Goal: Task Accomplishment & Management: Use online tool/utility

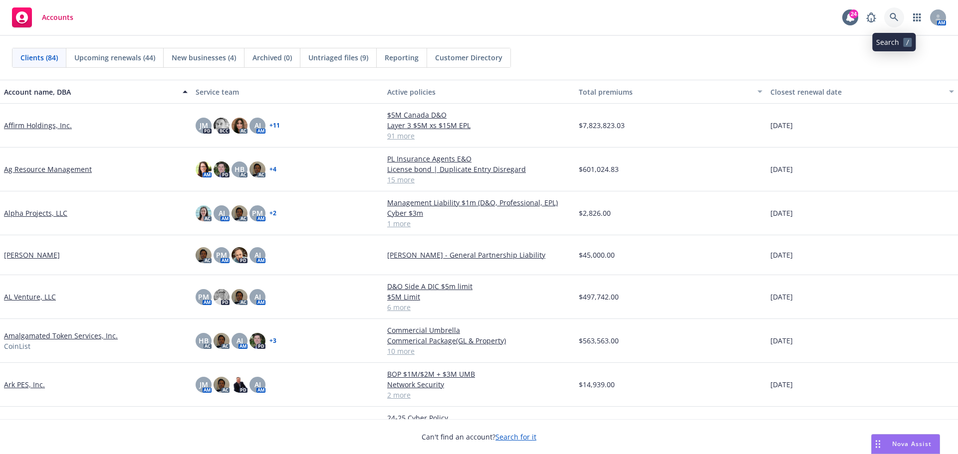
click at [902, 18] on link at bounding box center [894, 17] width 20 height 20
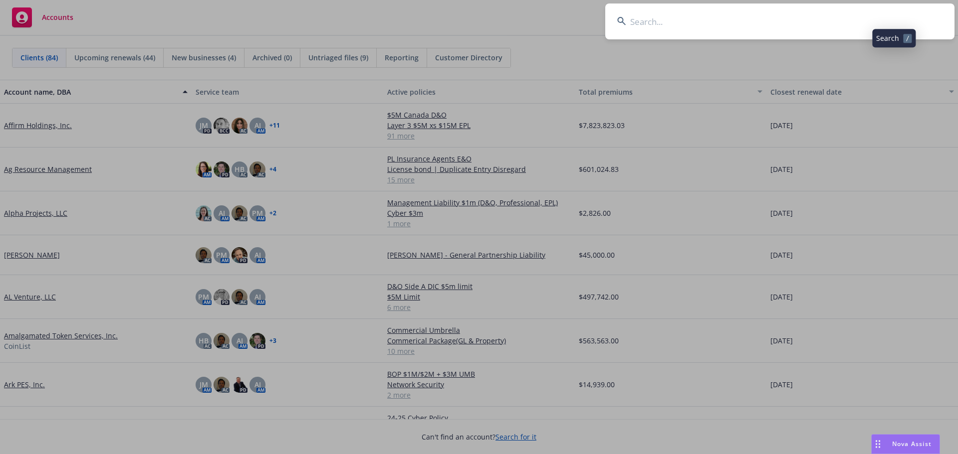
click at [854, 25] on input at bounding box center [779, 21] width 349 height 36
type input "bestow"
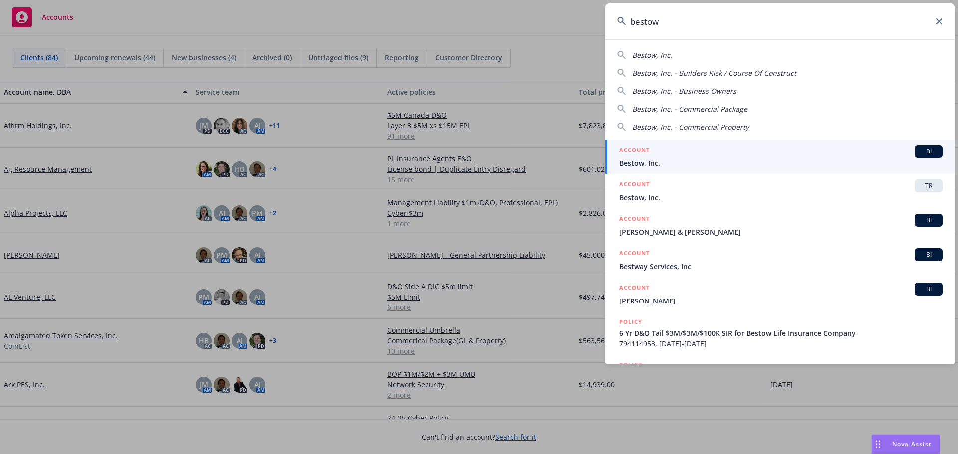
click at [924, 149] on span "BI" at bounding box center [928, 151] width 20 height 9
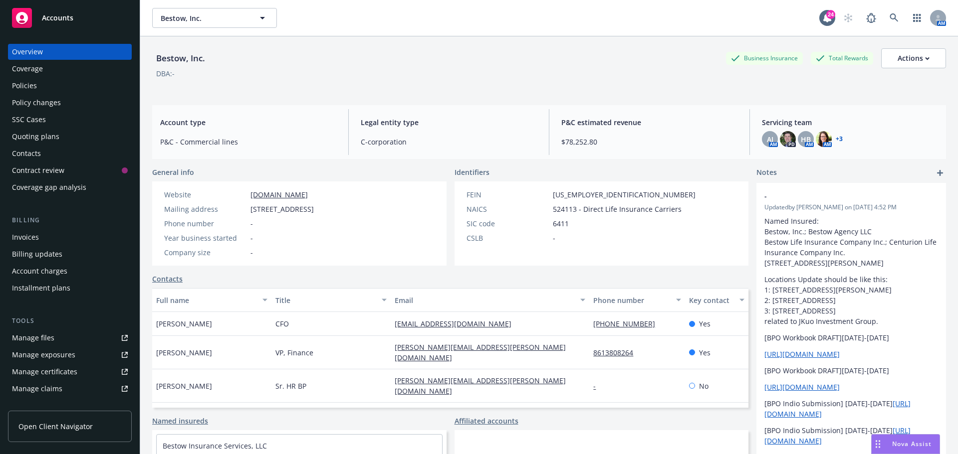
click at [61, 94] on div "Overview Coverage Policies Policy changes SSC Cases Quoting plans Contacts Cont…" at bounding box center [70, 120] width 124 height 152
click at [59, 91] on div "Policies" at bounding box center [70, 86] width 116 height 16
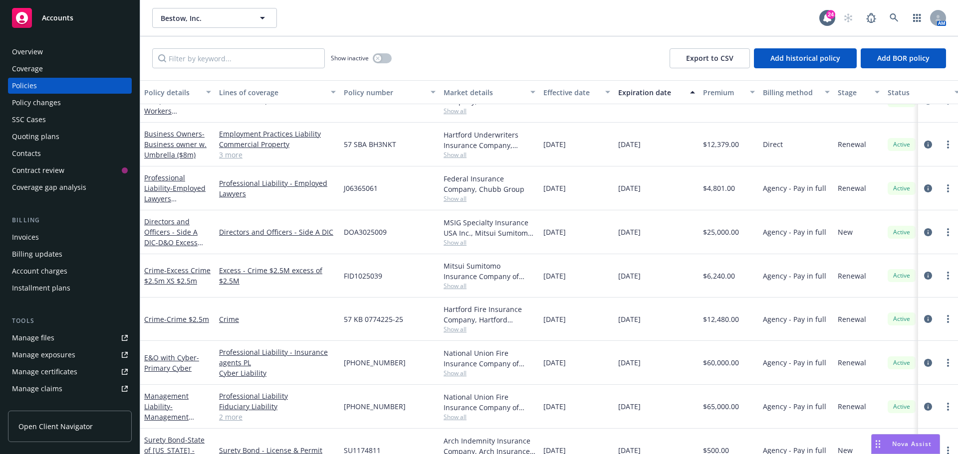
scroll to position [50, 0]
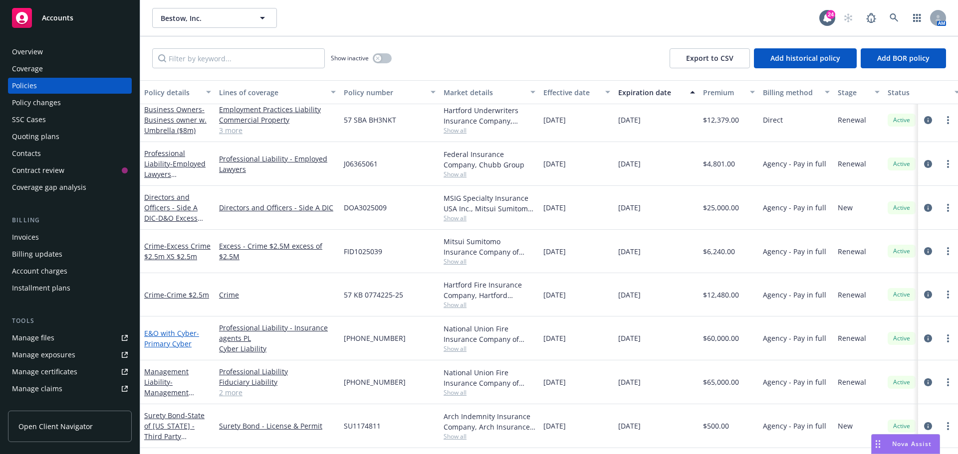
click at [176, 346] on span "- Primary Cyber" at bounding box center [171, 339] width 55 height 20
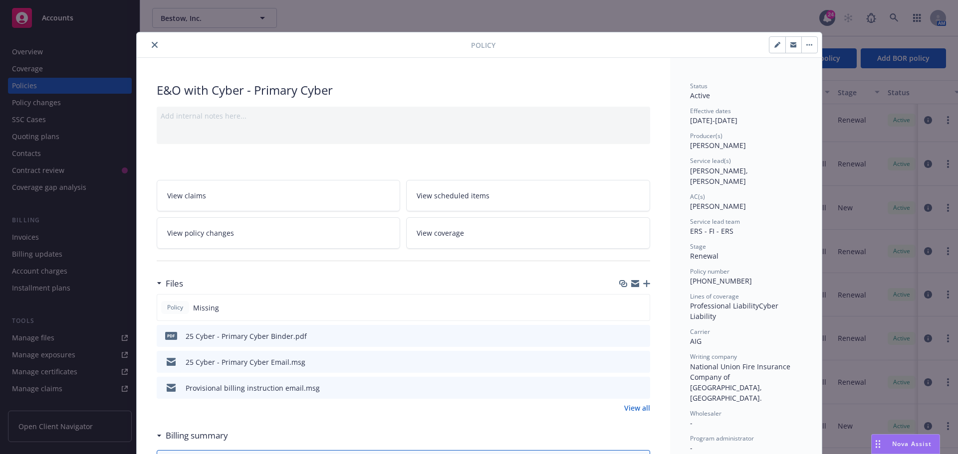
click at [644, 280] on icon "button" at bounding box center [646, 283] width 7 height 7
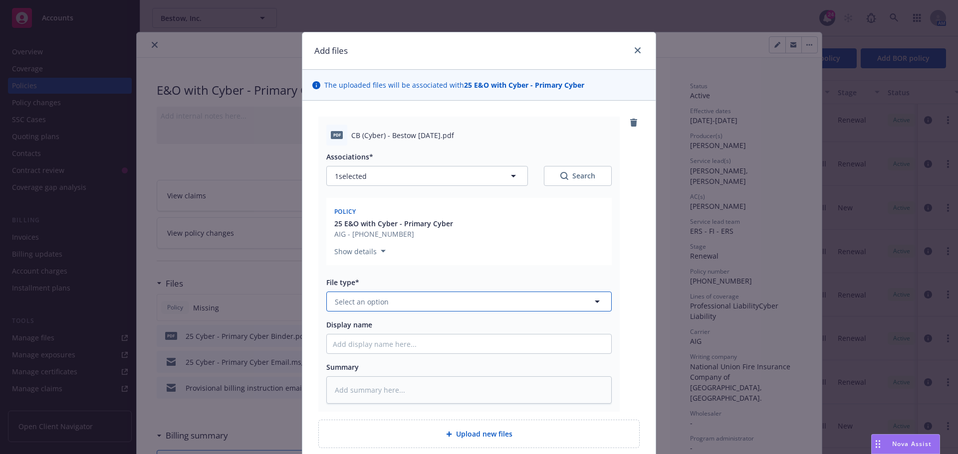
click at [375, 299] on span "Select an option" at bounding box center [362, 302] width 54 height 10
type input "Binder"
click at [366, 330] on div "Binder" at bounding box center [469, 329] width 272 height 14
click at [349, 346] on input "Display name" at bounding box center [469, 344] width 284 height 19
type textarea "x"
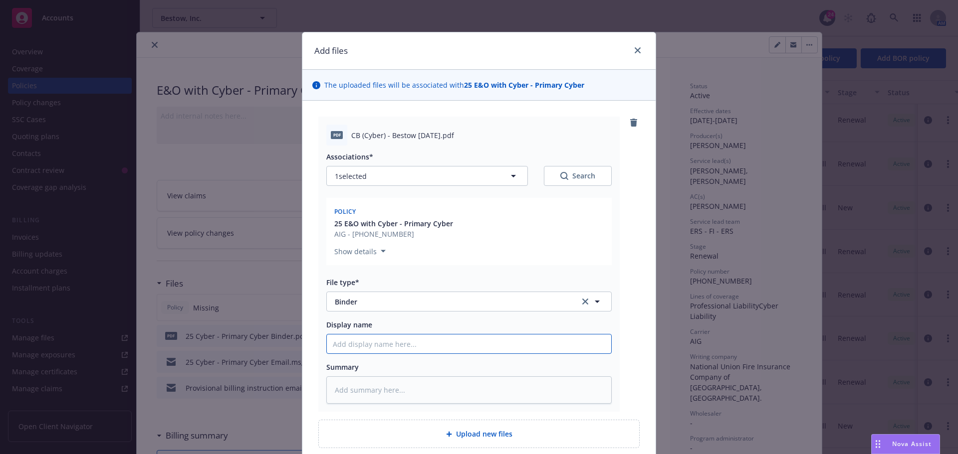
type input "2"
type textarea "x"
type input "25"
type textarea "x"
type input "25-"
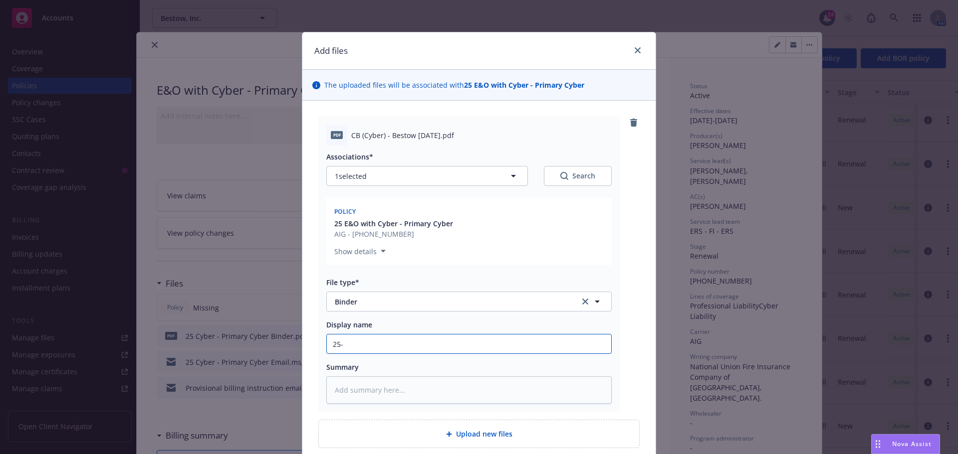
type textarea "x"
type input "25-2"
type textarea "x"
type input "25-26"
type textarea "x"
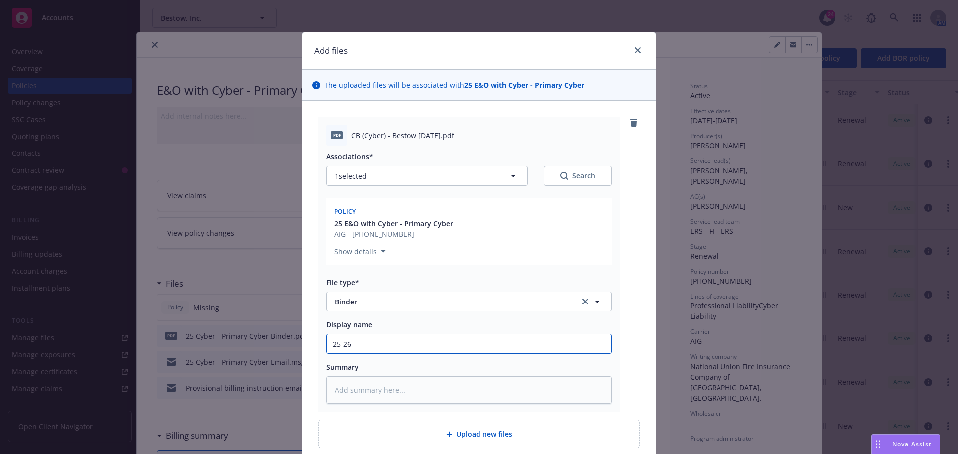
type input "25-26"
type textarea "x"
type input "25-26 CO"
type textarea "x"
type input "25-26 COr"
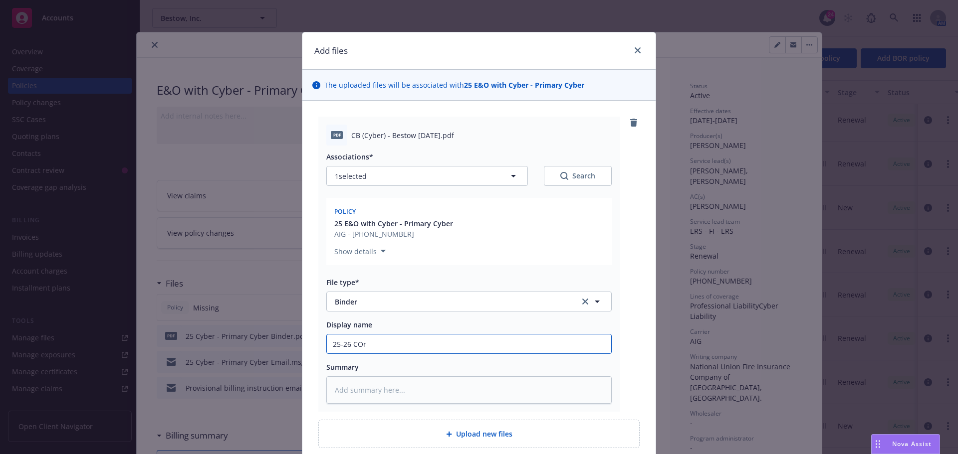
type textarea "x"
type input "25-26 COrr"
type textarea "x"
type input "25-26 COrre"
type textarea "x"
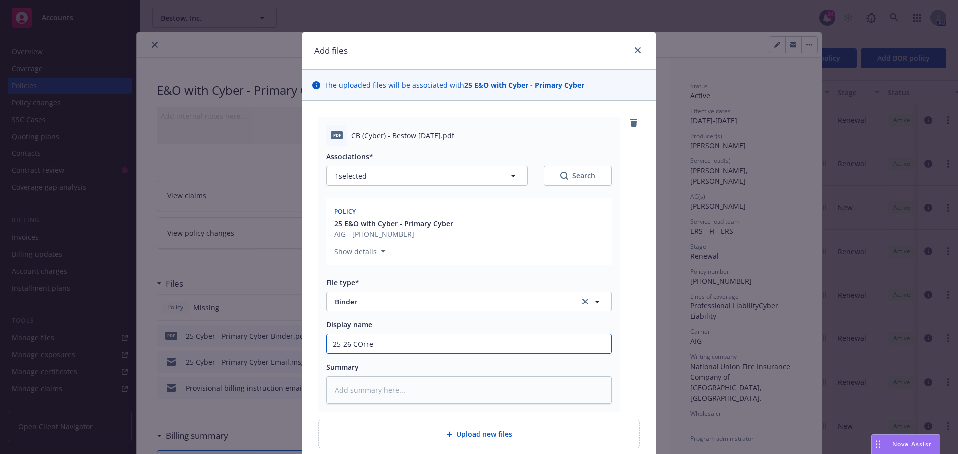
type input "25-26 COrrec"
type textarea "x"
type input "25-26 COrrect"
type textarea "x"
type input "25-26 COrrecte"
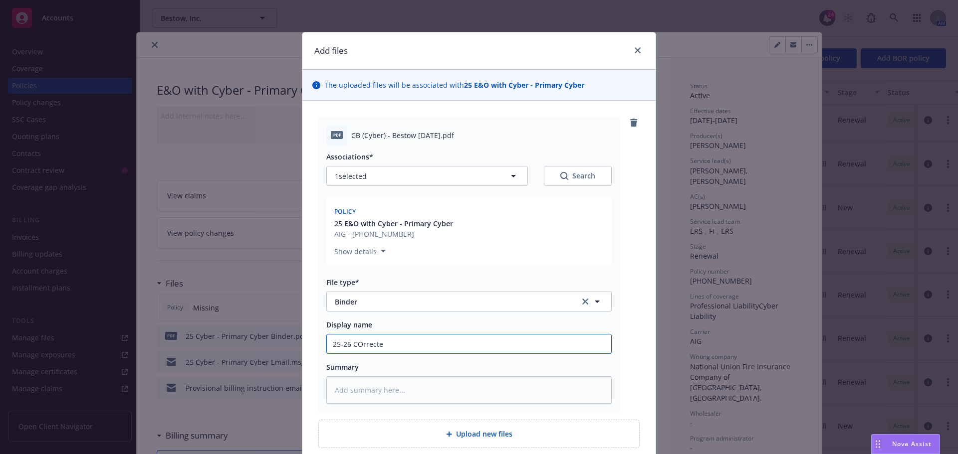
type textarea "x"
type input "25-26 COrrected"
type textarea "x"
type input "25-26 COrrected"
type textarea "x"
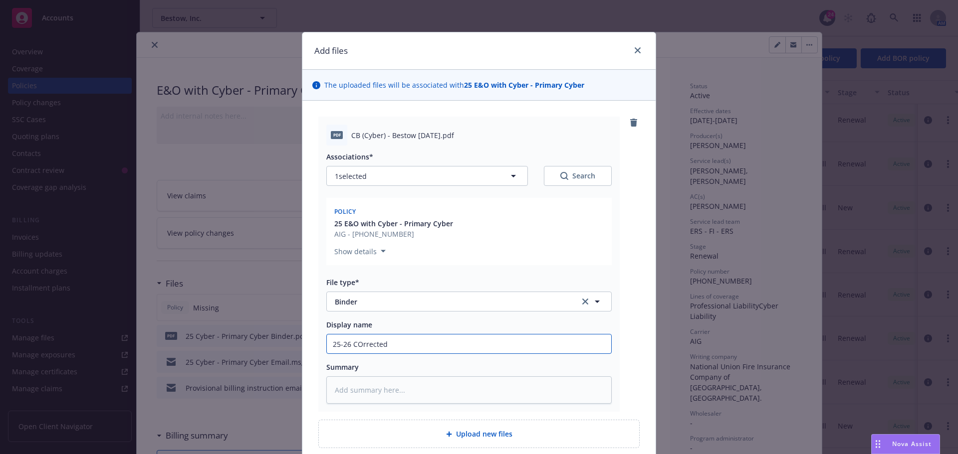
type input "25-26 COrrected"
type textarea "x"
type input "25-26 COrrecte"
type textarea "x"
type input "25-26 COrrect"
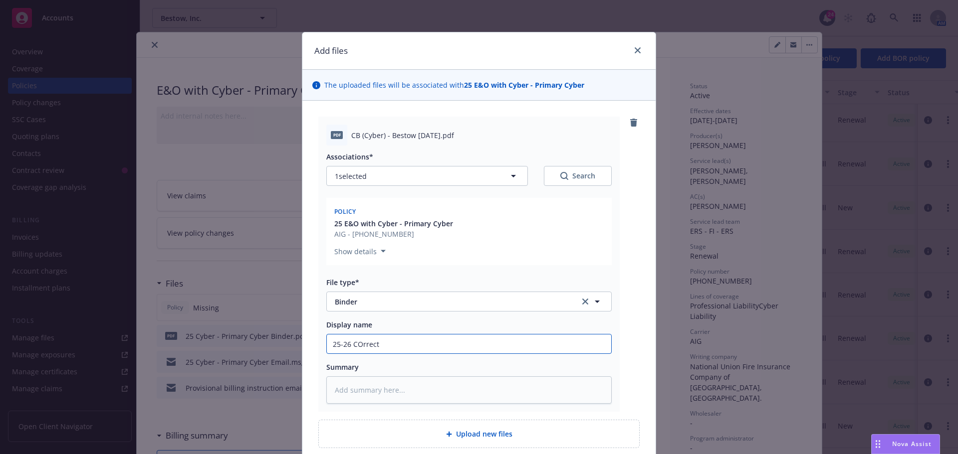
type textarea "x"
type input "25-26 COrrec"
type textarea "x"
type input "25-26 COrre"
type textarea "x"
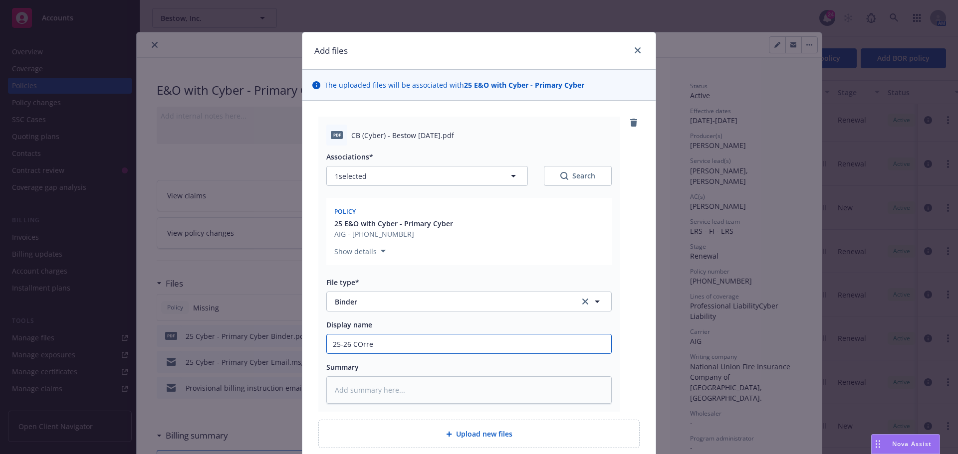
type input "25-26 COrr"
type textarea "x"
type input "25-26 COr"
type textarea "x"
type input "25-26 CO"
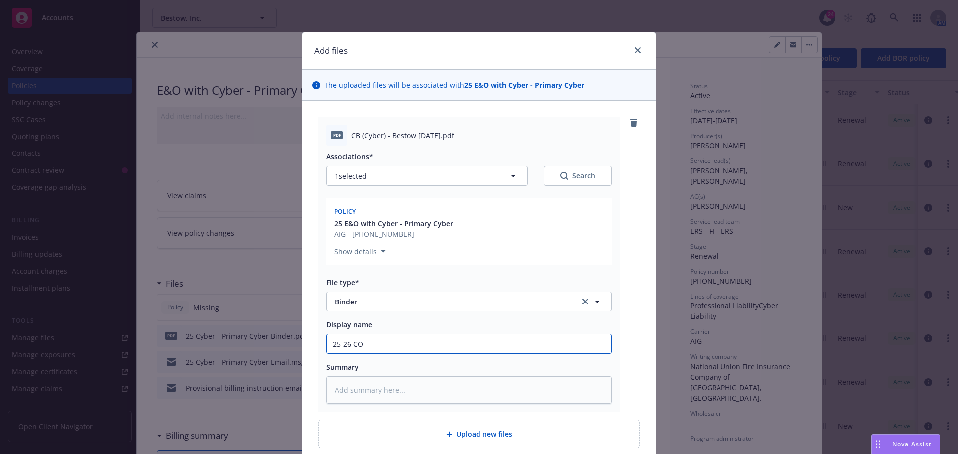
type textarea "x"
type input "25-26 C"
type textarea "x"
type input "25-26 Co"
type textarea "x"
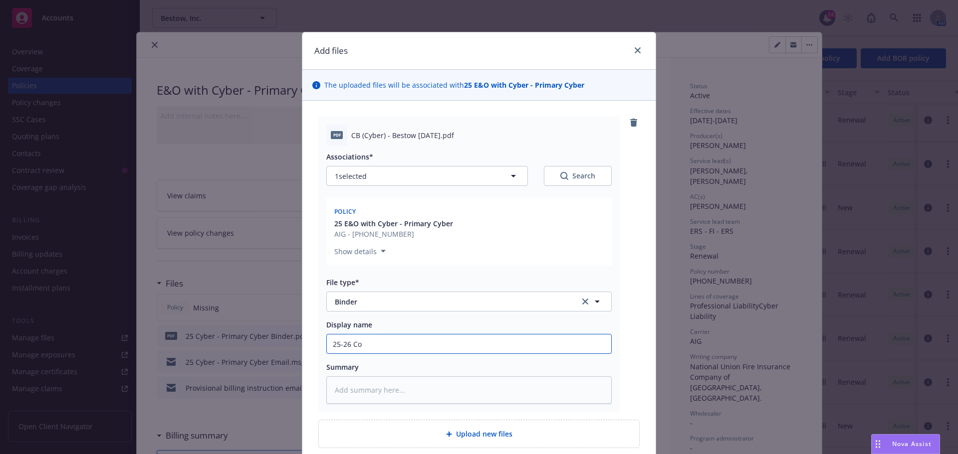
type input "25-26 Cor"
type textarea "x"
type input "25-26 Corr"
type textarea "x"
type input "25-26 Corre"
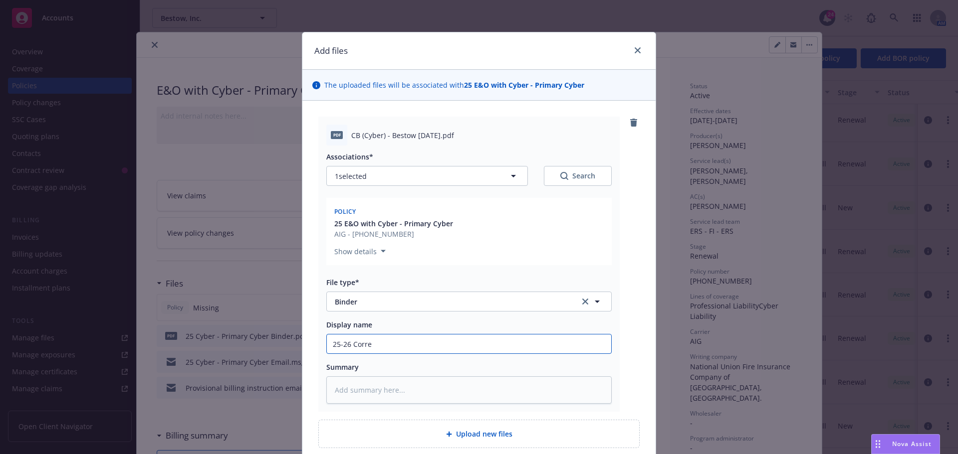
type textarea "x"
type input "25-26 Correc"
type textarea "x"
type input "25-26 Correct"
type textarea "x"
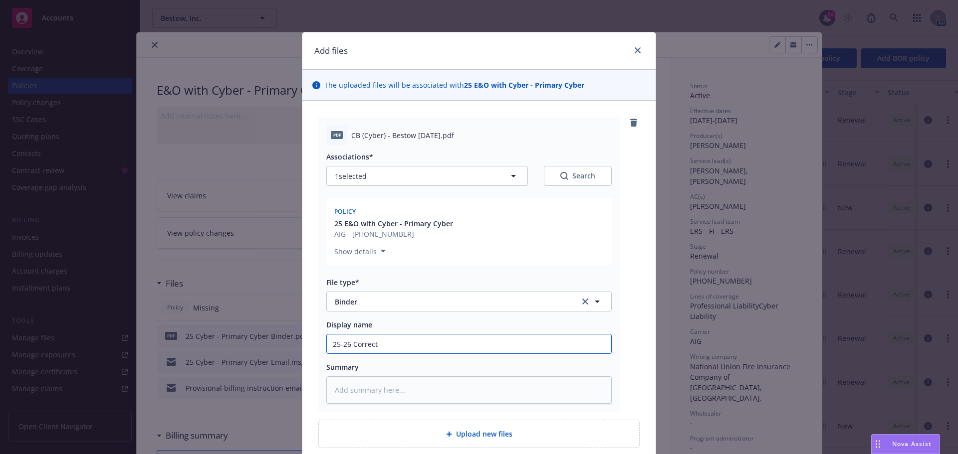
type input "25-26 Correcte"
type textarea "x"
type input "25-26 Corrected"
type textarea "x"
type input "25-26 Corrected"
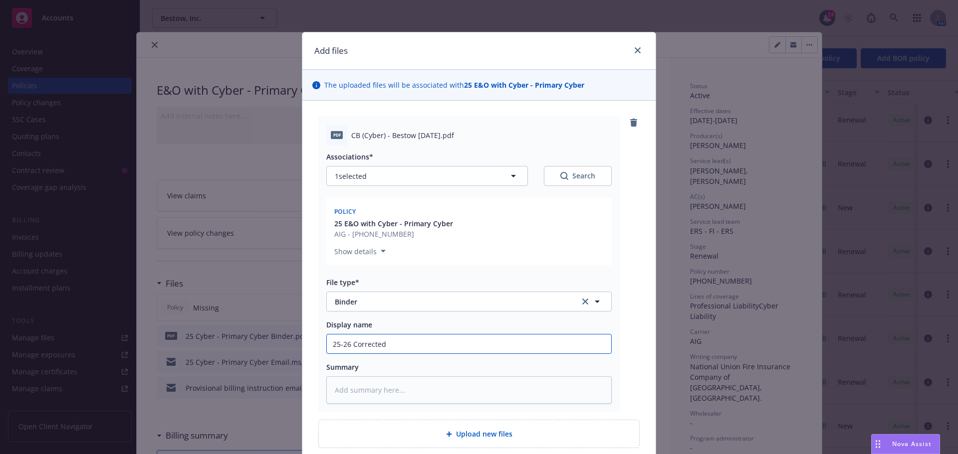
type textarea "x"
type input "25-26 Corrected C"
type textarea "x"
type input "25-26 Corrected Cy"
type textarea "x"
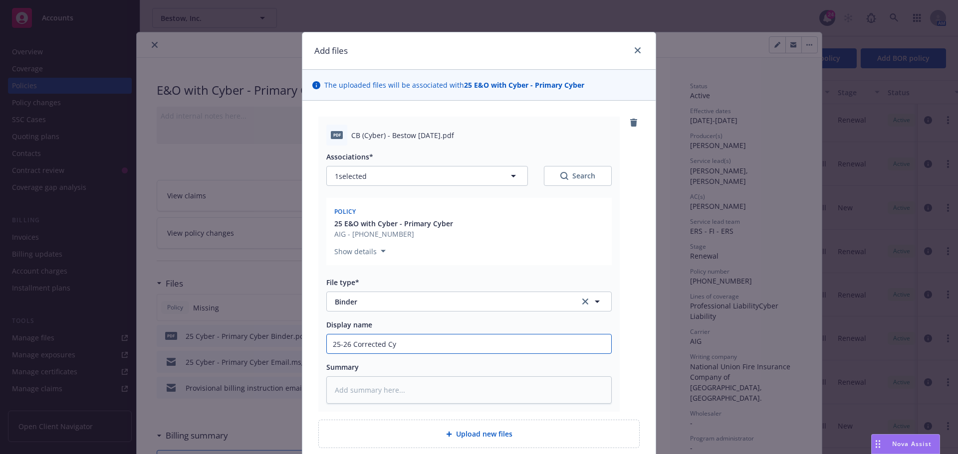
type input "25-26 Corrected Cyb"
type textarea "x"
type input "25-26 Corrected Cybe"
type textarea "x"
type input "25-26 Corrected Cyber"
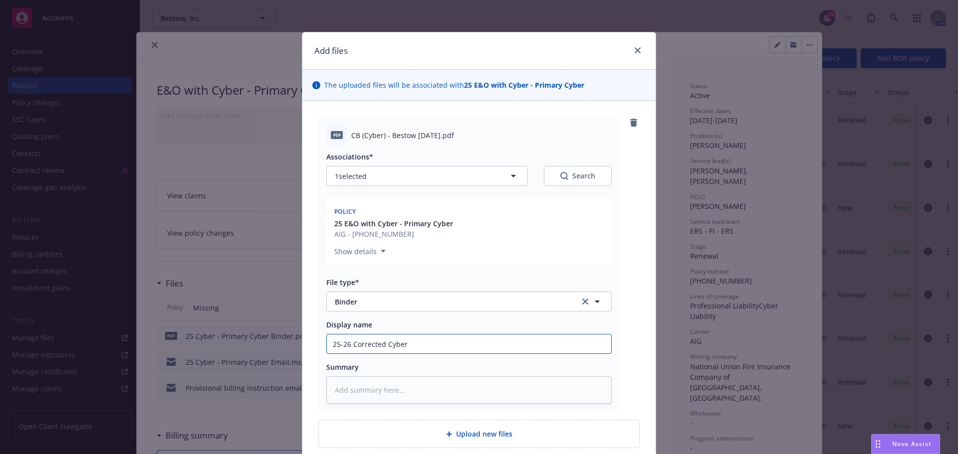
type textarea "x"
type input "25-26 Corrected Cyber"
type textarea "x"
type input "25-26 Corrected Cyber B"
type textarea "x"
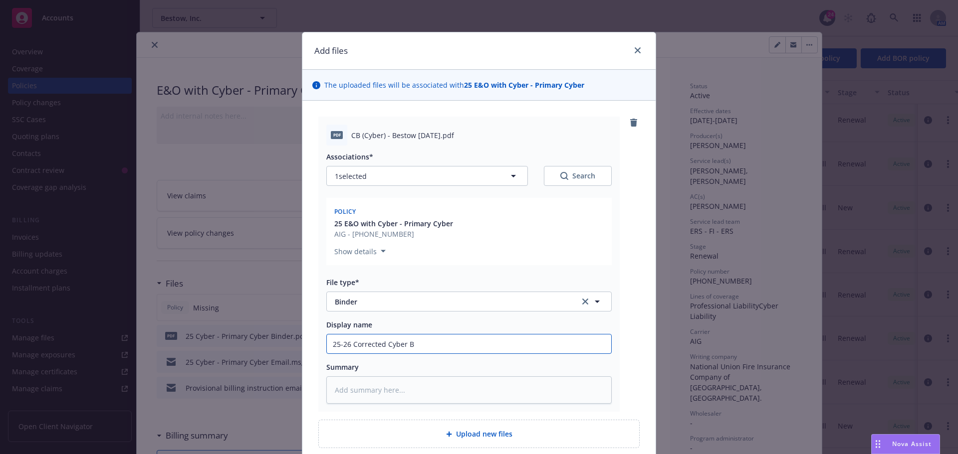
type input "25-26 Corrected Cyber Bi"
type textarea "x"
type input "25-26 Corrected Cyber Bin"
type textarea "x"
type input "25-26 Corrected Cyber Bind"
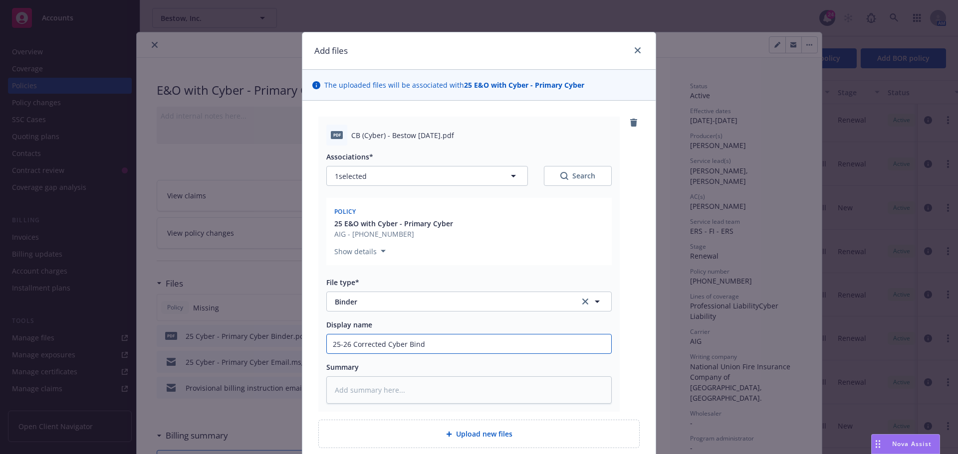
type textarea "x"
type input "25-26 Corrected Cyber Binde"
type textarea "x"
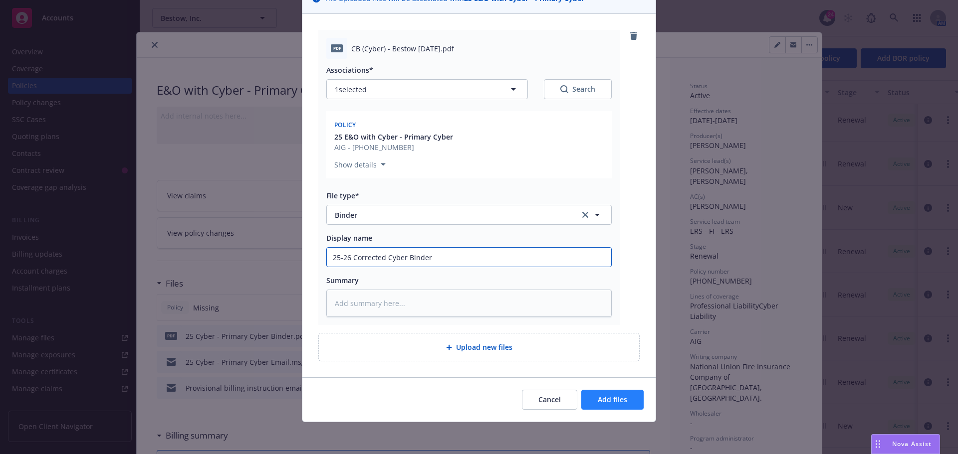
type input "25-26 Corrected Cyber Binder"
click at [632, 398] on button "Add files" at bounding box center [612, 400] width 62 height 20
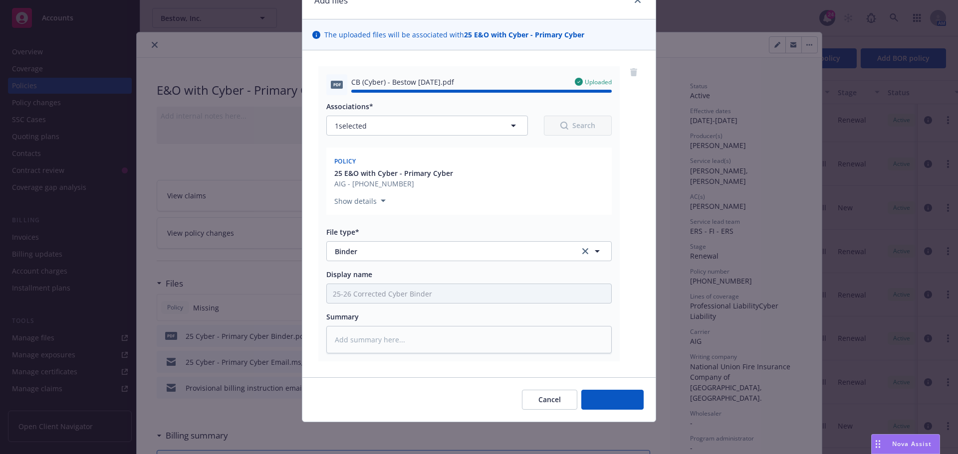
type textarea "x"
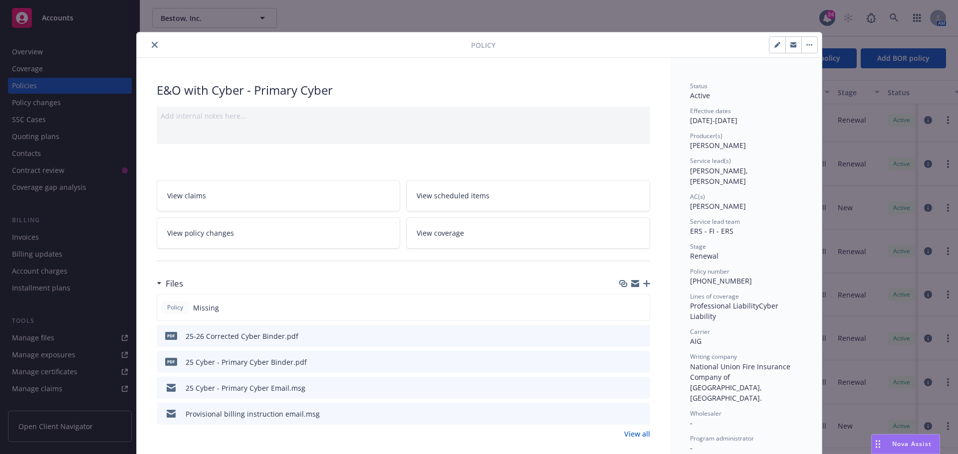
click at [769, 47] on button "button" at bounding box center [777, 45] width 16 height 16
select select "RENEWAL"
select select "12"
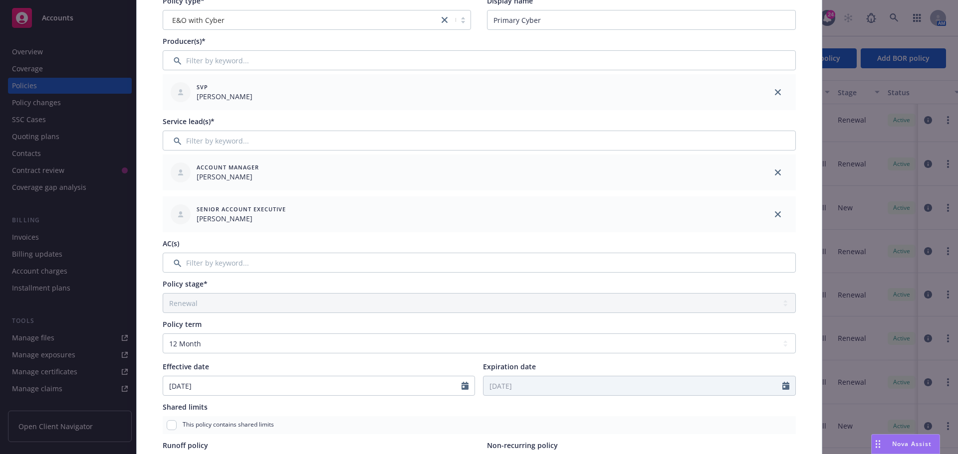
scroll to position [100, 0]
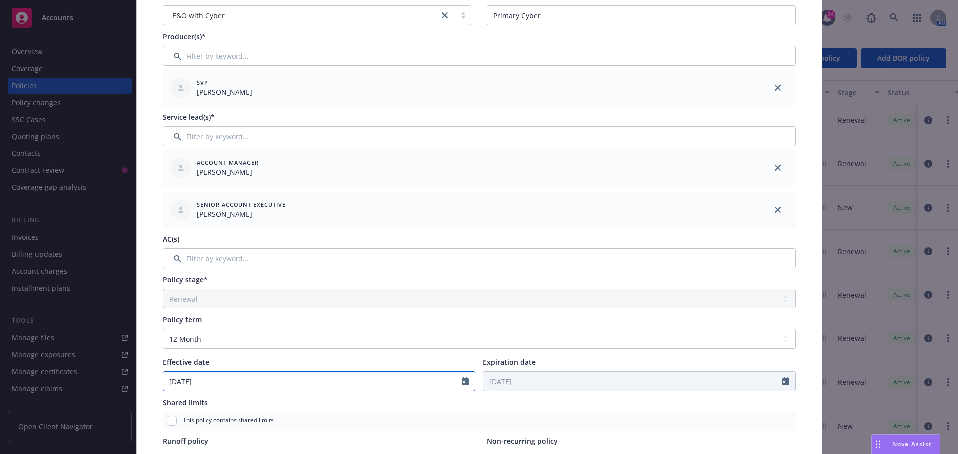
click at [461, 385] on icon "Calendar" at bounding box center [464, 382] width 7 height 8
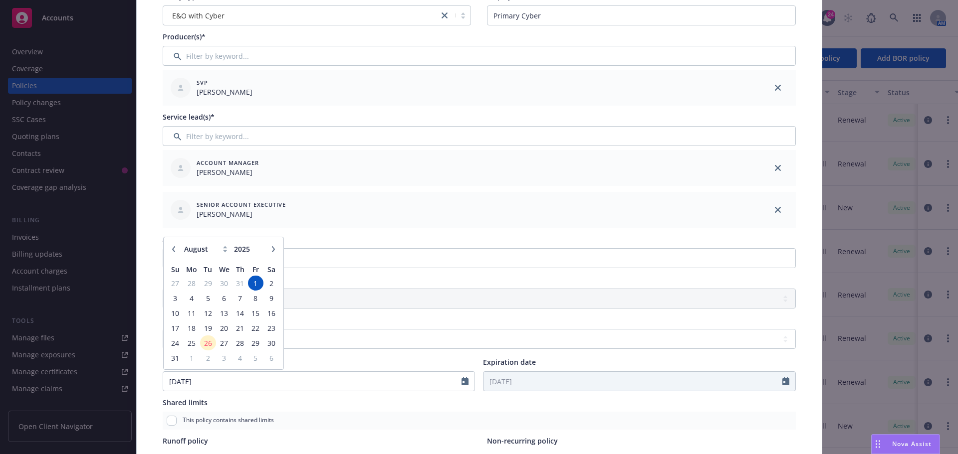
click at [171, 248] on icon "button" at bounding box center [174, 249] width 6 height 6
select select "7"
click at [240, 341] on span "31" at bounding box center [239, 343] width 13 height 12
type input "07/31/2025"
type input "07/31/2026"
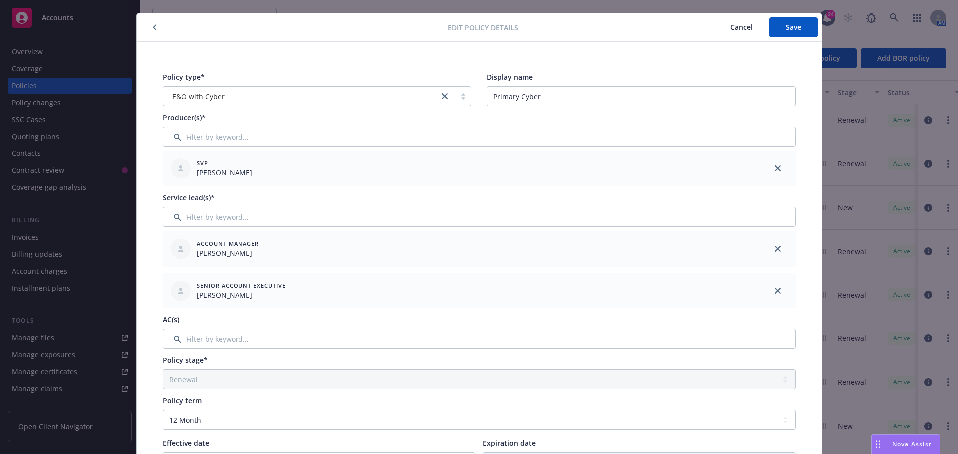
scroll to position [0, 0]
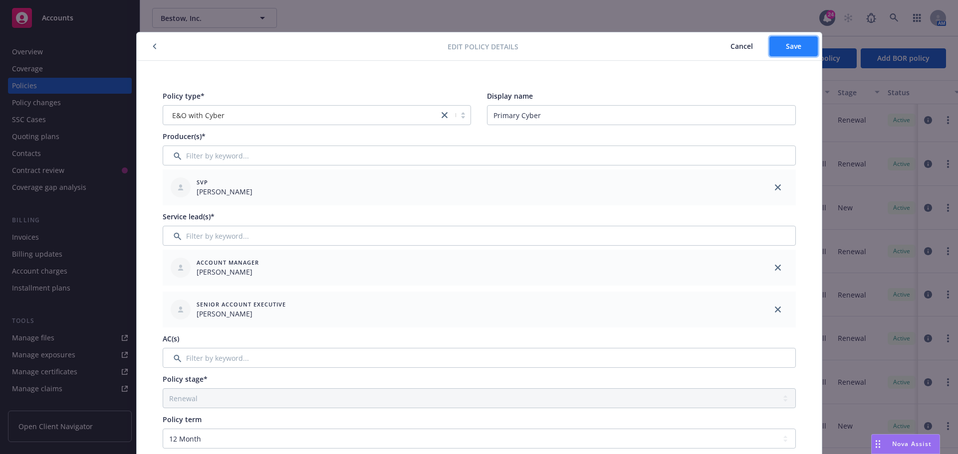
click at [782, 38] on button "Save" at bounding box center [793, 46] width 48 height 20
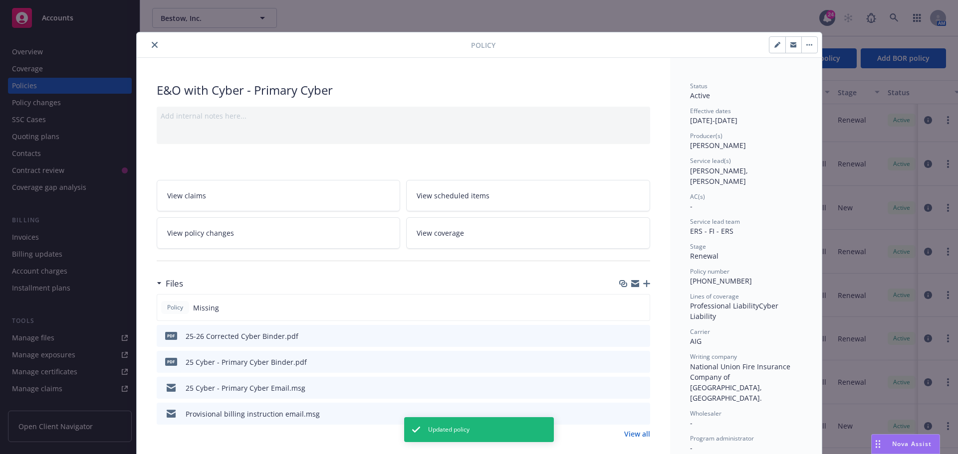
click at [152, 45] on icon "close" at bounding box center [155, 45] width 6 height 6
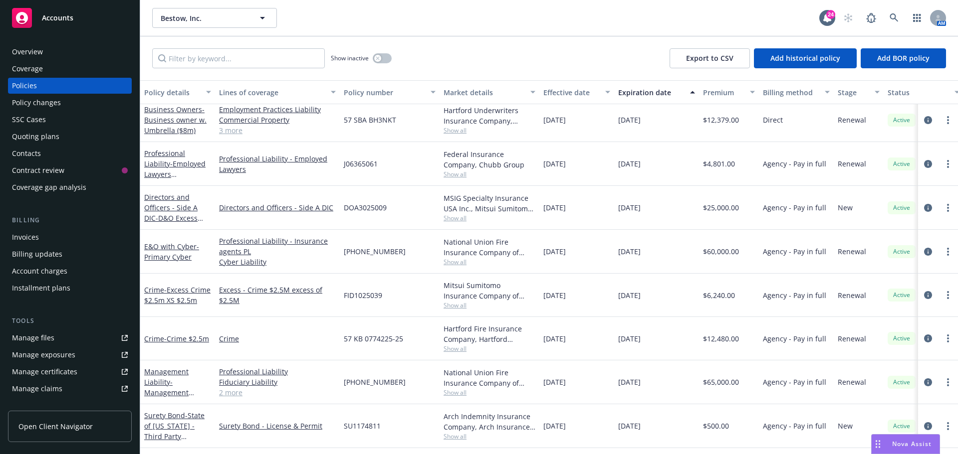
click at [165, 376] on link "Management Liability - Management Liability (D&O $5m, EPL $5m, Fid $5m)" at bounding box center [176, 392] width 64 height 51
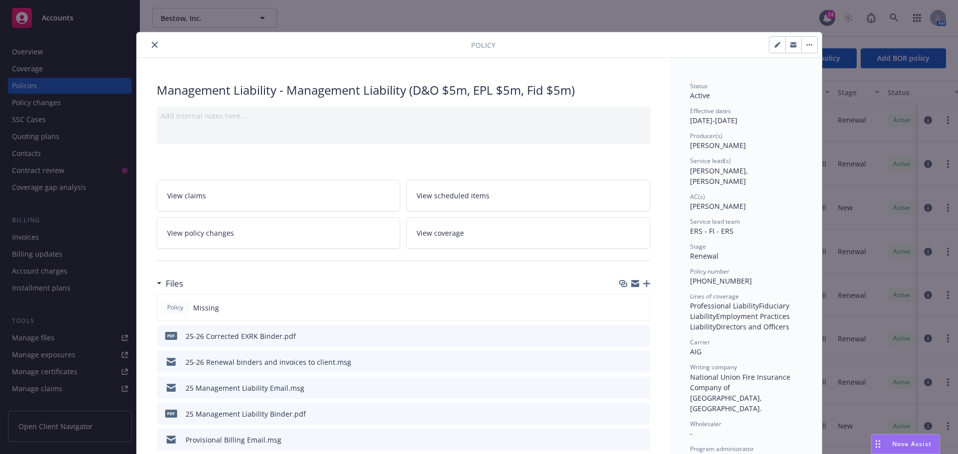
click at [774, 50] on button "button" at bounding box center [777, 45] width 16 height 16
select select "RENEWAL"
select select "12"
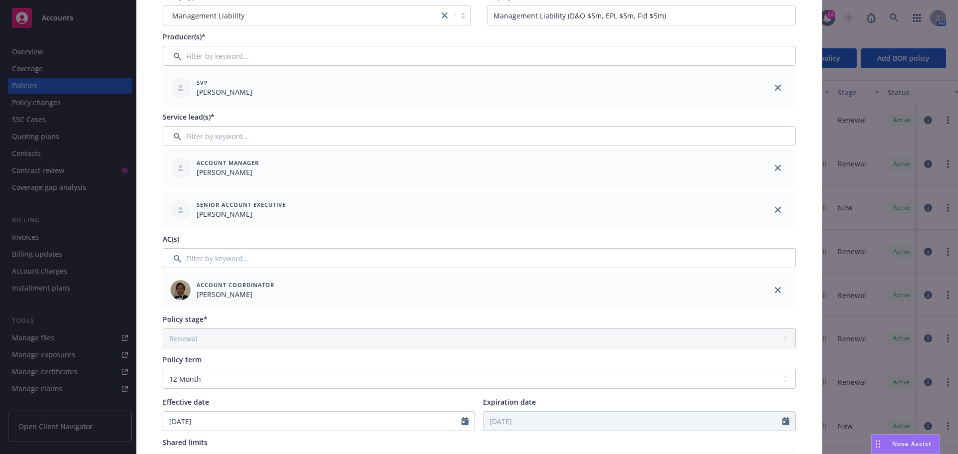
scroll to position [150, 0]
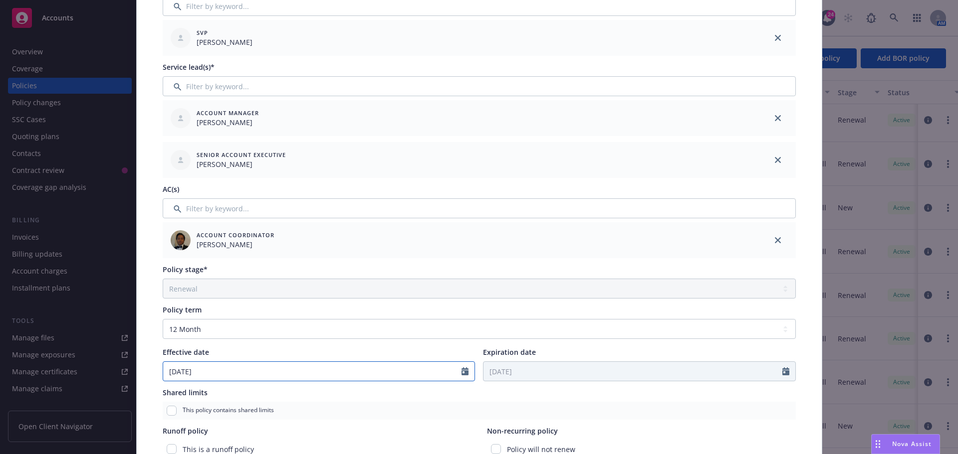
click at [461, 371] on icon "Calendar" at bounding box center [464, 372] width 7 height 8
select select "8"
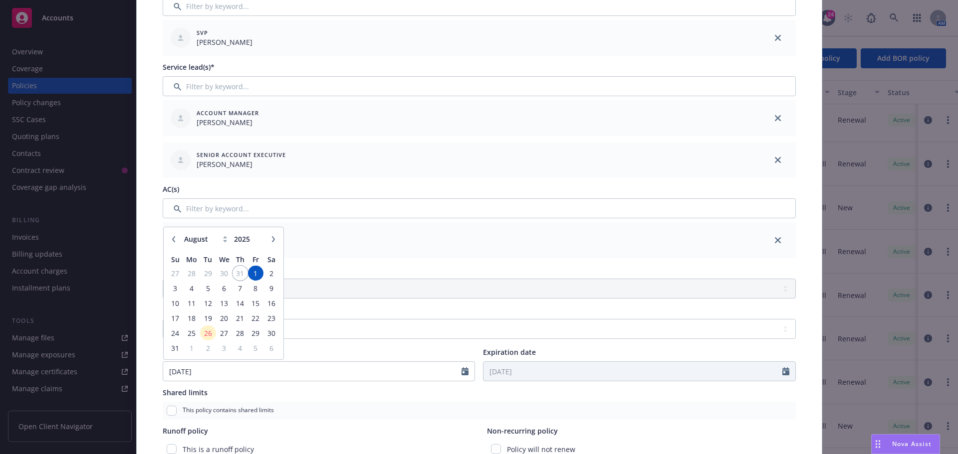
click at [237, 269] on span "31" at bounding box center [239, 273] width 13 height 12
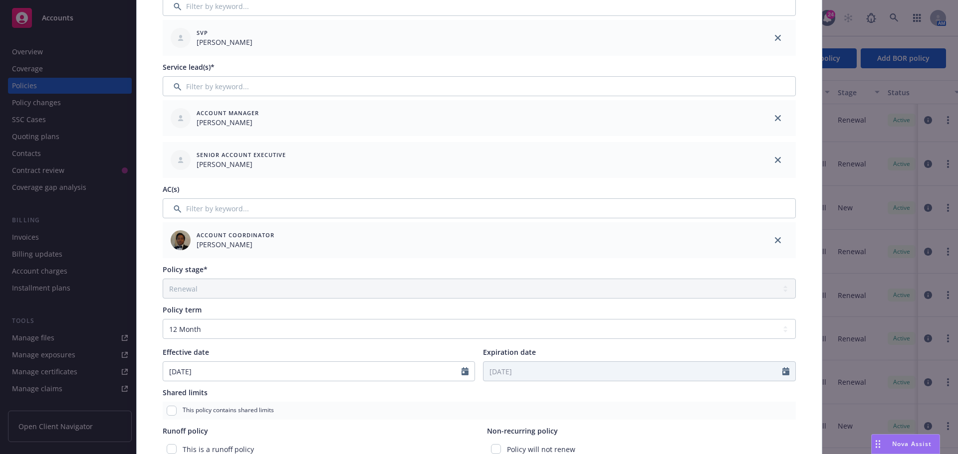
type input "07/31/2025"
type input "07/31/2026"
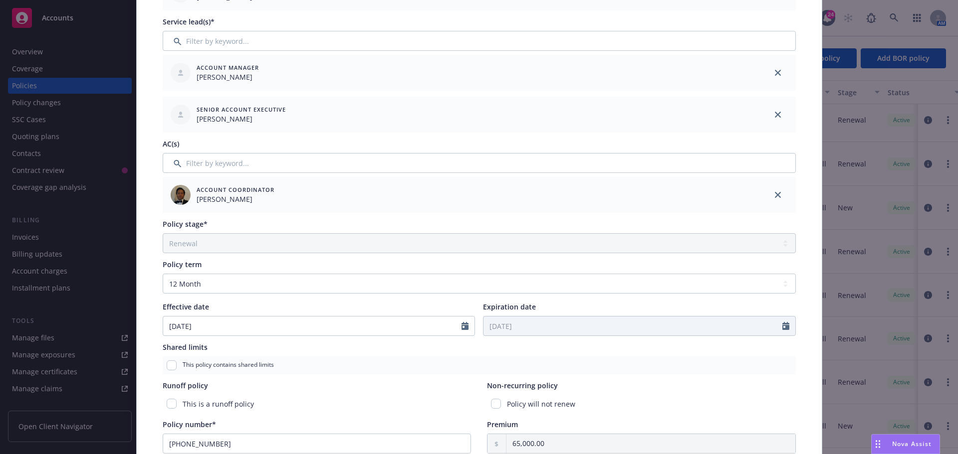
scroll to position [0, 0]
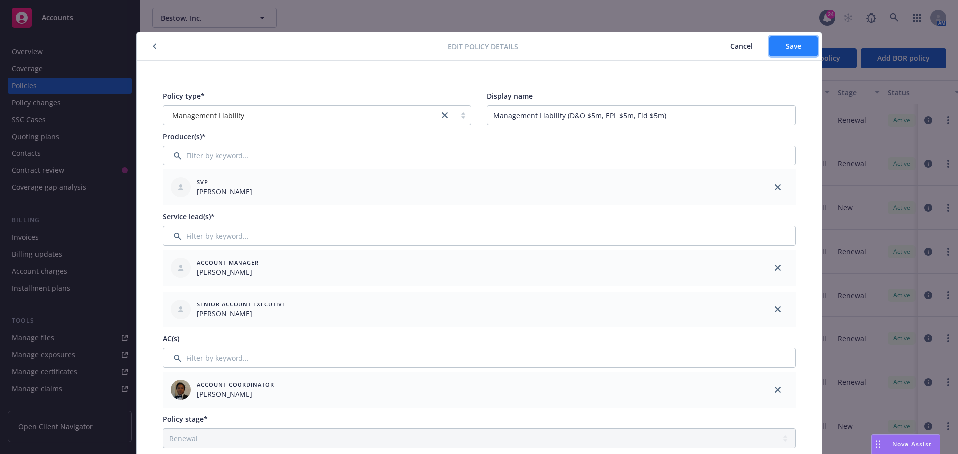
click at [785, 52] on button "Save" at bounding box center [793, 46] width 48 height 20
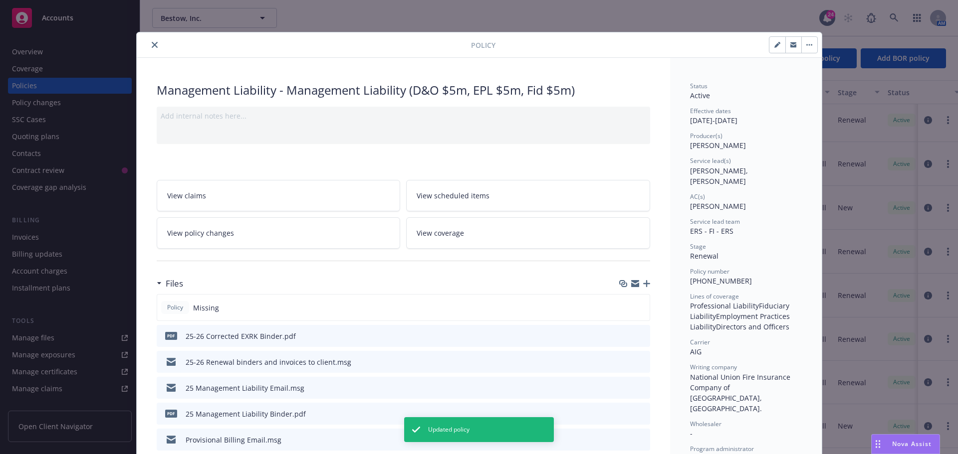
click at [152, 45] on icon "close" at bounding box center [155, 45] width 6 height 6
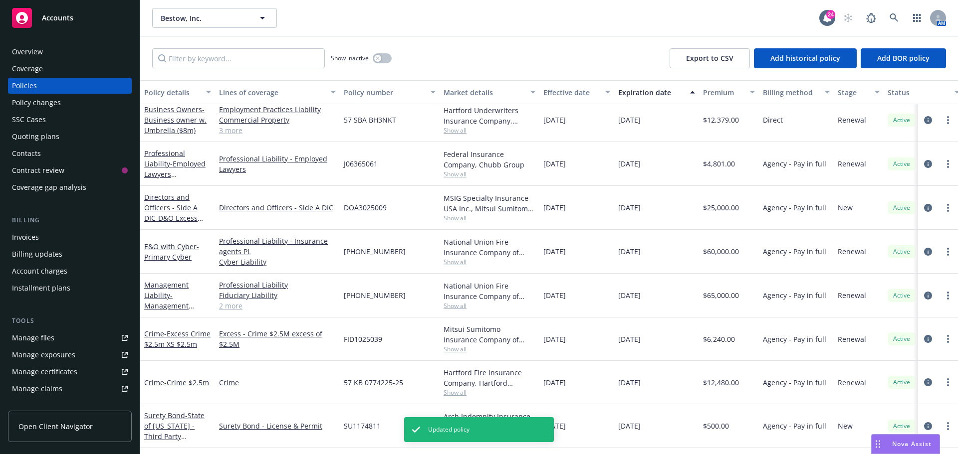
click at [249, 29] on div "Bestow, Inc. Bestow, Inc. 24 AM" at bounding box center [549, 18] width 818 height 36
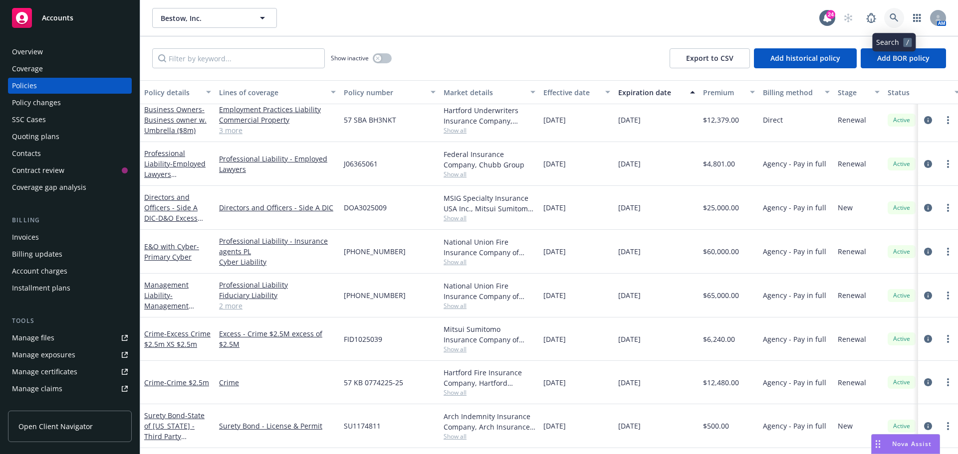
click at [896, 18] on icon at bounding box center [894, 17] width 9 height 9
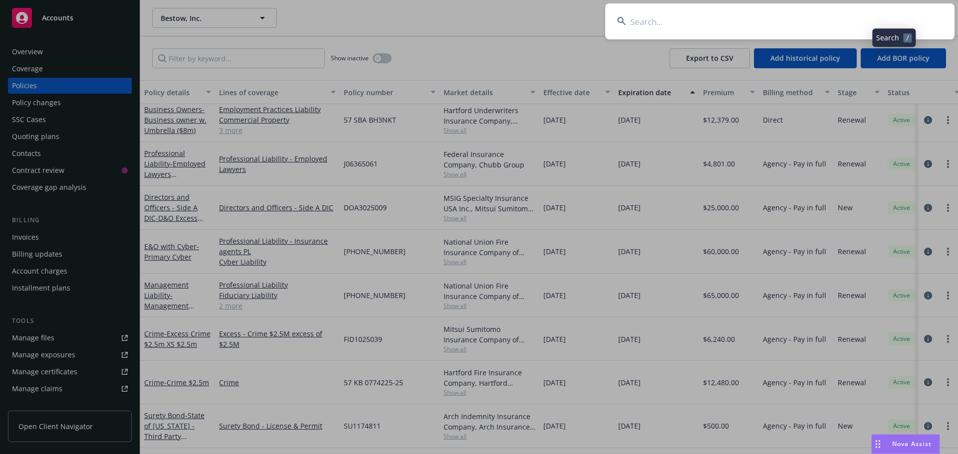
click at [876, 17] on input at bounding box center [779, 21] width 349 height 36
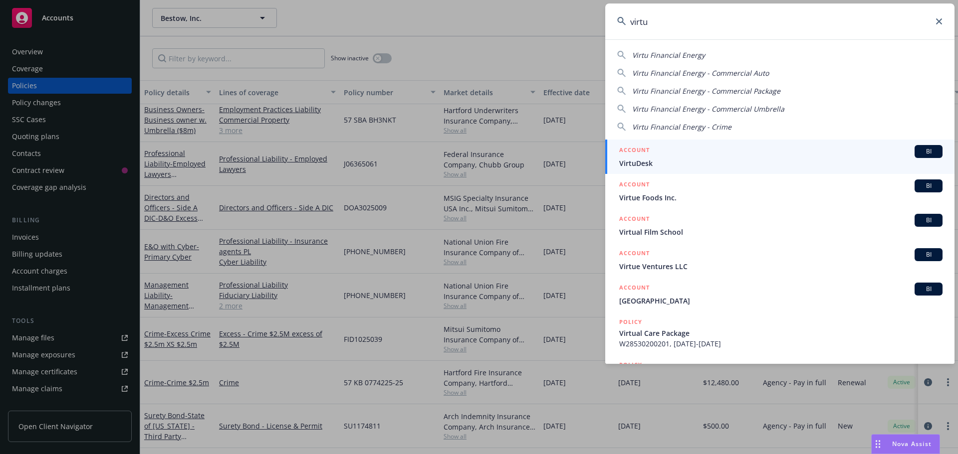
click at [690, 57] on span "Virtu Financial Energy" at bounding box center [668, 54] width 73 height 9
type input "Virtu Financial Energy"
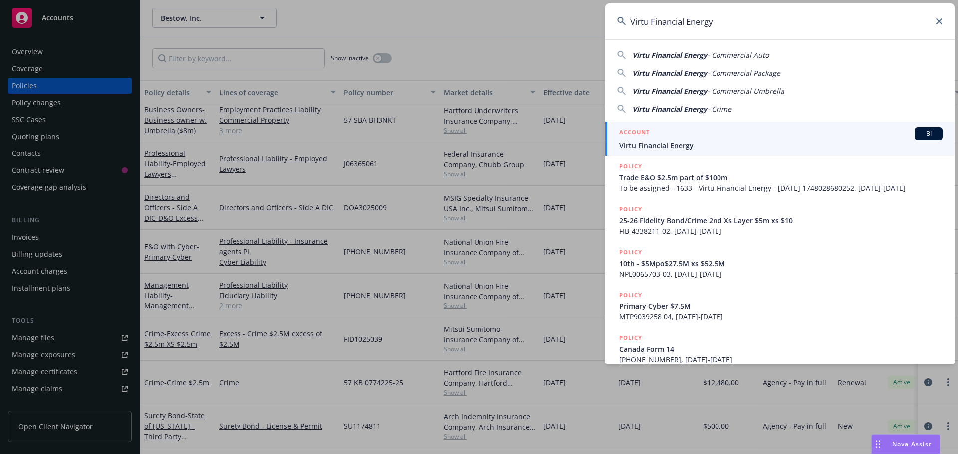
click at [925, 128] on div "BI" at bounding box center [928, 133] width 28 height 13
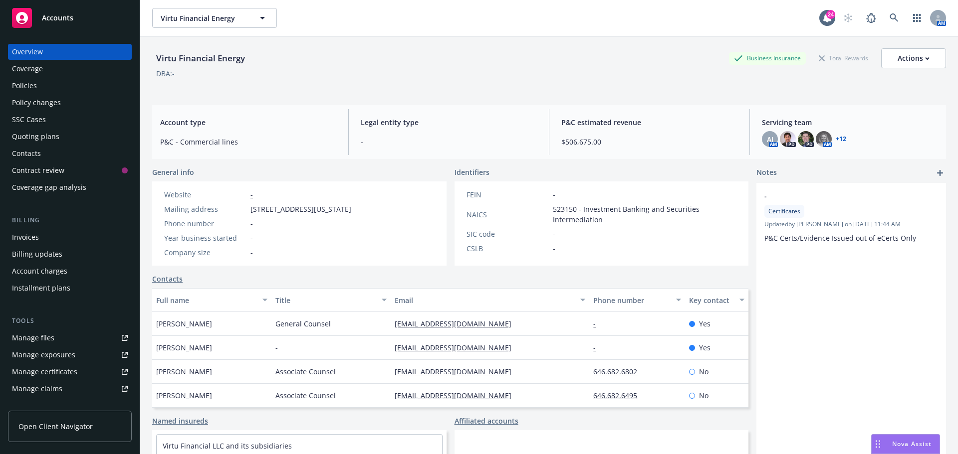
click at [364, 64] on div "Virtu Financial Energy Business Insurance Total Rewards Actions" at bounding box center [549, 58] width 794 height 20
click at [35, 90] on div "Policies" at bounding box center [24, 86] width 25 height 16
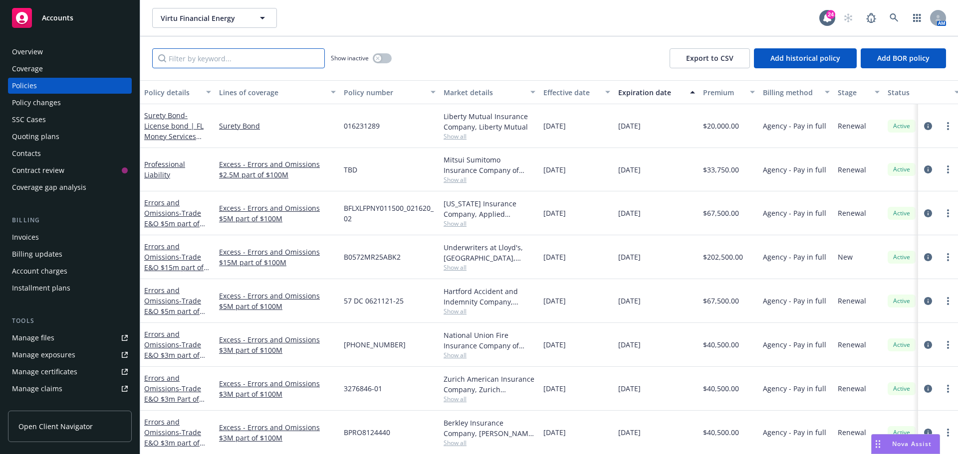
click at [197, 53] on input "Filter by keyword..." at bounding box center [238, 58] width 173 height 20
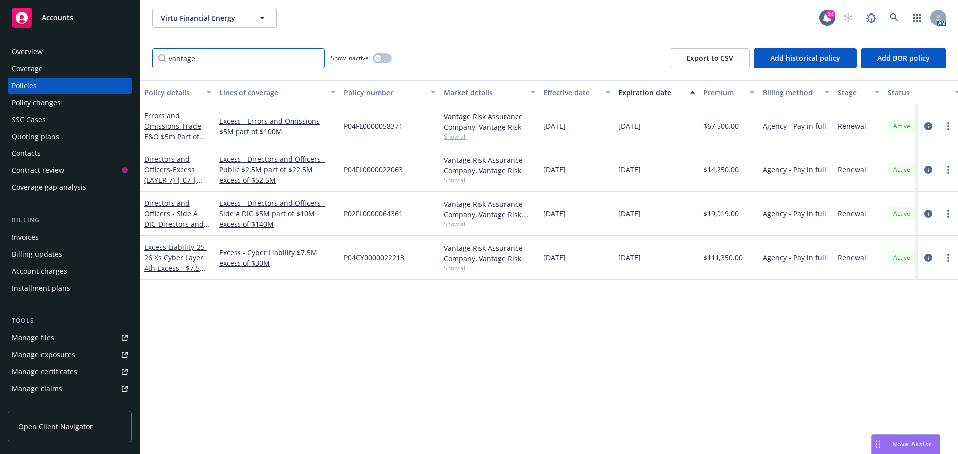
type input "vantage"
drag, startPoint x: 416, startPoint y: 168, endPoint x: 345, endPoint y: 167, distance: 70.9
click at [345, 167] on div "P04FL0000022063" at bounding box center [390, 170] width 100 height 44
copy span "P04FL0000022063"
drag, startPoint x: 496, startPoint y: 73, endPoint x: 555, endPoint y: 54, distance: 61.8
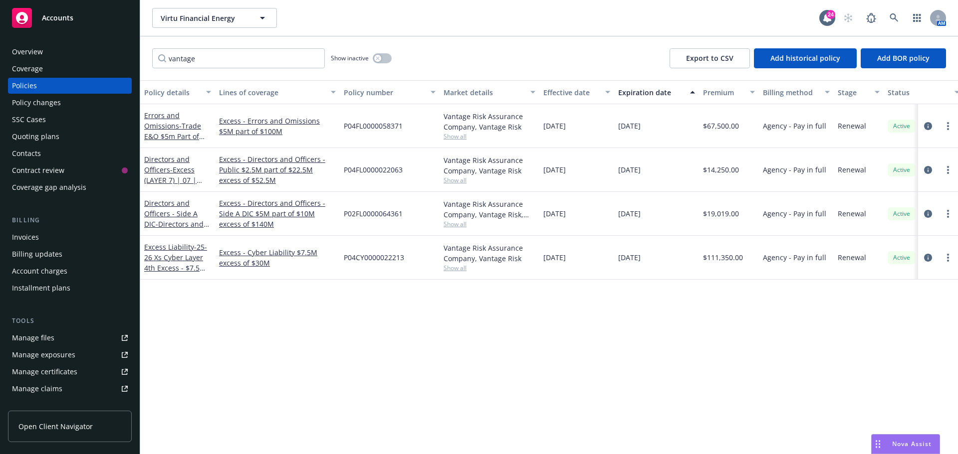
click at [496, 73] on div "vantage Show inactive Export to CSV Add historical policy Add BOR policy" at bounding box center [549, 58] width 818 height 44
click at [903, 19] on link at bounding box center [894, 18] width 20 height 20
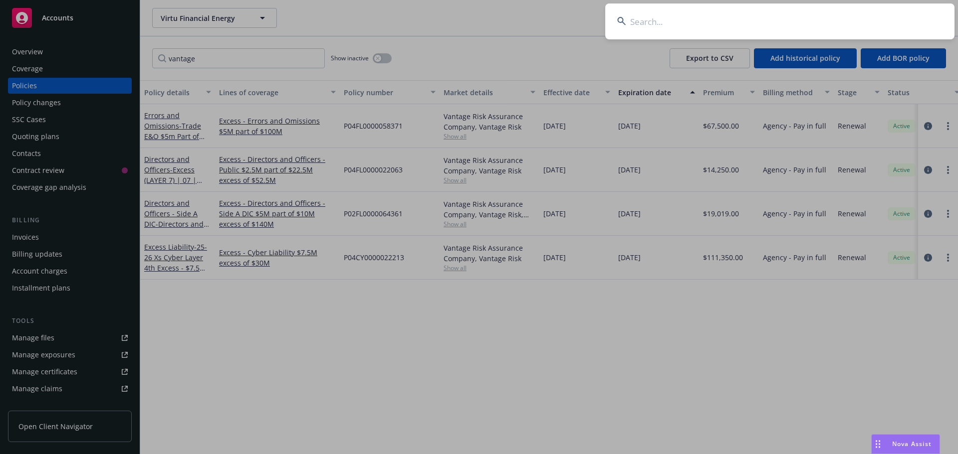
click at [854, 13] on input at bounding box center [779, 21] width 349 height 36
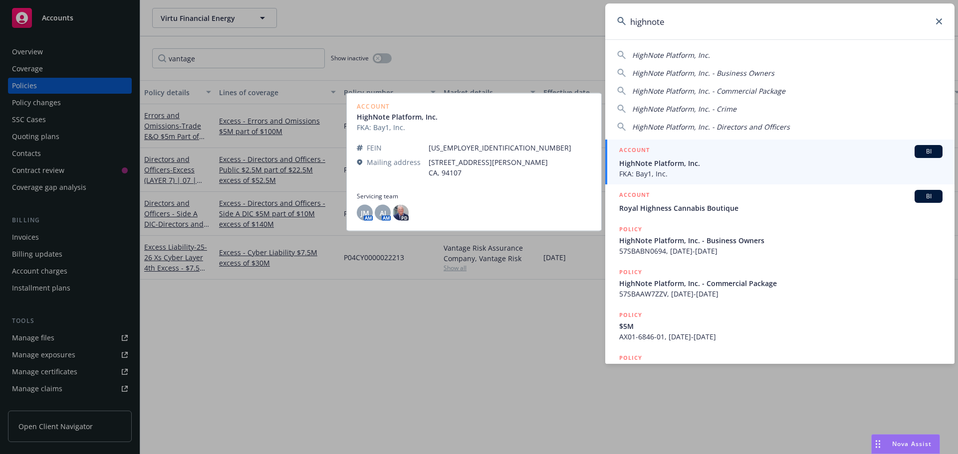
type input "highnote"
click at [915, 146] on div "BI" at bounding box center [928, 151] width 28 height 13
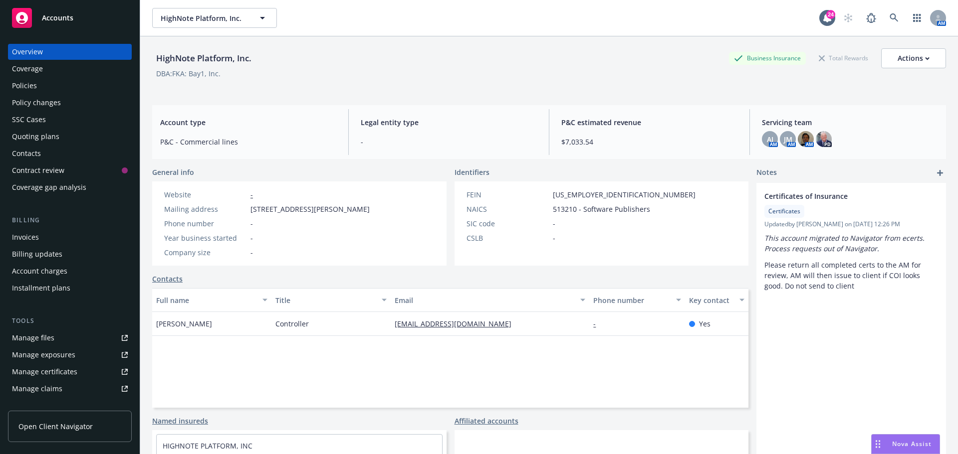
click at [561, 69] on div "DBA: FKA: Bay1, Inc." at bounding box center [549, 73] width 794 height 10
click at [592, 76] on div "DBA: FKA: Bay1, Inc." at bounding box center [549, 73] width 794 height 10
click at [587, 54] on div "HighNote Platform, Inc. Business Insurance Total Rewards Actions" at bounding box center [549, 58] width 794 height 20
click at [43, 93] on div "Policies" at bounding box center [70, 86] width 116 height 16
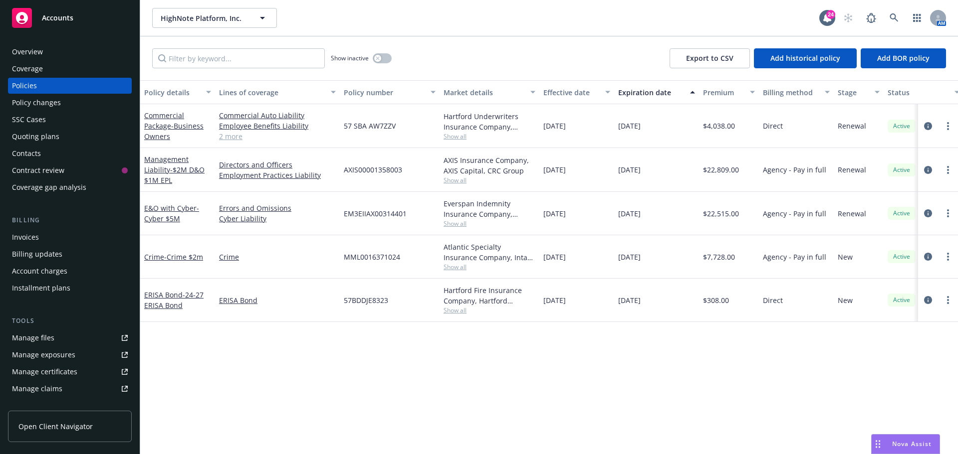
click at [427, 61] on div "Show inactive Export to CSV Add historical policy Add BOR policy" at bounding box center [549, 58] width 818 height 44
click at [598, 340] on div "Policy details Lines of coverage Policy number Market details Effective date Ex…" at bounding box center [549, 267] width 818 height 374
click at [592, 56] on div "Show inactive Export to CSV Add historical policy Add BOR policy" at bounding box center [549, 58] width 818 height 44
click at [160, 131] on div "Commercial Package - Business Owners" at bounding box center [177, 125] width 67 height 31
click at [541, 43] on div "Show inactive Export to CSV Add historical policy Add BOR policy" at bounding box center [549, 58] width 818 height 44
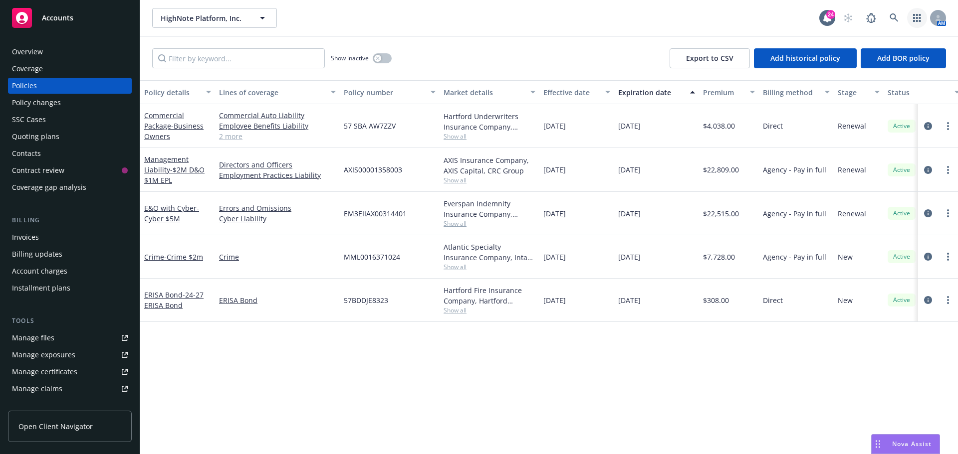
click at [919, 16] on icon "button" at bounding box center [917, 18] width 8 height 8
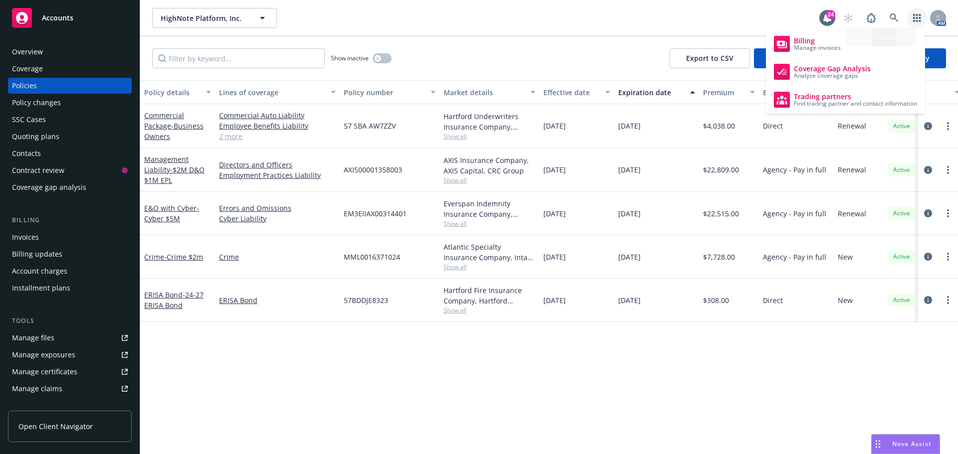
click at [690, 24] on div "HighNote Platform, Inc. HighNote Platform, Inc." at bounding box center [485, 18] width 667 height 20
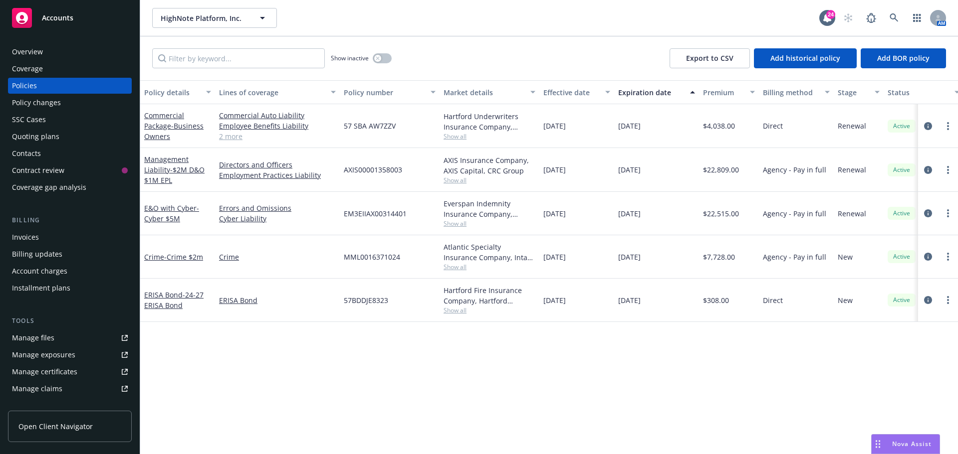
click at [39, 53] on div "Overview" at bounding box center [27, 52] width 31 height 16
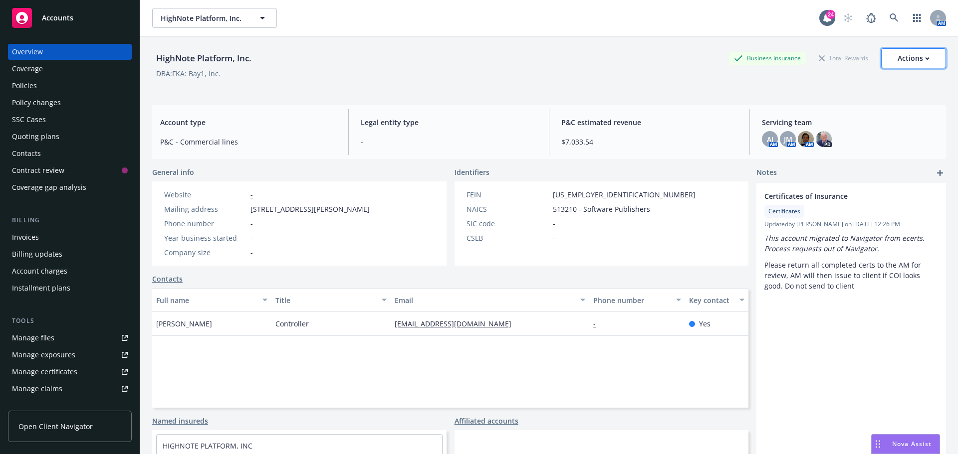
click at [902, 61] on div "Actions" at bounding box center [913, 58] width 32 height 19
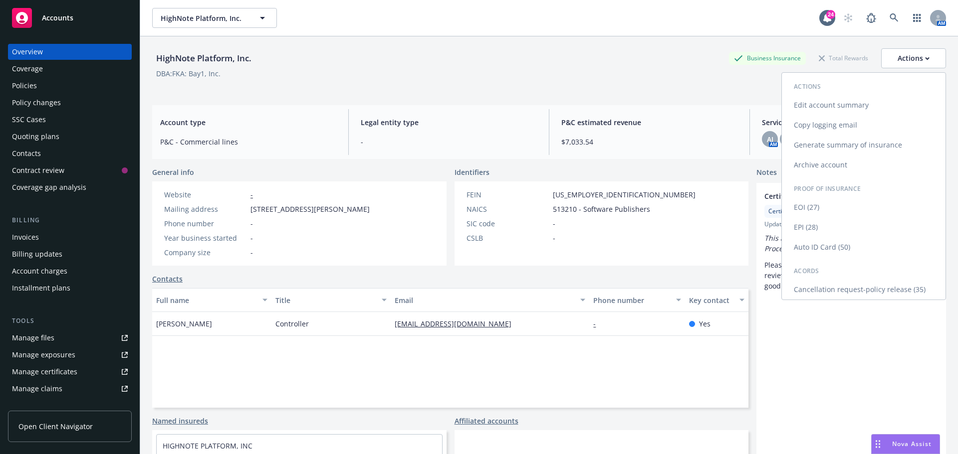
click at [872, 146] on link "Generate summary of insurance" at bounding box center [864, 145] width 164 height 20
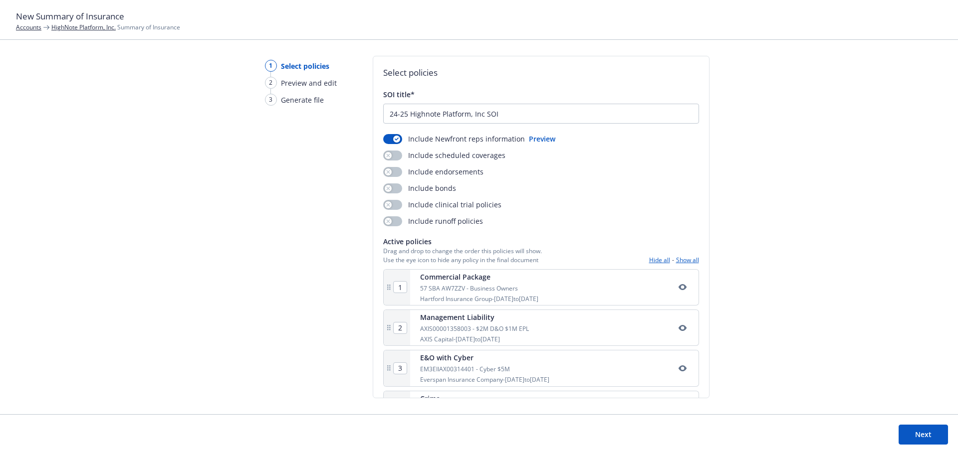
click at [532, 142] on button "Preview" at bounding box center [542, 139] width 26 height 10
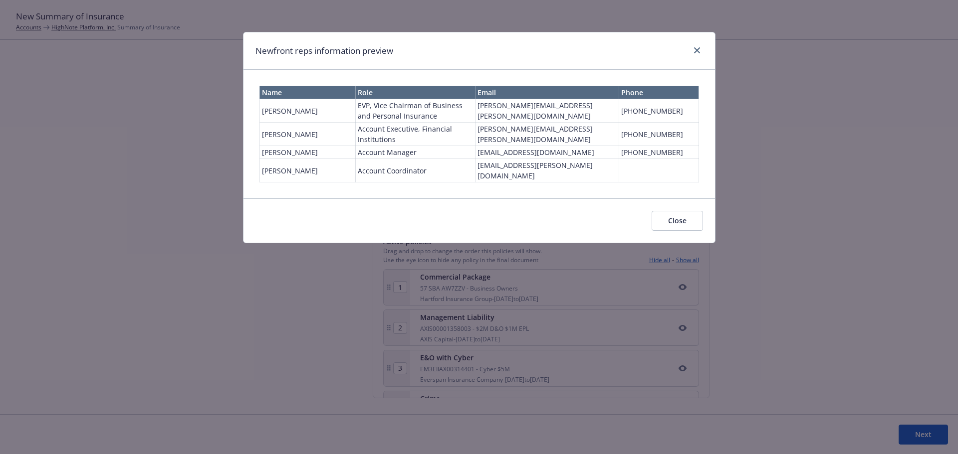
click at [406, 142] on td "Account Executive, Financial Institutions" at bounding box center [415, 134] width 120 height 23
click at [398, 155] on td "Account Manager" at bounding box center [415, 152] width 120 height 13
click at [697, 51] on icon "close" at bounding box center [697, 50] width 6 height 6
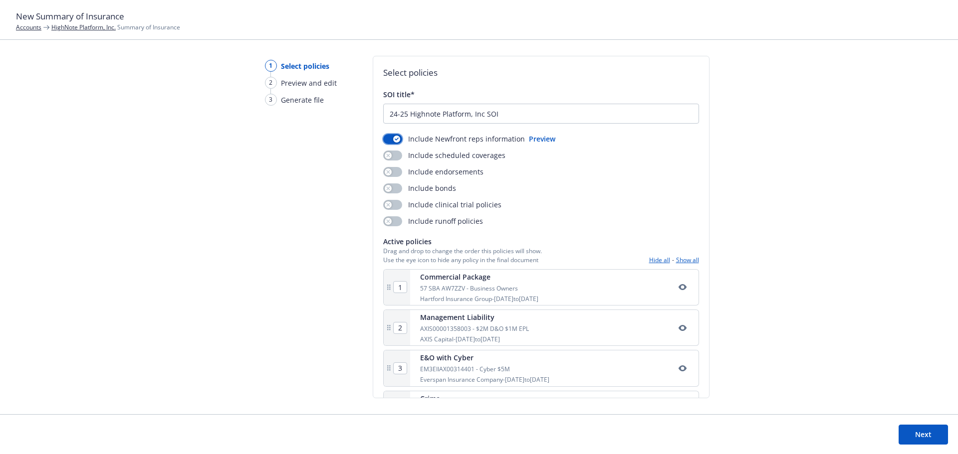
click at [394, 137] on div "button" at bounding box center [396, 139] width 7 height 7
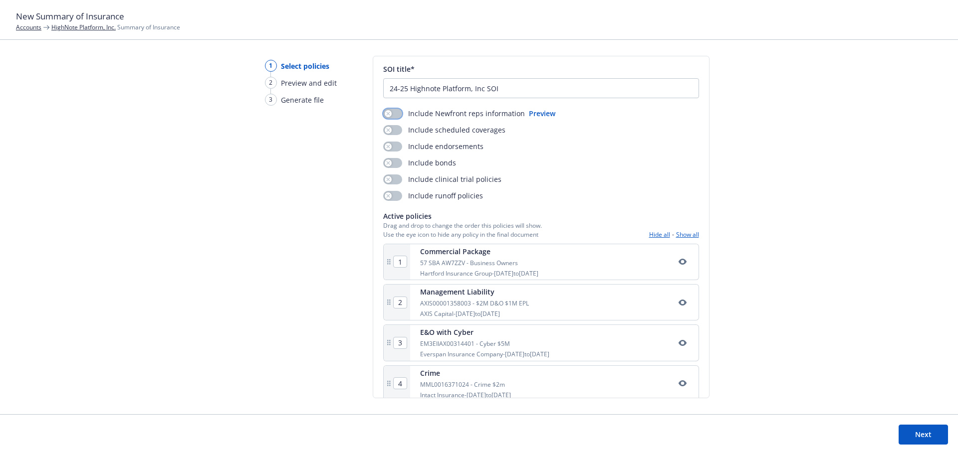
scroll to position [39, 0]
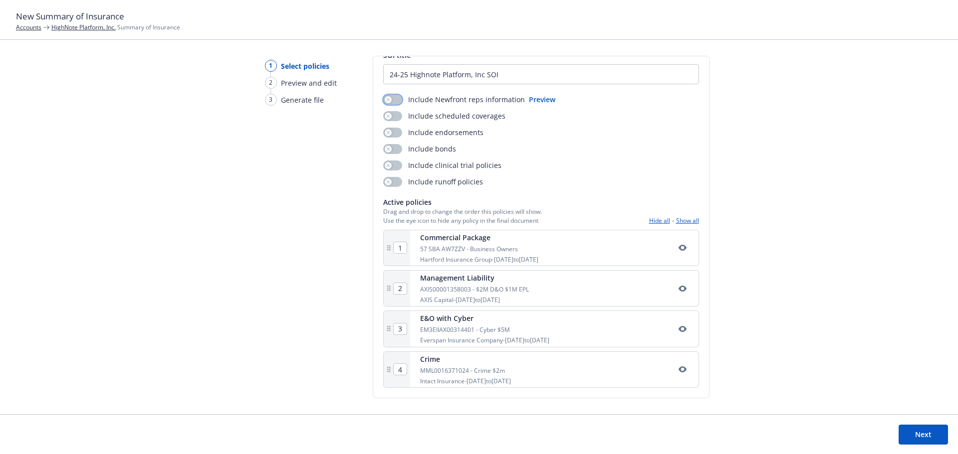
click at [678, 252] on icon "button" at bounding box center [682, 248] width 8 height 8
click at [678, 246] on icon "button" at bounding box center [682, 248] width 8 height 6
click at [907, 431] on button "Next" at bounding box center [922, 435] width 49 height 20
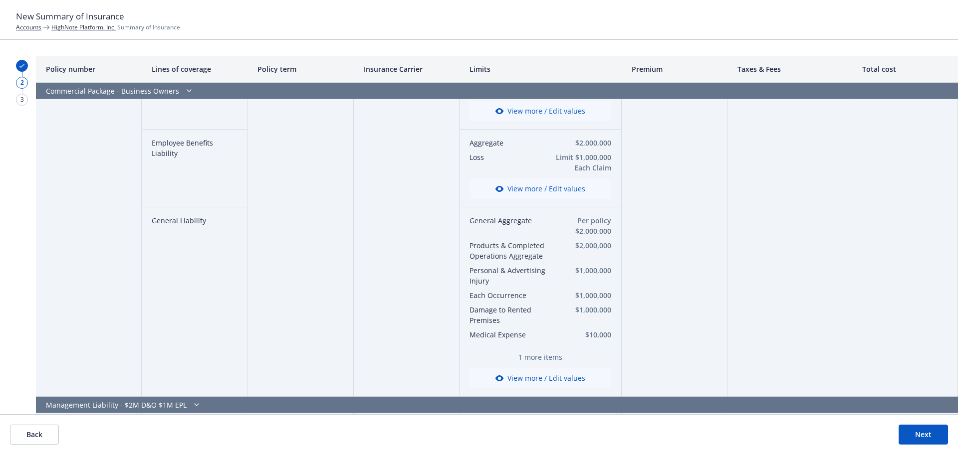
scroll to position [241, 0]
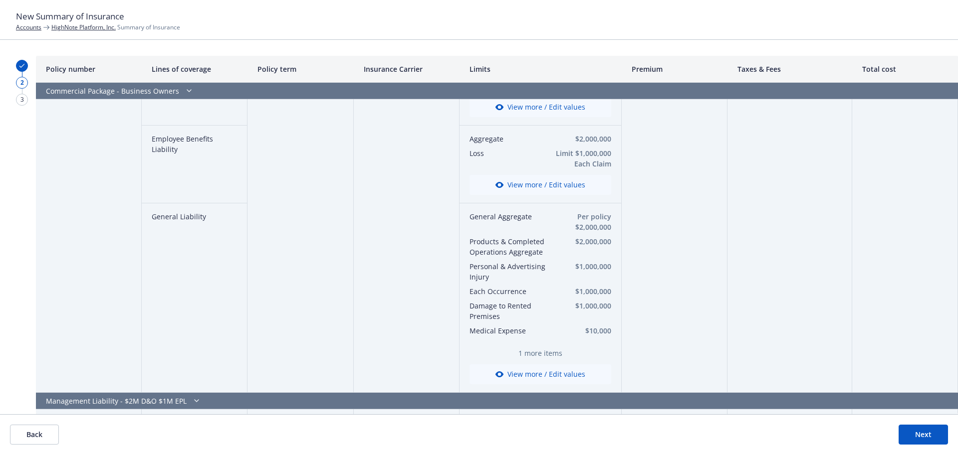
click at [543, 373] on button "View more / Edit values" at bounding box center [540, 375] width 142 height 20
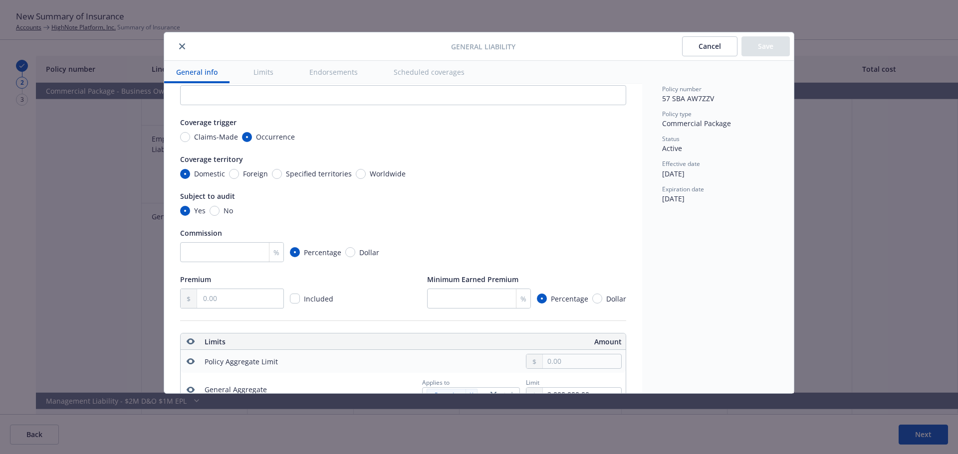
scroll to position [0, 0]
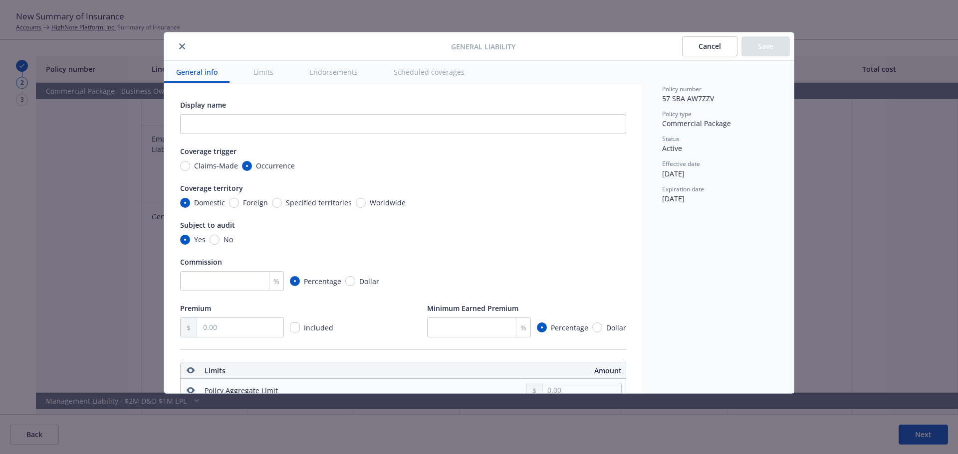
click at [270, 69] on button "Limits" at bounding box center [263, 72] width 44 height 22
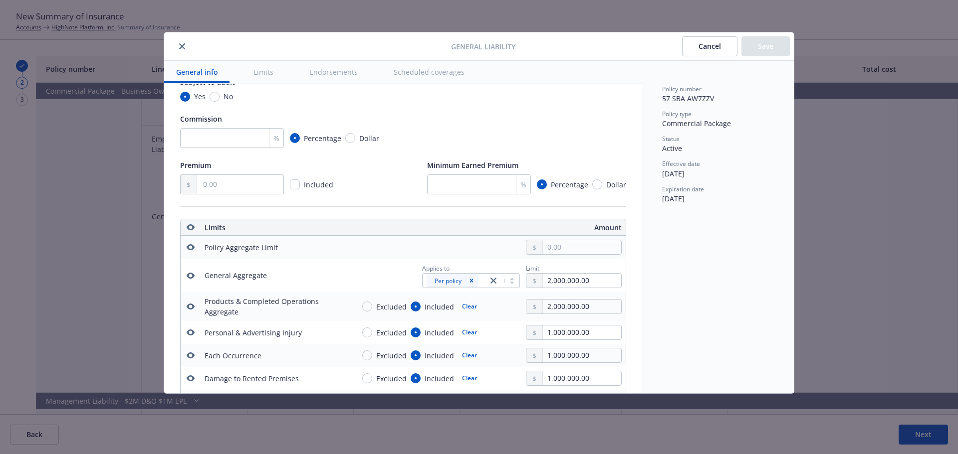
type textarea "x"
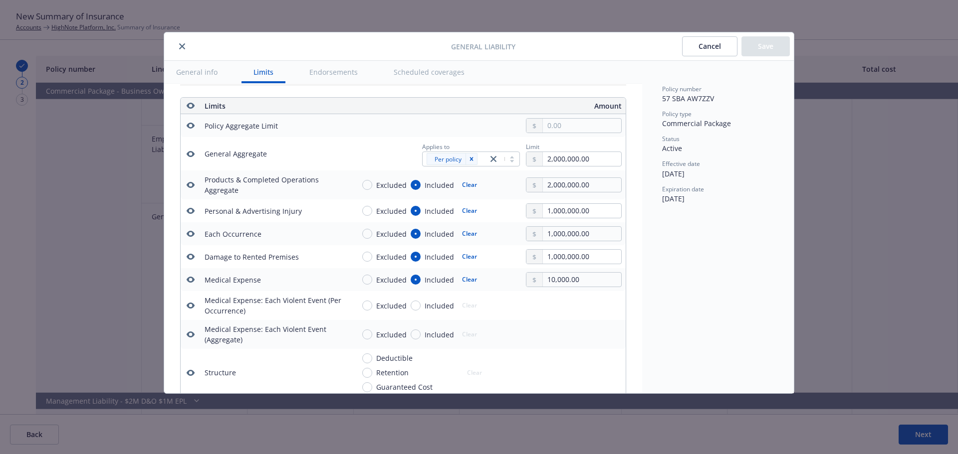
scroll to position [278, 0]
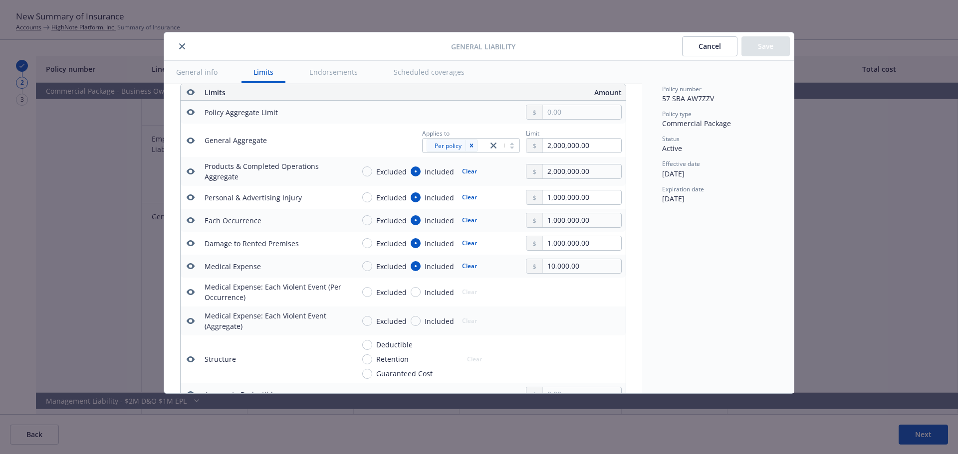
click at [183, 48] on icon "close" at bounding box center [182, 46] width 6 height 6
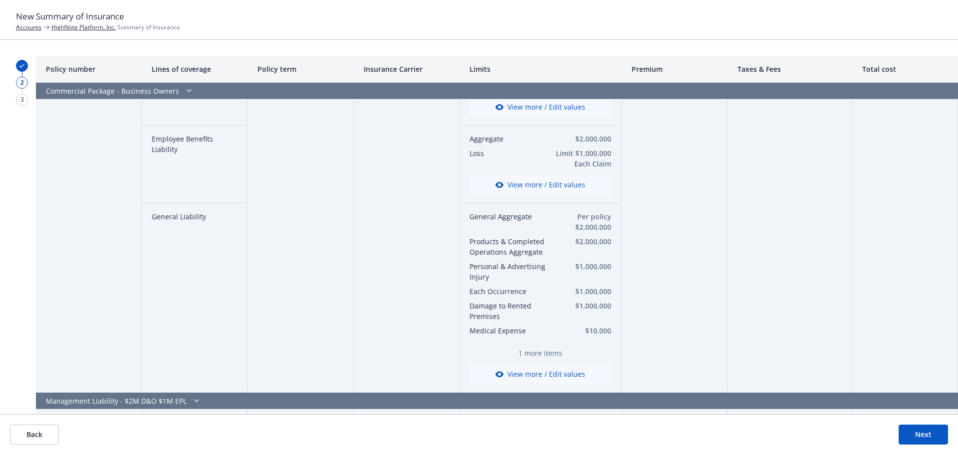
click at [211, 29] on div "Accounts HighNote Platform, Inc. Summary of Insurance" at bounding box center [479, 27] width 926 height 8
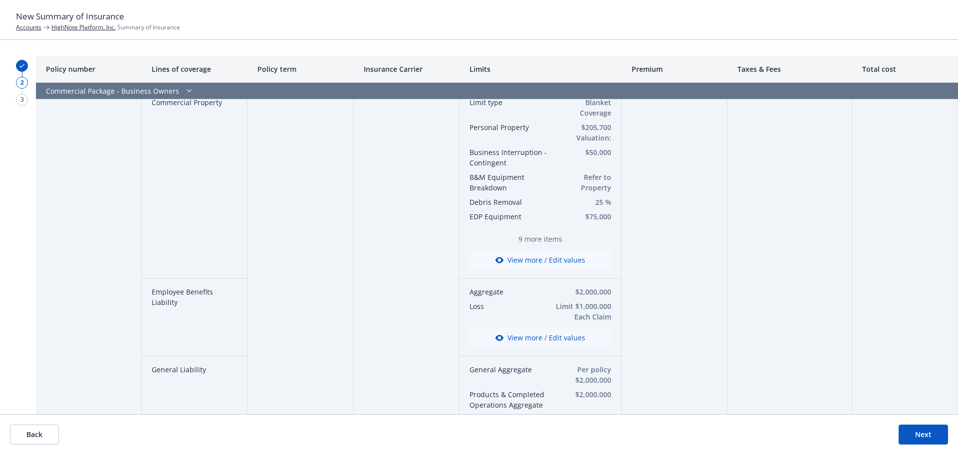
scroll to position [0, 0]
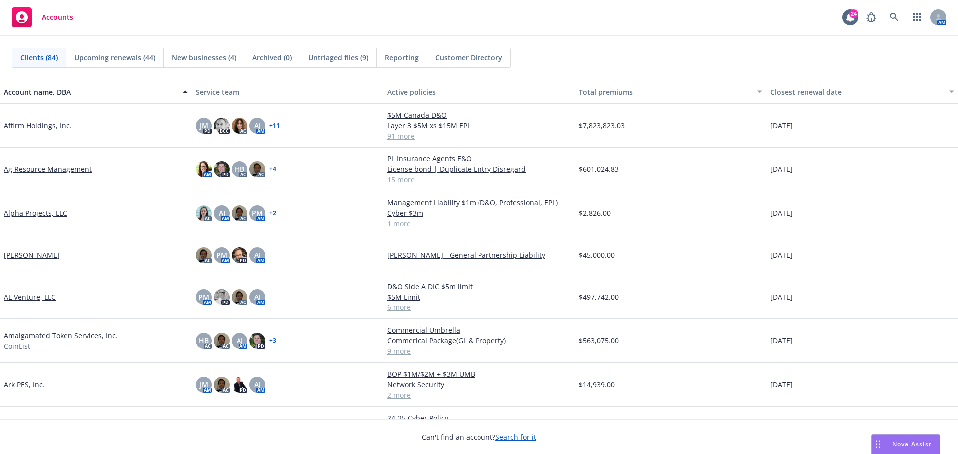
drag, startPoint x: 578, startPoint y: 61, endPoint x: 749, endPoint y: 43, distance: 171.5
click at [578, 60] on div "Clients (84) Upcoming renewals (44) New businesses (4) Archived (0) Untriaged f…" at bounding box center [479, 58] width 934 height 20
click at [894, 17] on icon at bounding box center [894, 17] width 8 height 8
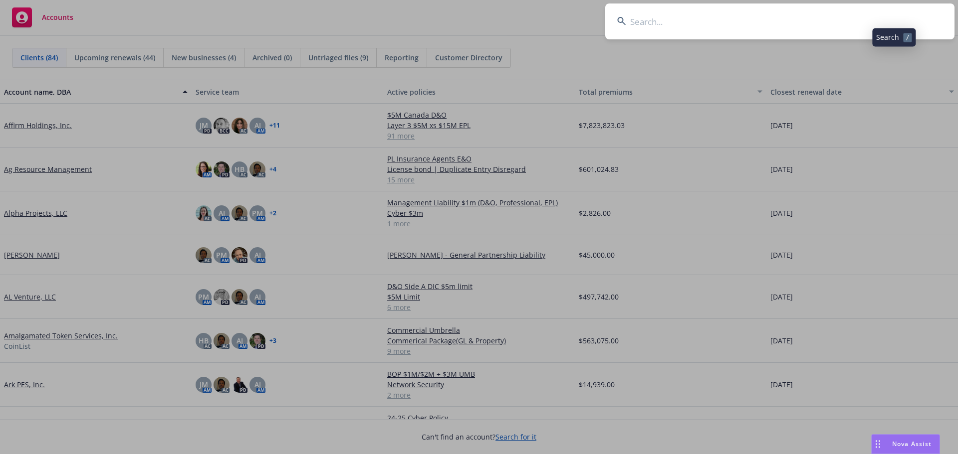
click at [840, 28] on input at bounding box center [779, 21] width 349 height 36
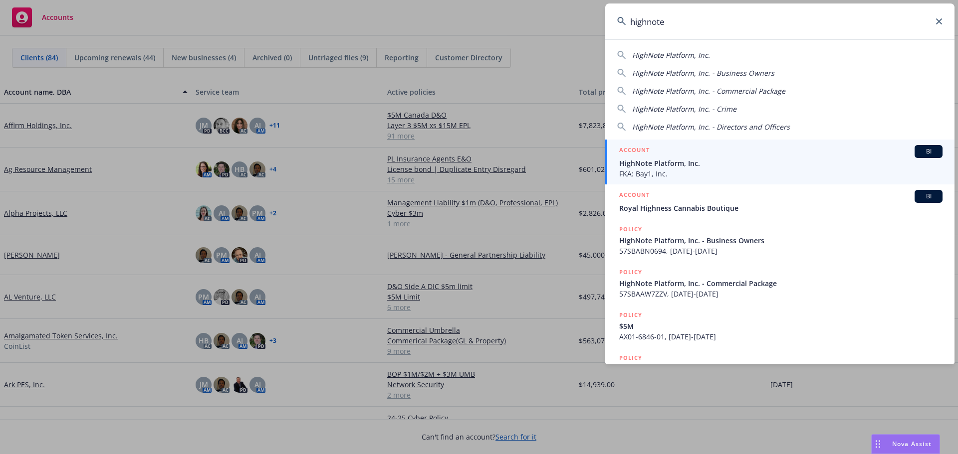
type input "highnote"
click at [918, 147] on span "BI" at bounding box center [928, 151] width 20 height 9
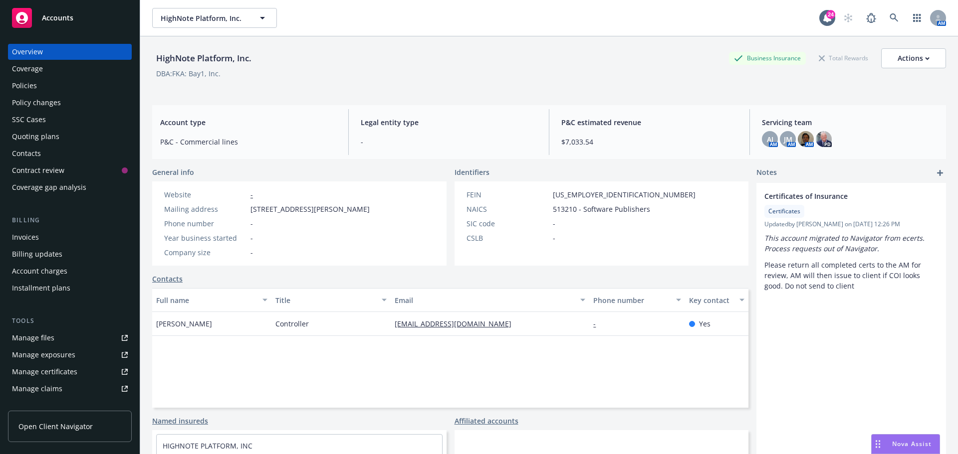
click at [551, 52] on div "HighNote Platform, Inc. Business Insurance Total Rewards Actions" at bounding box center [549, 58] width 794 height 20
click at [66, 86] on div "Policies" at bounding box center [70, 86] width 116 height 16
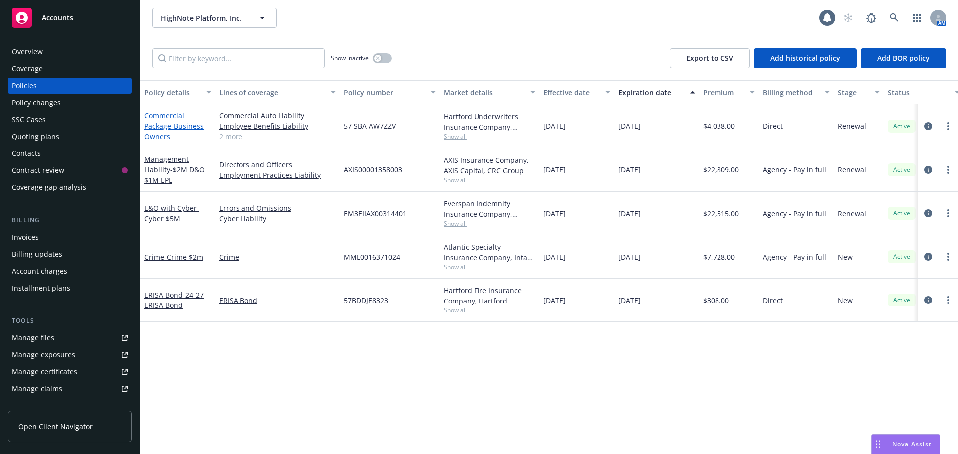
click at [189, 129] on span "- Business Owners" at bounding box center [173, 131] width 59 height 20
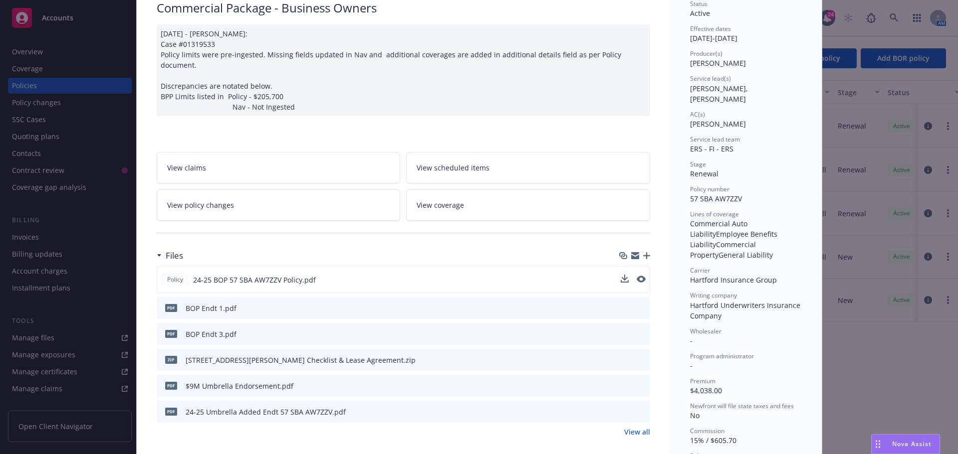
scroll to position [100, 0]
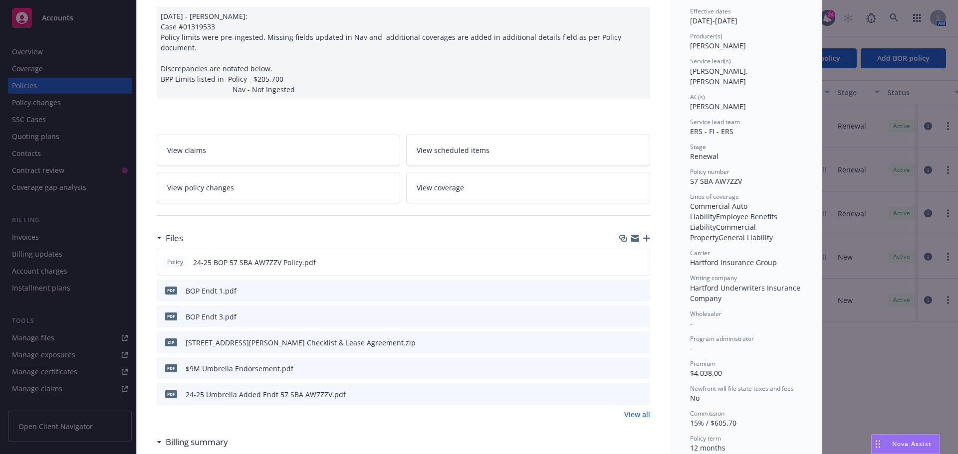
click at [636, 365] on icon "preview file" at bounding box center [640, 368] width 9 height 7
click at [620, 286] on icon "download file" at bounding box center [624, 290] width 8 height 8
click at [616, 306] on div "pdf BOP Endt 3.pdf" at bounding box center [403, 317] width 493 height 22
click at [621, 312] on icon "download file" at bounding box center [624, 315] width 6 height 6
click at [623, 344] on icon "download file" at bounding box center [624, 345] width 8 height 2
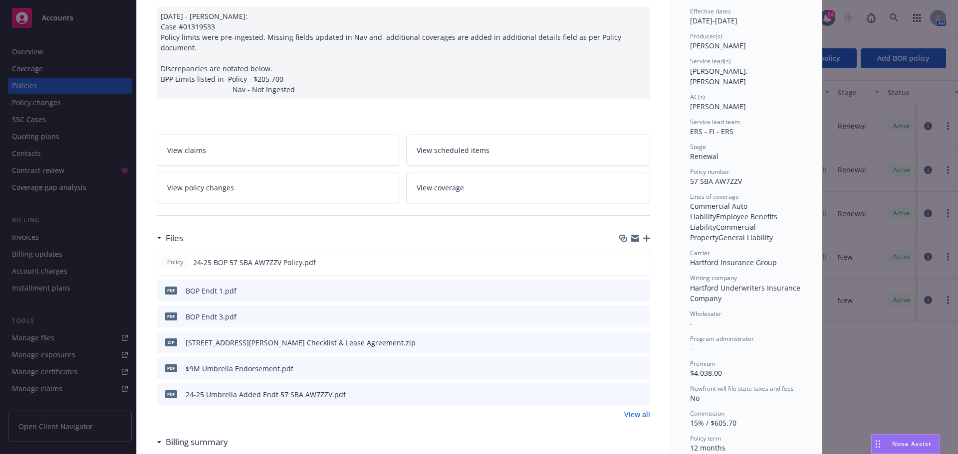
click at [633, 410] on link "View all" at bounding box center [637, 415] width 26 height 10
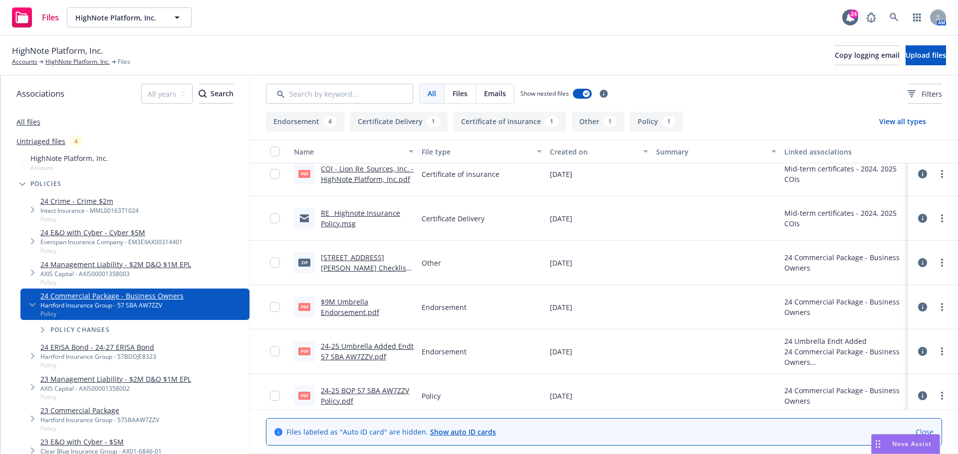
scroll to position [108, 0]
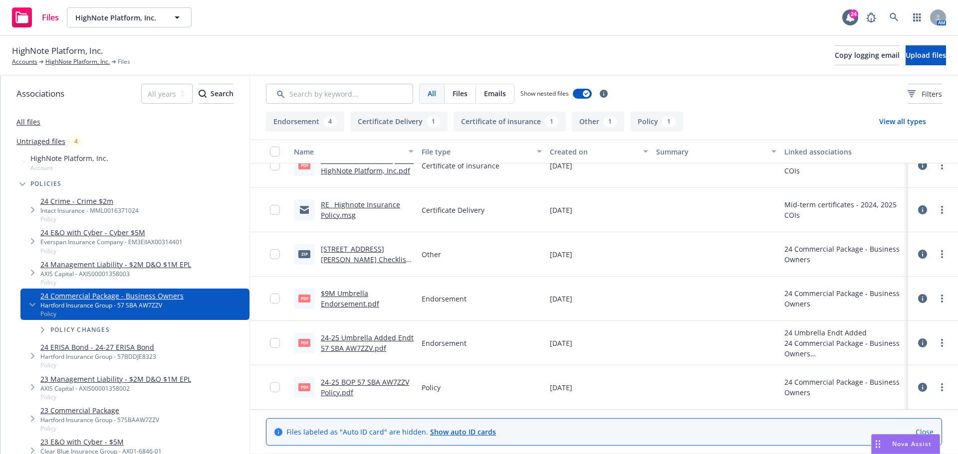
click at [370, 380] on link "24-25 BOP 57 SBA AW7ZZV Policy.pdf" at bounding box center [365, 388] width 88 height 20
click at [419, 57] on div "HighNote Platform, Inc. Accounts HighNote Platform, Inc. Files Copy logging ema…" at bounding box center [479, 55] width 934 height 22
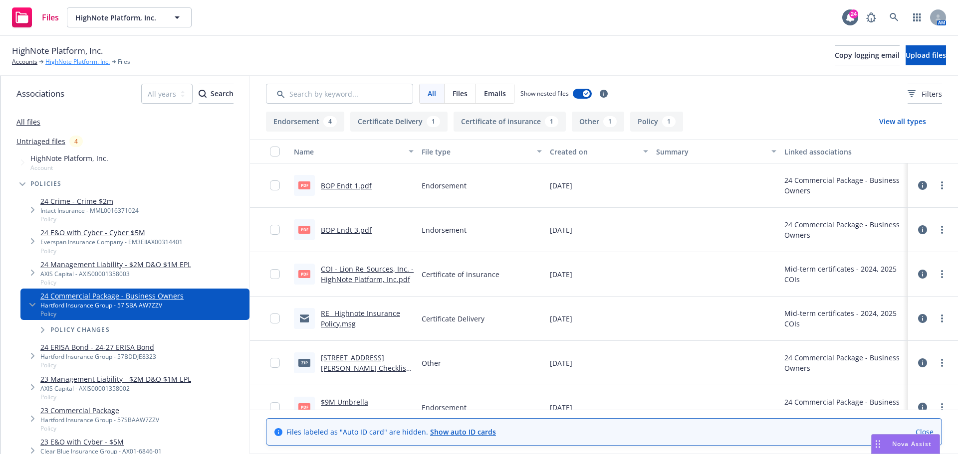
click at [88, 64] on link "HighNote Platform, Inc." at bounding box center [77, 61] width 64 height 9
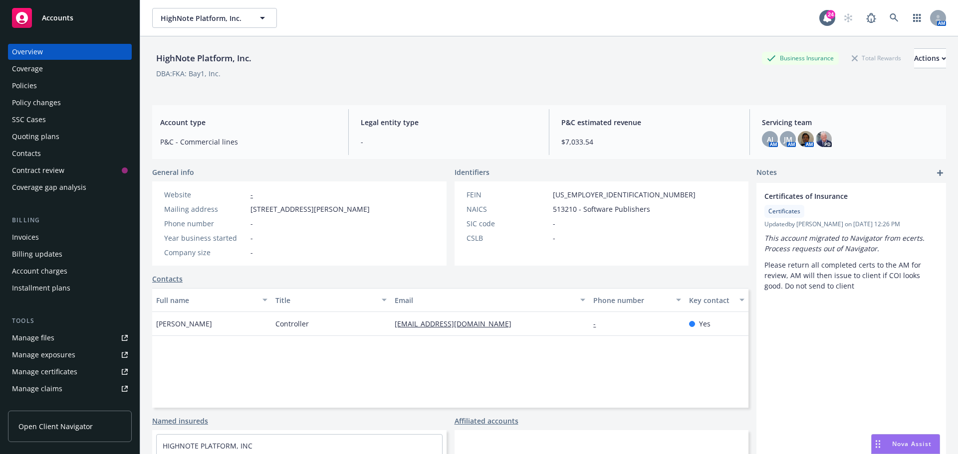
click at [80, 82] on div "Policies" at bounding box center [70, 86] width 116 height 16
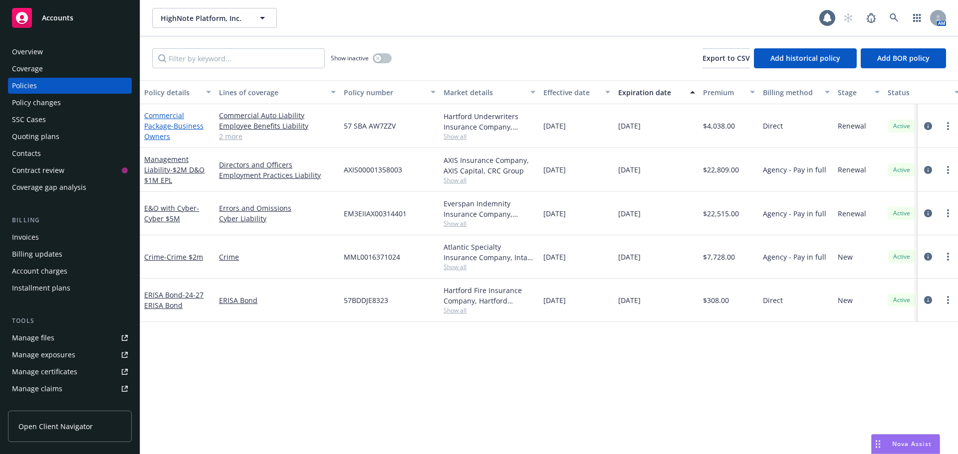
click at [204, 128] on span "- Business Owners" at bounding box center [173, 131] width 59 height 20
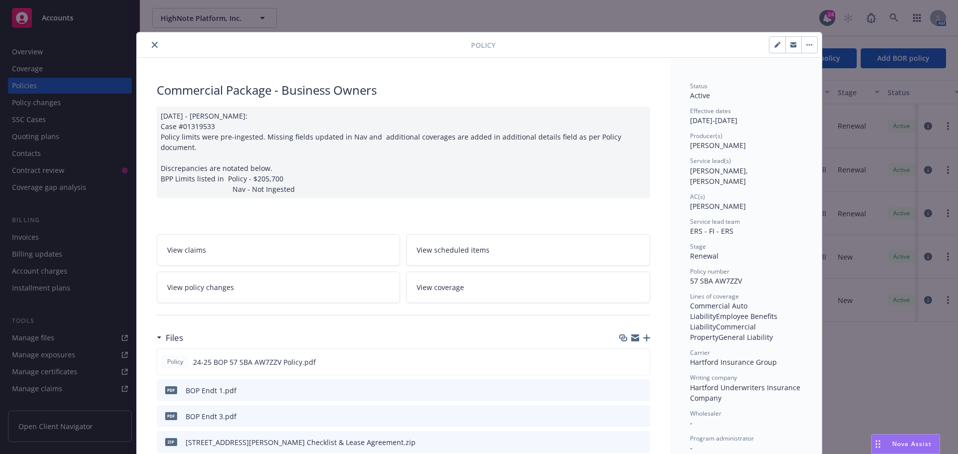
click at [500, 281] on link "View coverage" at bounding box center [528, 287] width 244 height 31
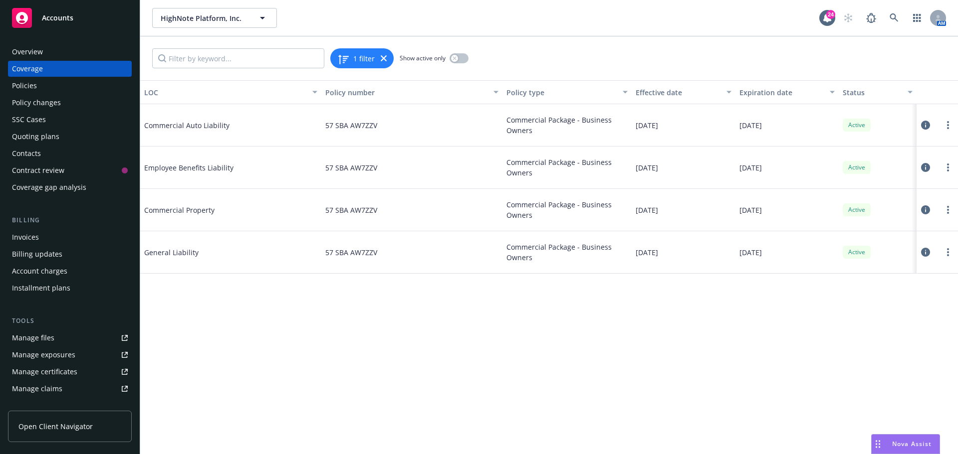
click at [639, 59] on div "1 filter Show active only" at bounding box center [549, 58] width 818 height 44
click at [524, 32] on div "HighNote Platform, Inc. HighNote Platform, Inc. 24 AM" at bounding box center [549, 18] width 818 height 36
click at [64, 56] on div "Overview" at bounding box center [70, 52] width 116 height 16
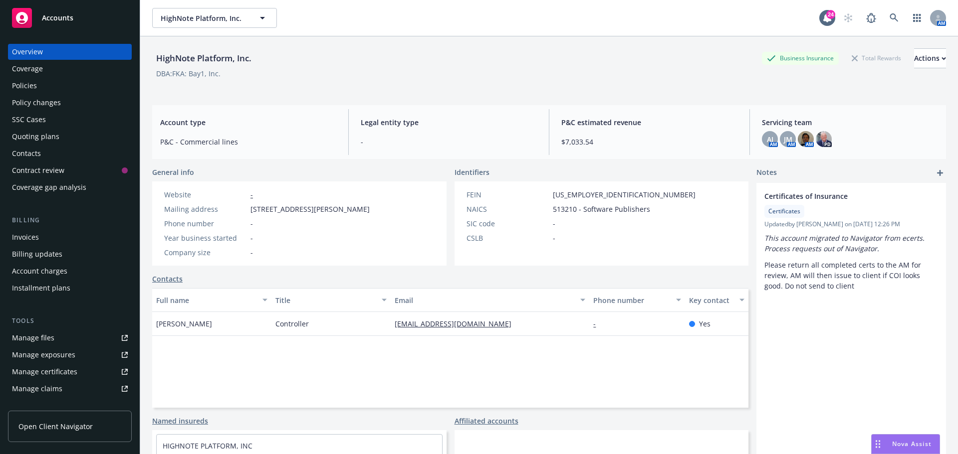
click at [73, 92] on div "Policies" at bounding box center [70, 86] width 116 height 16
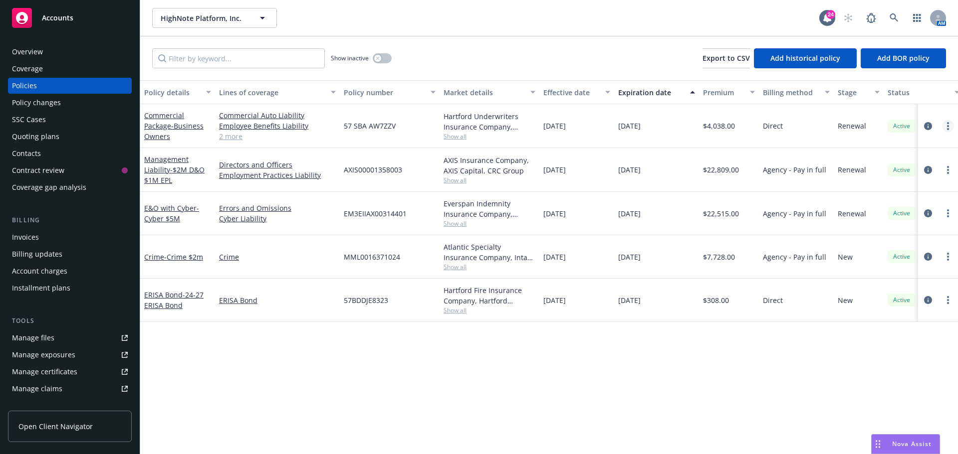
click at [949, 130] on link "more" at bounding box center [948, 126] width 12 height 12
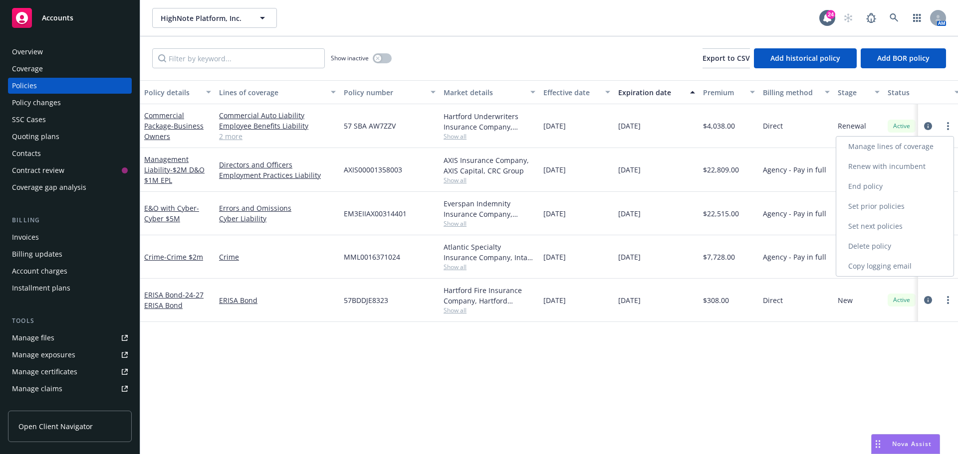
click at [890, 148] on link "Manage lines of coverage" at bounding box center [894, 147] width 117 height 20
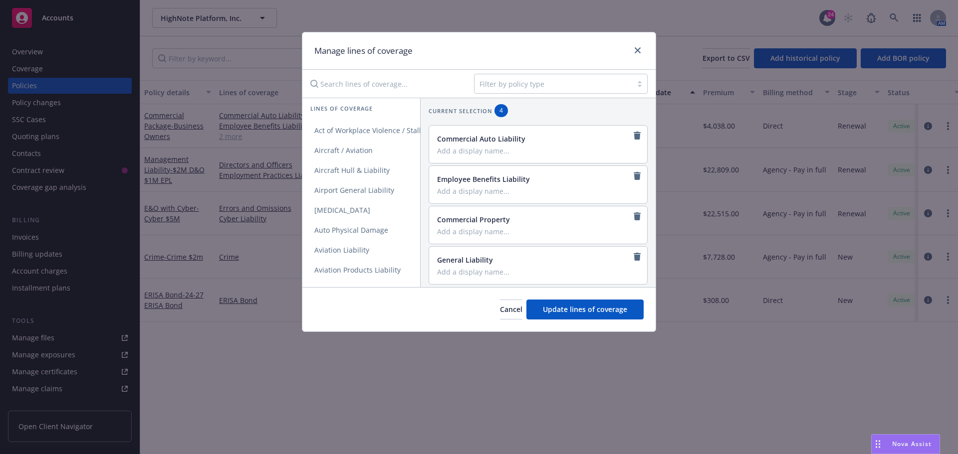
click at [338, 84] on input "Search lines of coverage..." at bounding box center [385, 84] width 162 height 20
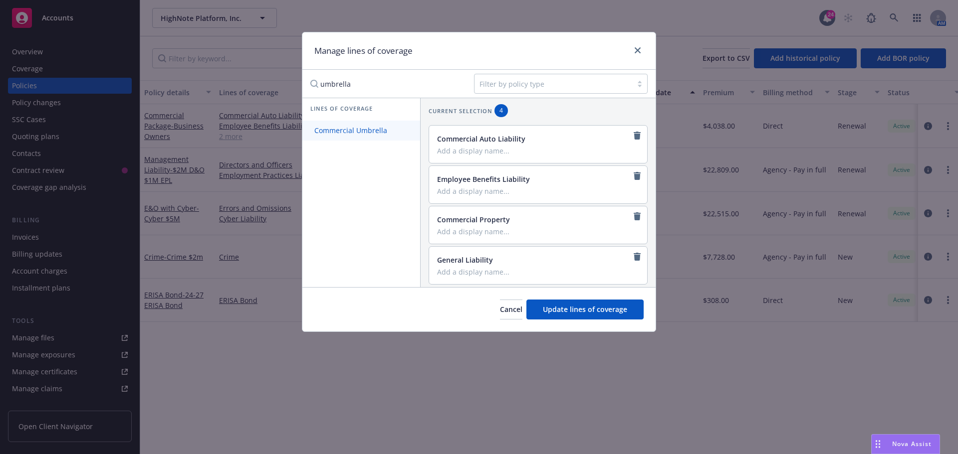
type input "umbrella"
click at [373, 133] on span "Commercial Umbrella" at bounding box center [350, 130] width 97 height 9
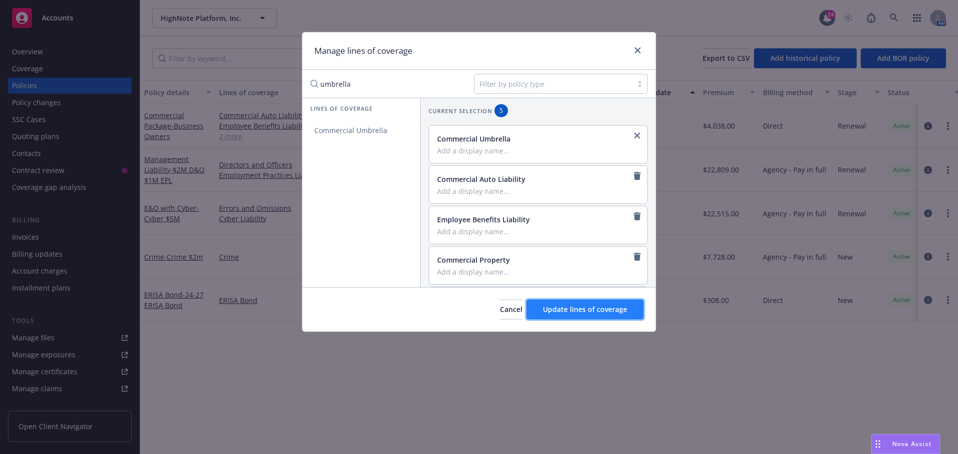
click at [626, 309] on span "Update lines of coverage" at bounding box center [585, 309] width 84 height 9
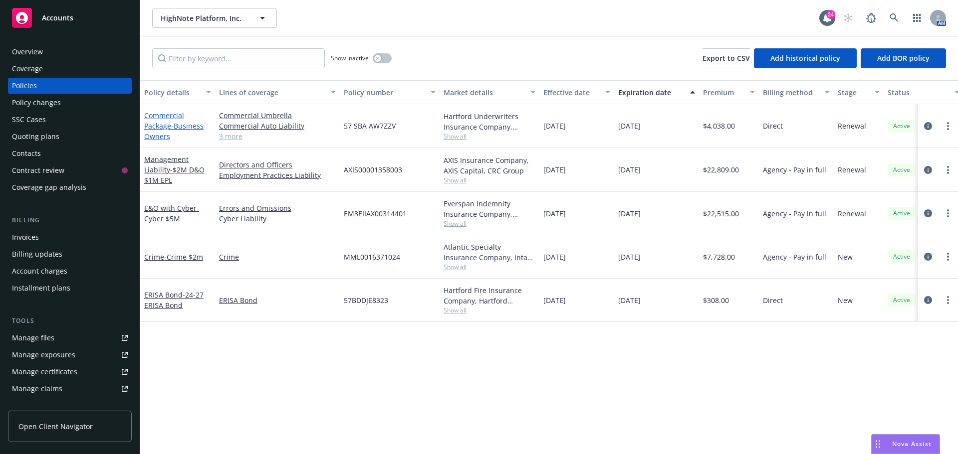
click at [156, 123] on link "Commercial Package - Business Owners" at bounding box center [173, 126] width 59 height 30
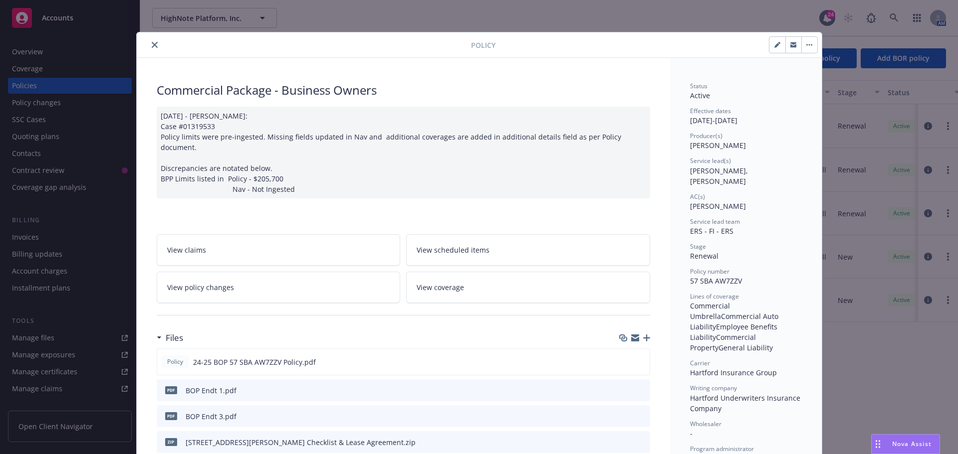
scroll to position [30, 0]
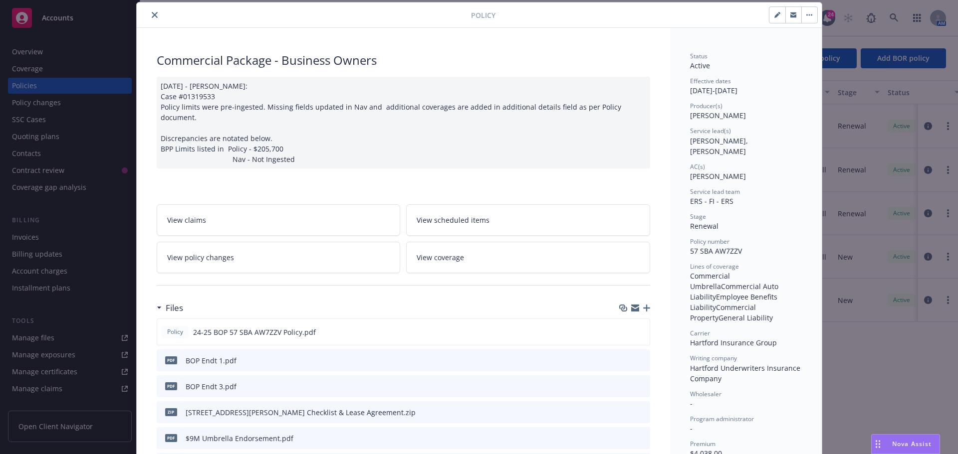
click at [471, 242] on link "View coverage" at bounding box center [528, 257] width 244 height 31
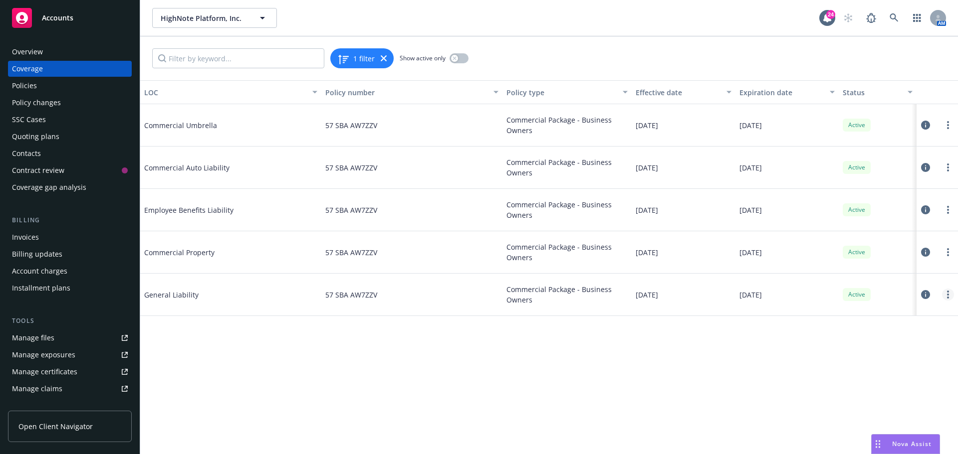
click at [947, 297] on icon "more" at bounding box center [948, 295] width 2 height 8
click at [869, 316] on link "Edit coverage" at bounding box center [887, 315] width 131 height 20
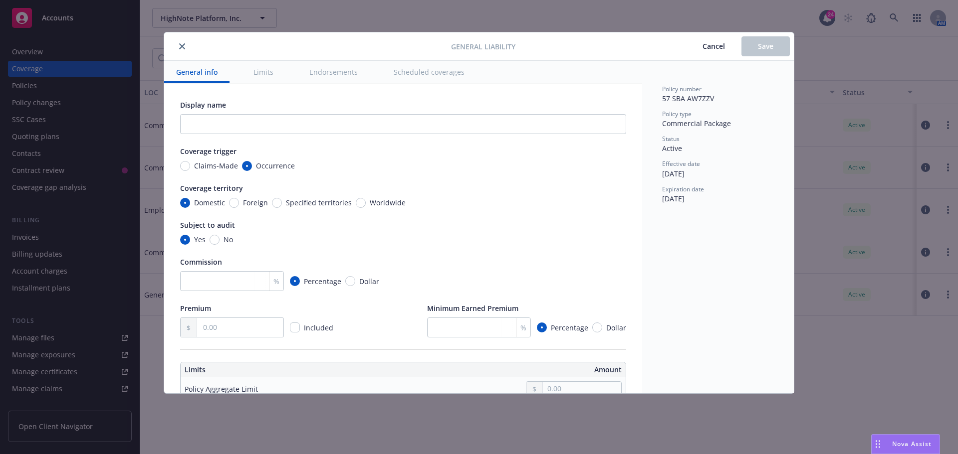
click at [429, 225] on div "Subject to audit" at bounding box center [403, 225] width 446 height 10
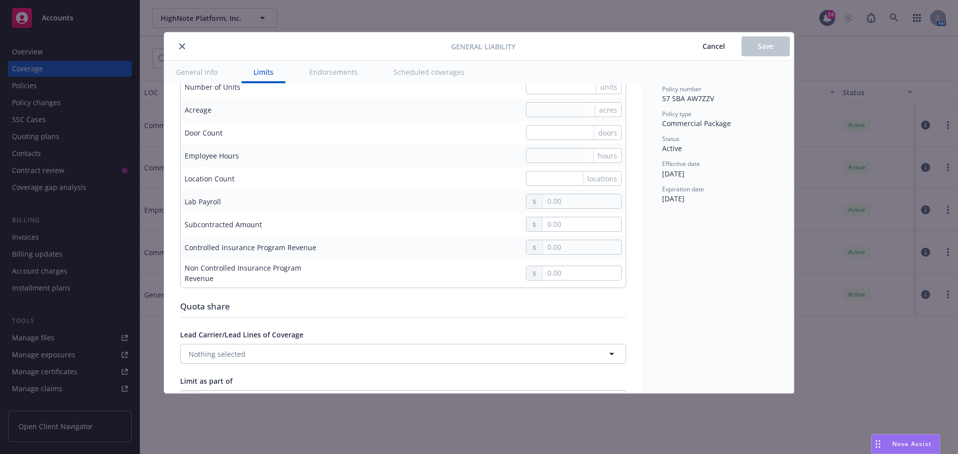
scroll to position [1098, 0]
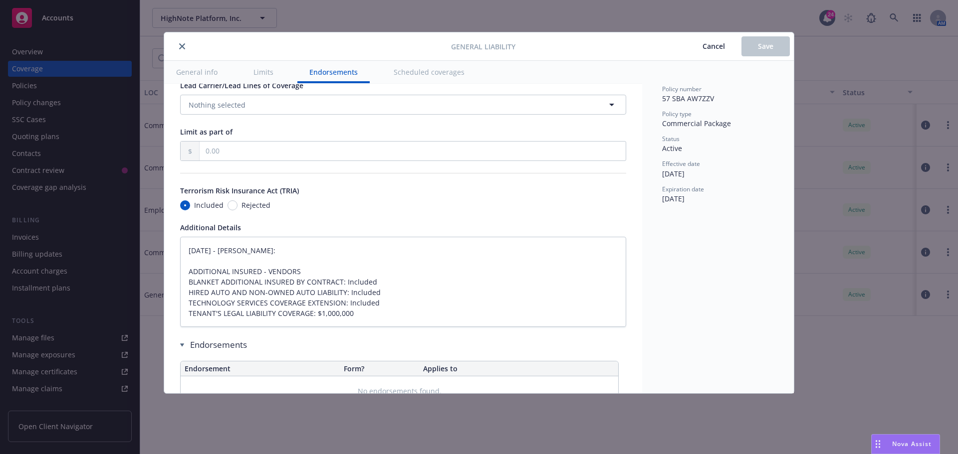
click at [415, 203] on div "Included Rejected" at bounding box center [403, 205] width 446 height 10
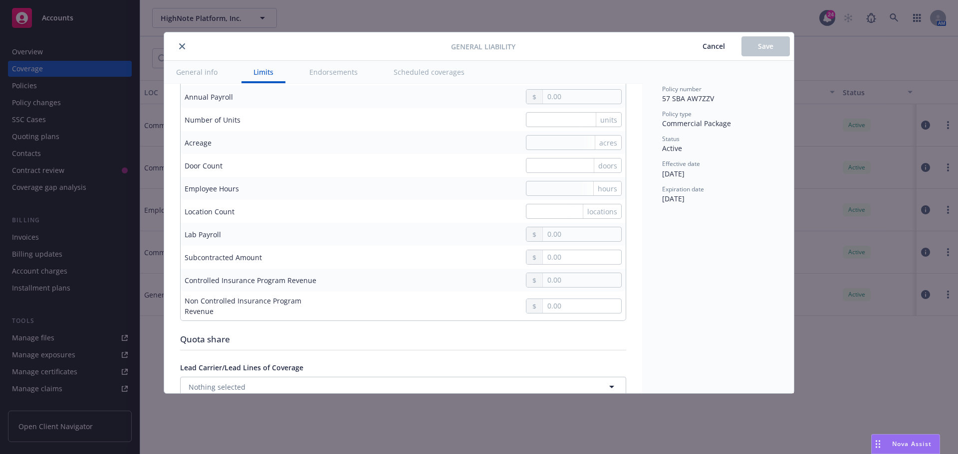
scroll to position [795, 0]
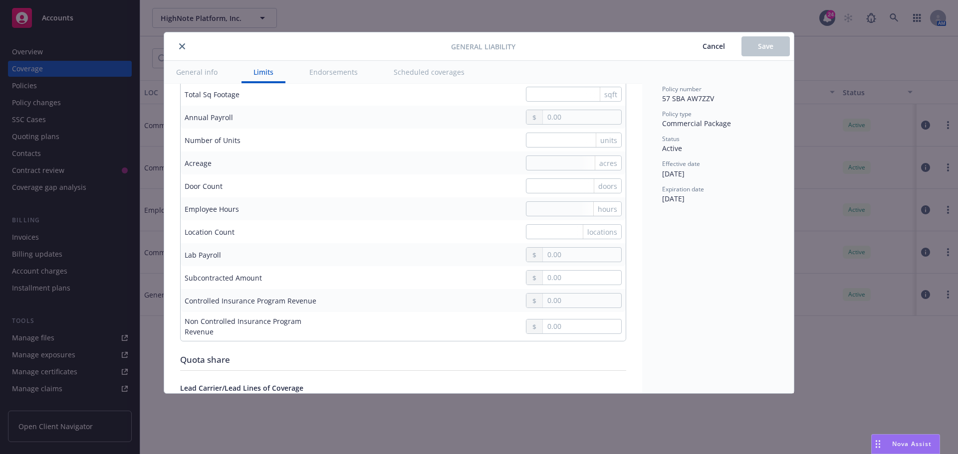
click at [181, 43] on button "close" at bounding box center [182, 46] width 12 height 12
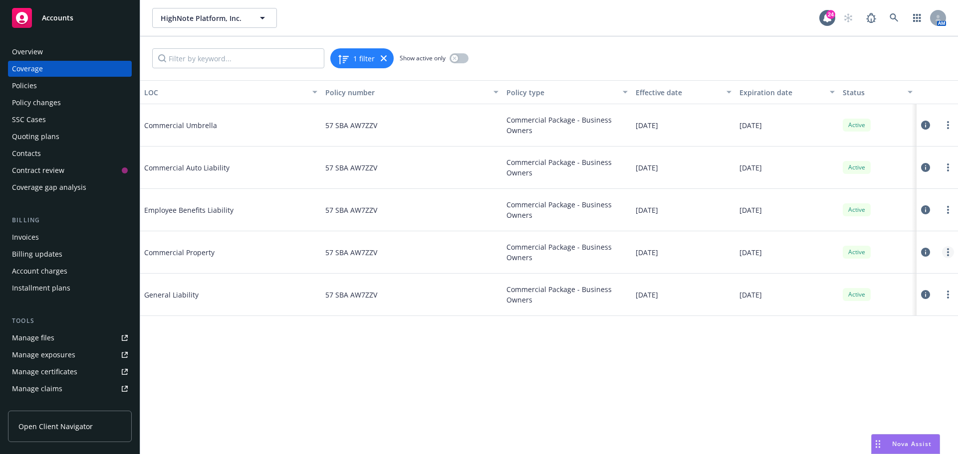
click at [948, 249] on circle "more" at bounding box center [948, 249] width 2 height 2
click at [892, 275] on link "Edit coverage" at bounding box center [887, 273] width 131 height 20
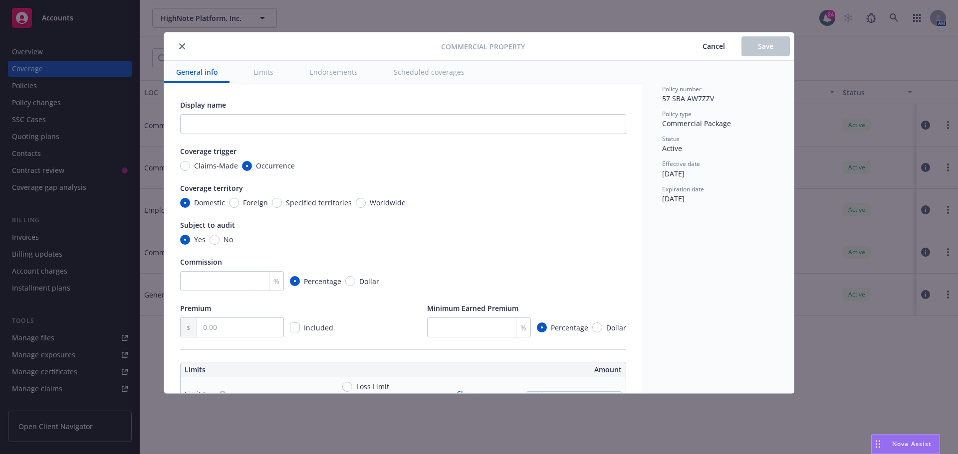
click at [507, 206] on div "Domestic Foreign Specified territories Worldwide" at bounding box center [403, 203] width 446 height 10
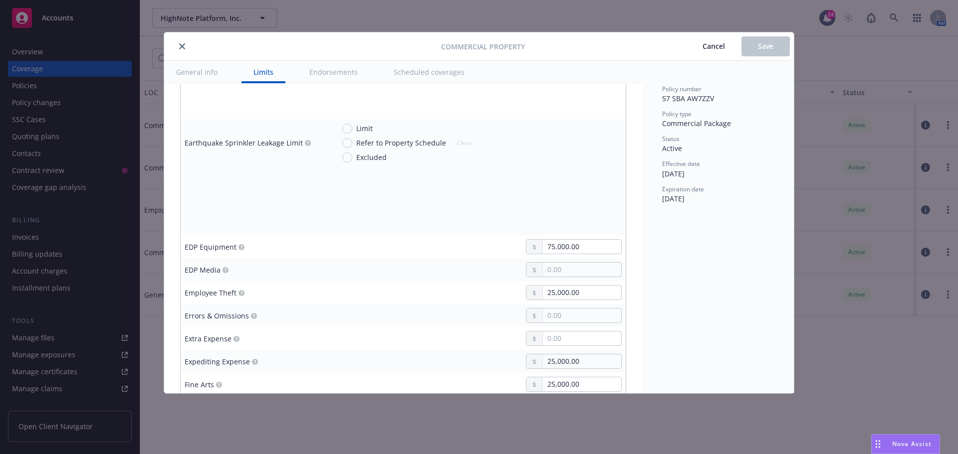
scroll to position [1347, 0]
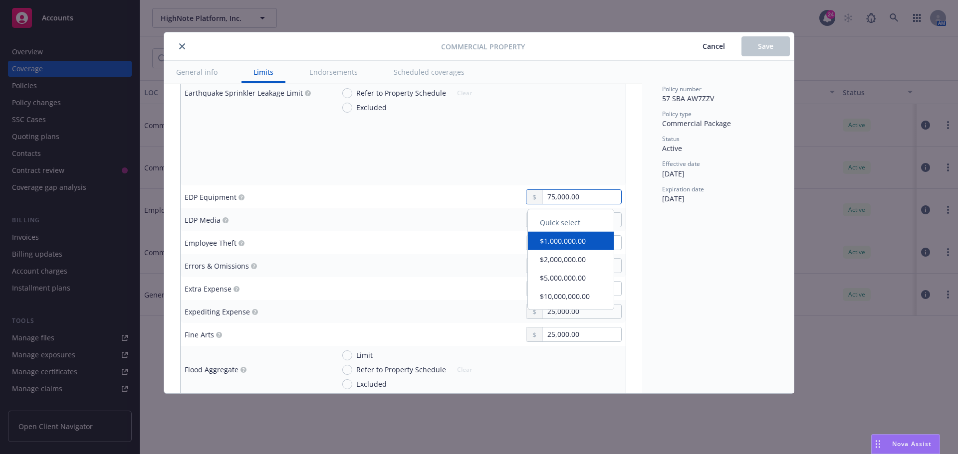
drag, startPoint x: 588, startPoint y: 194, endPoint x: 510, endPoint y: 183, distance: 79.0
type textarea "x"
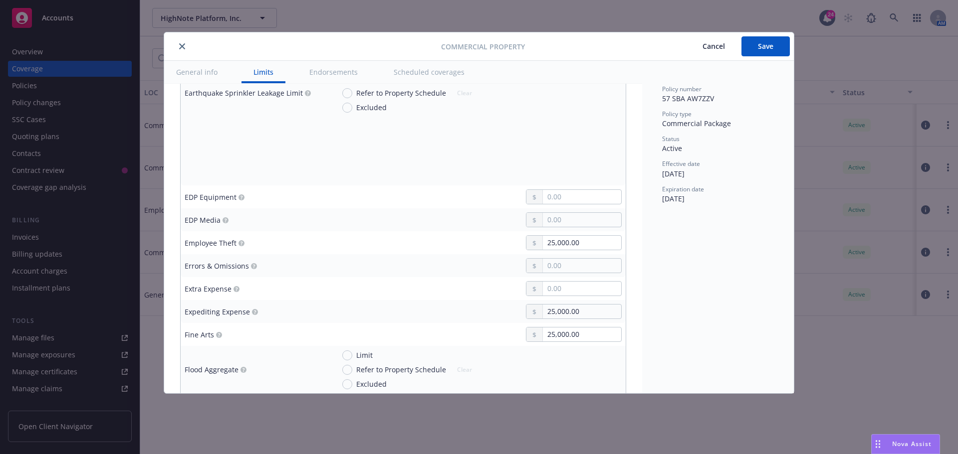
click at [579, 142] on td at bounding box center [477, 151] width 295 height 23
drag, startPoint x: 554, startPoint y: 246, endPoint x: 493, endPoint y: 252, distance: 60.7
click at [493, 252] on td "25,000.00" at bounding box center [477, 242] width 295 height 23
type textarea "x"
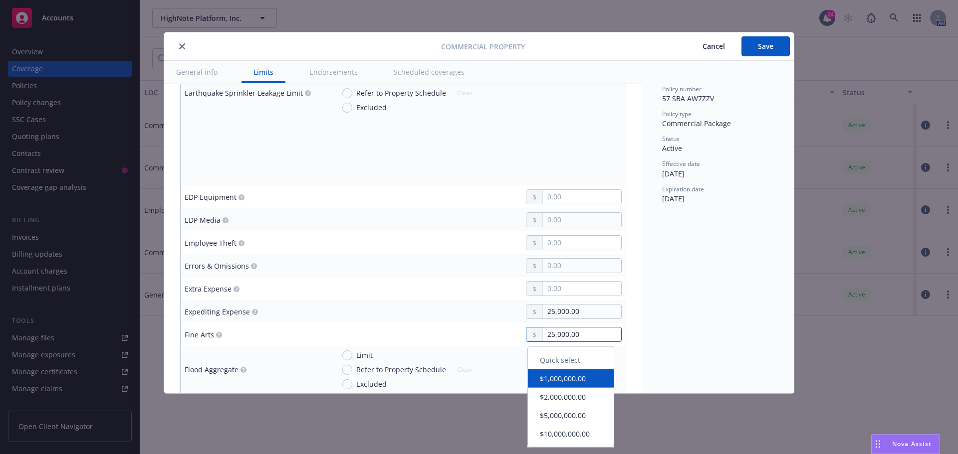
drag, startPoint x: 578, startPoint y: 333, endPoint x: 511, endPoint y: 340, distance: 67.7
click at [518, 340] on div "25,000.00" at bounding box center [570, 334] width 104 height 15
type textarea "x"
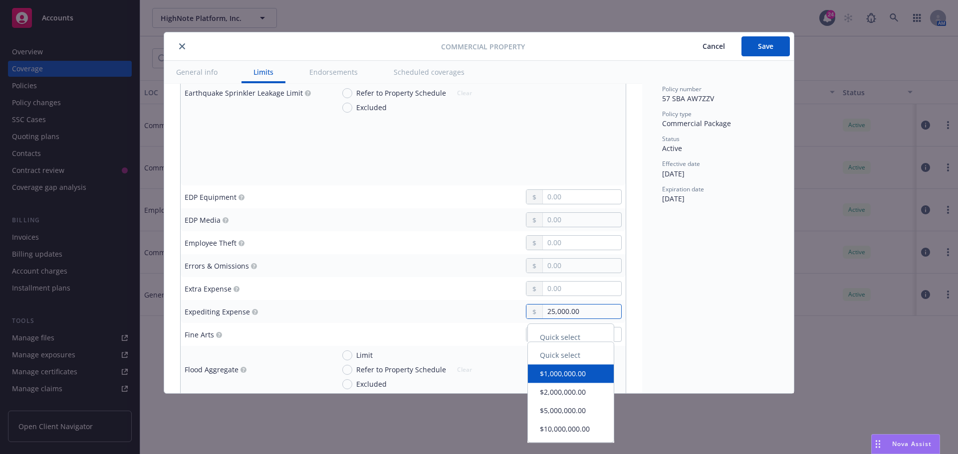
drag, startPoint x: 581, startPoint y: 312, endPoint x: 495, endPoint y: 316, distance: 86.4
click at [495, 316] on div "25,000.00" at bounding box center [477, 311] width 287 height 15
type textarea "x"
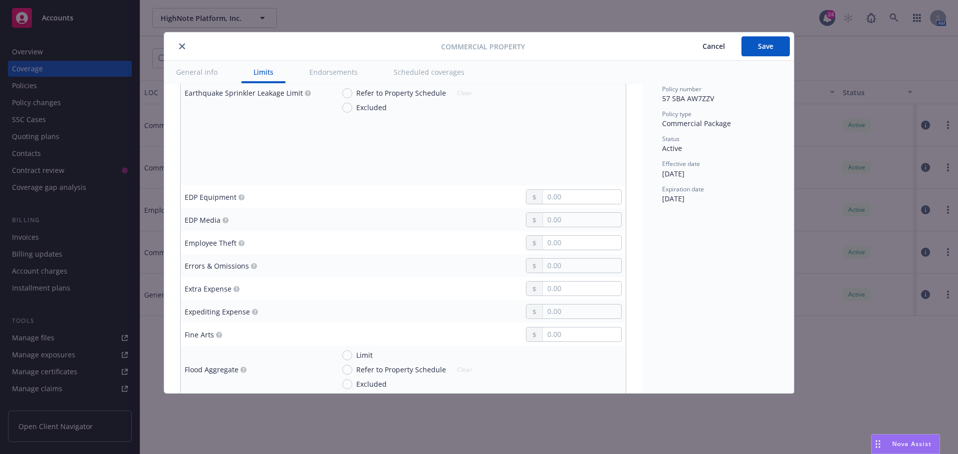
click at [495, 316] on div at bounding box center [477, 311] width 287 height 15
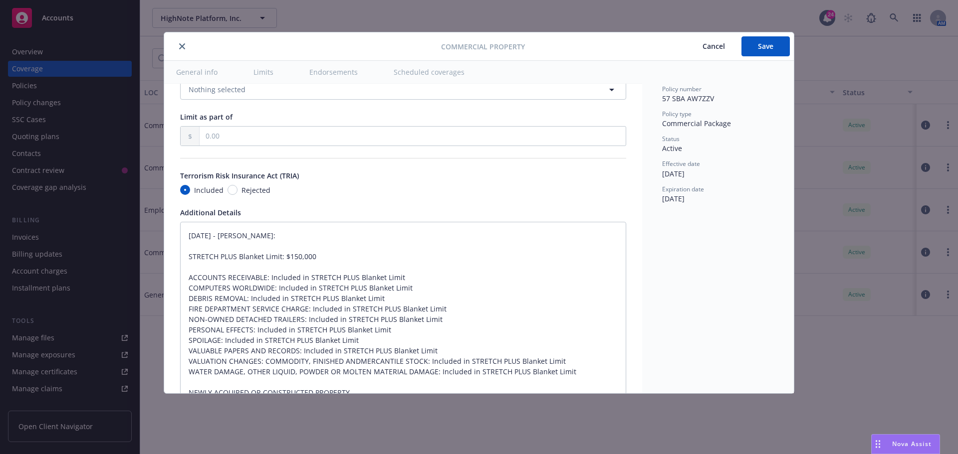
scroll to position [3293, 0]
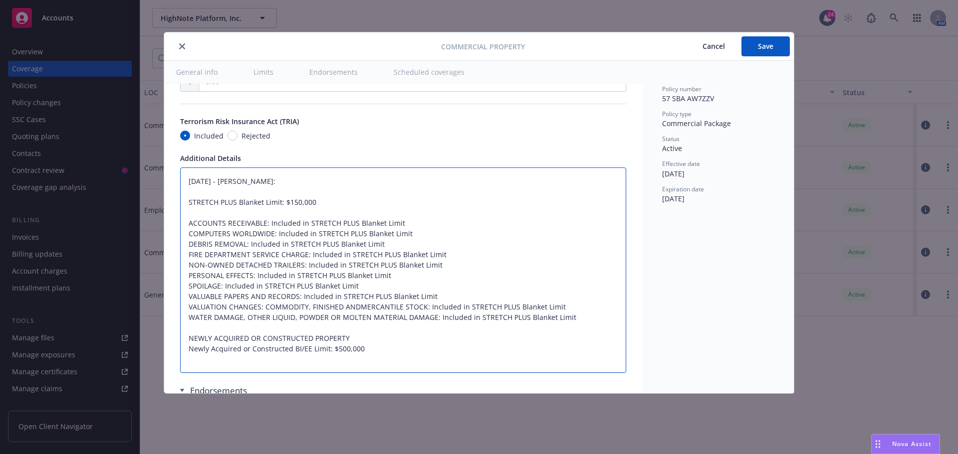
click at [388, 258] on textarea "11/01/2024 - Sampath Vankayala: STRETCH PLUS Blanket Limit: $150,000 ACCOUNTS R…" at bounding box center [403, 271] width 446 height 206
type textarea "x"
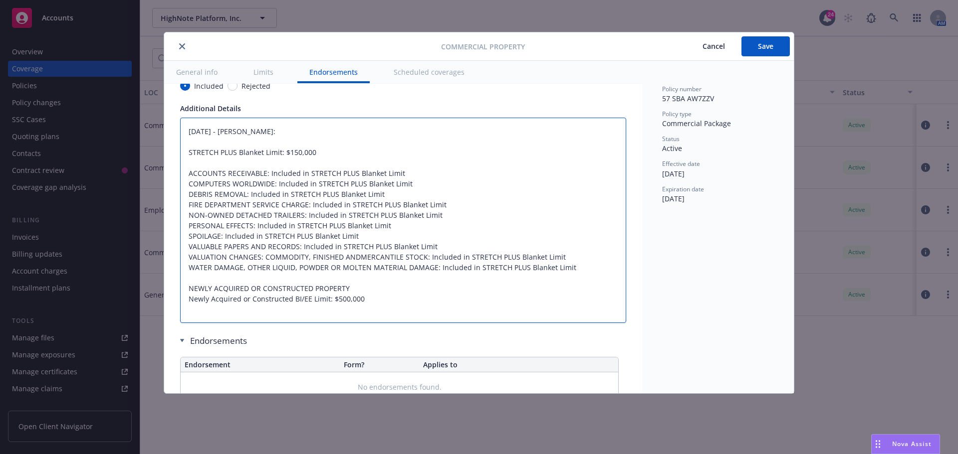
click at [394, 304] on textarea "11/01/2024 - Sampath Vankayala: STRETCH PLUS Blanket Limit: $150,000 ACCOUNTS R…" at bounding box center [403, 221] width 446 height 206
drag, startPoint x: 394, startPoint y: 304, endPoint x: 194, endPoint y: 132, distance: 264.0
click at [194, 132] on textarea "11/01/2024 - Sampath Vankayala: STRETCH PLUS Blanket Limit: $150,000 ACCOUNTS R…" at bounding box center [403, 221] width 446 height 206
type textarea "1"
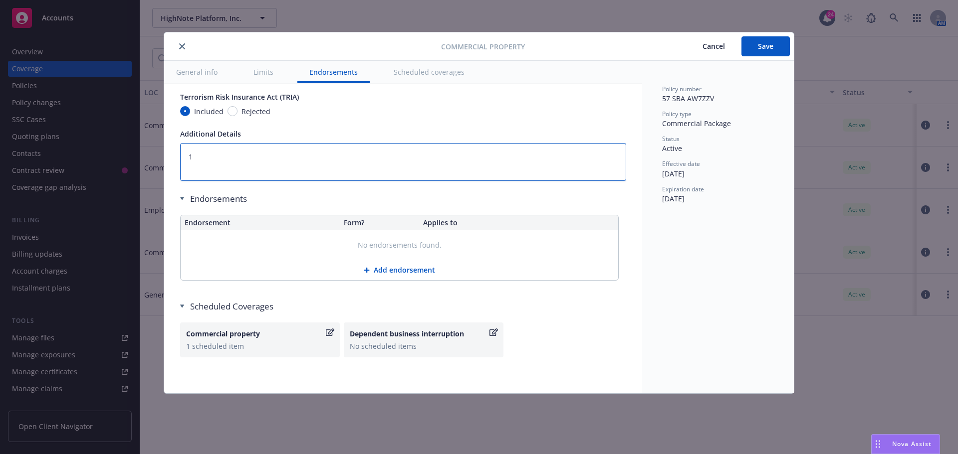
type textarea "x"
click at [326, 337] on div "Commercial property" at bounding box center [260, 334] width 148 height 10
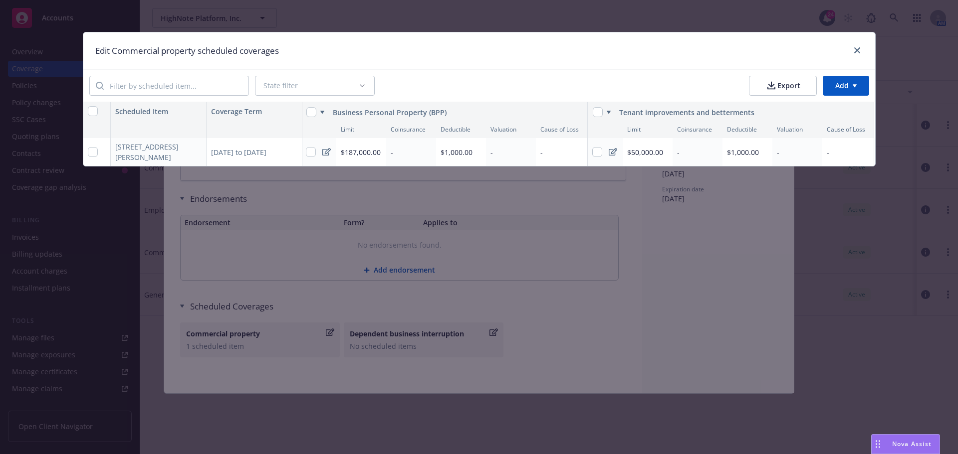
scroll to position [0, 0]
click at [325, 151] on icon at bounding box center [327, 152] width 8 height 8
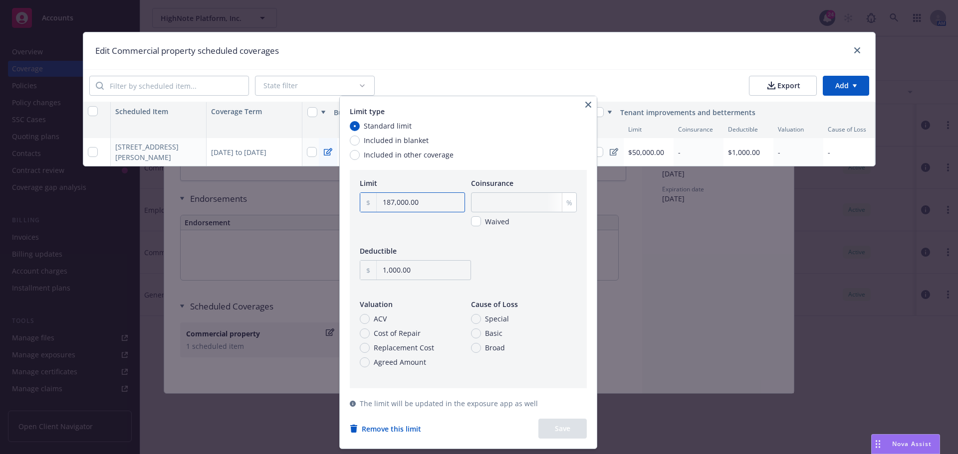
drag, startPoint x: 433, startPoint y: 199, endPoint x: 148, endPoint y: 203, distance: 285.4
click at [148, 203] on html "Accounts Overview Coverage Policies Policy changes SSC Cases Quoting plans Cont…" at bounding box center [479, 227] width 958 height 454
drag, startPoint x: 421, startPoint y: 209, endPoint x: 375, endPoint y: 211, distance: 46.4
click at [375, 211] on div "187,000.00" at bounding box center [412, 203] width 105 height 20
type input "205,700.00"
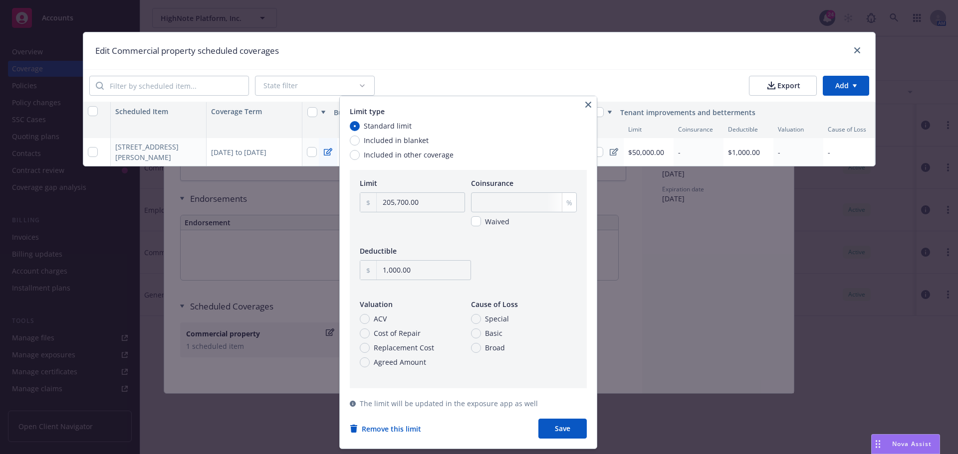
click at [424, 231] on div "Limit 205,700.00" at bounding box center [412, 209] width 105 height 62
click at [566, 434] on button "Save" at bounding box center [562, 429] width 48 height 20
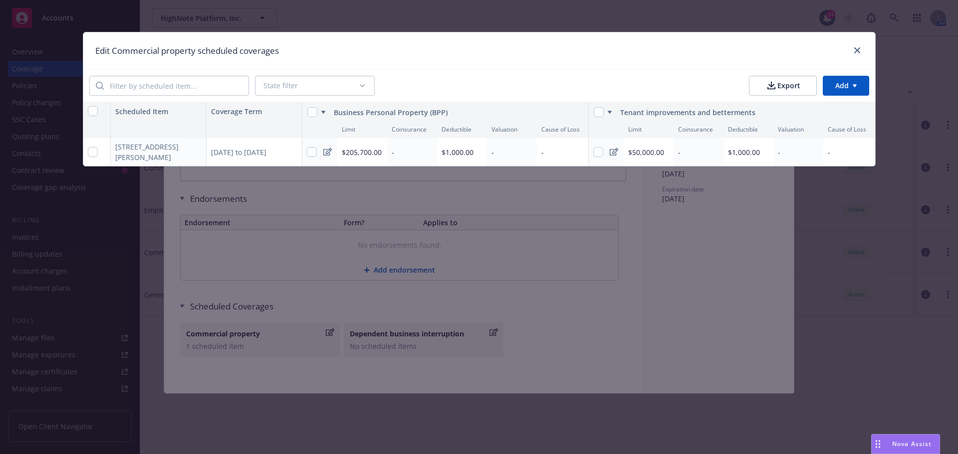
type textarea "x"
click at [313, 151] on input "checkbox" at bounding box center [312, 152] width 10 height 10
checkbox input "true"
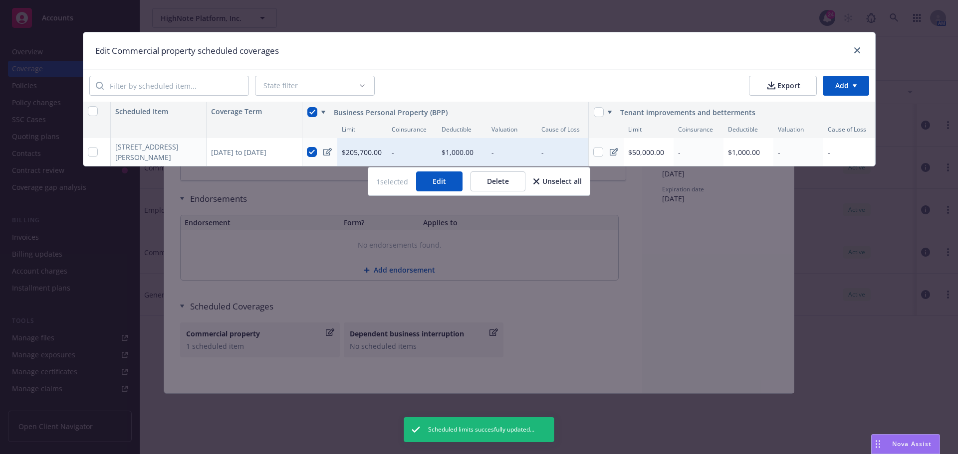
click at [476, 77] on div "State filter Export Add" at bounding box center [479, 85] width 792 height 33
click at [833, 83] on html "Accounts Overview Coverage Policies Policy changes SSC Cases Quoting plans Cont…" at bounding box center [479, 227] width 958 height 454
click at [804, 113] on div "Add scheduled items" at bounding box center [825, 108] width 87 height 16
type textarea "x"
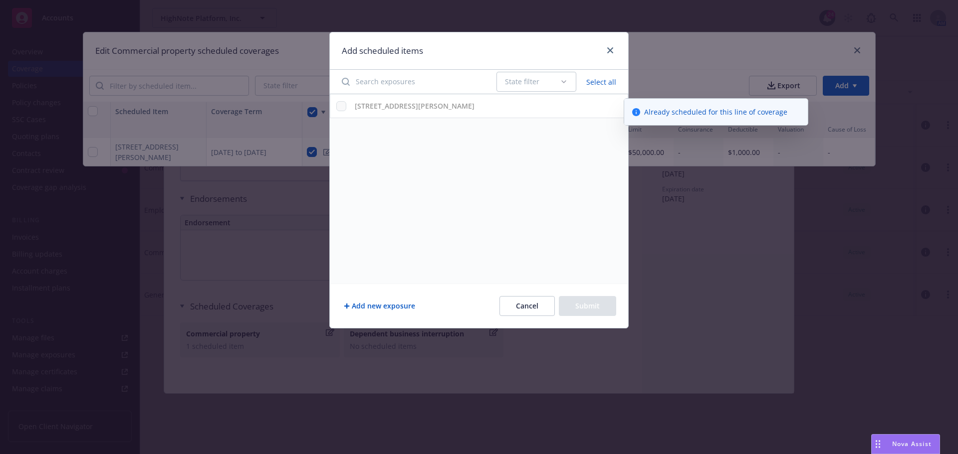
click at [404, 109] on strong "[STREET_ADDRESS][PERSON_NAME]" at bounding box center [415, 105] width 120 height 9
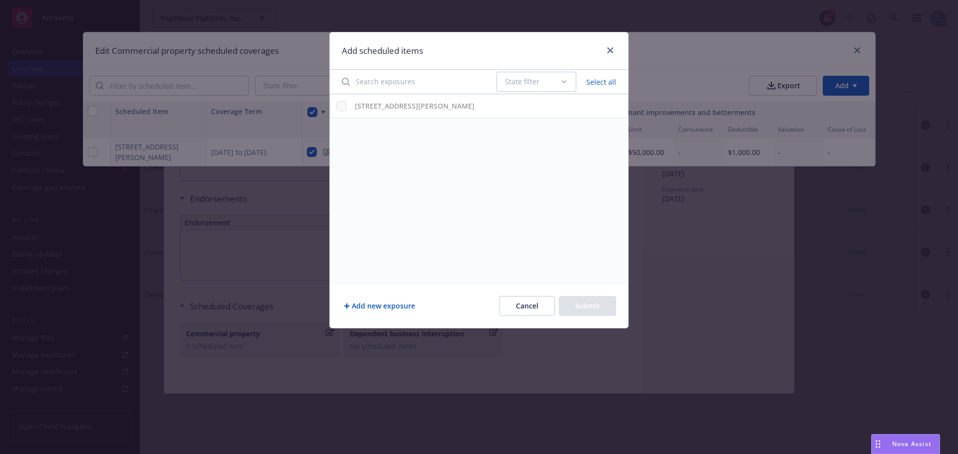
click at [418, 77] on input "Search exposures" at bounding box center [413, 82] width 155 height 20
click at [566, 88] on button "State filter" at bounding box center [536, 82] width 80 height 20
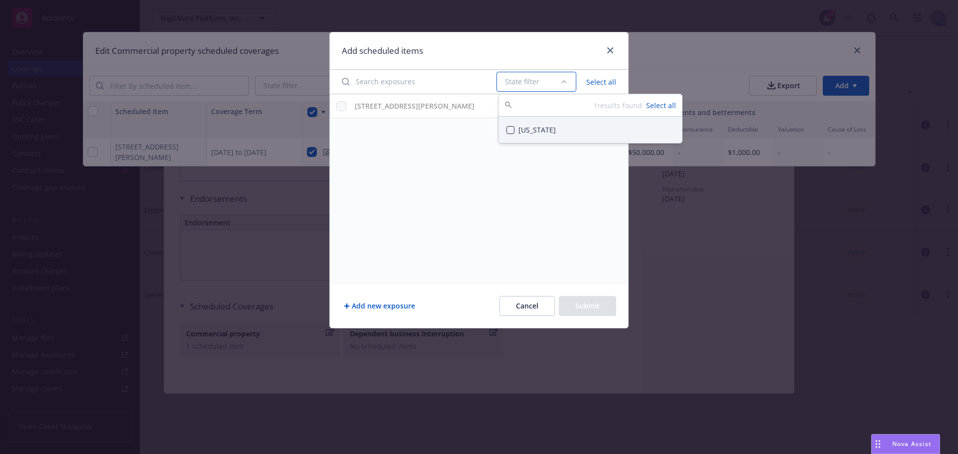
click at [566, 88] on button "State filter" at bounding box center [536, 82] width 80 height 20
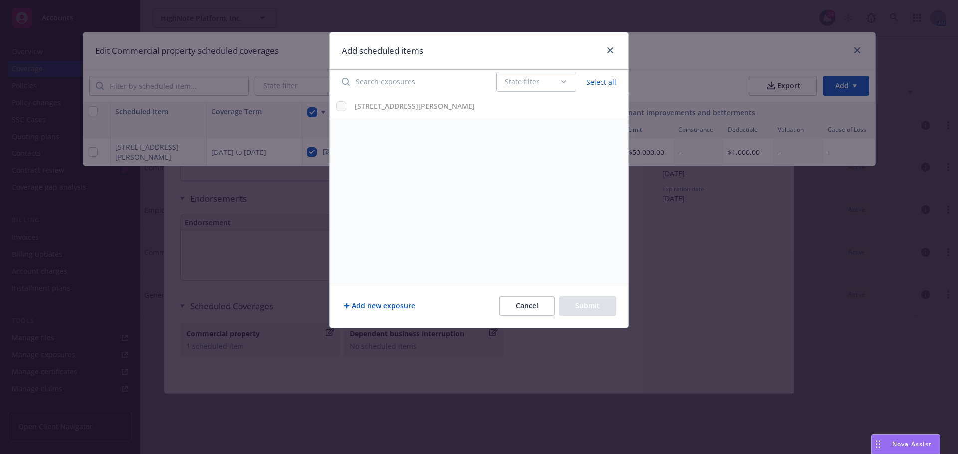
click at [516, 236] on div "[STREET_ADDRESS][PERSON_NAME]" at bounding box center [479, 189] width 298 height 190
click at [362, 309] on button "Add new exposure" at bounding box center [379, 306] width 75 height 20
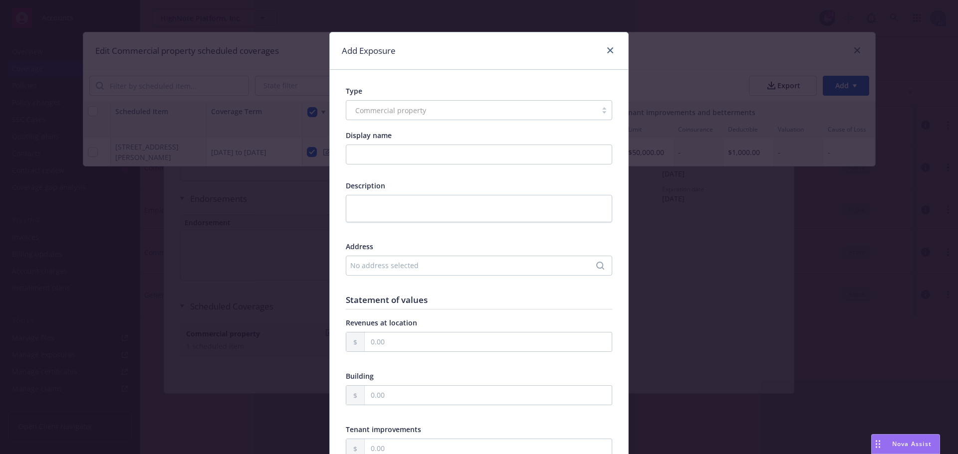
click at [393, 273] on div "No address selected" at bounding box center [479, 266] width 266 height 20
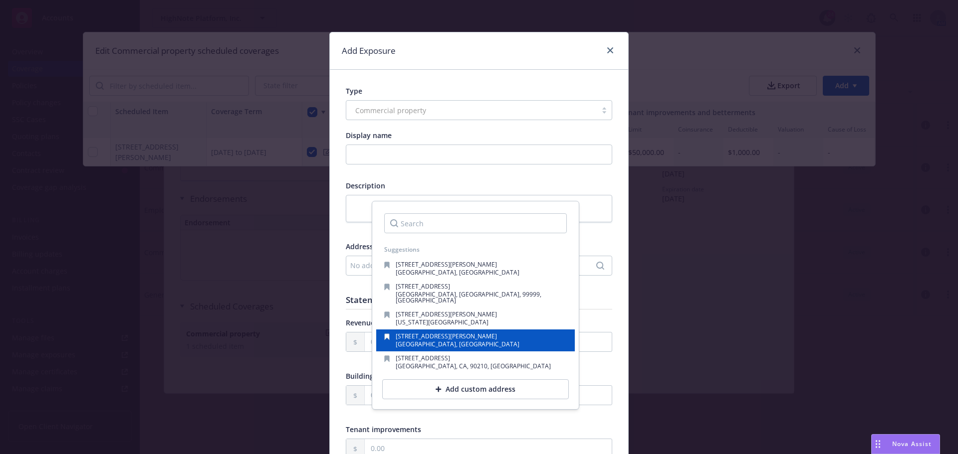
click at [481, 343] on div "350 Bush Street, Suite B102 San Francisco, CA, 94104, USA" at bounding box center [475, 341] width 199 height 22
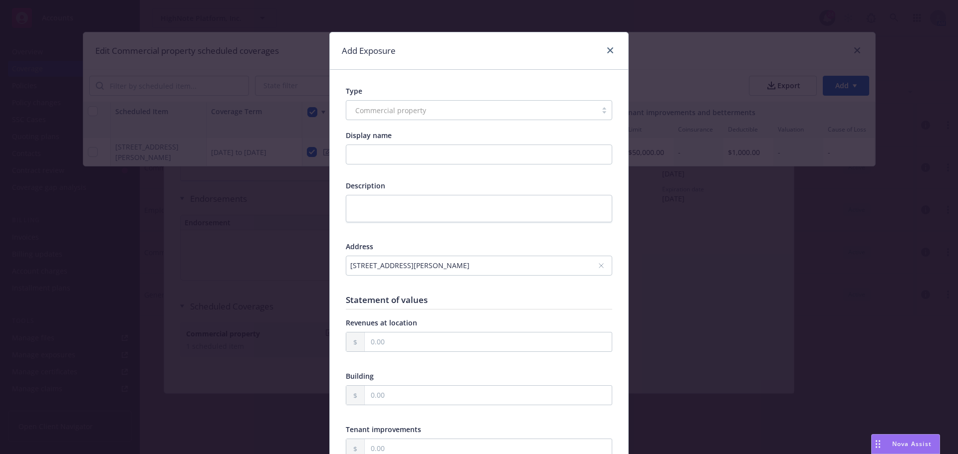
click at [525, 288] on div at bounding box center [479, 284] width 266 height 9
click at [434, 261] on div "350 Bush Street, Suite B102, San Francisco, CA, 94104, USA" at bounding box center [473, 265] width 247 height 10
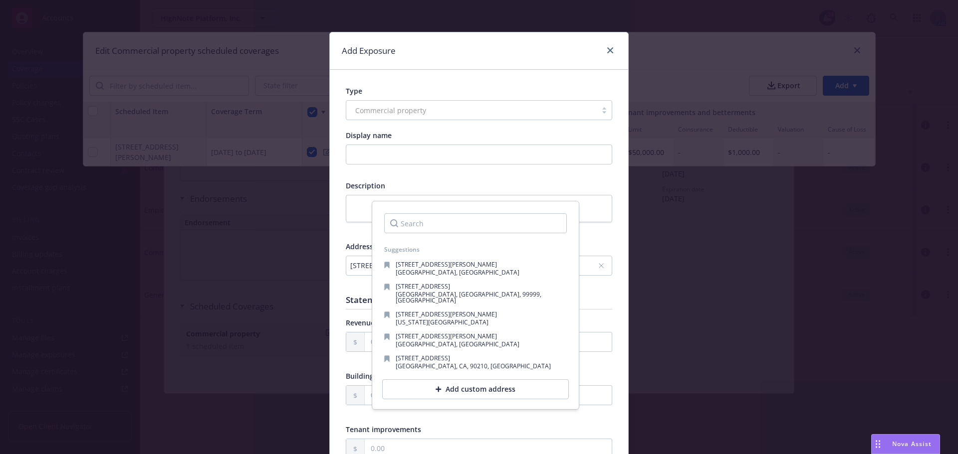
click at [452, 380] on div "Add custom address" at bounding box center [475, 390] width 187 height 20
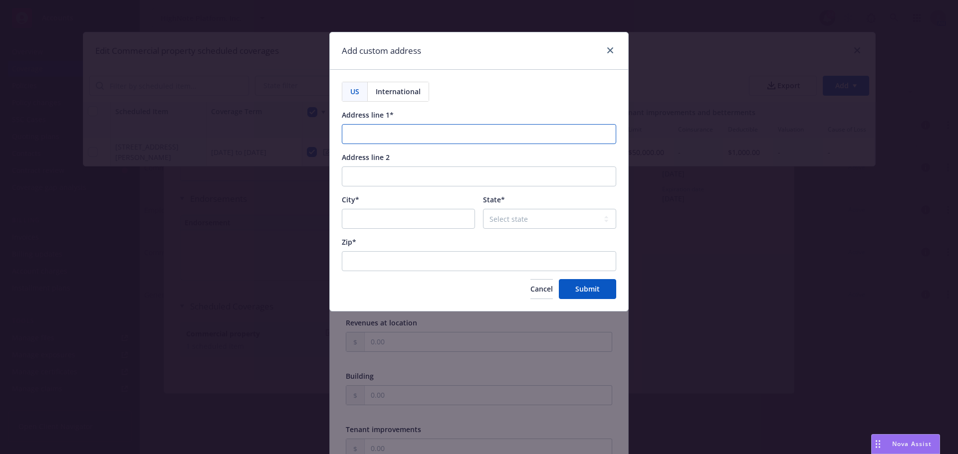
click at [380, 135] on input "Address line 1*" at bounding box center [479, 134] width 274 height 20
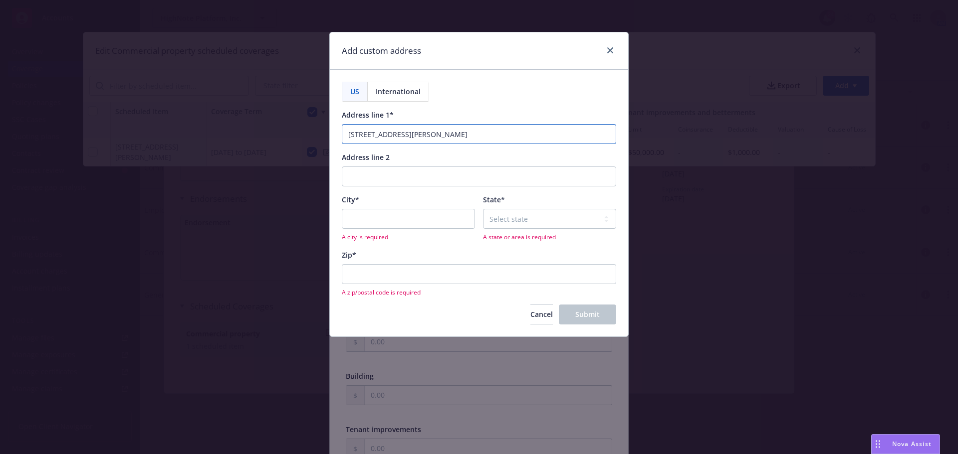
type input "350 Bush St"
click at [418, 217] on input "City*" at bounding box center [408, 219] width 133 height 20
type input "San Francisco"
click at [539, 220] on select "Select state Alabama Alaska American Samoa Arizona Arkansas Baker Island Califo…" at bounding box center [549, 219] width 133 height 20
select select "CA"
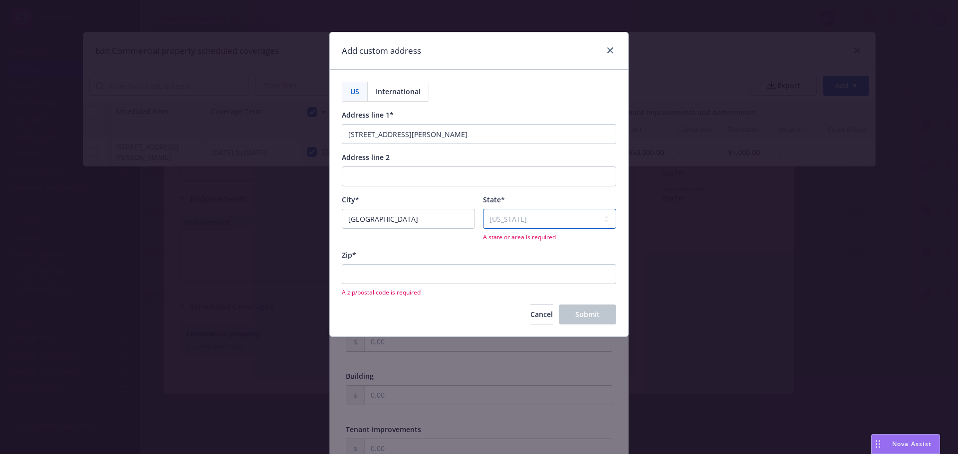
click at [483, 209] on select "Select state Alabama Alaska American Samoa Arizona Arkansas Baker Island Califo…" at bounding box center [549, 219] width 133 height 20
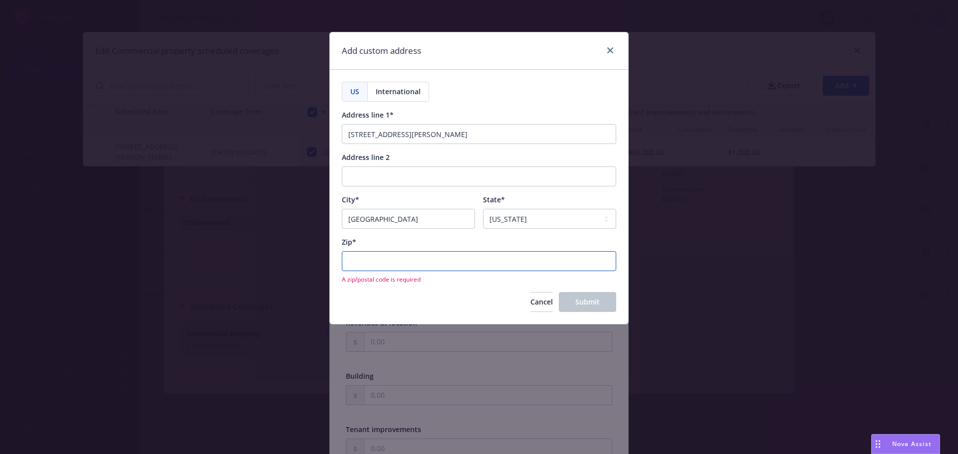
click at [410, 262] on input "Zip*" at bounding box center [479, 261] width 274 height 20
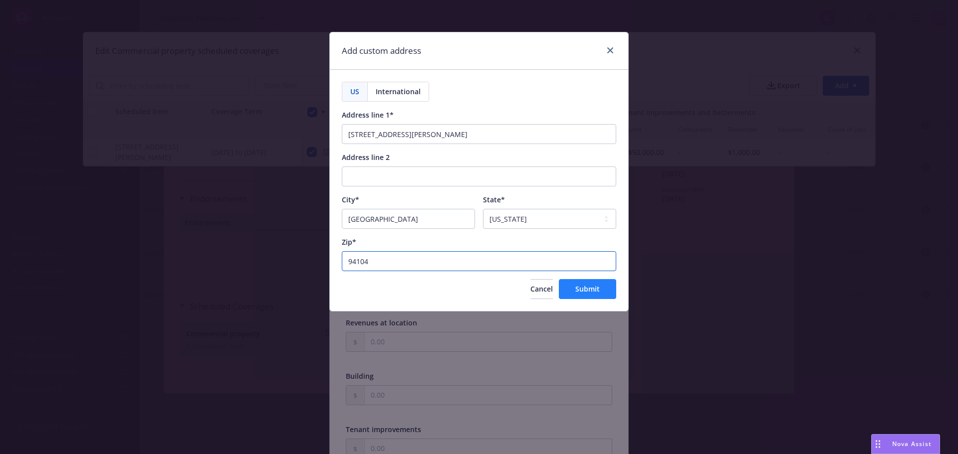
type input "94104"
click at [609, 284] on button "Submit" at bounding box center [587, 289] width 57 height 20
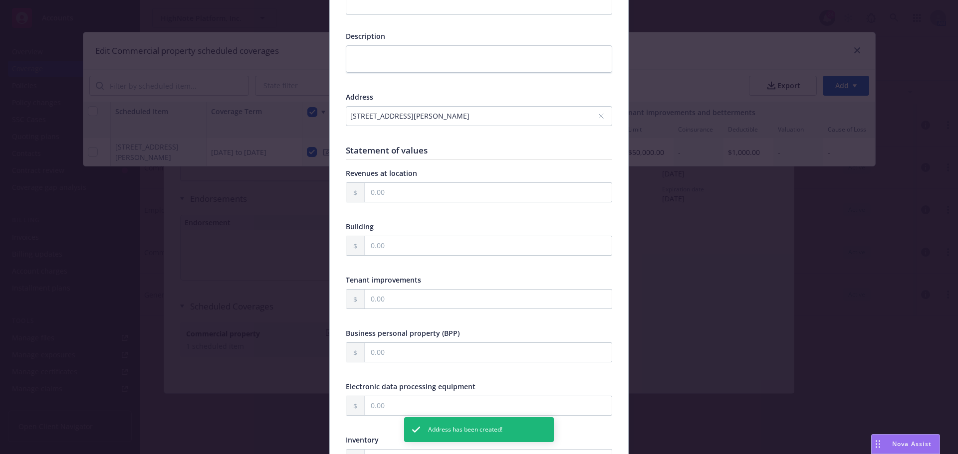
scroll to position [200, 0]
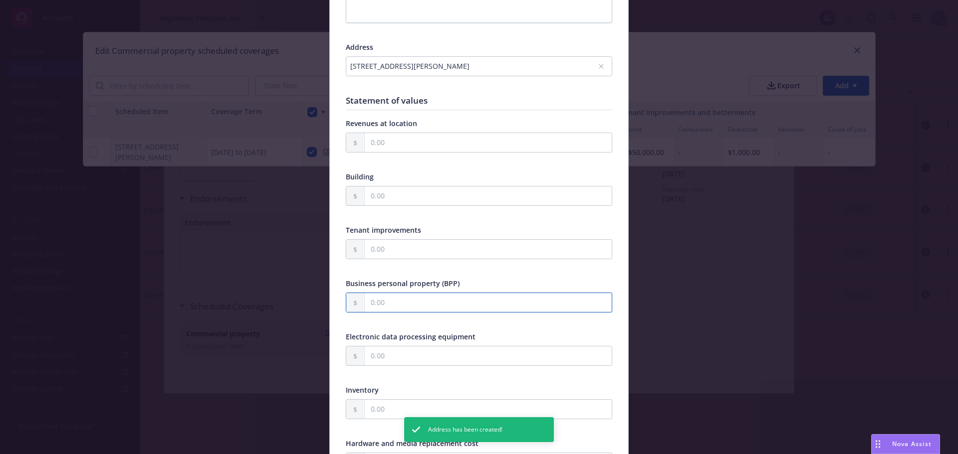
click at [528, 297] on input "text" at bounding box center [488, 302] width 247 height 19
type textarea "x"
type input "5,000.00"
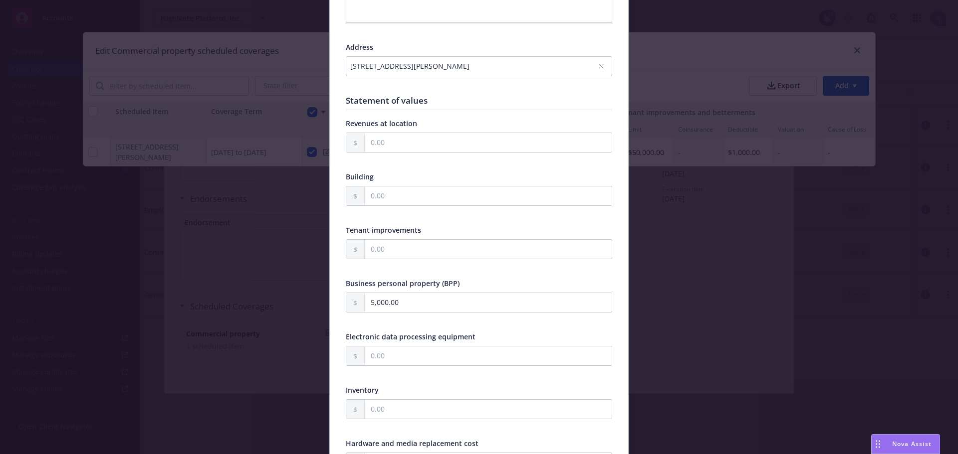
click at [537, 266] on div at bounding box center [479, 267] width 266 height 9
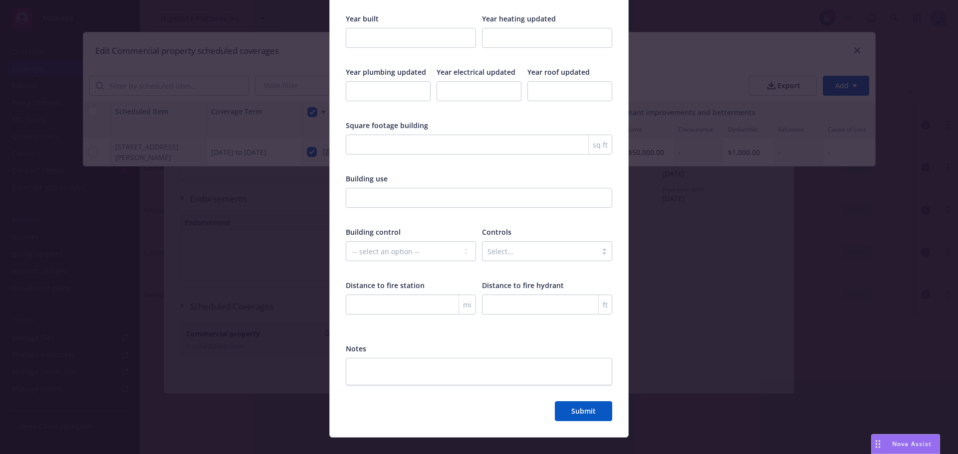
scroll to position [1570, 0]
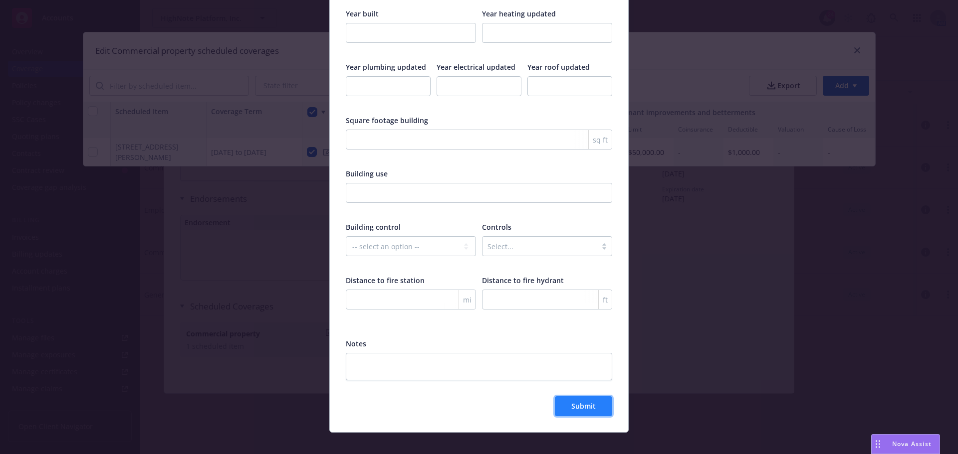
click at [576, 397] on button "Submit" at bounding box center [583, 407] width 57 height 20
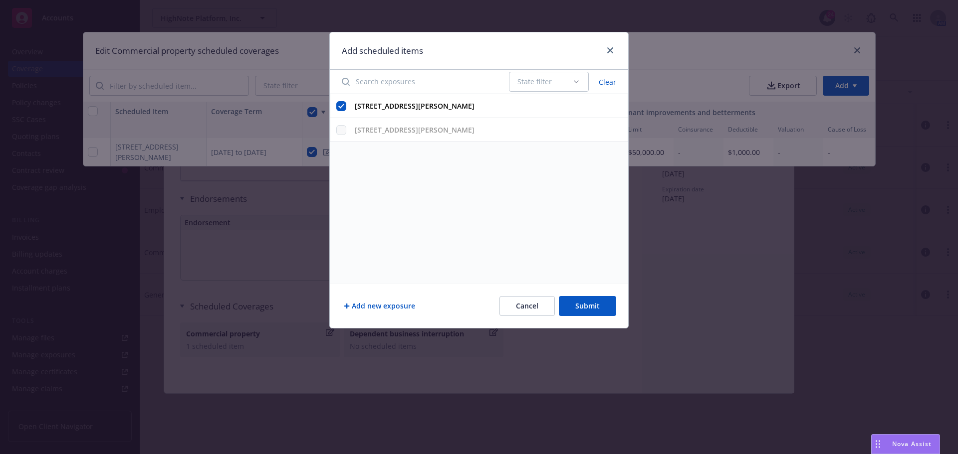
click at [586, 304] on button "Submit" at bounding box center [587, 306] width 57 height 20
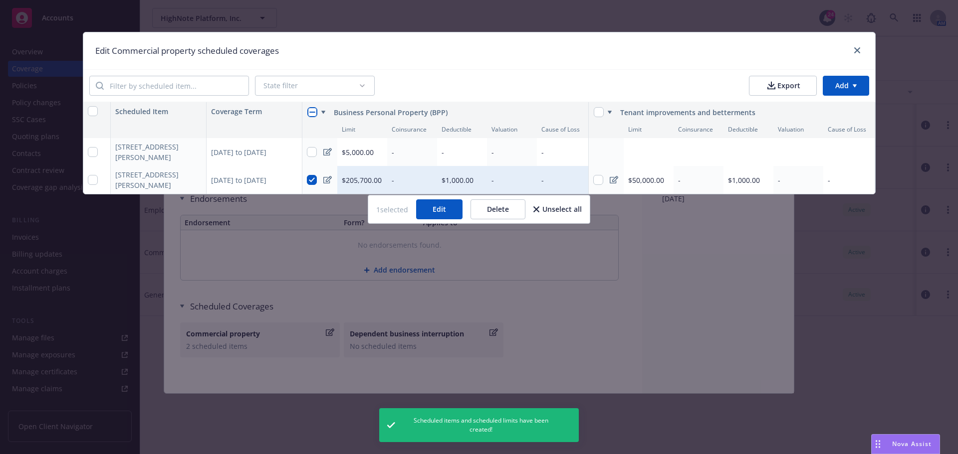
click at [463, 67] on div "Edit Commercial property scheduled coverages" at bounding box center [479, 50] width 792 height 37
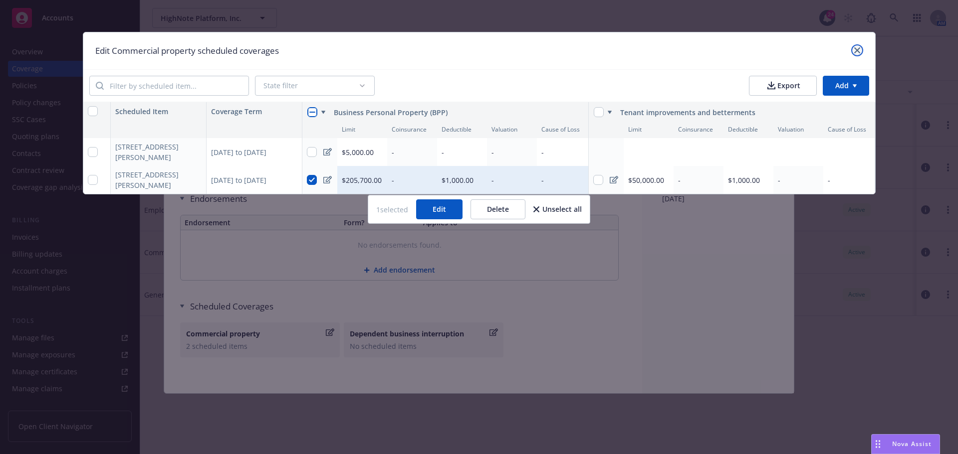
click at [858, 52] on icon "close" at bounding box center [857, 50] width 6 height 6
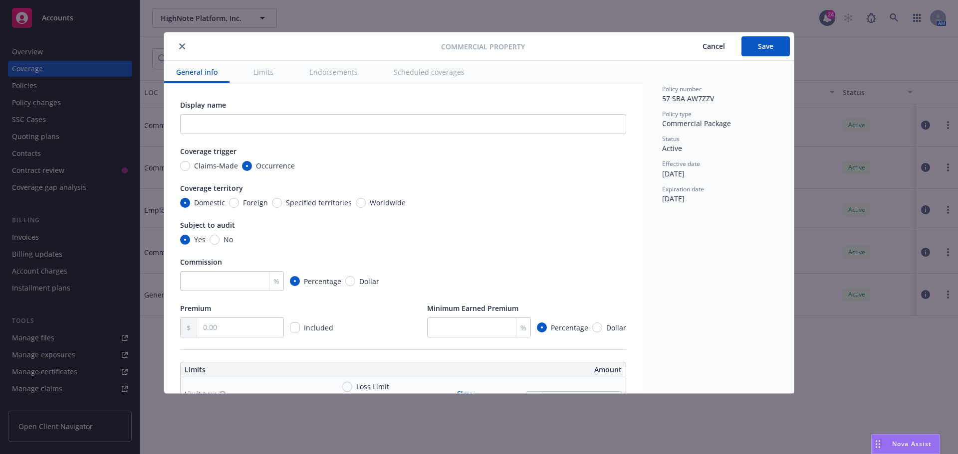
scroll to position [150, 0]
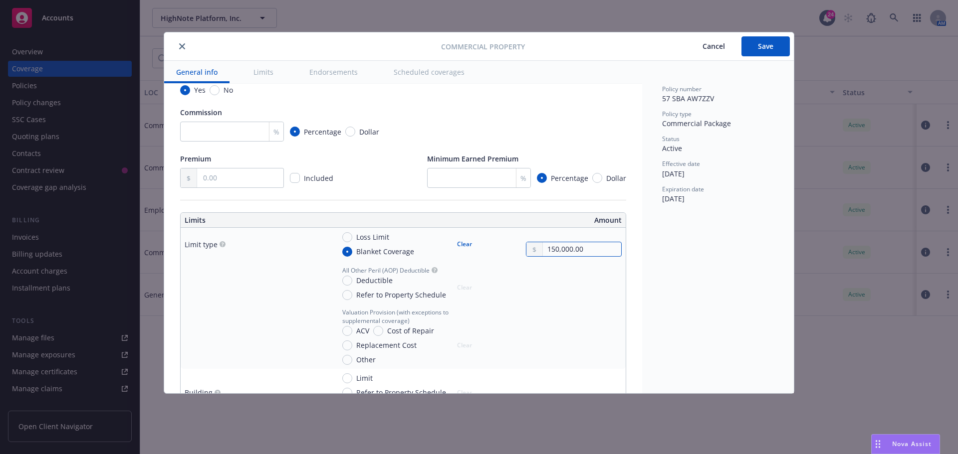
drag, startPoint x: 590, startPoint y: 250, endPoint x: 518, endPoint y: 259, distance: 72.5
click at [518, 259] on td "Loss Limit Blanket Coverage Clear 150,000.00" at bounding box center [477, 244] width 295 height 33
click at [458, 240] on button "Clear" at bounding box center [464, 244] width 27 height 14
type textarea "x"
radio input "false"
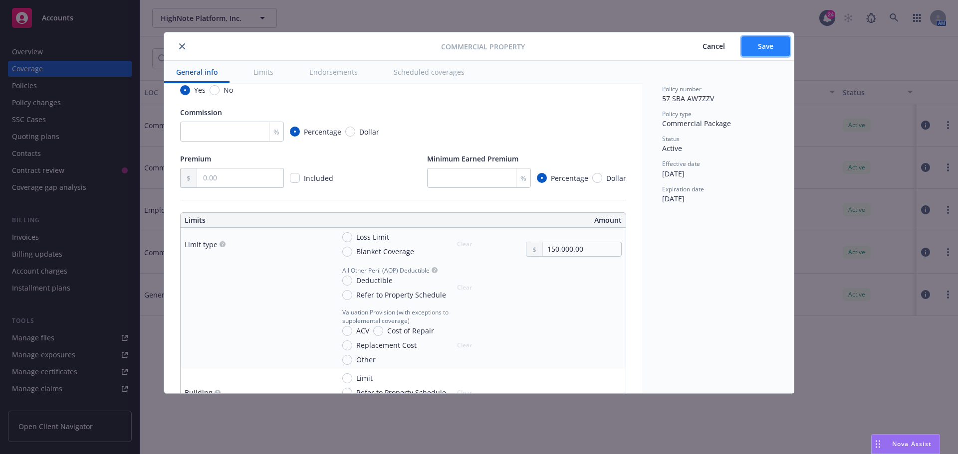
click at [756, 54] on button "Save" at bounding box center [765, 46] width 48 height 20
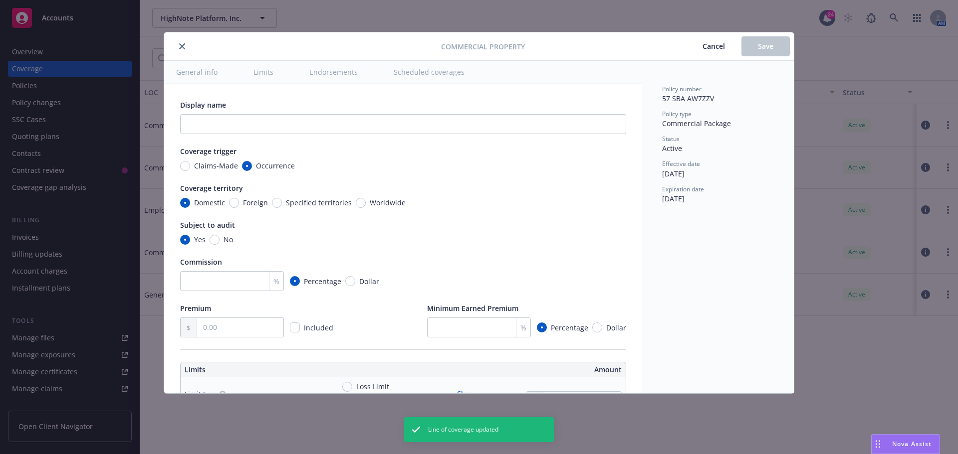
type textarea "x"
radio input "false"
type textarea "x"
click at [180, 48] on icon "close" at bounding box center [182, 46] width 6 height 6
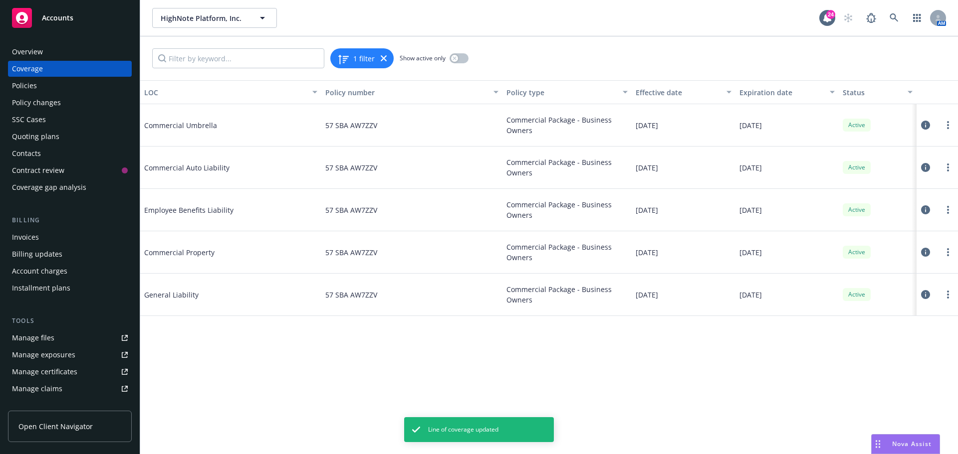
click at [179, 127] on span "Commercial Umbrella" at bounding box center [219, 125] width 150 height 10
click at [950, 129] on link "more" at bounding box center [948, 125] width 12 height 12
click at [871, 148] on div "Active" at bounding box center [878, 168] width 78 height 42
click at [946, 125] on link "more" at bounding box center [948, 125] width 12 height 12
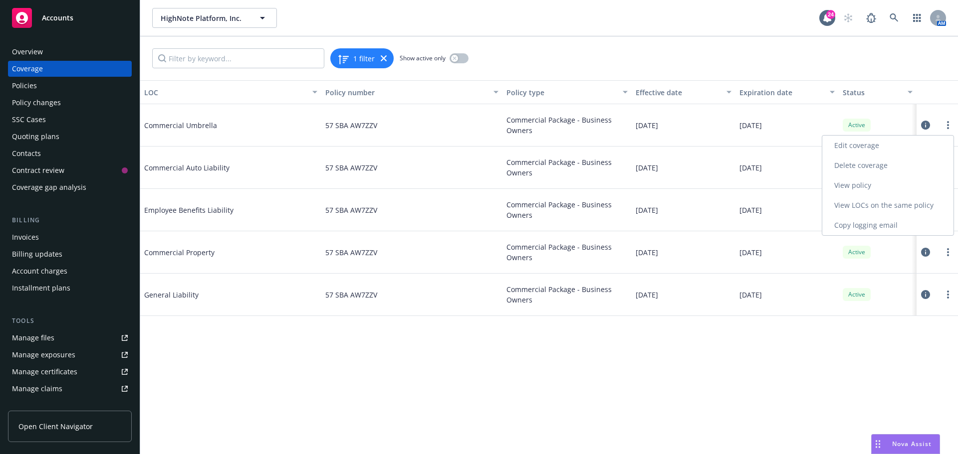
click at [855, 144] on link "Edit coverage" at bounding box center [887, 146] width 131 height 20
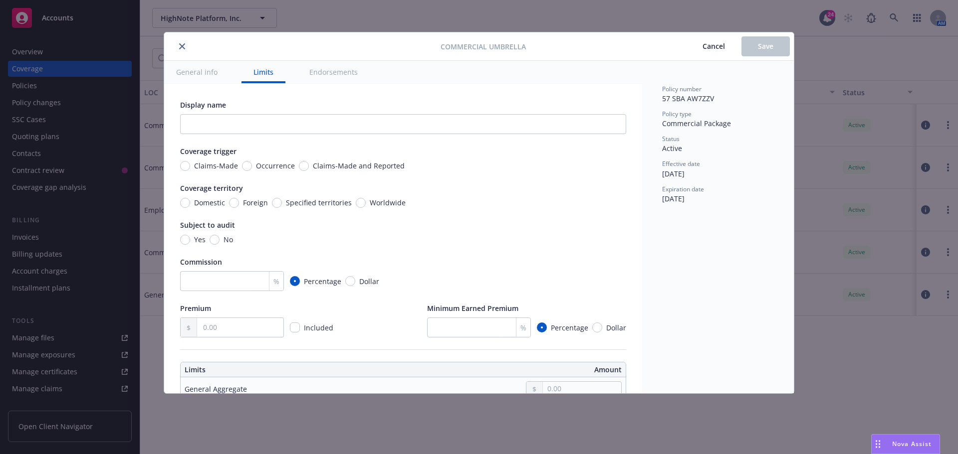
click at [257, 168] on span "Occurrence" at bounding box center [275, 166] width 39 height 10
click at [252, 168] on input "Occurrence" at bounding box center [247, 166] width 10 height 10
radio input "true"
click at [197, 202] on span "Domestic" at bounding box center [209, 203] width 31 height 10
click at [190, 202] on input "Domestic" at bounding box center [185, 203] width 10 height 10
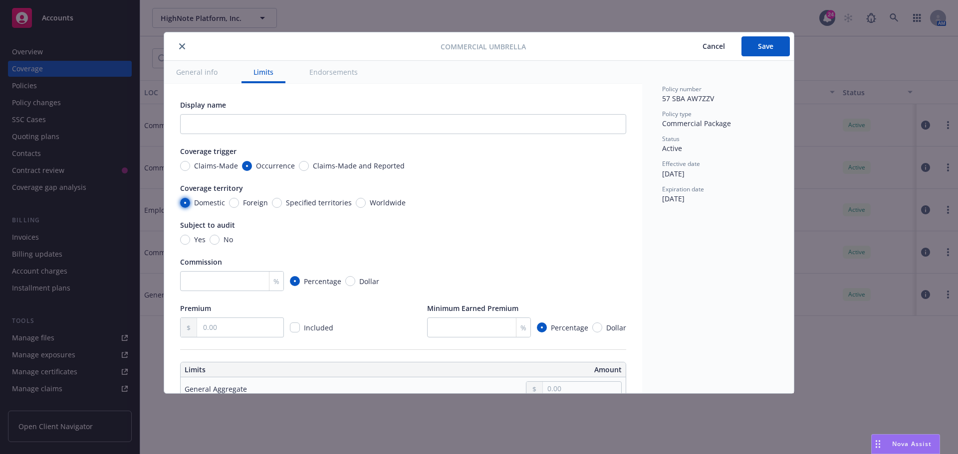
radio input "true"
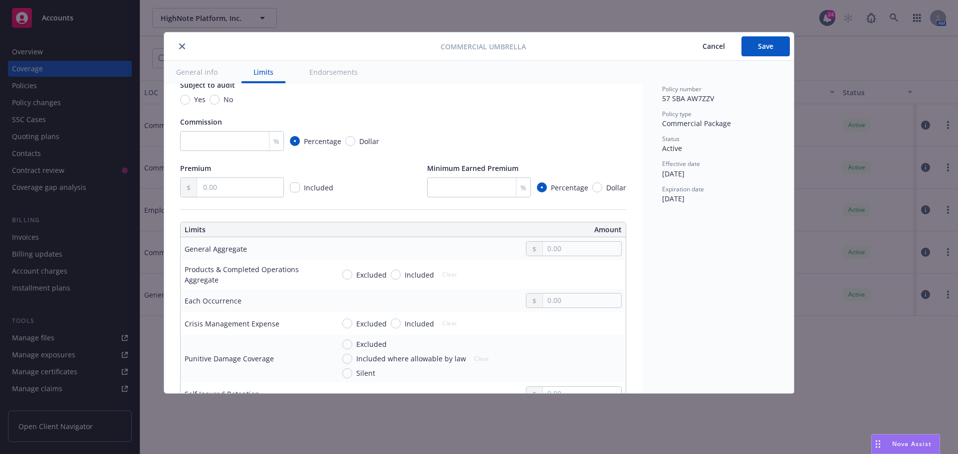
scroll to position [150, 0]
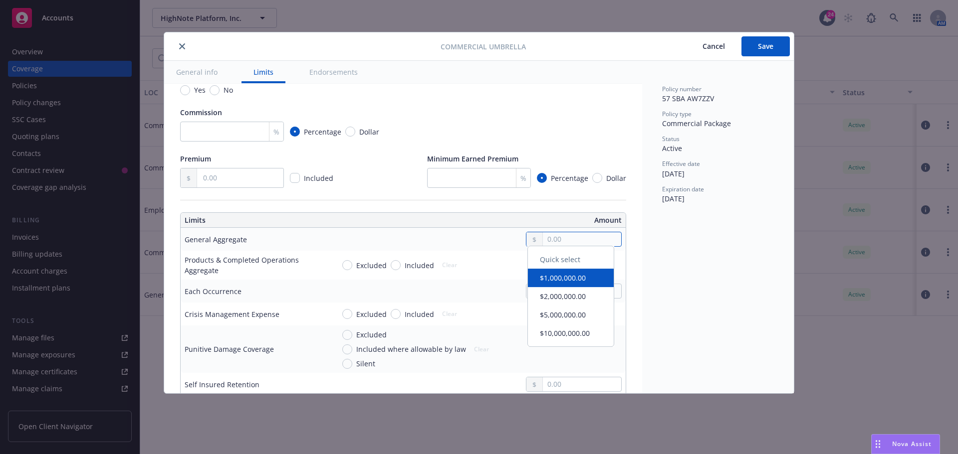
click at [572, 242] on input "text" at bounding box center [582, 239] width 78 height 14
type input "9,000,000.00"
click at [579, 210] on div "Display name Coverage trigger Claims-Made Occurrence Claims-Made and Reported C…" at bounding box center [403, 371] width 446 height 843
click at [391, 266] on input "Included" at bounding box center [396, 265] width 10 height 10
radio input "true"
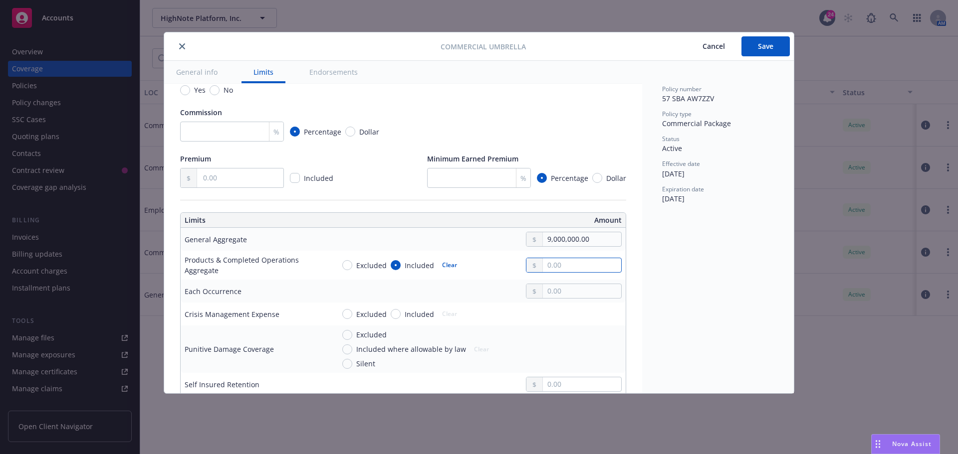
click at [592, 260] on input "text" at bounding box center [582, 265] width 78 height 14
type input "9,000,000.00"
click at [630, 274] on div "Display name Coverage trigger Claims-Made Occurrence Claims-Made and Reported C…" at bounding box center [403, 371] width 478 height 875
click at [543, 290] on input "text" at bounding box center [582, 291] width 78 height 14
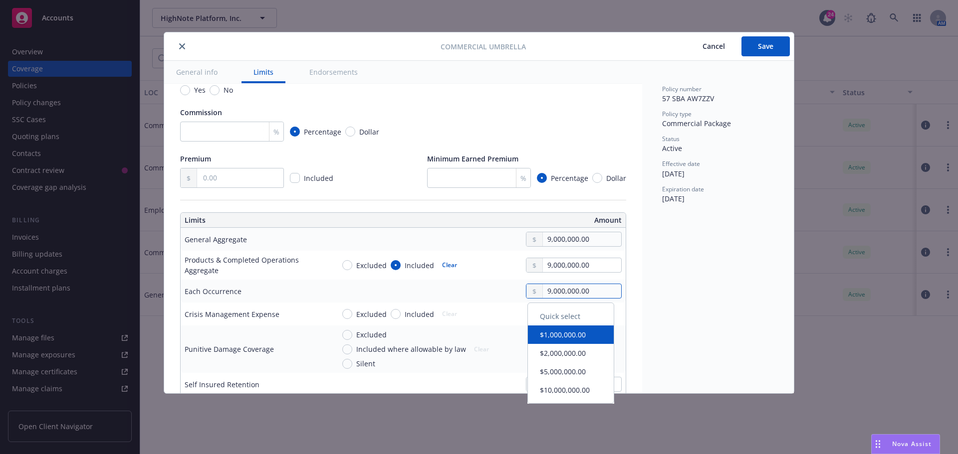
type input "9,000,000.00"
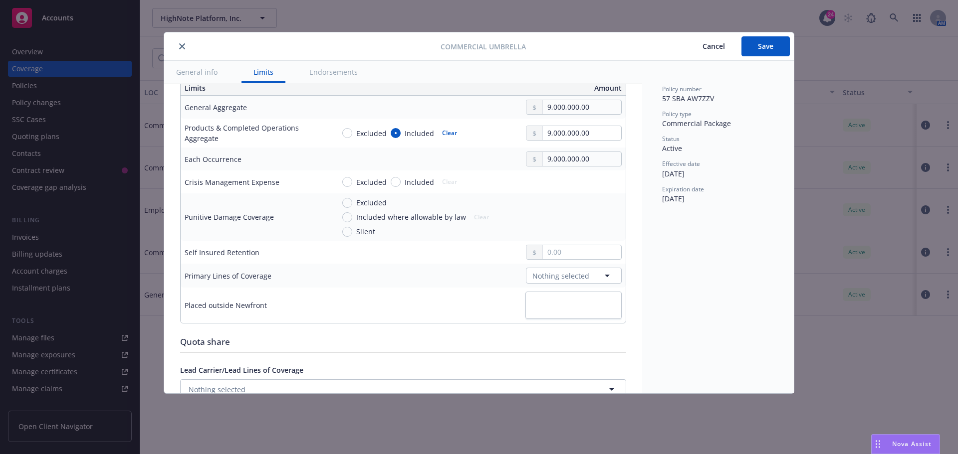
scroll to position [221, 0]
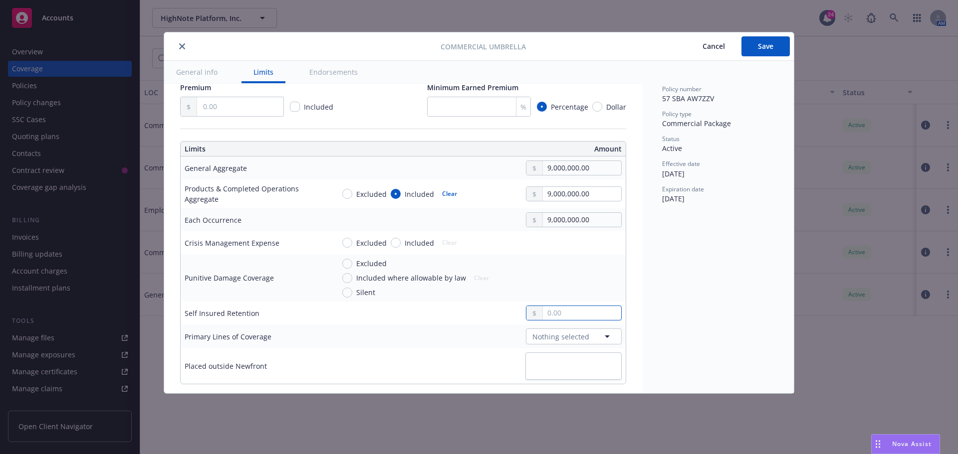
click at [544, 311] on input "text" at bounding box center [582, 313] width 78 height 14
type input "10,000.00"
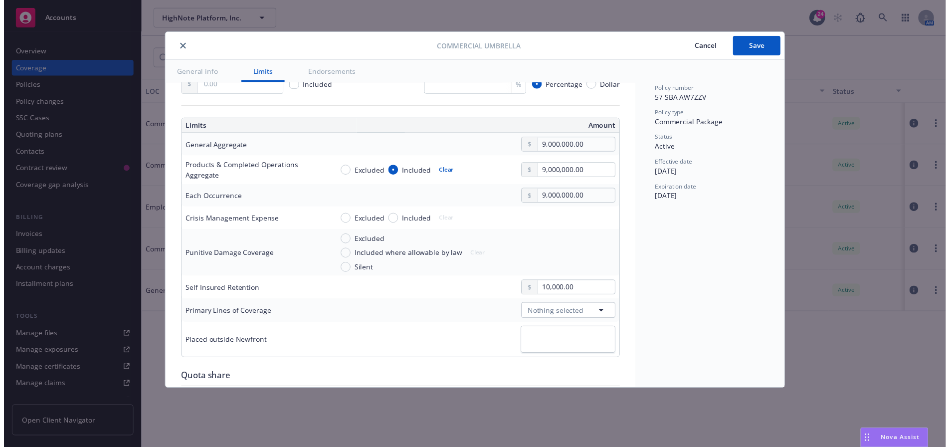
scroll to position [292, 0]
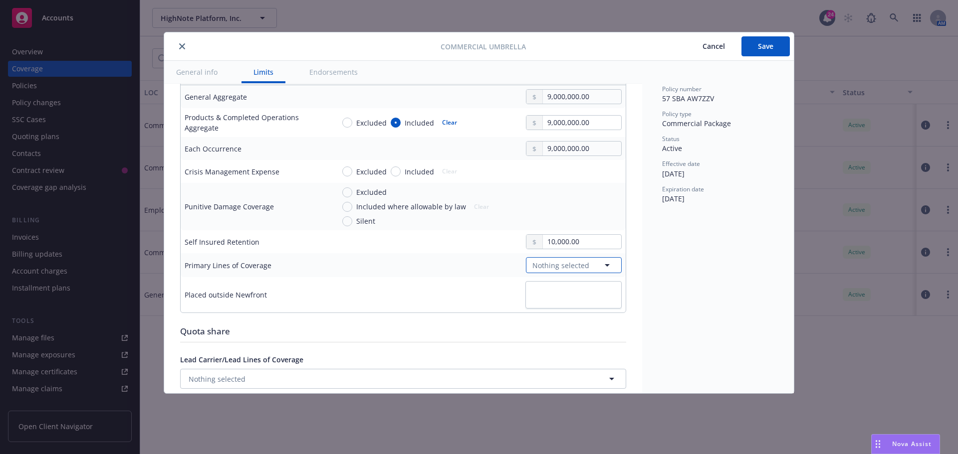
click at [532, 260] on span "Nothing selected" at bounding box center [560, 265] width 57 height 10
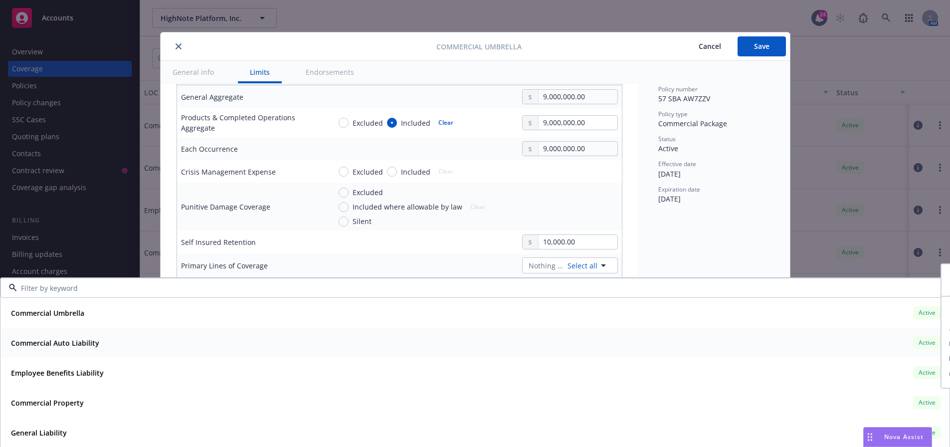
click at [77, 343] on strong "Commercial Auto Liability" at bounding box center [55, 342] width 88 height 9
click at [74, 367] on div "Employee Benefits Liability" at bounding box center [56, 373] width 99 height 14
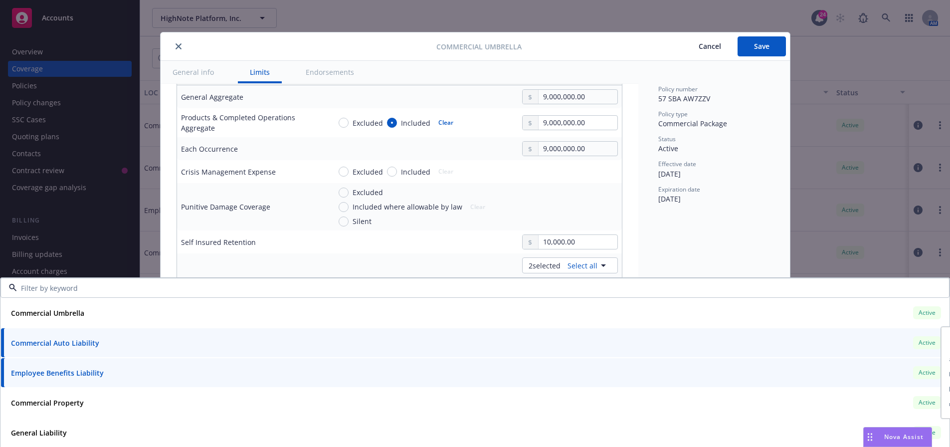
click at [56, 368] on strong "Employee Benefits Liability" at bounding box center [57, 372] width 93 height 9
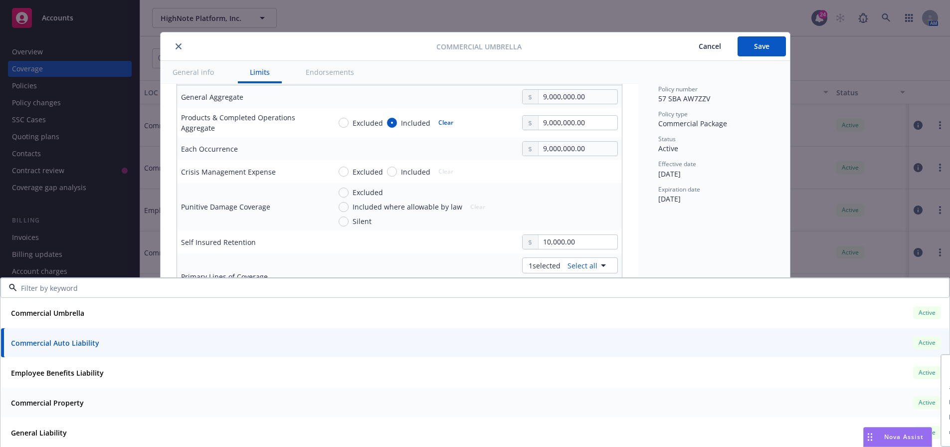
click at [50, 401] on strong "Commercial Property" at bounding box center [47, 402] width 73 height 9
click at [54, 435] on strong "General Liability" at bounding box center [39, 432] width 56 height 9
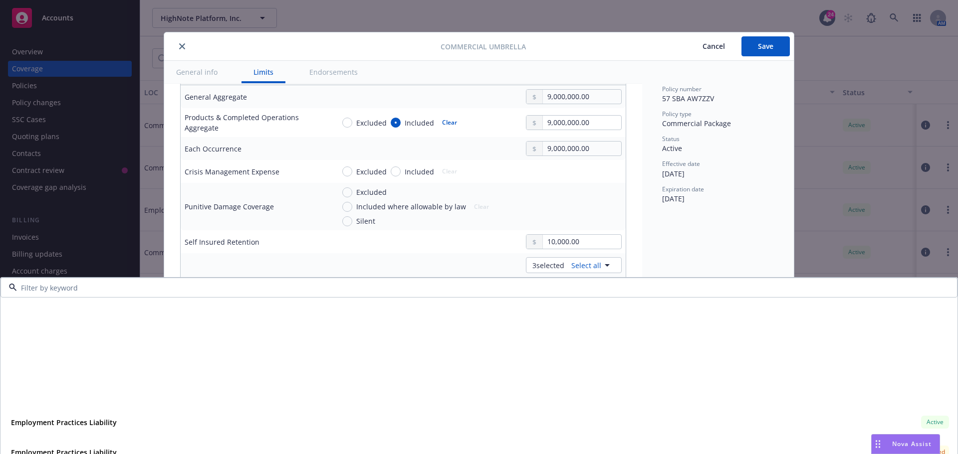
scroll to position [395, 0]
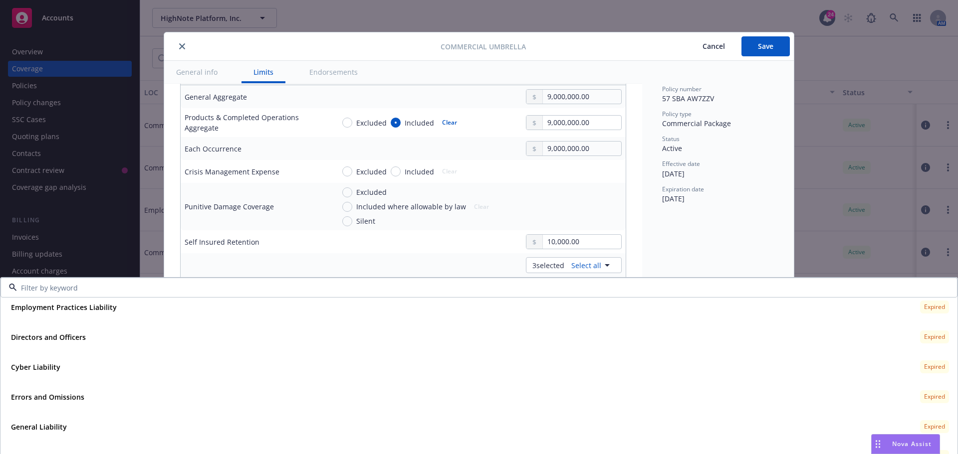
click at [629, 264] on div "Display name Coverage trigger Claims-Made Occurrence Claims-Made and Reported C…" at bounding box center [403, 261] width 478 height 941
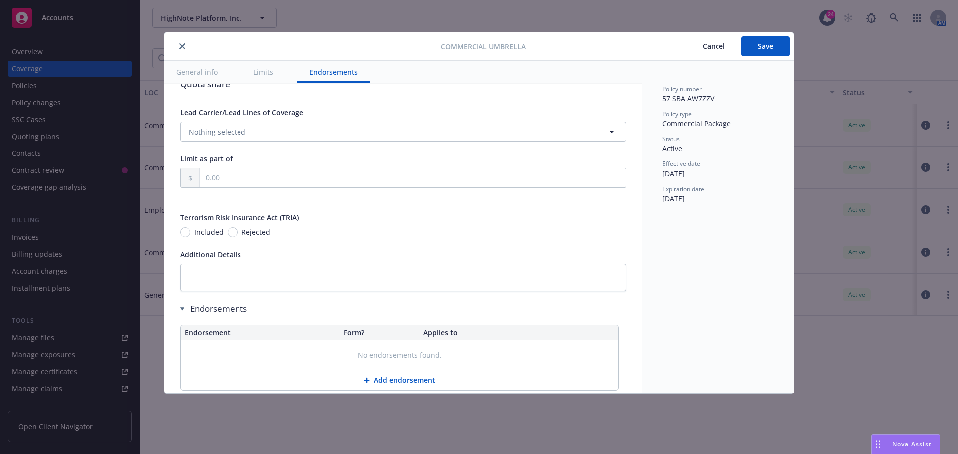
scroll to position [631, 0]
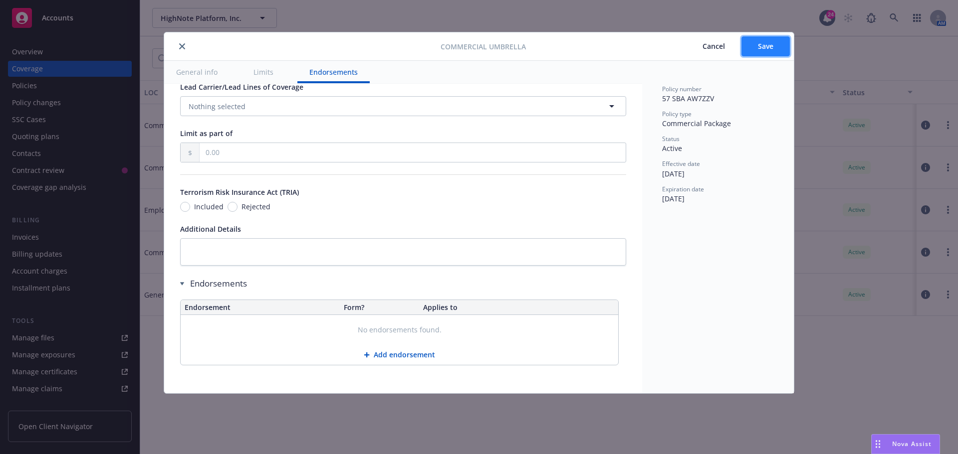
click at [749, 49] on button "Save" at bounding box center [765, 46] width 48 height 20
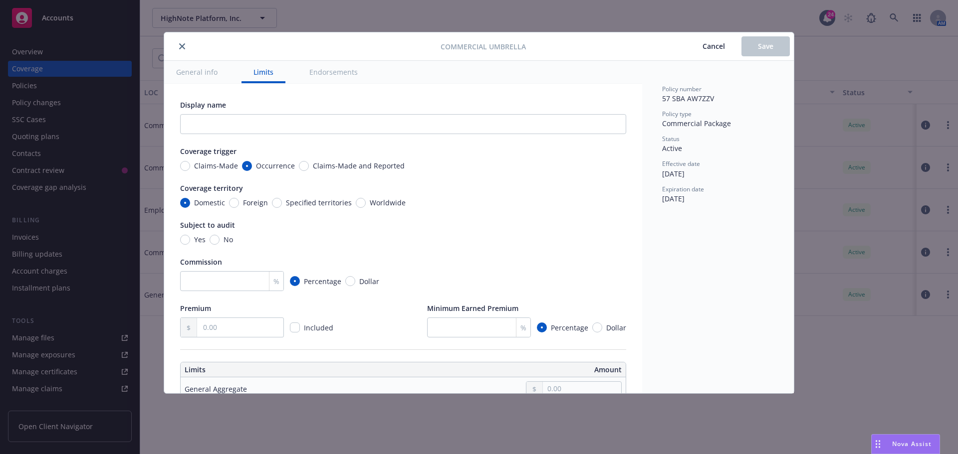
radio input "true"
type input "9,000,000.00"
radio input "true"
type input "9,000,000.00"
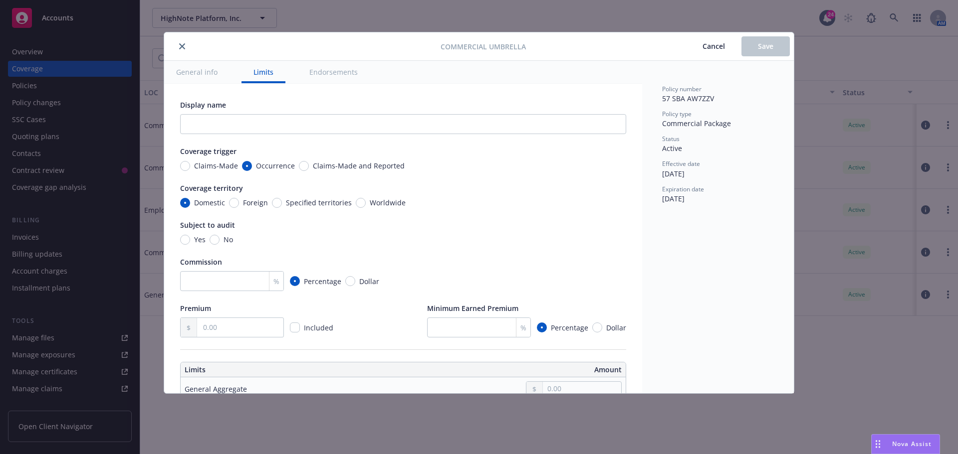
type input "10,000.00"
click at [186, 49] on button "close" at bounding box center [182, 46] width 12 height 12
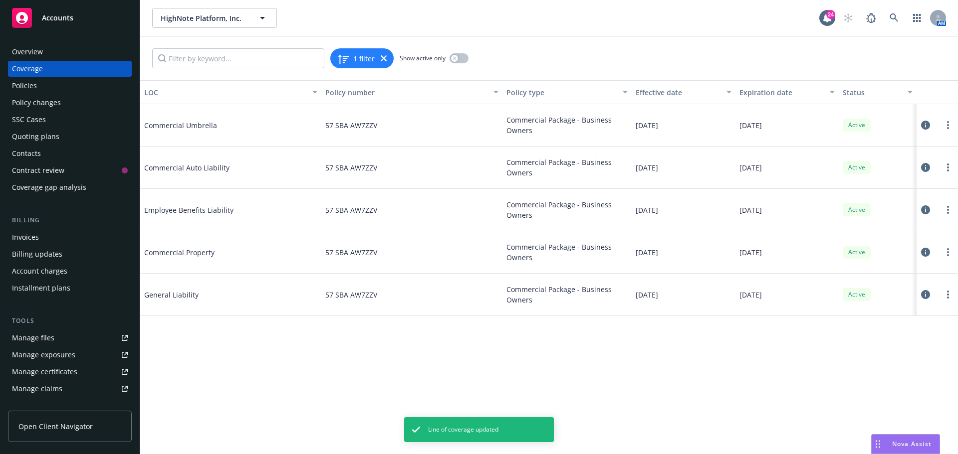
click at [321, 37] on div "1 filter Show active only" at bounding box center [549, 58] width 818 height 44
click at [544, 56] on div "1 filter Show active only" at bounding box center [549, 58] width 818 height 44
click at [62, 87] on div "Policies" at bounding box center [70, 86] width 116 height 16
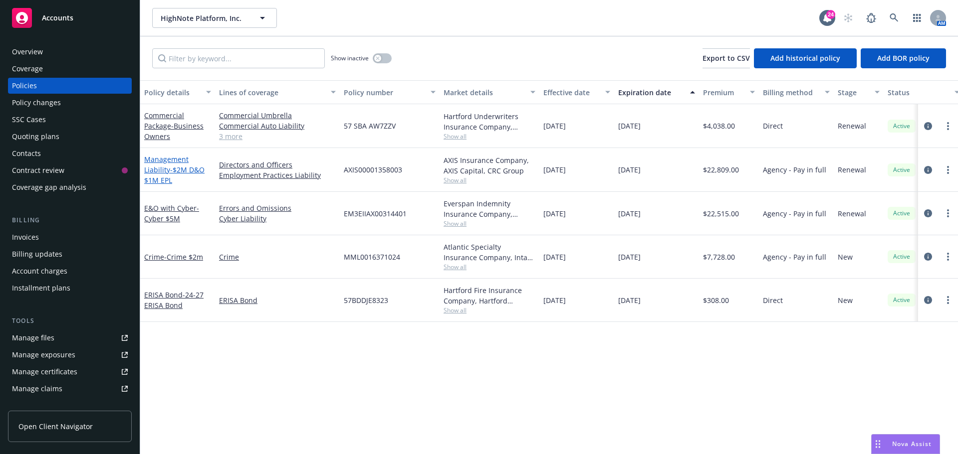
click at [162, 163] on link "Management Liability - $2M D&O $1M EPL" at bounding box center [174, 170] width 60 height 30
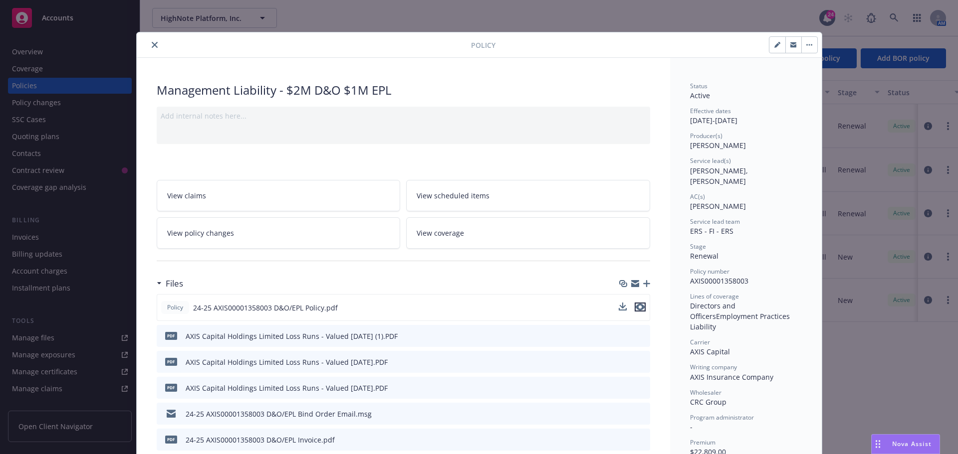
click at [639, 309] on icon "preview file" at bounding box center [640, 307] width 9 height 7
click at [513, 223] on link "View coverage" at bounding box center [528, 233] width 244 height 31
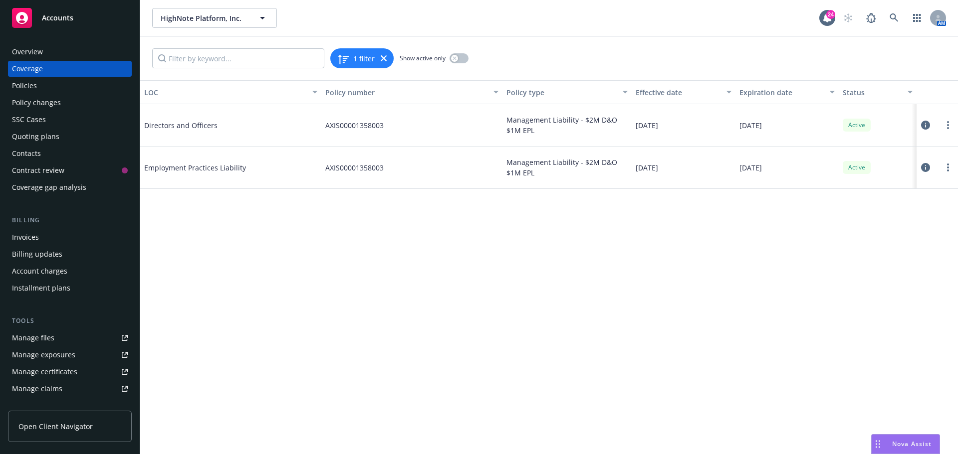
click at [317, 257] on div "LOC Policy number Policy type Effective date Expiration date Status Directors a…" at bounding box center [549, 267] width 818 height 374
click at [952, 126] on link "more" at bounding box center [948, 125] width 12 height 12
click at [889, 149] on link "Edit coverage" at bounding box center [887, 146] width 131 height 20
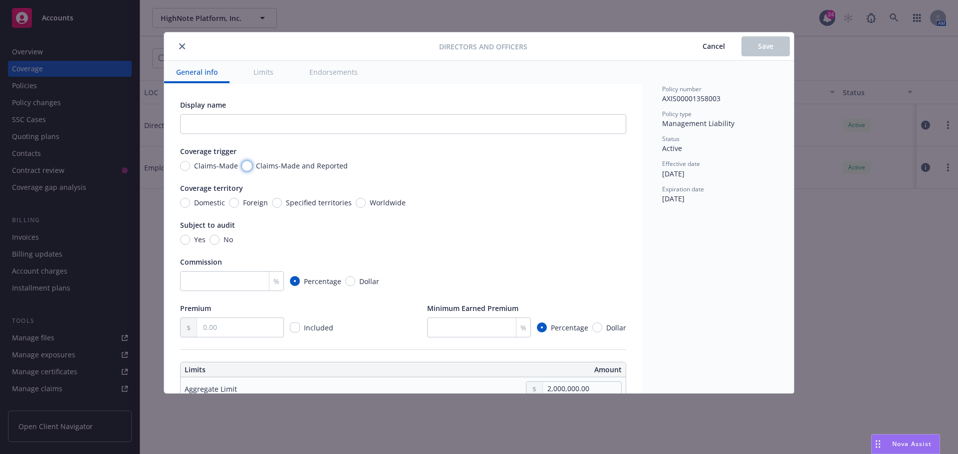
click at [244, 168] on input "Claims-Made and Reported" at bounding box center [247, 166] width 10 height 10
radio input "true"
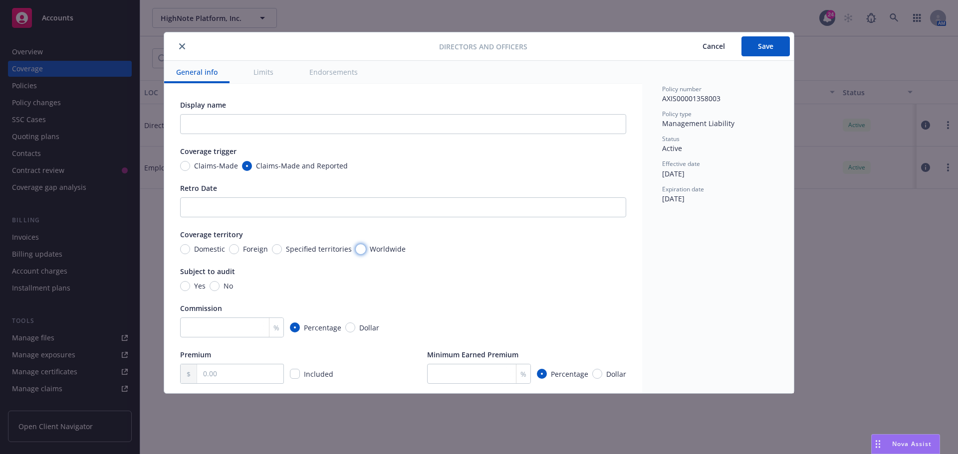
click at [362, 252] on input "Worldwide" at bounding box center [361, 249] width 10 height 10
radio input "true"
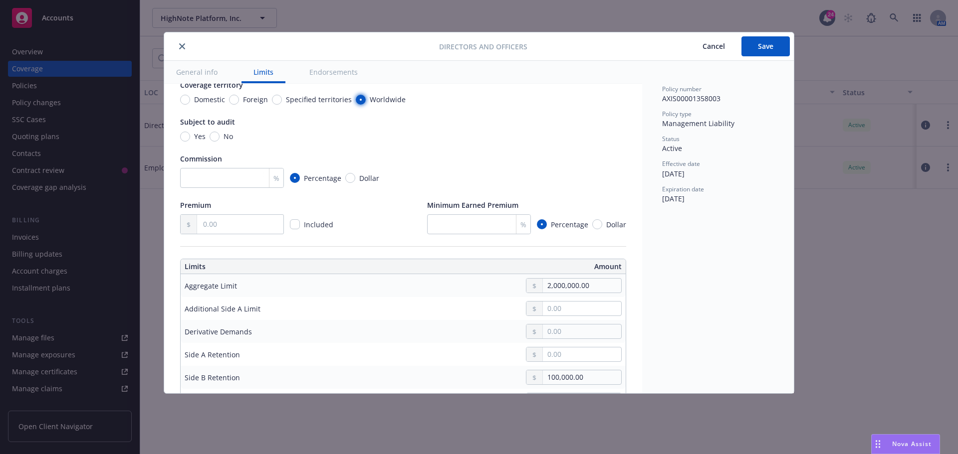
scroll to position [200, 0]
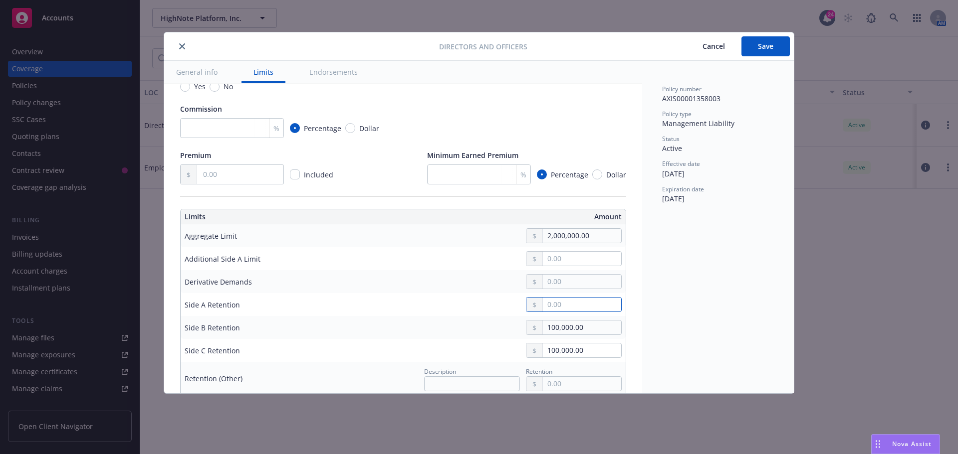
click at [549, 310] on input "text" at bounding box center [582, 305] width 78 height 14
type input "0.00"
click at [627, 313] on div "Display name Coverage trigger Claims-Made Claims-Made and Reported Retro Date C…" at bounding box center [403, 449] width 478 height 1130
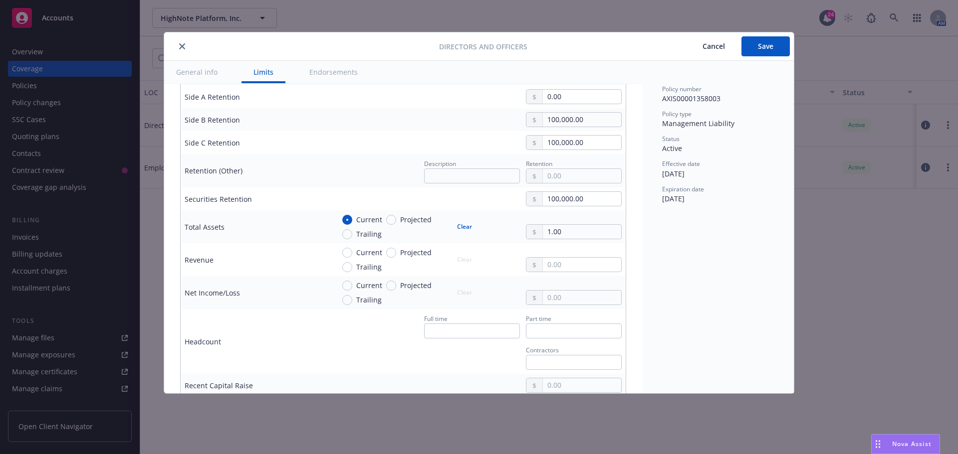
scroll to position [399, 0]
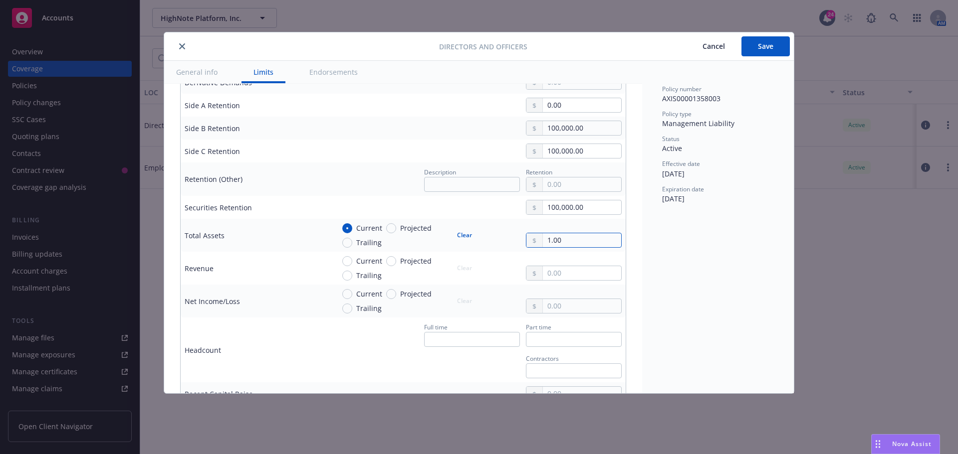
drag, startPoint x: 566, startPoint y: 245, endPoint x: 514, endPoint y: 245, distance: 51.4
click at [514, 245] on div "Current Projected Trailing Clear 1.00" at bounding box center [477, 235] width 287 height 25
click at [626, 242] on div "Display name Coverage trigger Claims-Made Claims-Made and Reported Retro Date C…" at bounding box center [403, 250] width 478 height 1130
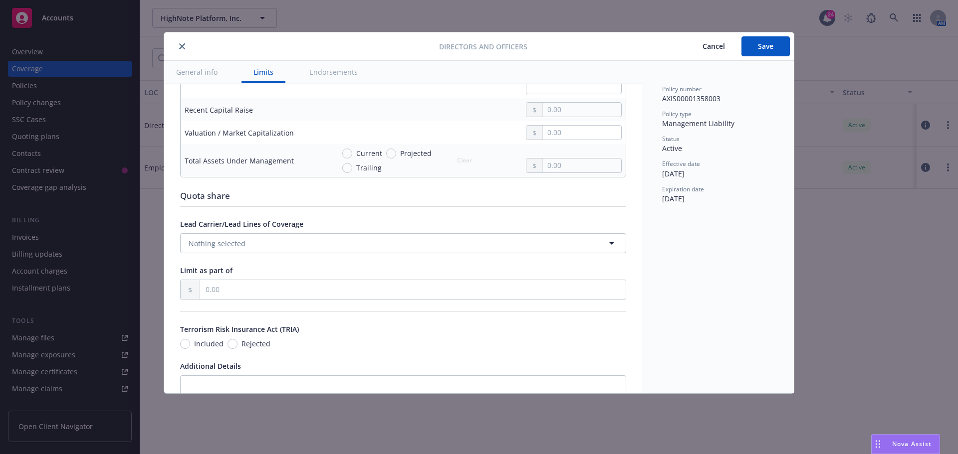
scroll to position [671, 0]
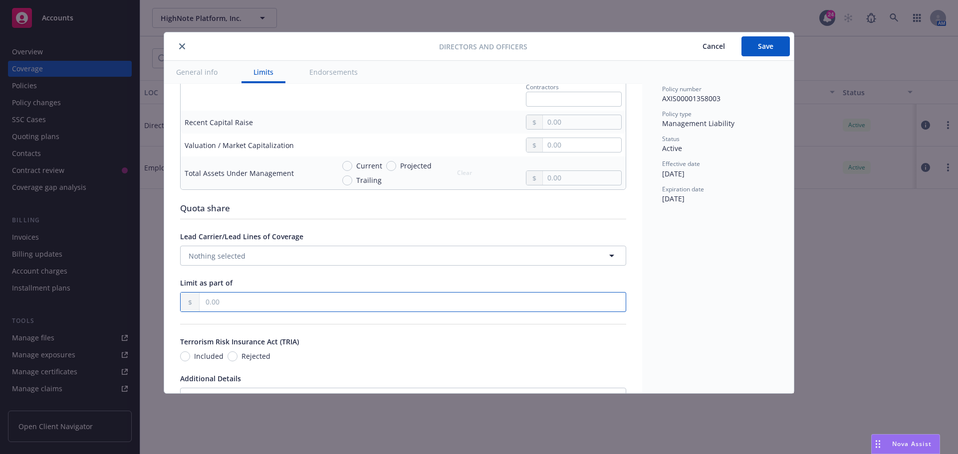
click at [201, 301] on input "text" at bounding box center [413, 302] width 426 height 19
type input "3,000,000.00"
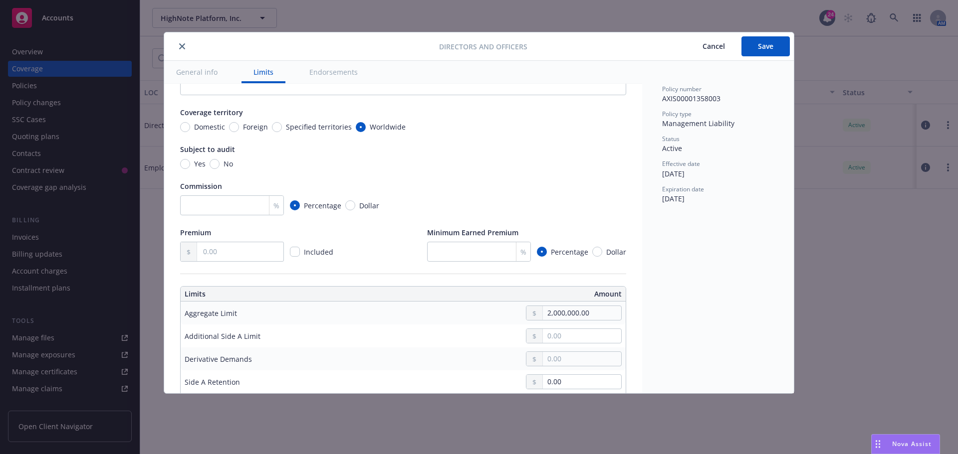
scroll to position [0, 0]
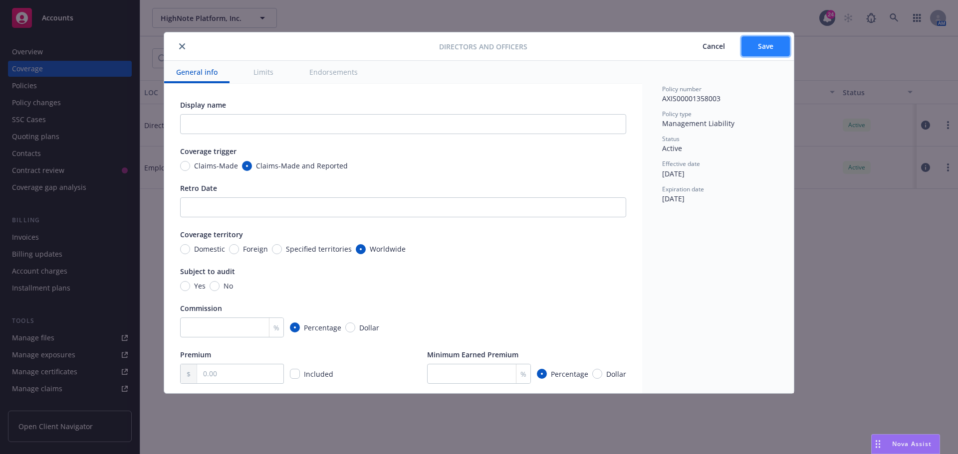
click at [770, 52] on button "Save" at bounding box center [765, 46] width 48 height 20
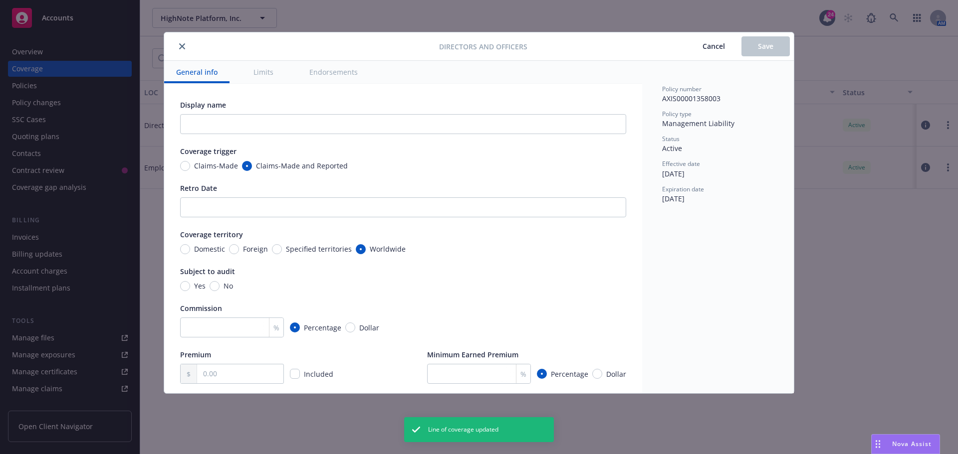
radio input "true"
type input "0.00"
type input "3,000,000.00"
click at [180, 46] on icon "close" at bounding box center [182, 46] width 6 height 6
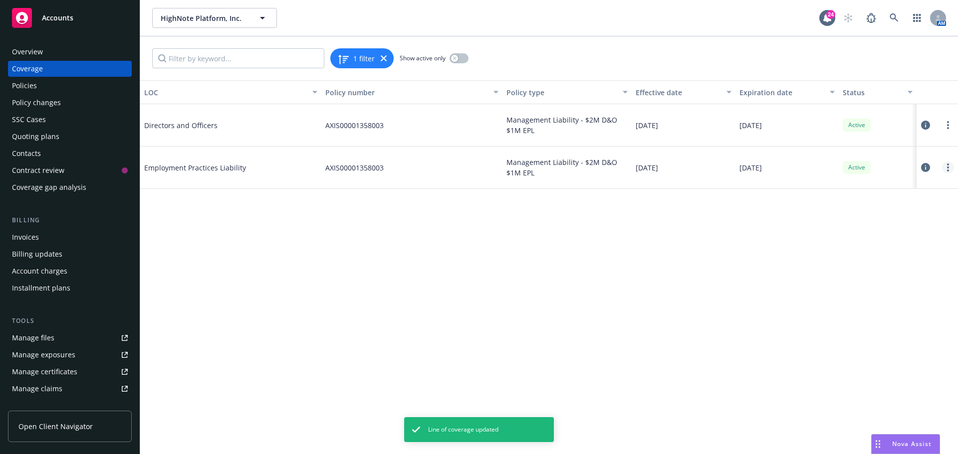
click at [946, 169] on link "more" at bounding box center [948, 168] width 12 height 12
click at [863, 186] on link "Edit coverage" at bounding box center [887, 188] width 131 height 20
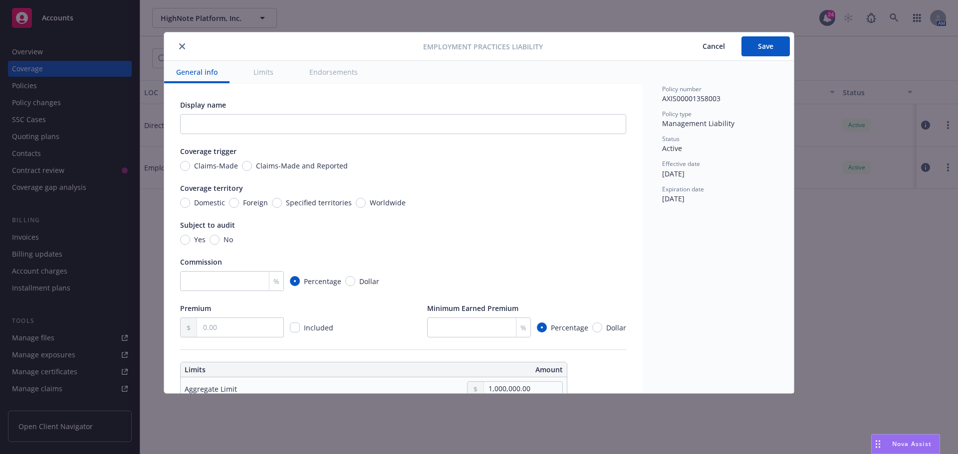
click at [258, 180] on div "Display name Coverage trigger Claims-Made Claims-Made and Reported Coverage ter…" at bounding box center [403, 219] width 446 height 238
drag, startPoint x: 265, startPoint y: 171, endPoint x: 270, endPoint y: 167, distance: 6.8
click at [265, 171] on div "Display name Coverage trigger Claims-Made Claims-Made and Reported Coverage ter…" at bounding box center [403, 219] width 446 height 238
click at [271, 167] on span "Claims-Made and Reported" at bounding box center [302, 166] width 92 height 10
click at [252, 167] on input "Claims-Made and Reported" at bounding box center [247, 166] width 10 height 10
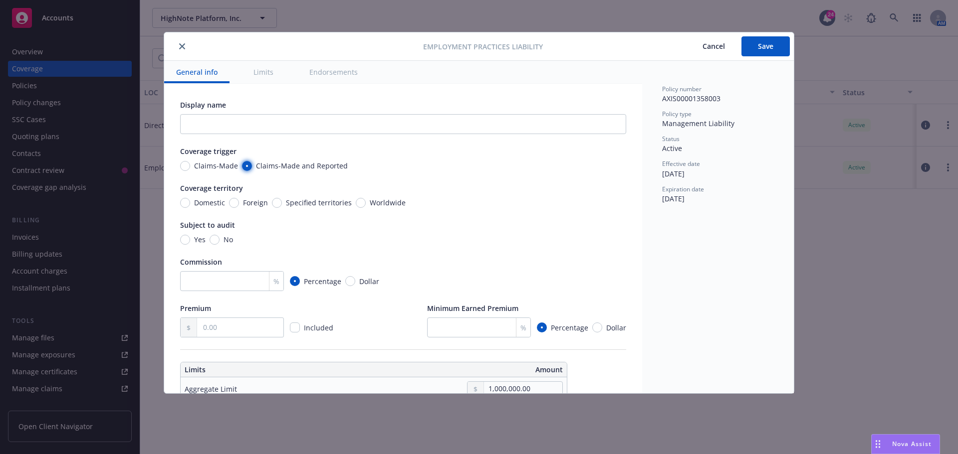
radio input "true"
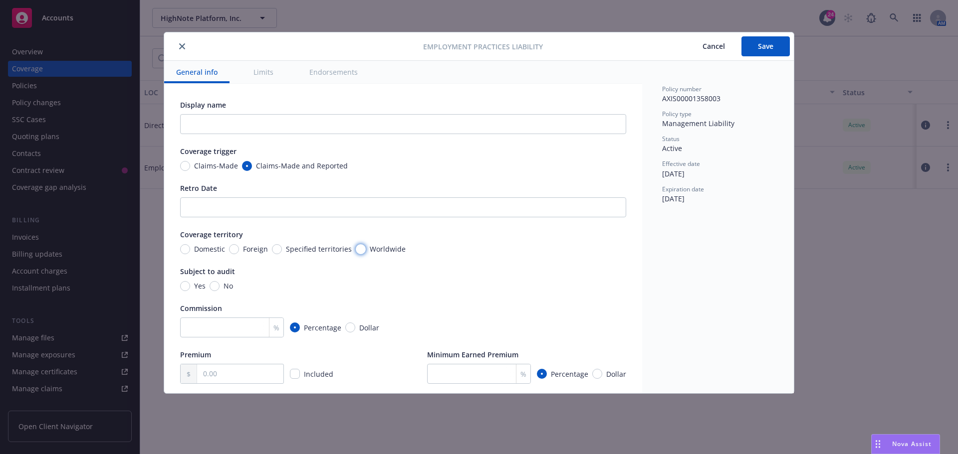
click at [360, 246] on input "Worldwide" at bounding box center [361, 249] width 10 height 10
radio input "true"
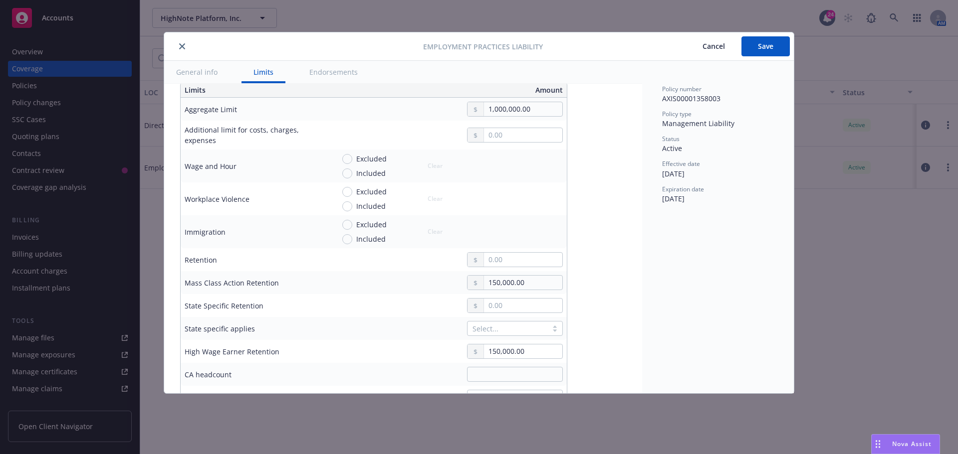
scroll to position [349, 0]
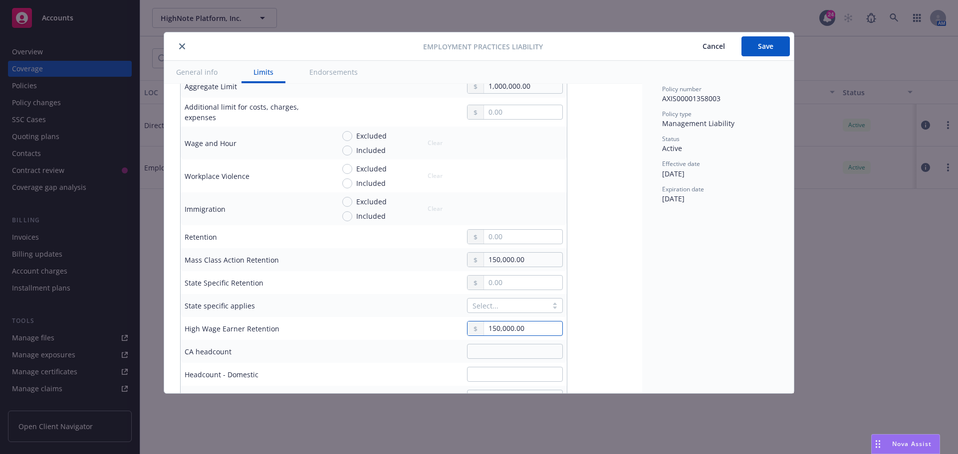
drag, startPoint x: 531, startPoint y: 328, endPoint x: 441, endPoint y: 328, distance: 90.3
click at [441, 328] on div "150,000.00" at bounding box center [448, 328] width 228 height 15
click at [618, 313] on div "Display name Coverage trigger Claims-Made Claims-Made and Reported Retro Date C…" at bounding box center [403, 295] width 446 height 1088
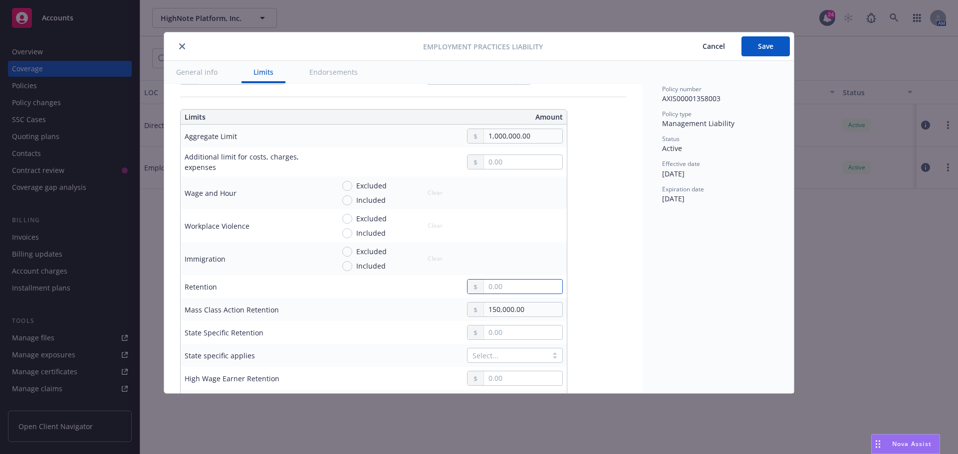
click at [507, 284] on input "text" at bounding box center [523, 287] width 78 height 14
type input "150,000.00"
click at [623, 263] on div "Display name Coverage trigger Claims-Made Claims-Made and Reported Retro Date C…" at bounding box center [403, 344] width 478 height 1120
drag, startPoint x: 535, startPoint y: 307, endPoint x: 435, endPoint y: 324, distance: 101.7
click at [435, 324] on tbody "Aggregate Limit 1,000,000.00 Additional limit for costs, charges, expenses Wage…" at bounding box center [374, 338] width 386 height 426
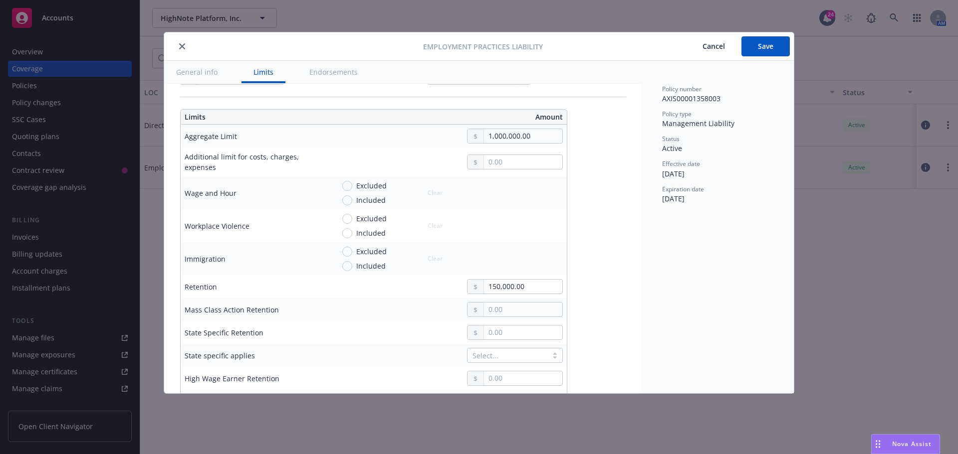
click at [611, 338] on div "Display name Coverage trigger Claims-Made Claims-Made and Reported Retro Date C…" at bounding box center [403, 344] width 446 height 1088
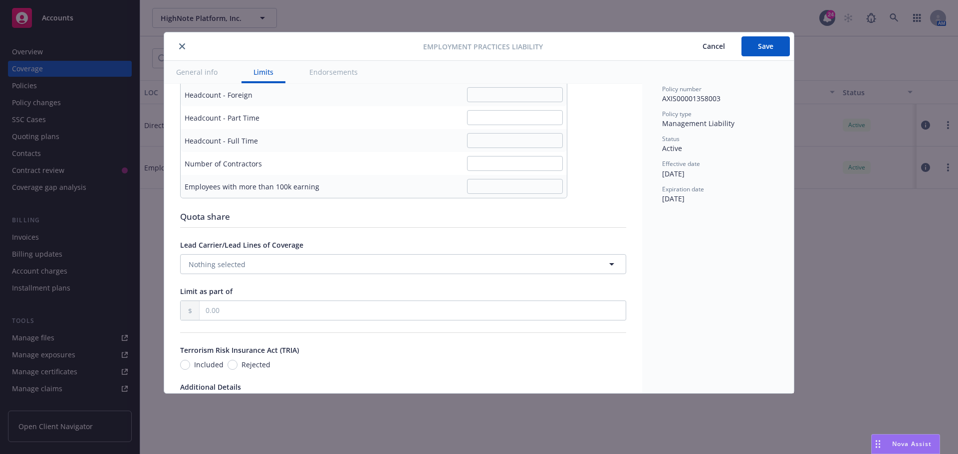
scroll to position [661, 0]
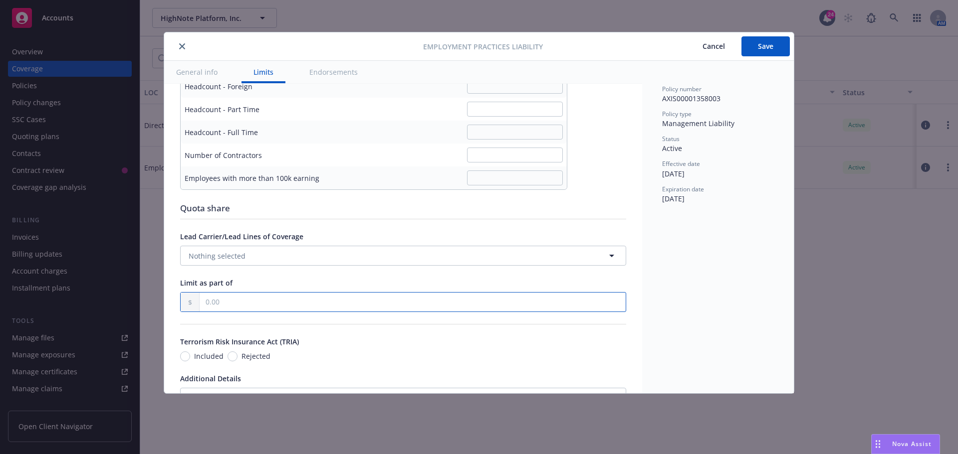
click at [422, 298] on input "text" at bounding box center [413, 302] width 426 height 19
type input "3,000,000.00"
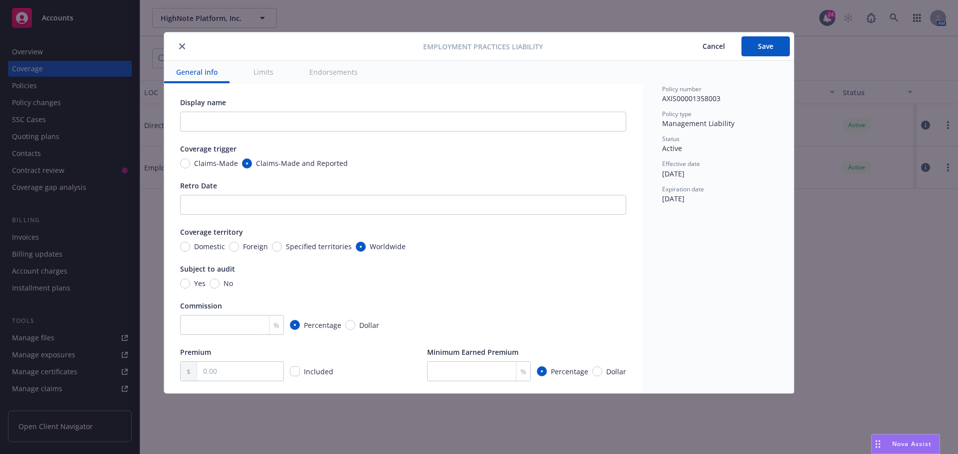
scroll to position [0, 0]
click at [776, 48] on button "Save" at bounding box center [765, 46] width 48 height 20
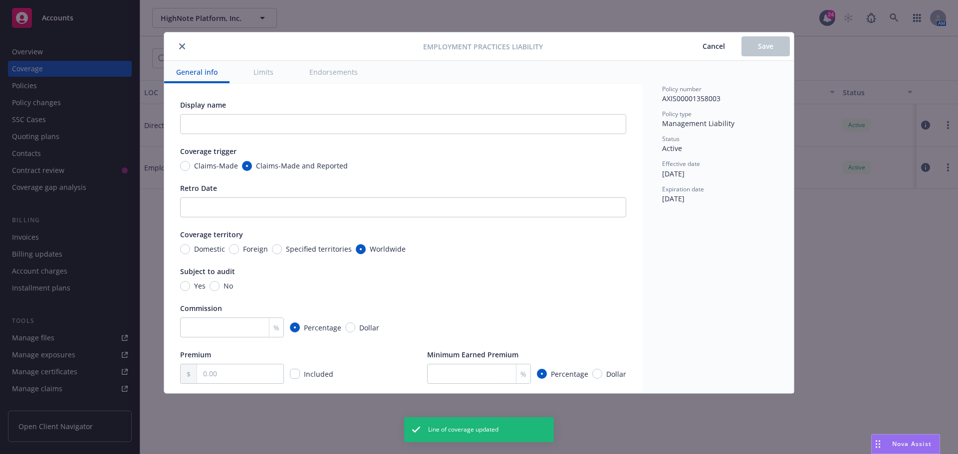
click at [183, 48] on icon "close" at bounding box center [182, 46] width 6 height 6
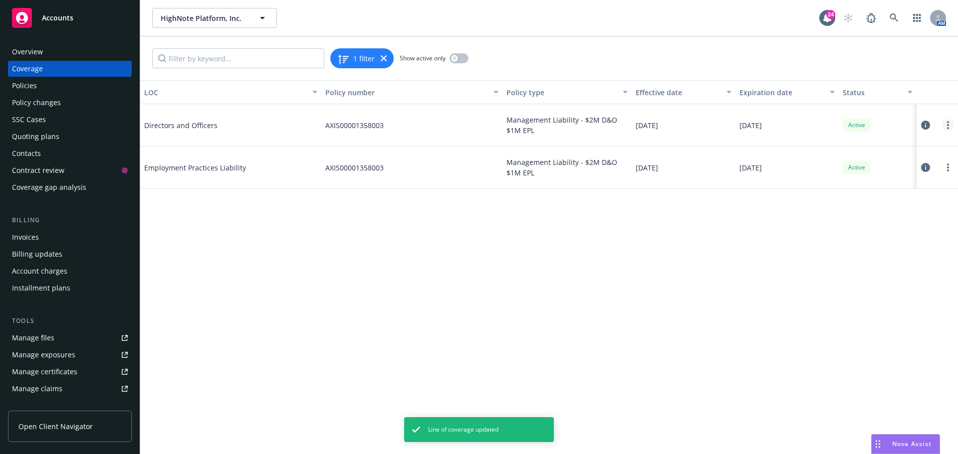
click at [952, 126] on link "more" at bounding box center [948, 125] width 12 height 12
click at [850, 147] on link "Edit coverage" at bounding box center [887, 146] width 131 height 20
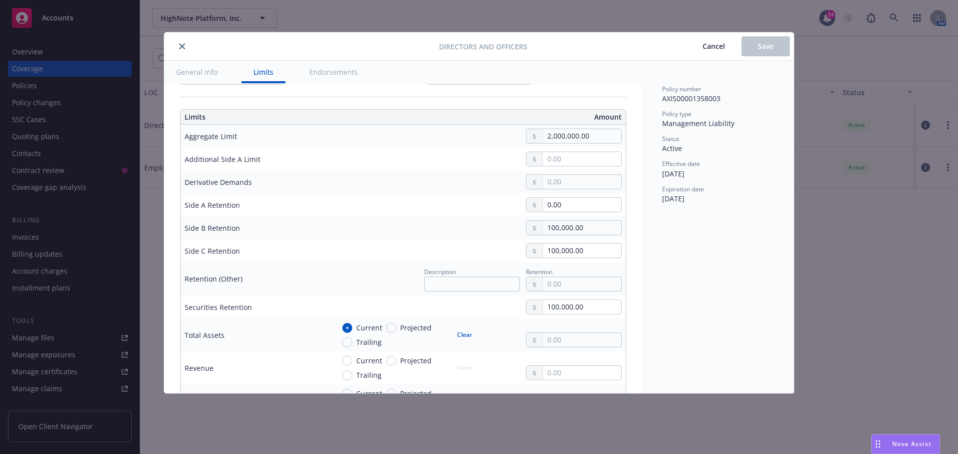
scroll to position [349, 0]
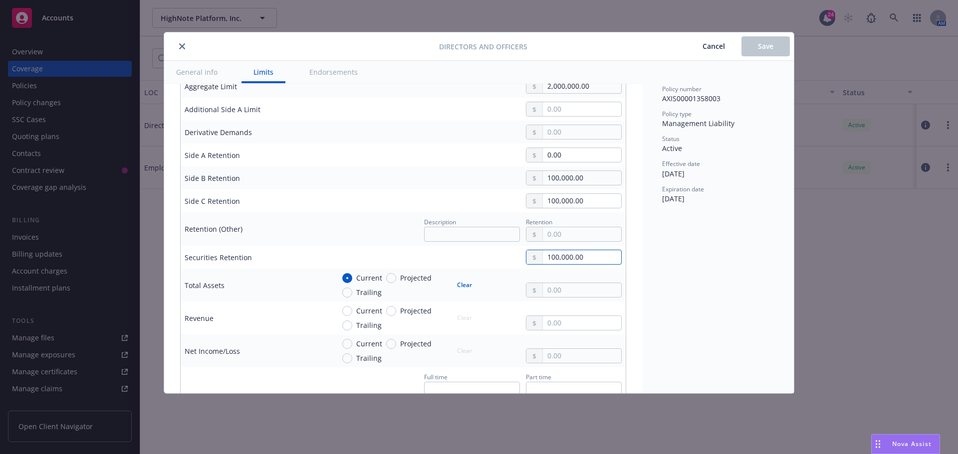
drag, startPoint x: 585, startPoint y: 251, endPoint x: 458, endPoint y: 250, distance: 127.2
click at [458, 250] on div "100,000.00" at bounding box center [477, 257] width 287 height 15
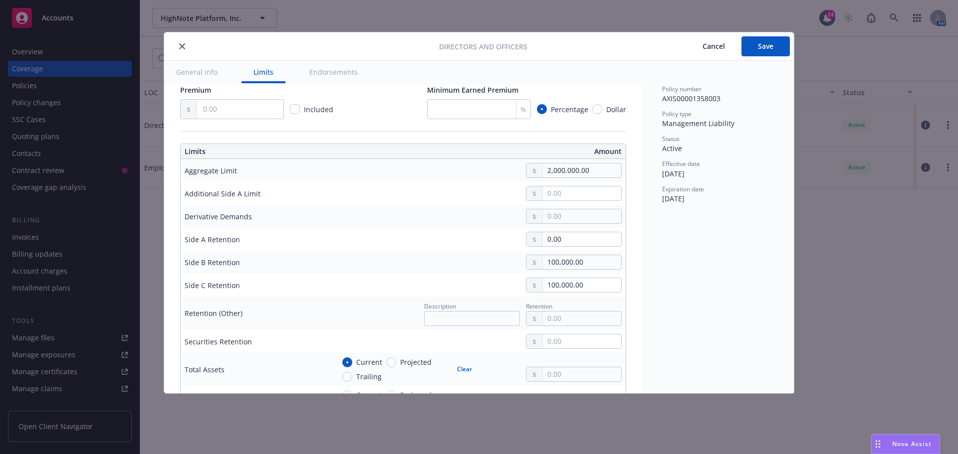
scroll to position [171, 0]
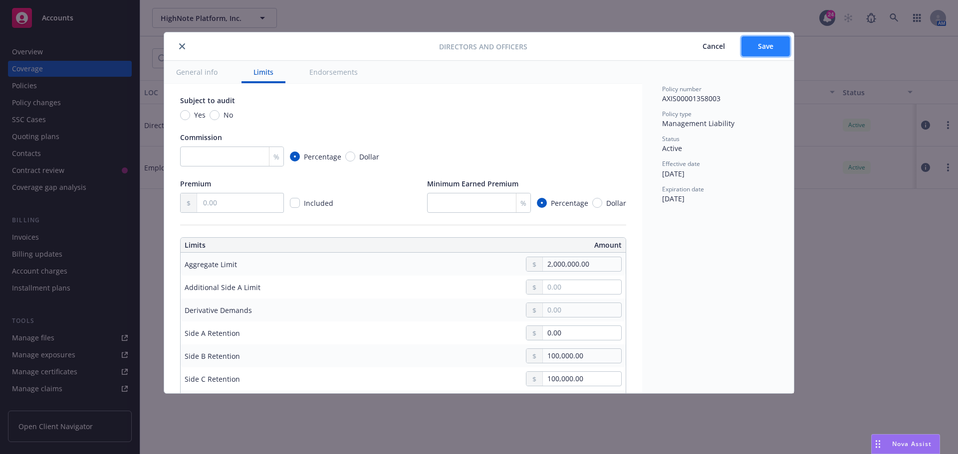
click at [747, 42] on button "Save" at bounding box center [765, 46] width 48 height 20
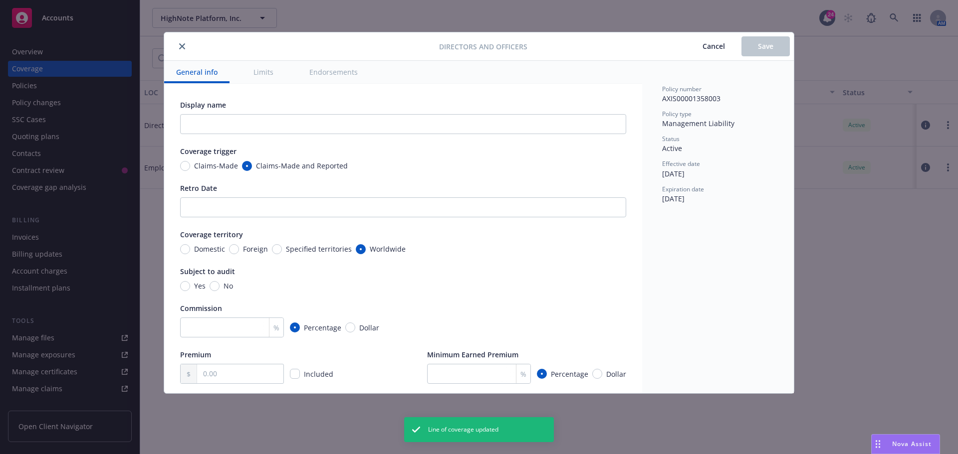
click at [183, 45] on icon "close" at bounding box center [182, 46] width 6 height 6
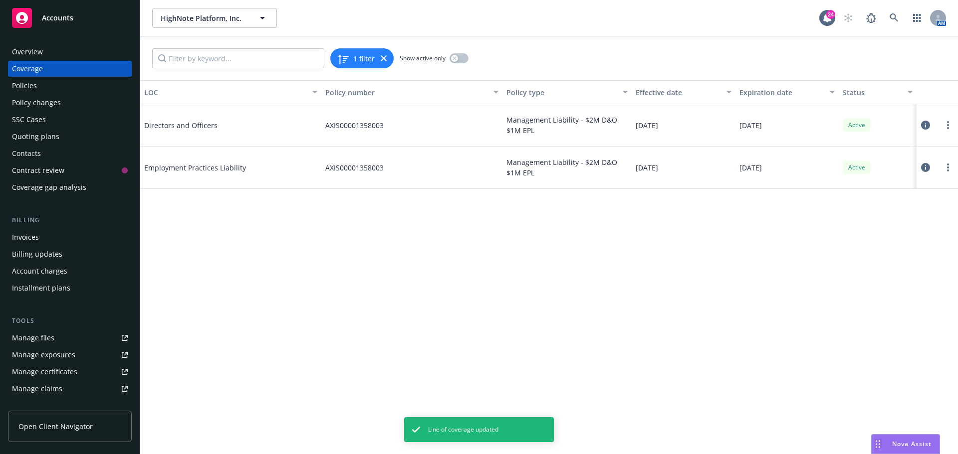
click at [408, 37] on div "1 filter Show active only" at bounding box center [549, 58] width 818 height 44
click at [60, 86] on div "Policies" at bounding box center [70, 86] width 116 height 16
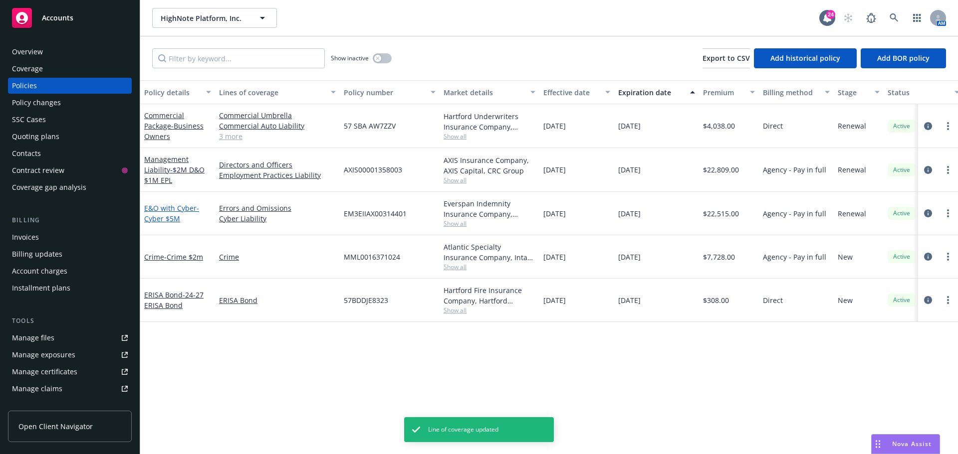
click at [188, 210] on link "E&O with Cyber - Cyber $5M" at bounding box center [171, 214] width 55 height 20
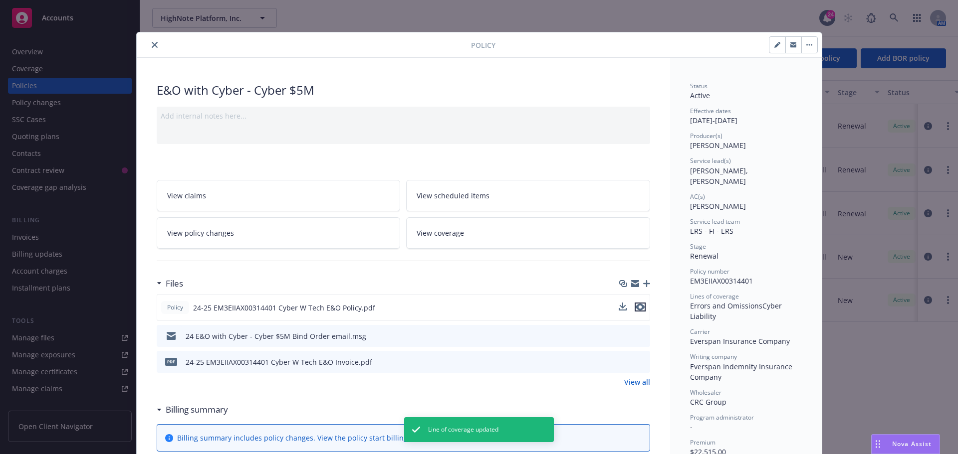
click at [640, 306] on icon "preview file" at bounding box center [640, 307] width 9 height 7
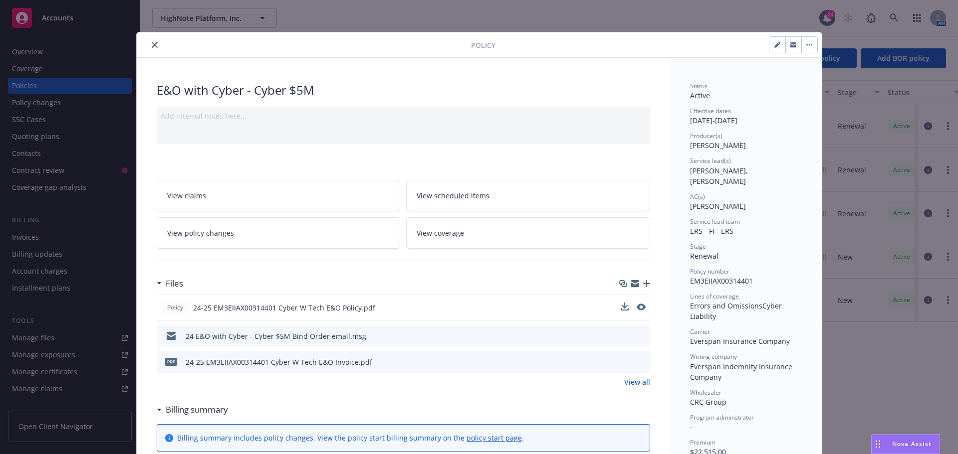
click at [545, 245] on link "View coverage" at bounding box center [528, 233] width 244 height 31
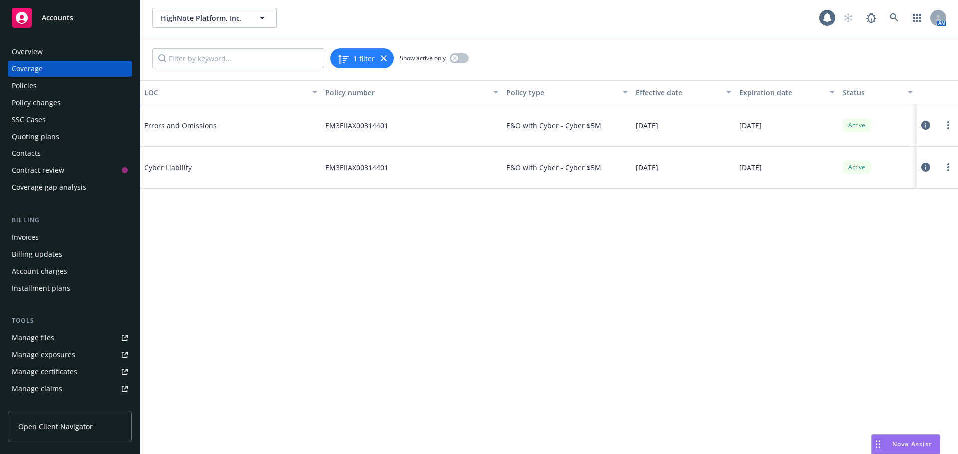
click at [545, 245] on div "LOC Policy number Policy type Effective date Expiration date Status Errors and …" at bounding box center [549, 267] width 818 height 374
click at [948, 169] on icon "more" at bounding box center [948, 168] width 2 height 8
click at [851, 187] on link "Edit coverage" at bounding box center [887, 188] width 131 height 20
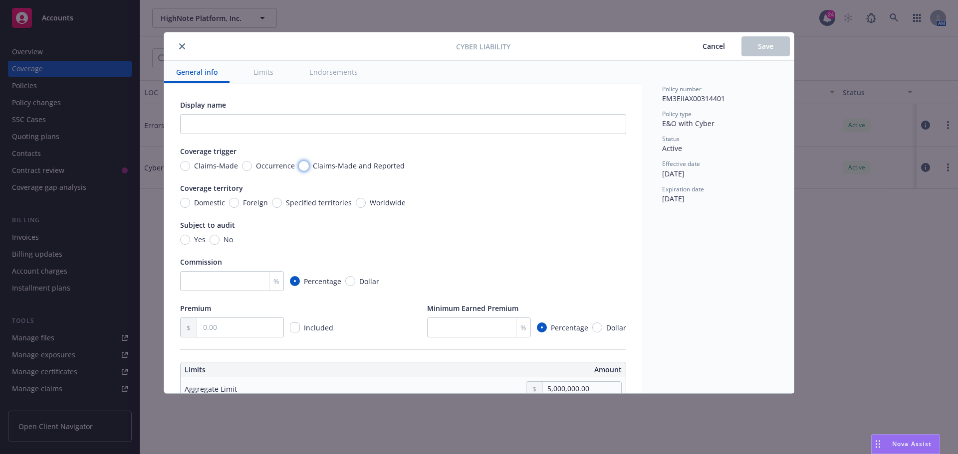
click at [299, 165] on input "Claims-Made and Reported" at bounding box center [304, 166] width 10 height 10
radio input "true"
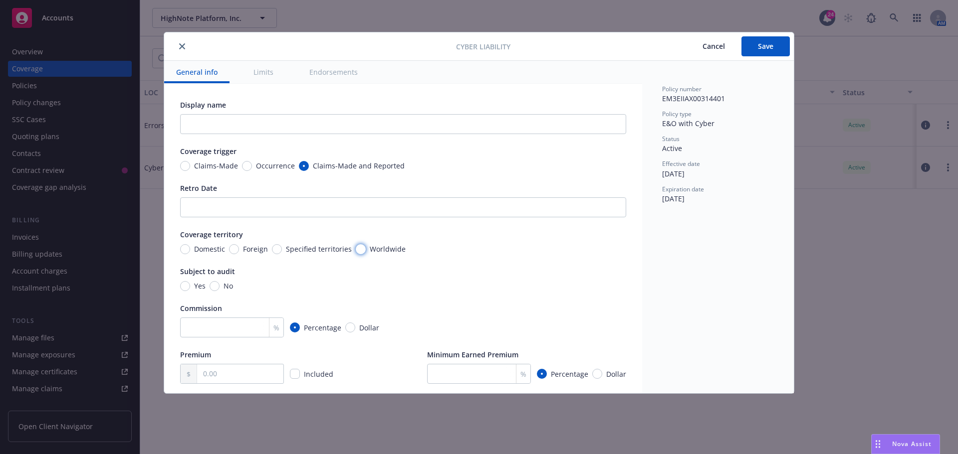
click at [361, 252] on input "Worldwide" at bounding box center [361, 249] width 10 height 10
radio input "true"
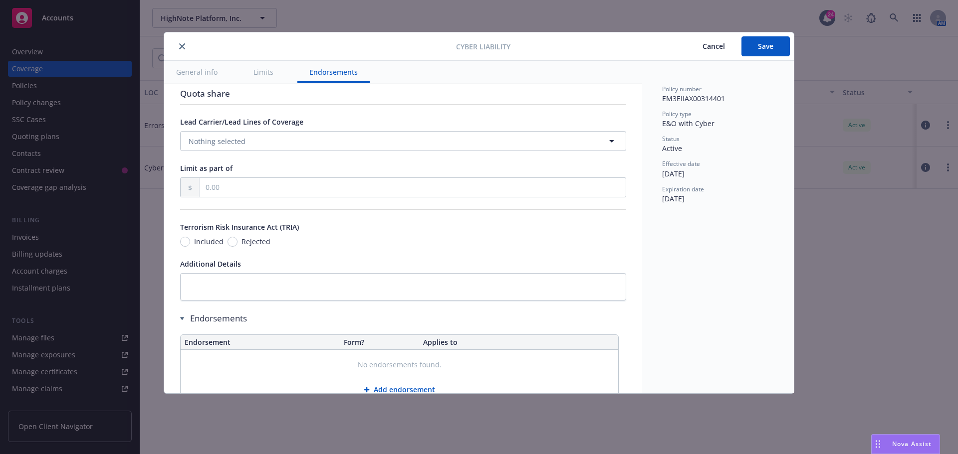
scroll to position [1830, 0]
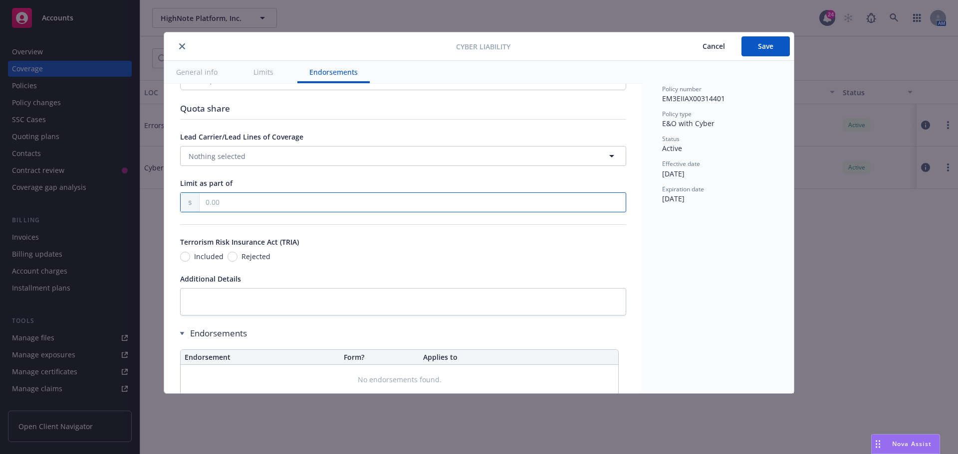
click at [321, 202] on input "text" at bounding box center [413, 202] width 426 height 19
type input "5,000,000.00"
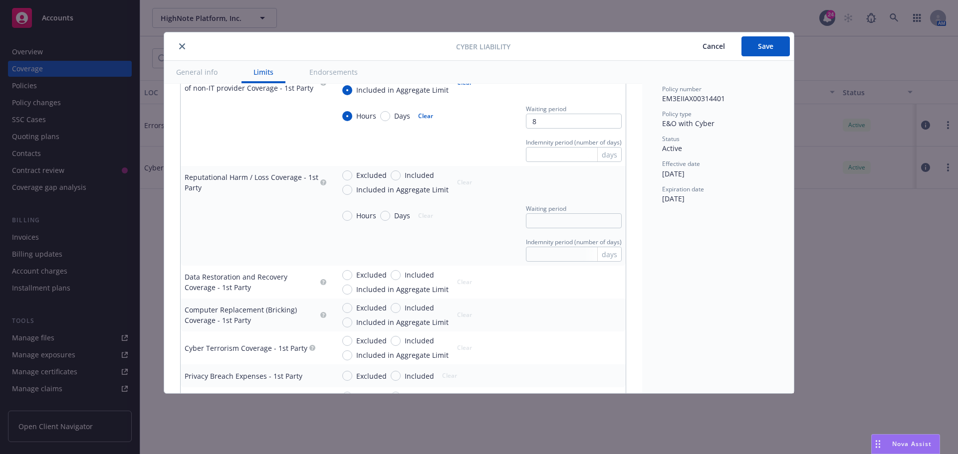
scroll to position [1032, 0]
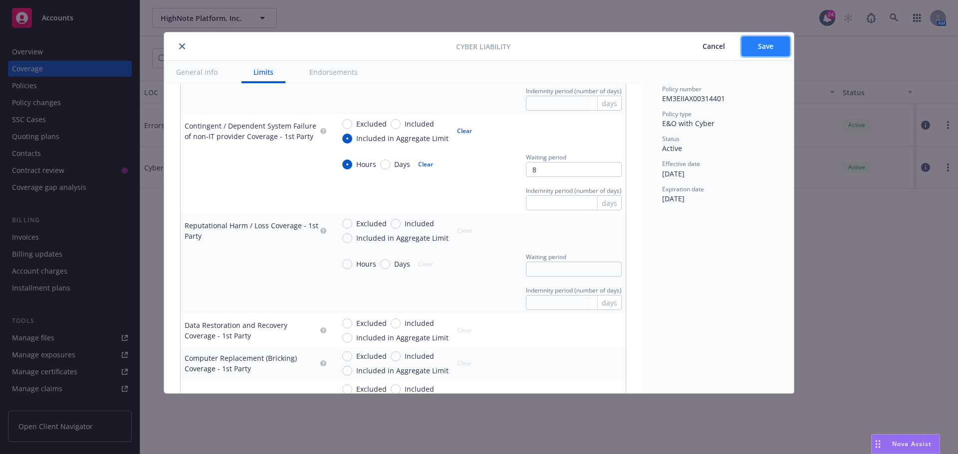
click at [761, 49] on span "Save" at bounding box center [765, 45] width 15 height 9
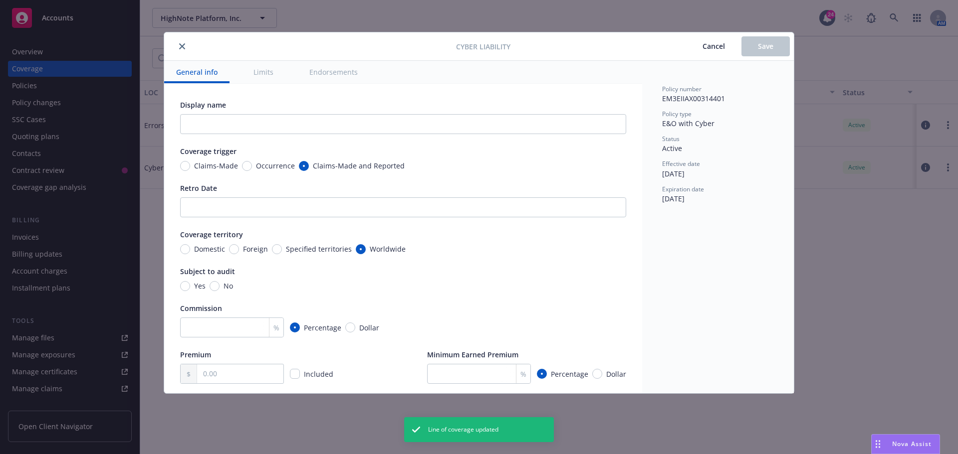
radio input "true"
type input "5,000,000.00"
click at [185, 47] on button "close" at bounding box center [182, 46] width 12 height 12
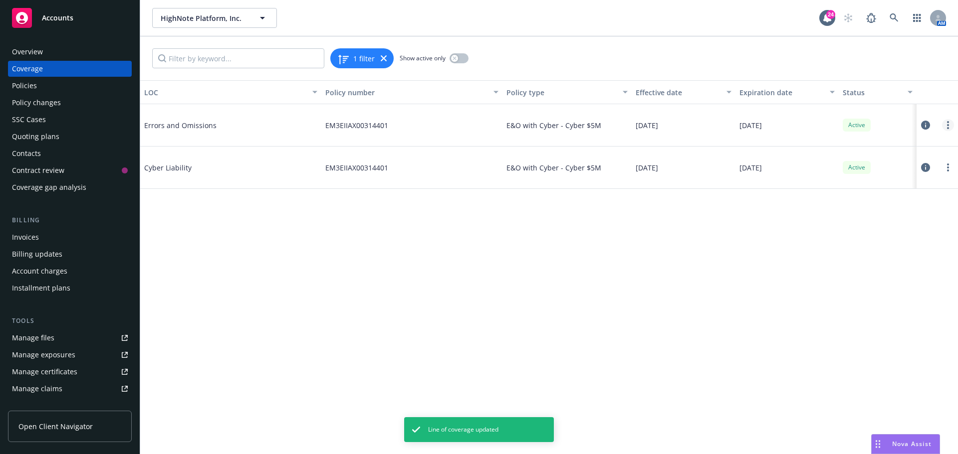
click at [943, 126] on link "more" at bounding box center [948, 125] width 12 height 12
click at [857, 147] on link "Edit coverage" at bounding box center [887, 146] width 131 height 20
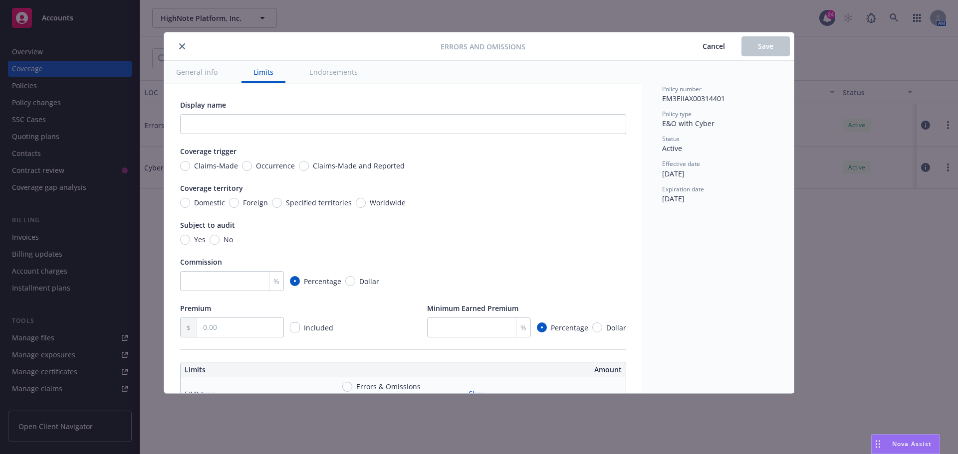
click at [340, 165] on span "Claims-Made and Reported" at bounding box center [359, 166] width 92 height 10
click at [309, 165] on input "Claims-Made and Reported" at bounding box center [304, 166] width 10 height 10
radio input "true"
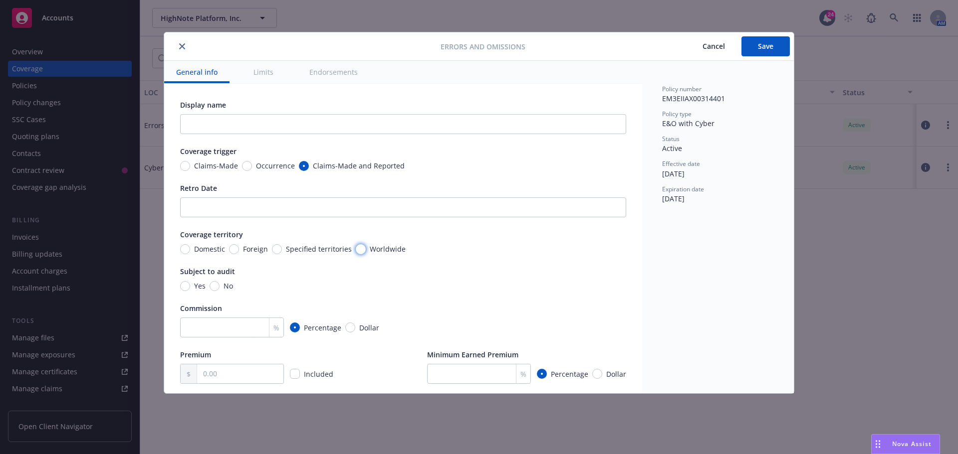
click at [358, 251] on input "Worldwide" at bounding box center [361, 249] width 10 height 10
radio input "true"
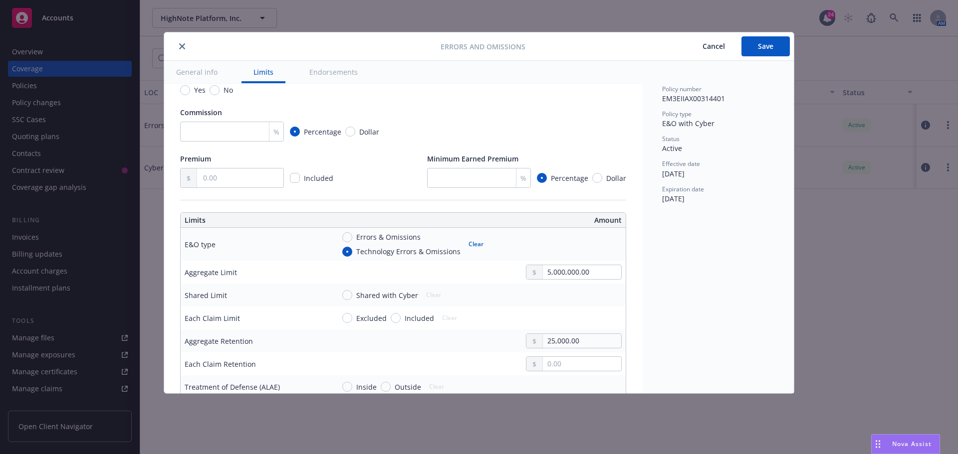
scroll to position [200, 0]
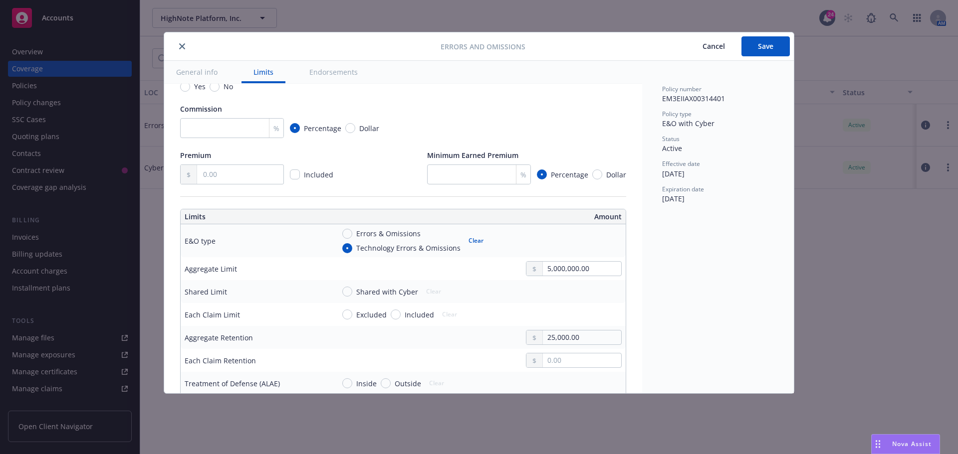
click at [352, 287] on span "Shared with Cyber" at bounding box center [385, 292] width 66 height 10
click at [352, 287] on input "Shared with Cyber" at bounding box center [347, 292] width 10 height 10
radio input "true"
click at [401, 315] on span "Included" at bounding box center [417, 315] width 33 height 10
click at [401, 315] on input "Included" at bounding box center [396, 315] width 10 height 10
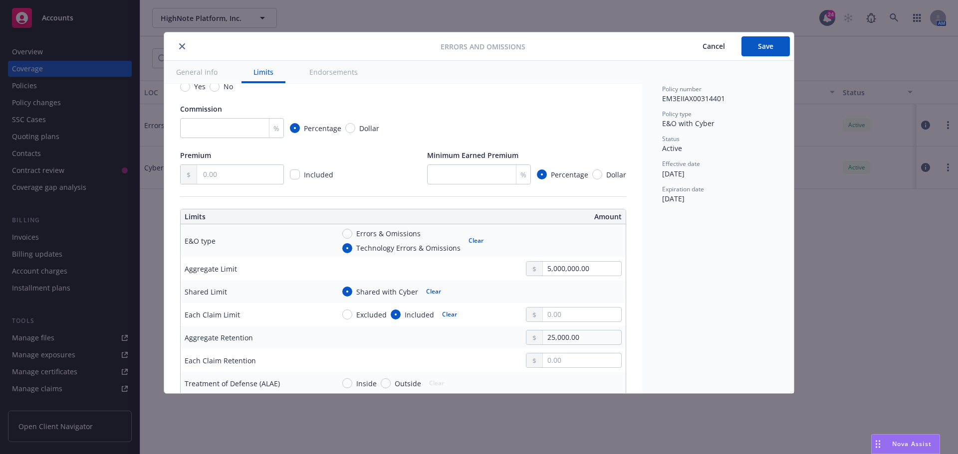
click at [441, 317] on button "Clear" at bounding box center [449, 315] width 27 height 14
radio input "false"
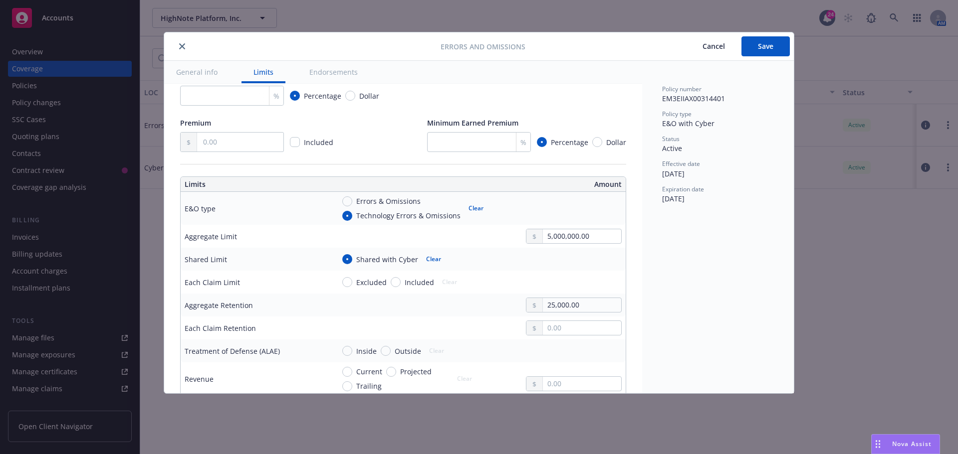
scroll to position [249, 0]
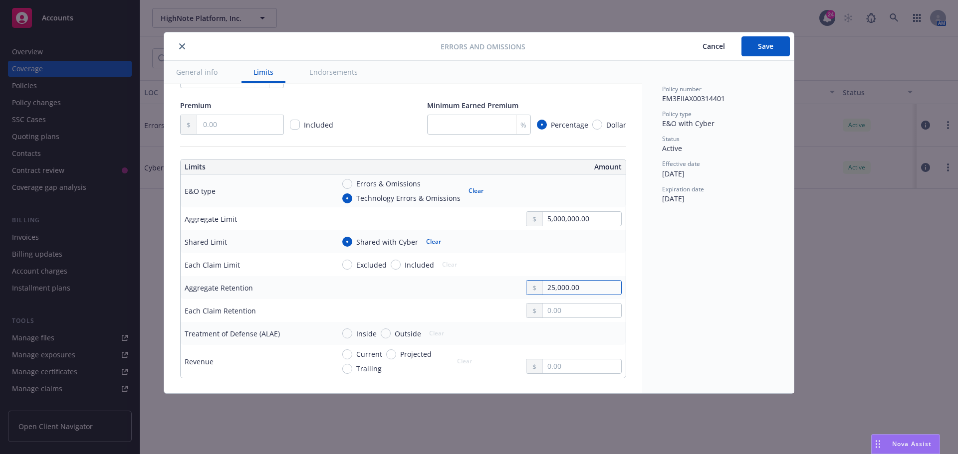
drag, startPoint x: 583, startPoint y: 286, endPoint x: 550, endPoint y: 255, distance: 44.8
click at [525, 279] on td "25,000.00" at bounding box center [477, 287] width 295 height 23
click at [570, 304] on input "text" at bounding box center [582, 311] width 78 height 14
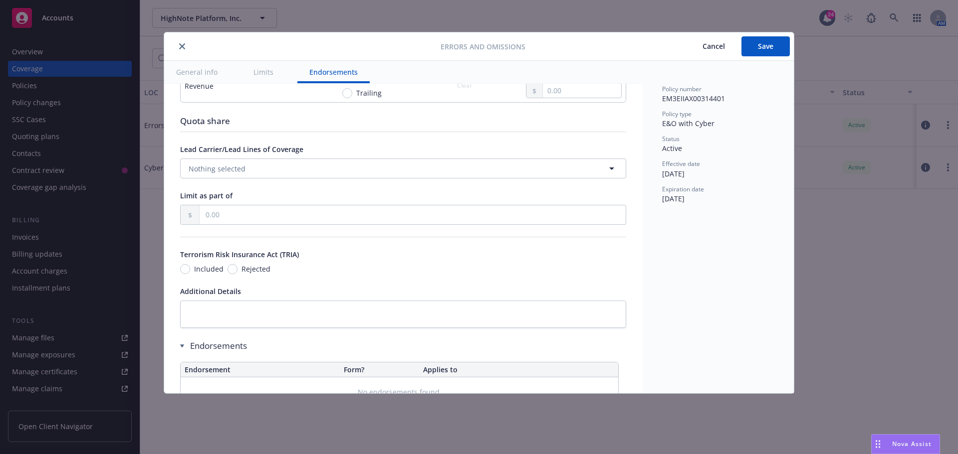
scroll to position [549, 0]
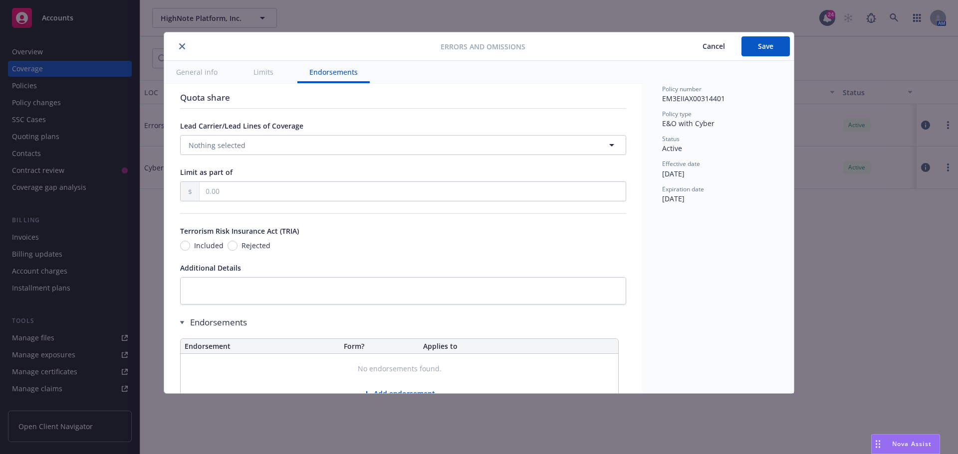
type input "25,000.00"
click at [262, 198] on input "text" at bounding box center [413, 191] width 426 height 19
type input "5,000,000.00"
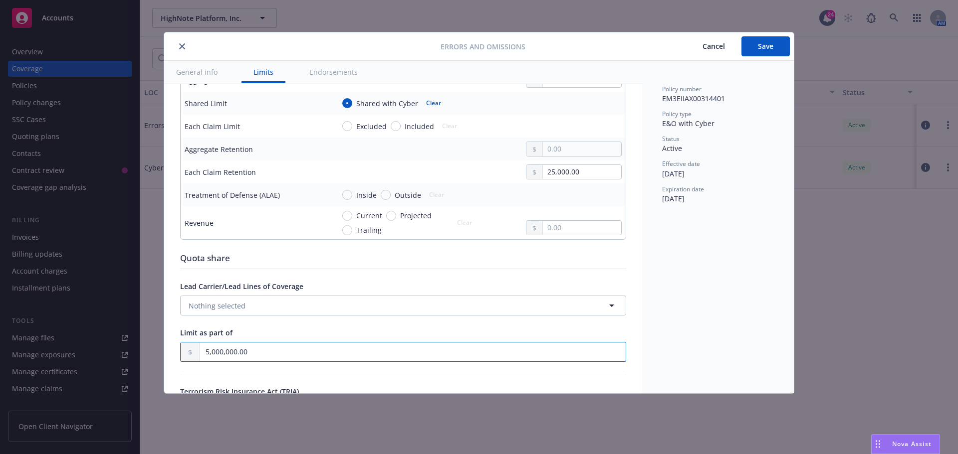
scroll to position [139, 0]
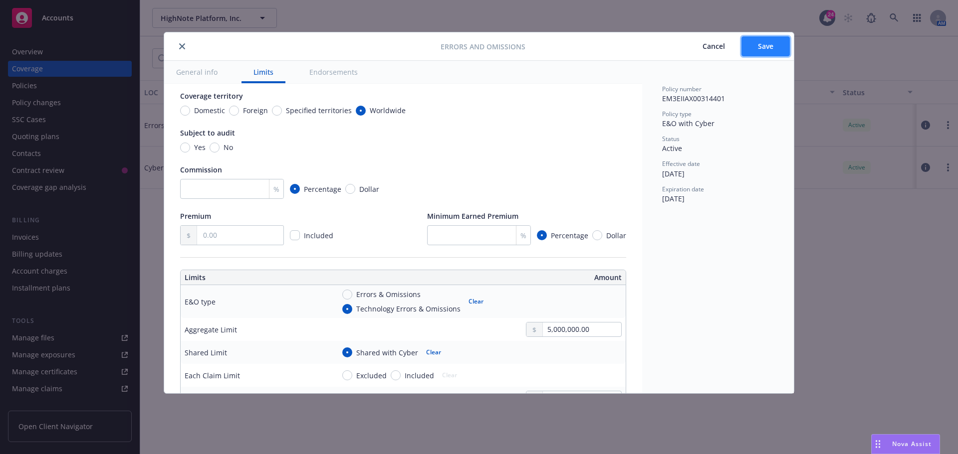
click at [750, 47] on button "Save" at bounding box center [765, 46] width 48 height 20
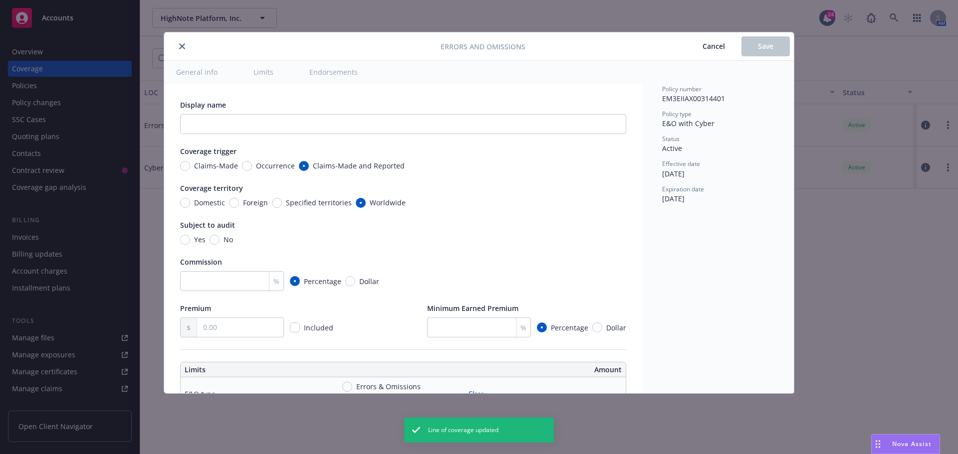
radio input "true"
type input "25,000.00"
type input "5,000,000.00"
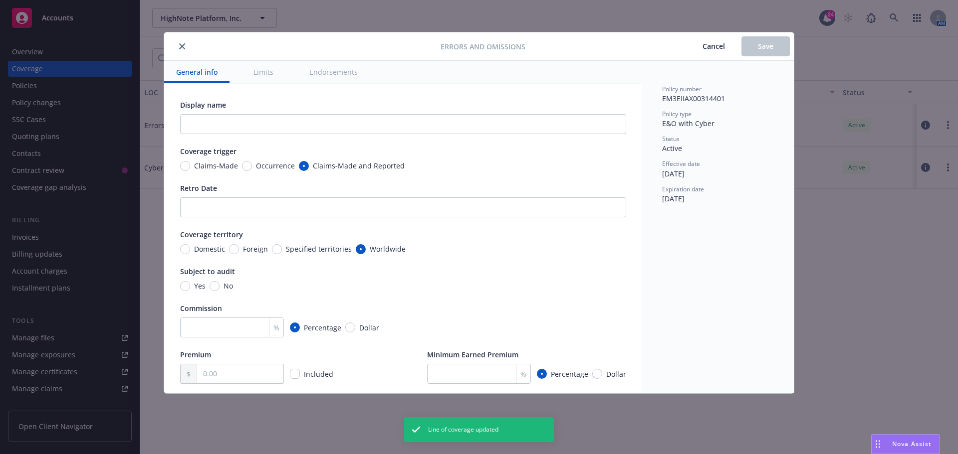
click at [183, 48] on icon "close" at bounding box center [182, 46] width 6 height 6
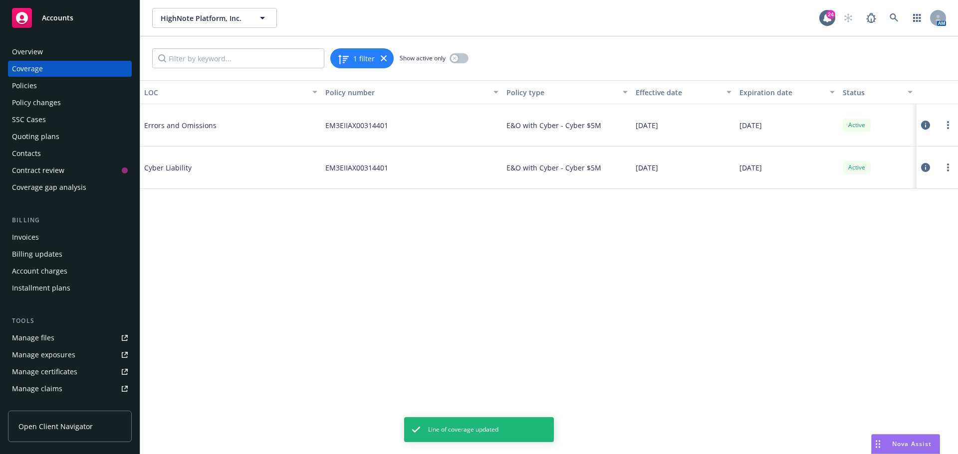
click at [299, 27] on div "HighNote Platform, Inc. HighNote Platform, Inc." at bounding box center [485, 18] width 667 height 20
click at [340, 244] on div "LOC Policy number Policy type Effective date Expiration date Status Errors and …" at bounding box center [549, 267] width 818 height 374
click at [600, 29] on div "HighNote Platform, Inc. HighNote Platform, Inc. 24 AM" at bounding box center [549, 18] width 818 height 36
click at [36, 81] on div "Policies" at bounding box center [70, 86] width 116 height 16
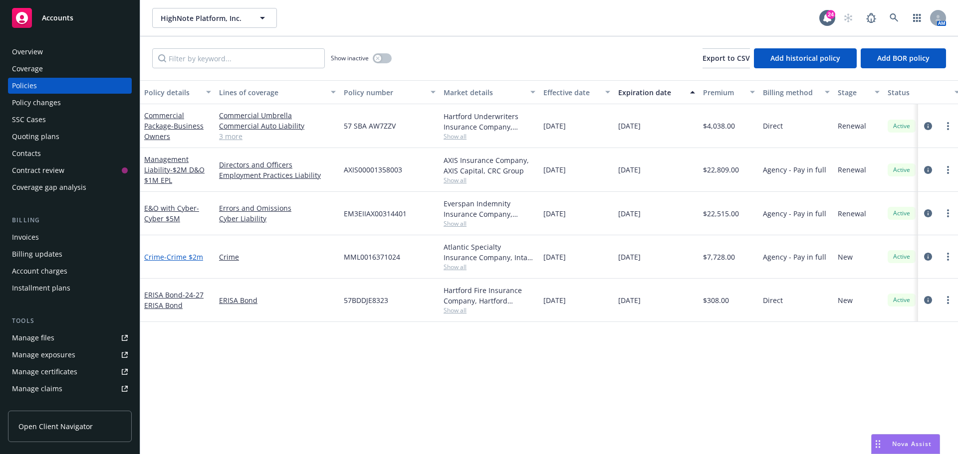
click at [192, 255] on span "- Crime $2m" at bounding box center [183, 256] width 39 height 9
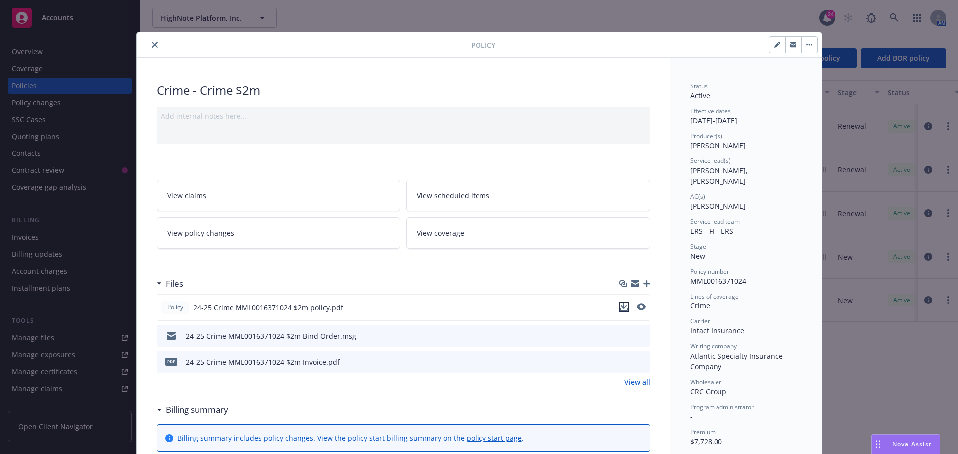
click at [622, 309] on icon "download file" at bounding box center [624, 307] width 8 height 8
click at [501, 246] on link "View coverage" at bounding box center [528, 233] width 244 height 31
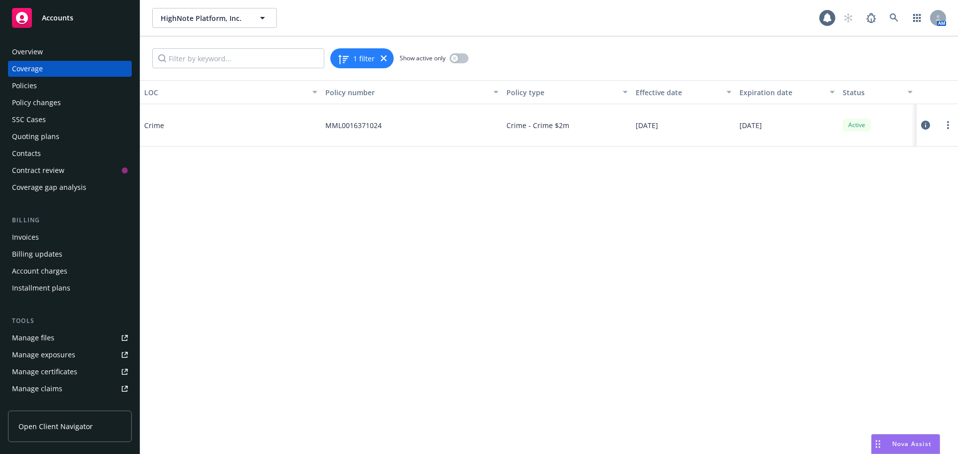
click at [362, 254] on div "LOC Policy number Policy type Effective date Expiration date Status Crime MML00…" at bounding box center [549, 267] width 818 height 374
click at [947, 130] on link "more" at bounding box center [948, 125] width 12 height 12
click at [917, 152] on link "Edit coverage" at bounding box center [887, 146] width 131 height 20
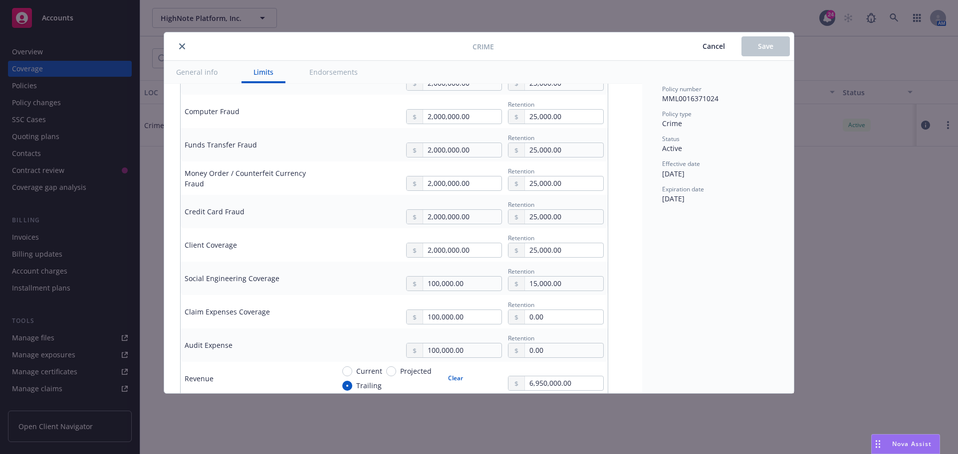
scroll to position [499, 0]
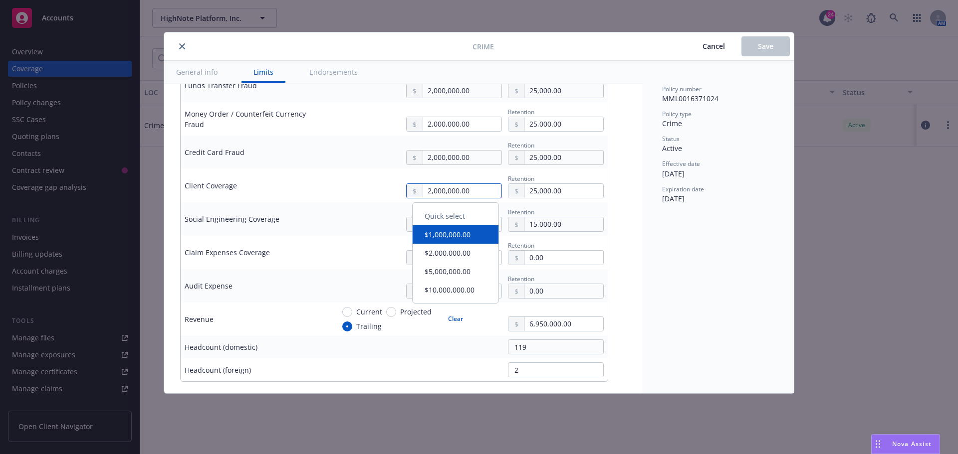
drag, startPoint x: 477, startPoint y: 194, endPoint x: 383, endPoint y: 189, distance: 93.9
click at [383, 189] on div "2,000,000.00 Retention 25,000.00" at bounding box center [468, 185] width 269 height 25
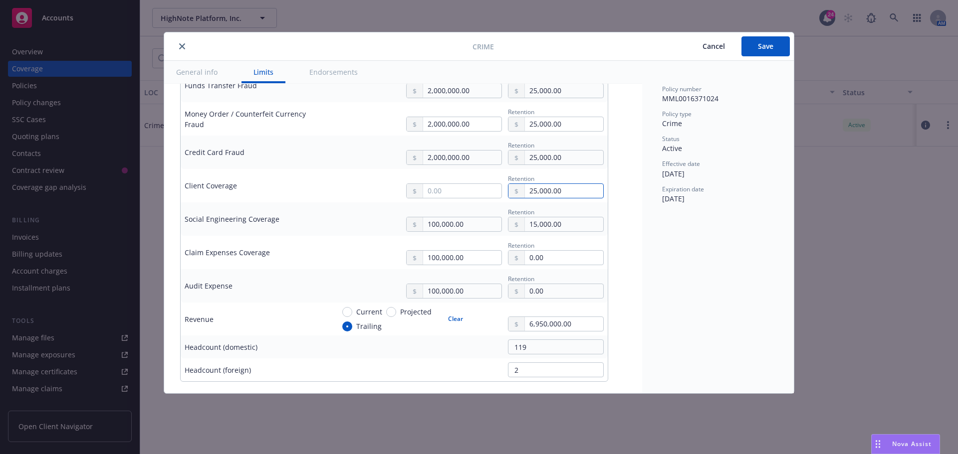
click at [537, 187] on input "25,000.00" at bounding box center [564, 191] width 78 height 14
drag, startPoint x: 564, startPoint y: 194, endPoint x: 519, endPoint y: 190, distance: 44.6
click at [519, 190] on div "25,000.00" at bounding box center [556, 191] width 96 height 15
click at [620, 200] on div "Display name Coverage trigger Claims-Made Occurrence Claims-Made and Reported C…" at bounding box center [403, 297] width 478 height 1425
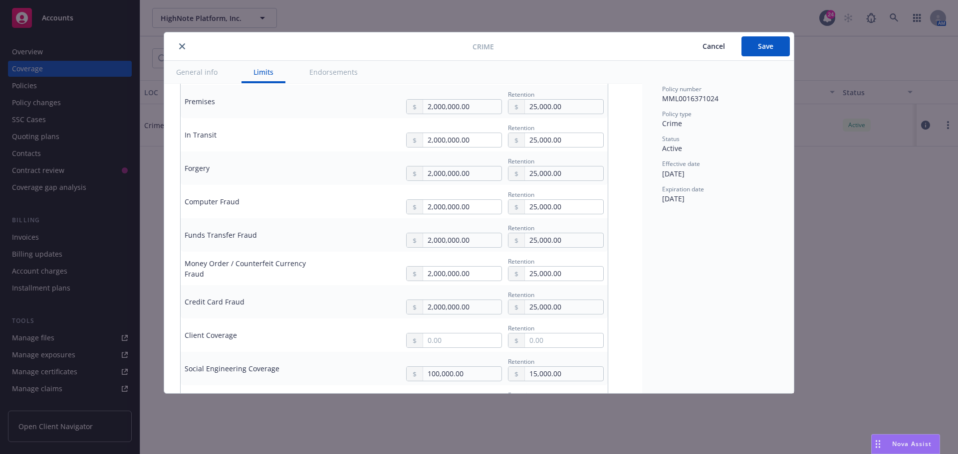
scroll to position [299, 0]
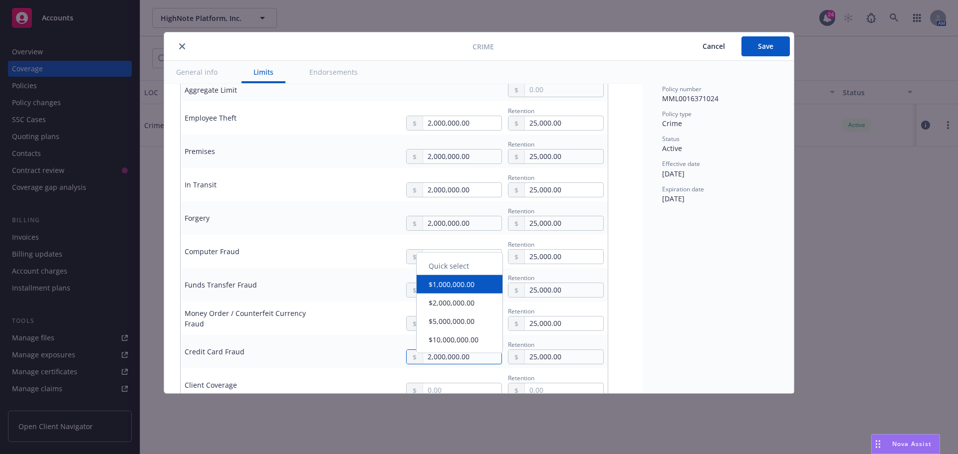
drag, startPoint x: 463, startPoint y: 360, endPoint x: 457, endPoint y: 359, distance: 6.1
click at [457, 359] on input "2,000,000.00" at bounding box center [462, 357] width 78 height 14
click at [463, 357] on input "2,000,000.00" at bounding box center [462, 357] width 78 height 14
drag, startPoint x: 467, startPoint y: 357, endPoint x: 385, endPoint y: 354, distance: 82.4
click at [385, 354] on div "2,000,000.00 Retention 25,000.00" at bounding box center [468, 351] width 269 height 25
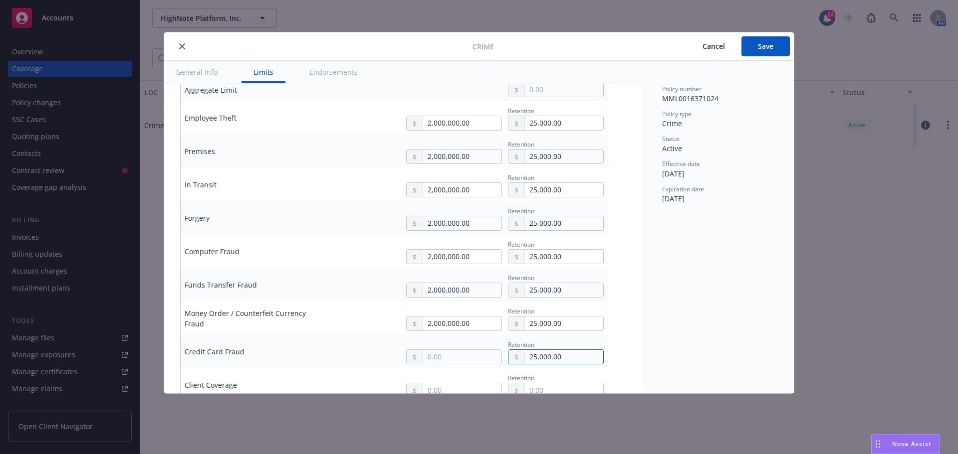
drag, startPoint x: 589, startPoint y: 359, endPoint x: 520, endPoint y: 370, distance: 69.7
click at [520, 370] on tbody "Aggregate Limit Employee Theft 2,000,000.00 Retention 25,000.00 Premises 2,000,…" at bounding box center [394, 329] width 427 height 503
click at [330, 343] on td "Credit Card Fraud" at bounding box center [256, 351] width 150 height 33
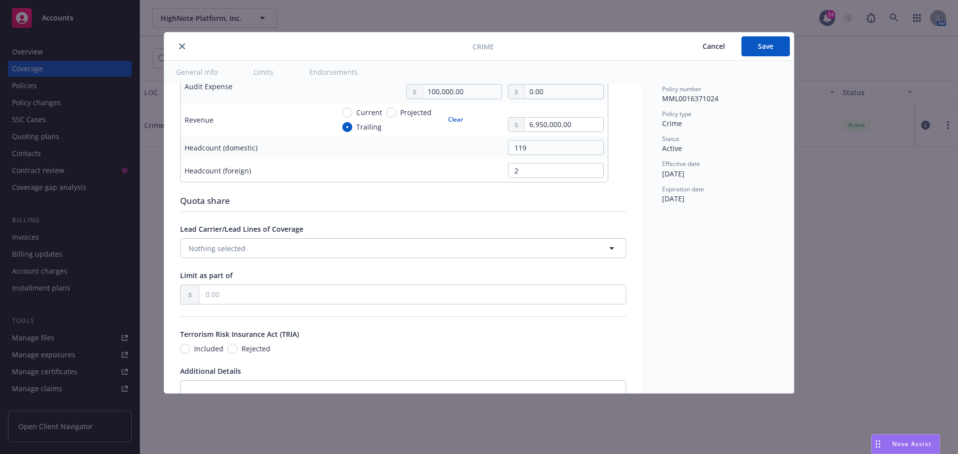
scroll to position [898, 0]
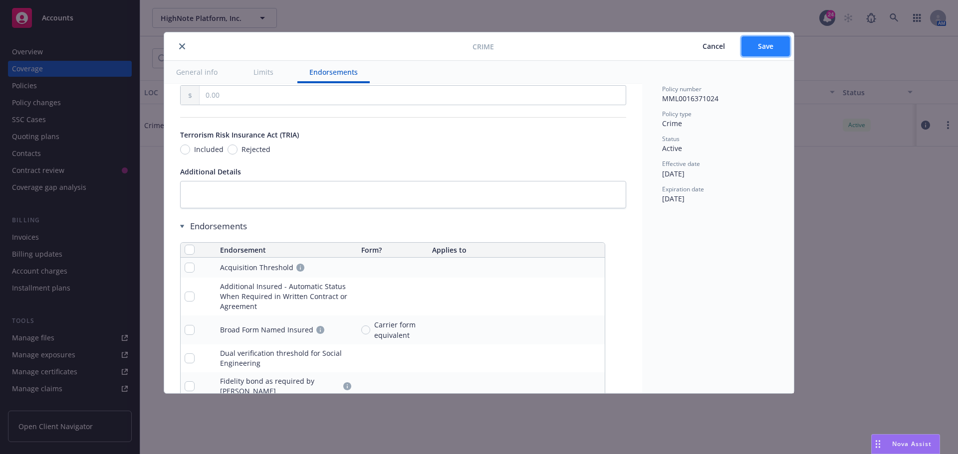
click at [752, 46] on button "Save" at bounding box center [765, 46] width 48 height 20
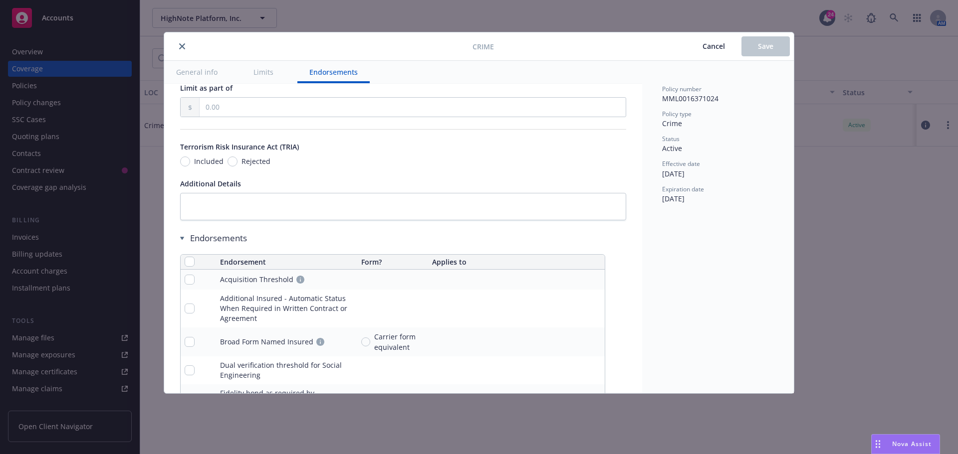
scroll to position [910, 0]
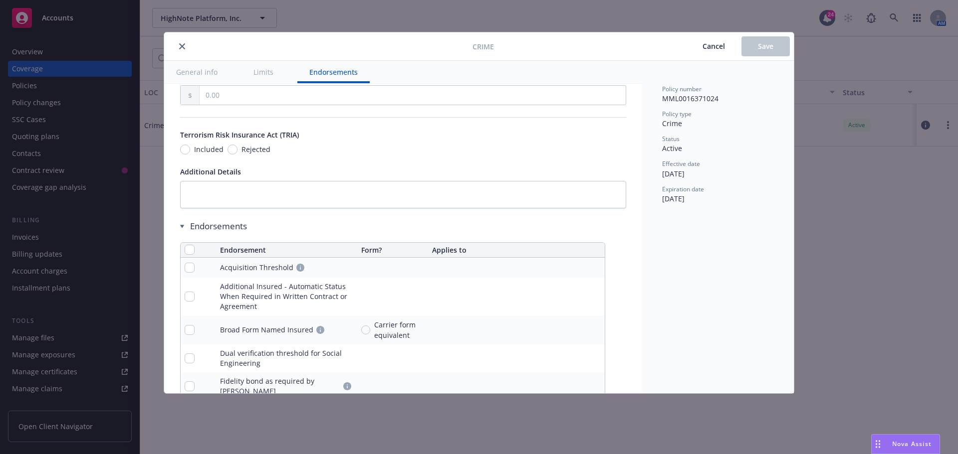
click at [180, 46] on icon "close" at bounding box center [182, 46] width 6 height 6
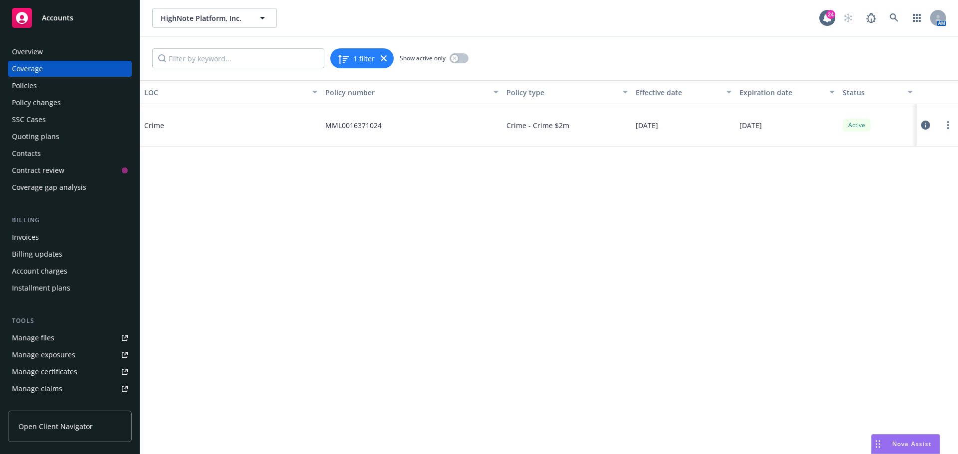
click at [392, 254] on div "LOC Policy number Policy type Effective date Expiration date Status Crime MML00…" at bounding box center [549, 267] width 818 height 374
click at [527, 54] on div "1 filter Show active only" at bounding box center [549, 58] width 818 height 44
click at [61, 51] on div "Overview" at bounding box center [70, 52] width 116 height 16
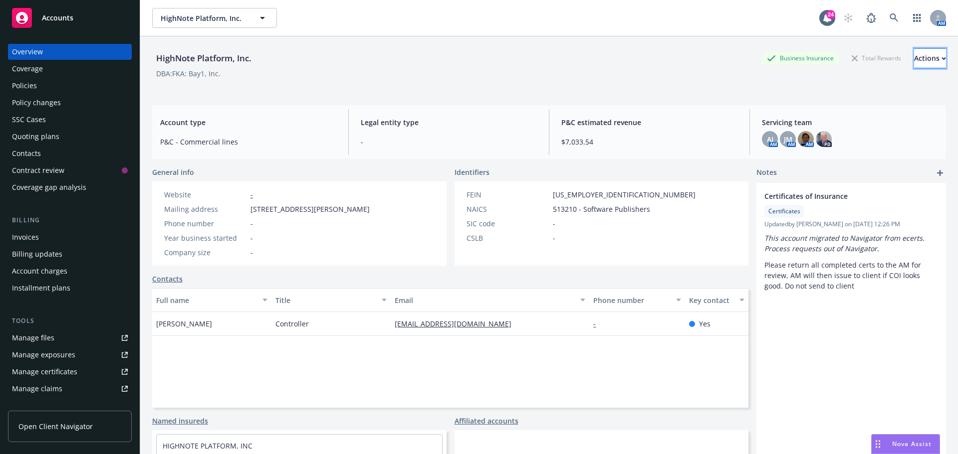
click at [916, 61] on div "Actions" at bounding box center [930, 58] width 32 height 19
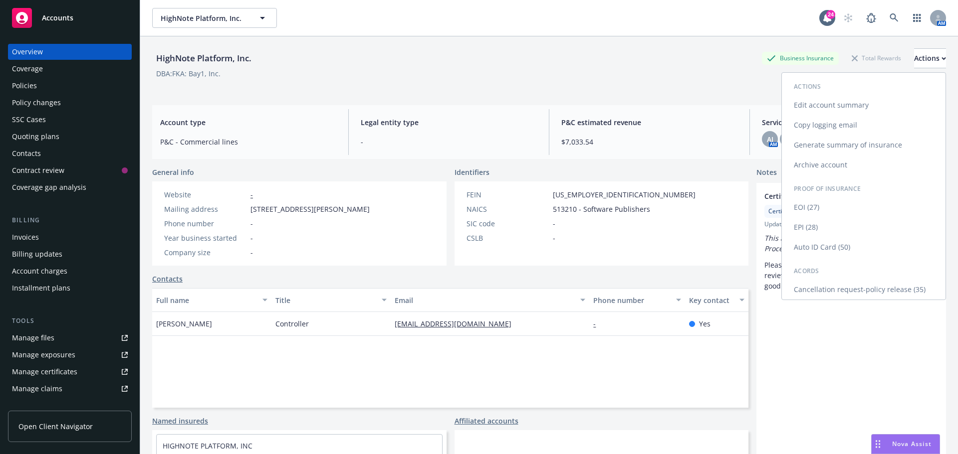
click at [879, 153] on link "Generate summary of insurance" at bounding box center [864, 145] width 164 height 20
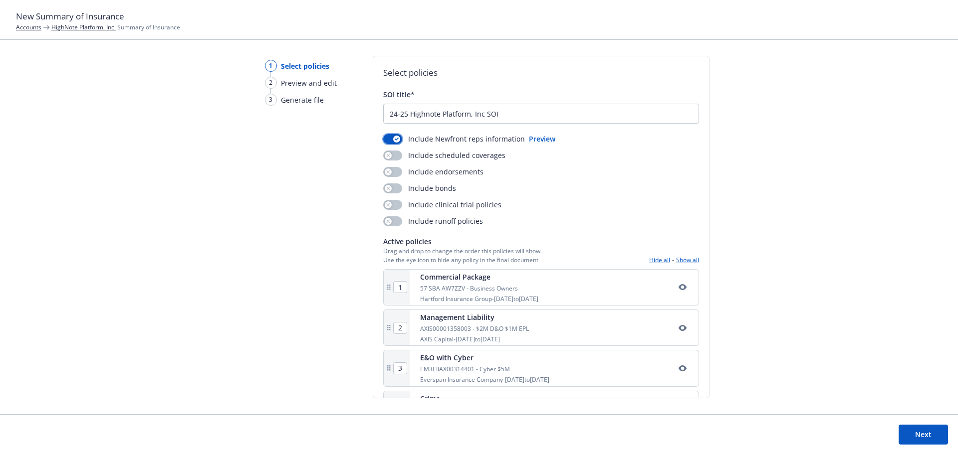
click at [395, 138] on icon "button" at bounding box center [397, 139] width 4 height 3
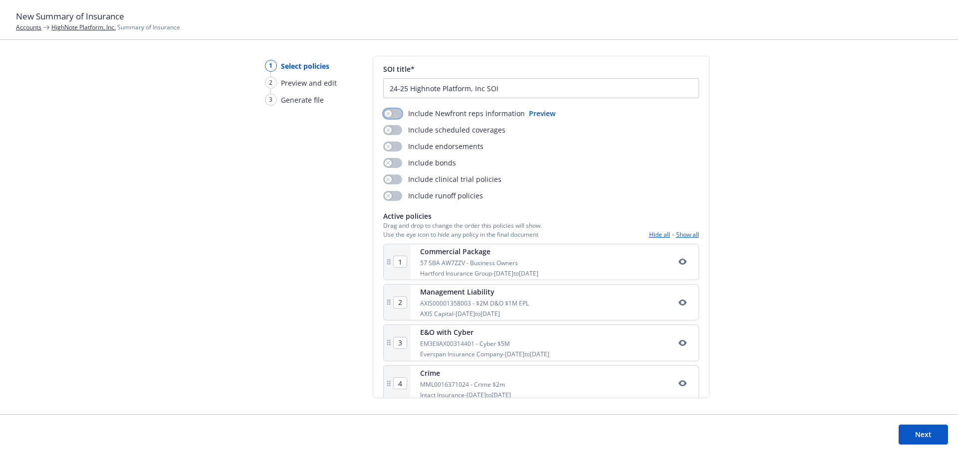
scroll to position [39, 0]
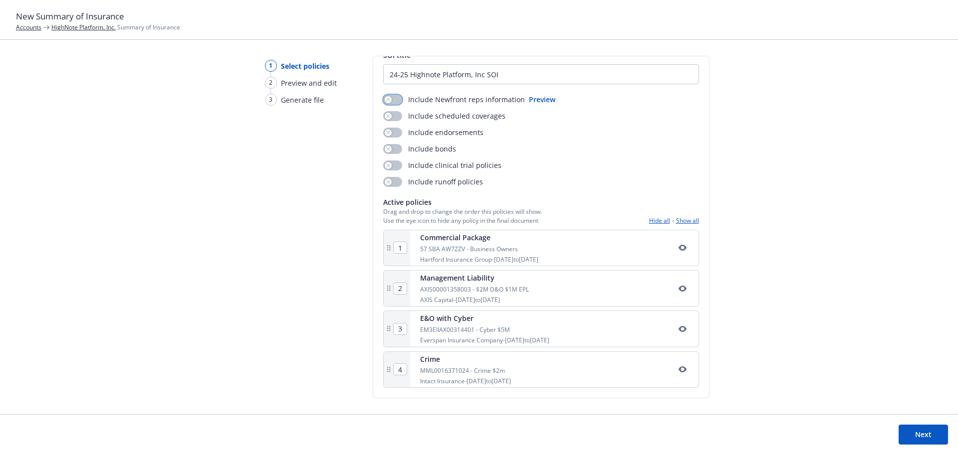
click at [678, 249] on icon "button" at bounding box center [682, 248] width 8 height 6
click at [905, 427] on button "Next" at bounding box center [922, 435] width 49 height 20
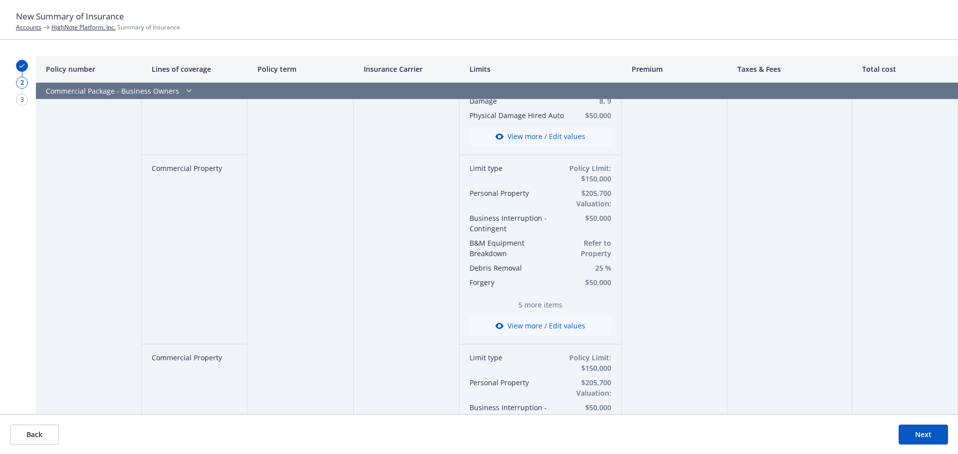
scroll to position [0, 0]
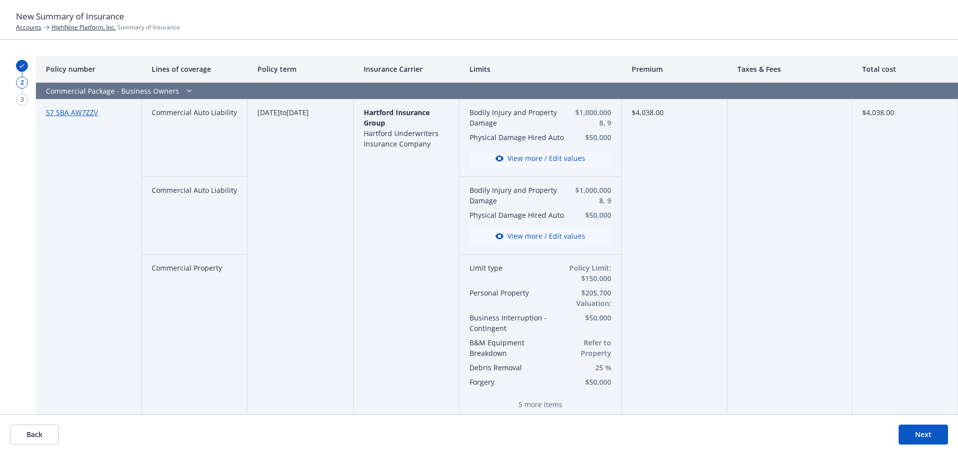
click at [572, 150] on button "View more / Edit values" at bounding box center [540, 159] width 142 height 20
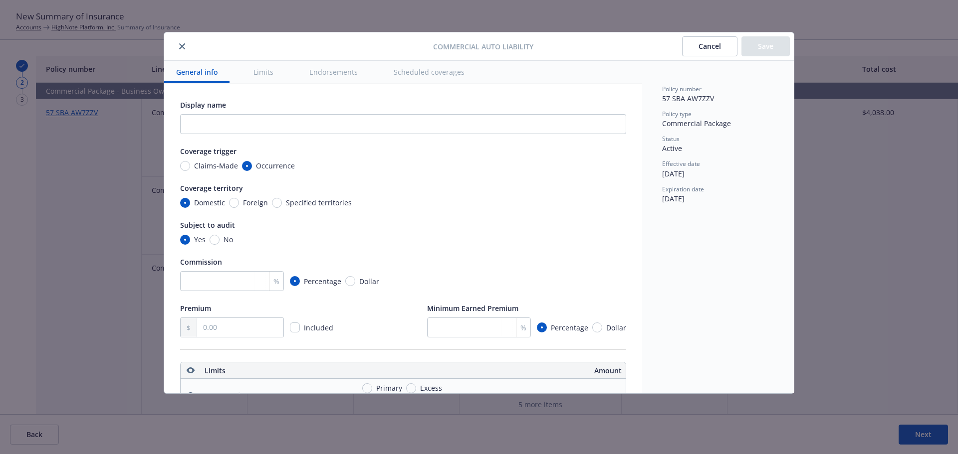
click at [182, 51] on button "close" at bounding box center [182, 46] width 12 height 12
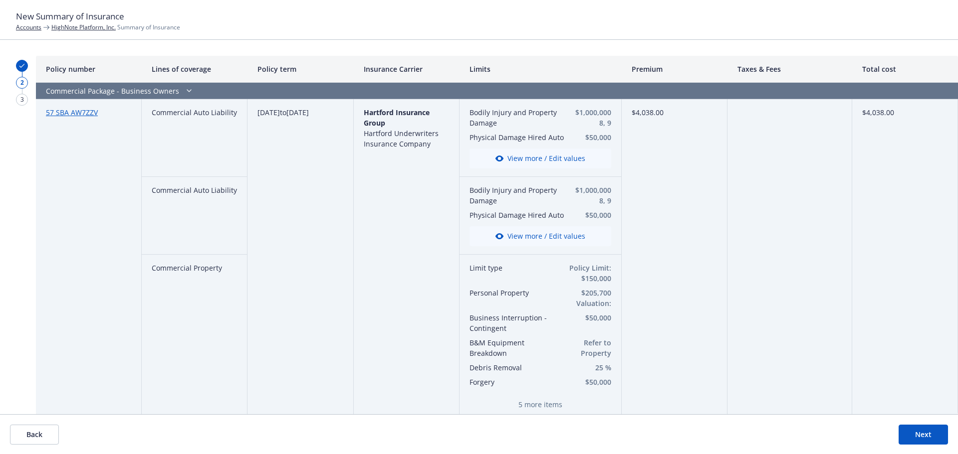
click at [186, 35] on header "New Summary of Insurance Accounts HighNote Platform, Inc. Summary of Insurance" at bounding box center [479, 20] width 958 height 40
click at [916, 437] on button "Next" at bounding box center [922, 435] width 49 height 20
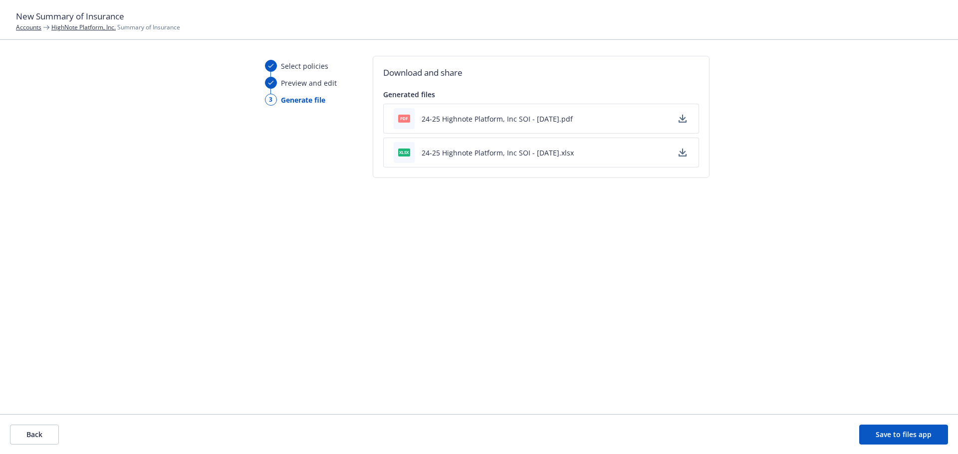
click at [833, 242] on div "Select policies Preview and edit 3 Generate file Download and share Generated f…" at bounding box center [479, 235] width 958 height 359
click at [193, 209] on div "Select policies Preview and edit 3 Generate file Download and share Generated f…" at bounding box center [479, 235] width 958 height 359
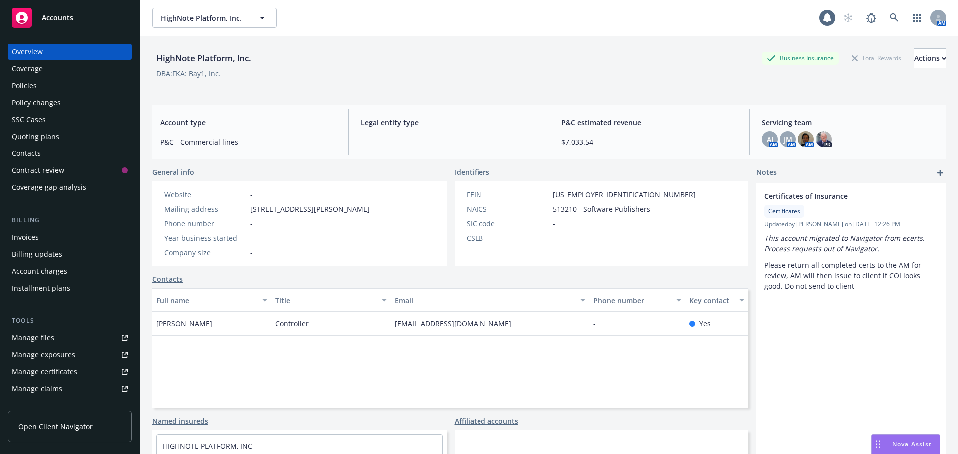
click at [307, 51] on div "HighNote Platform, Inc. Business Insurance Total Rewards Actions" at bounding box center [549, 58] width 794 height 20
drag, startPoint x: 426, startPoint y: 52, endPoint x: 420, endPoint y: 55, distance: 6.9
click at [422, 54] on div "HighNote Platform, Inc. Business Insurance Total Rewards Actions" at bounding box center [549, 58] width 794 height 20
click at [518, 48] on div "HighNote Platform, Inc. Business Insurance Total Rewards Actions" at bounding box center [549, 58] width 794 height 20
click at [914, 57] on div "Actions" at bounding box center [930, 58] width 32 height 19
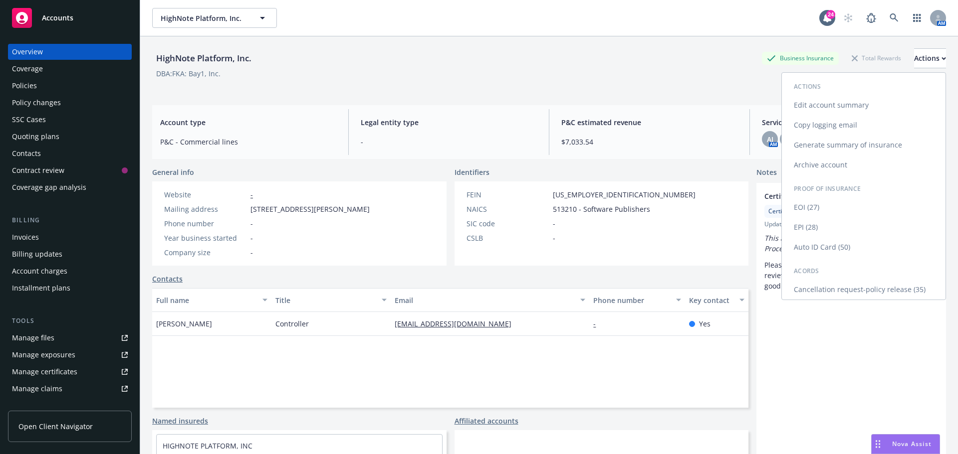
click at [823, 149] on link "Generate summary of insurance" at bounding box center [864, 145] width 164 height 20
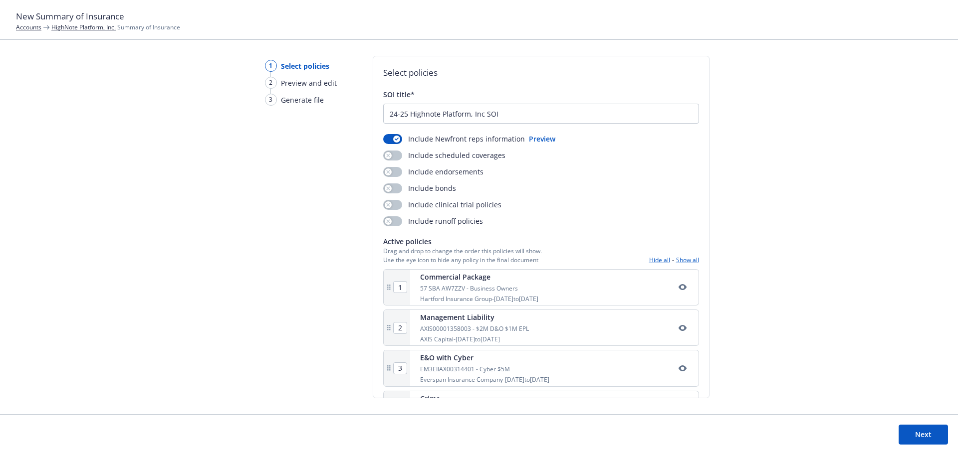
click at [219, 263] on div "1 Select policies 2 Preview and edit 3 Generate file Select policies SOI title*…" at bounding box center [479, 235] width 958 height 359
click at [908, 437] on button "Next" at bounding box center [922, 435] width 49 height 20
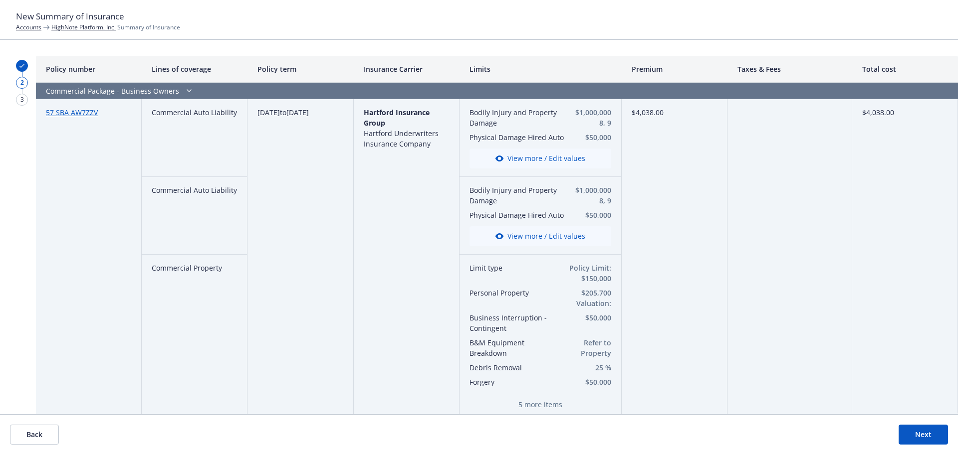
click at [908, 437] on button "Next" at bounding box center [922, 435] width 49 height 20
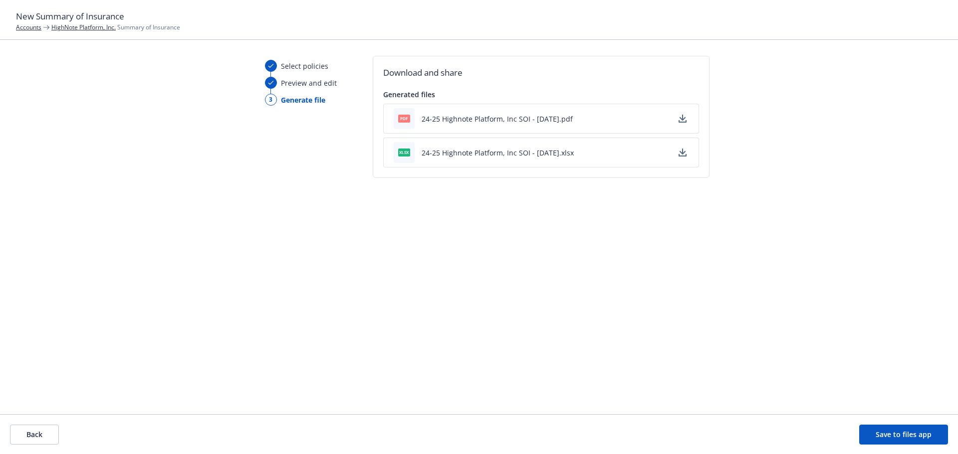
click at [16, 434] on button "Back" at bounding box center [34, 435] width 49 height 20
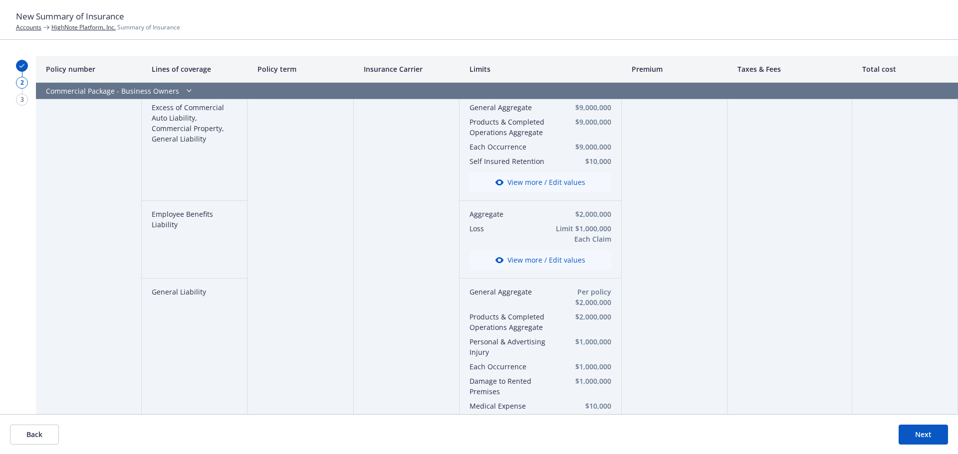
scroll to position [455, 0]
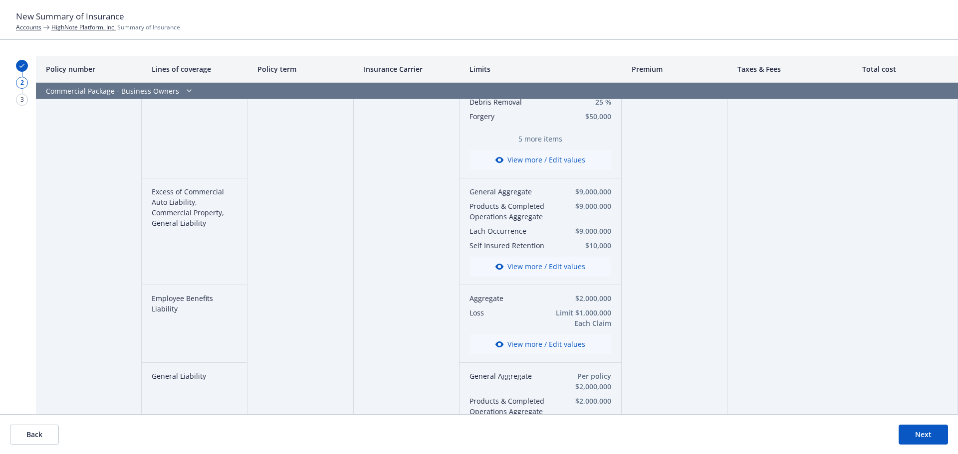
click at [232, 36] on header "New Summary of Insurance Accounts HighNote Platform, Inc. Summary of Insurance" at bounding box center [479, 20] width 958 height 40
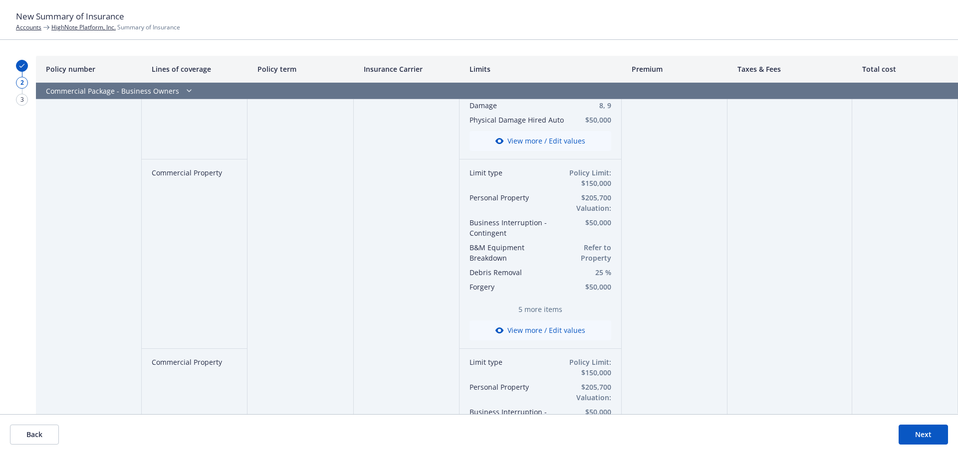
scroll to position [0, 0]
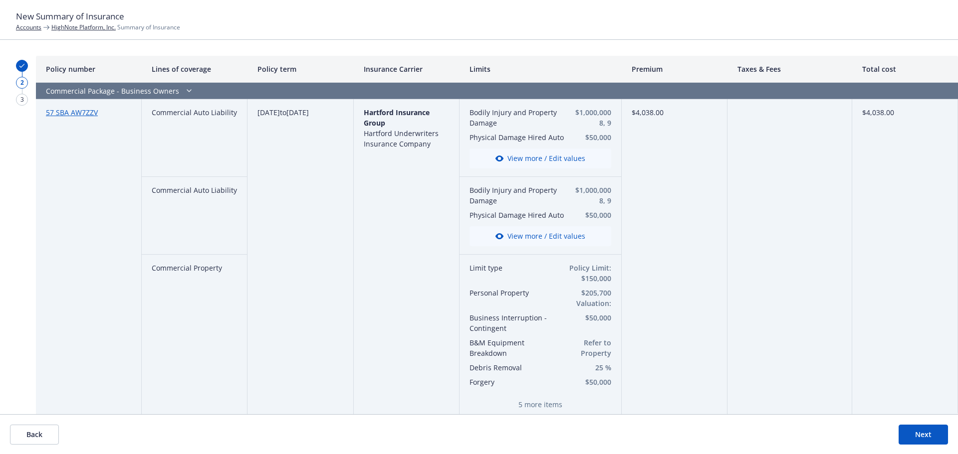
click at [703, 33] on header "New Summary of Insurance Accounts HighNote Platform, Inc. Summary of Insurance" at bounding box center [479, 20] width 958 height 40
click at [65, 27] on link "HighNote Platform, Inc." at bounding box center [83, 27] width 64 height 8
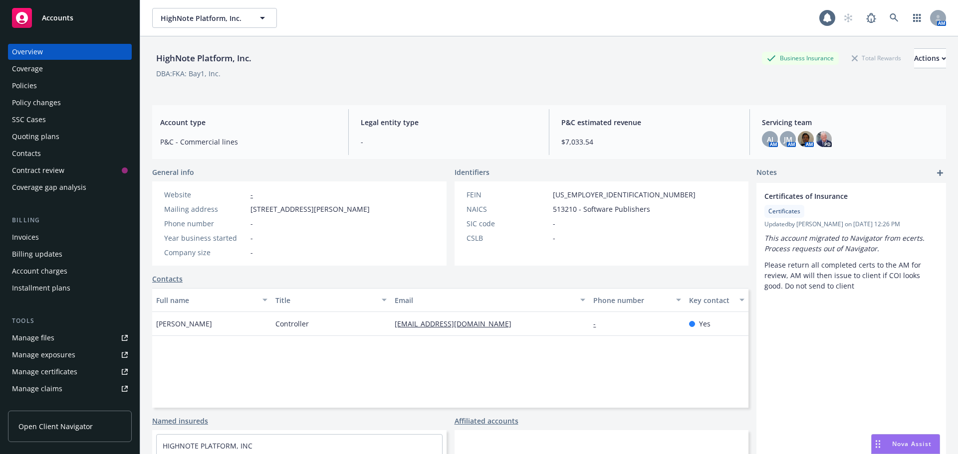
click at [72, 90] on div "Policies" at bounding box center [70, 86] width 116 height 16
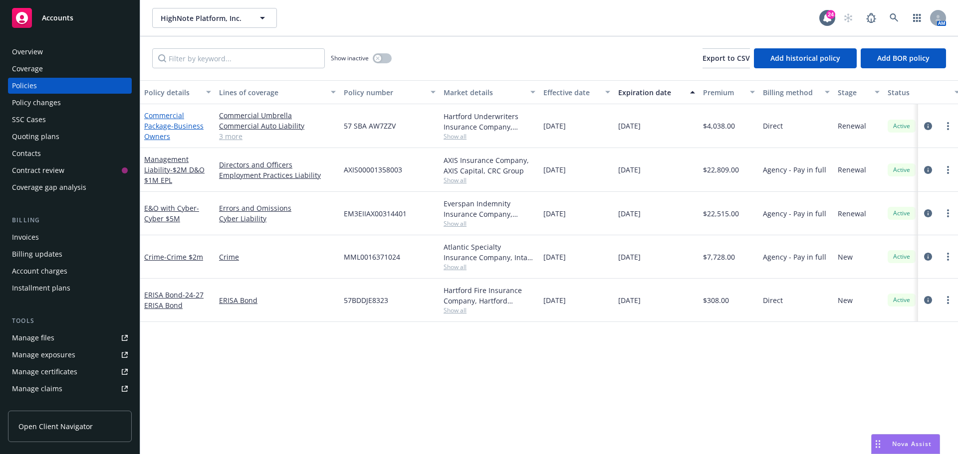
click at [199, 128] on span "- Business Owners" at bounding box center [173, 131] width 59 height 20
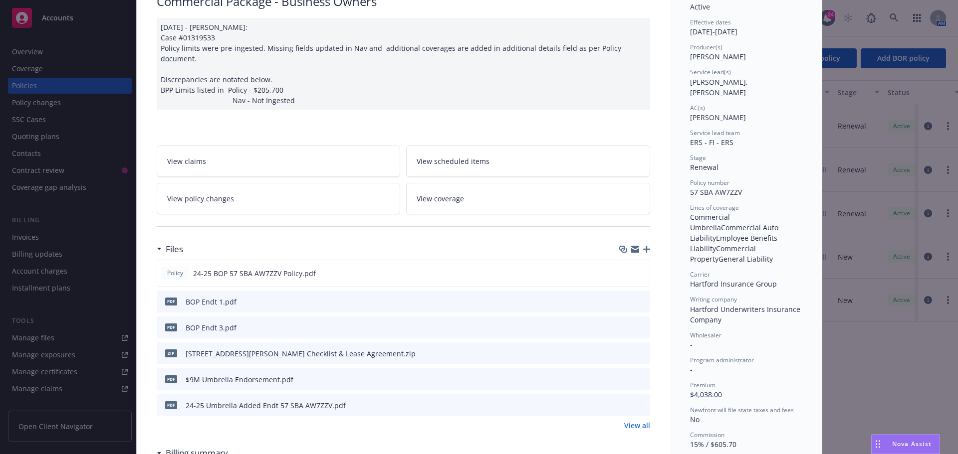
scroll to position [100, 0]
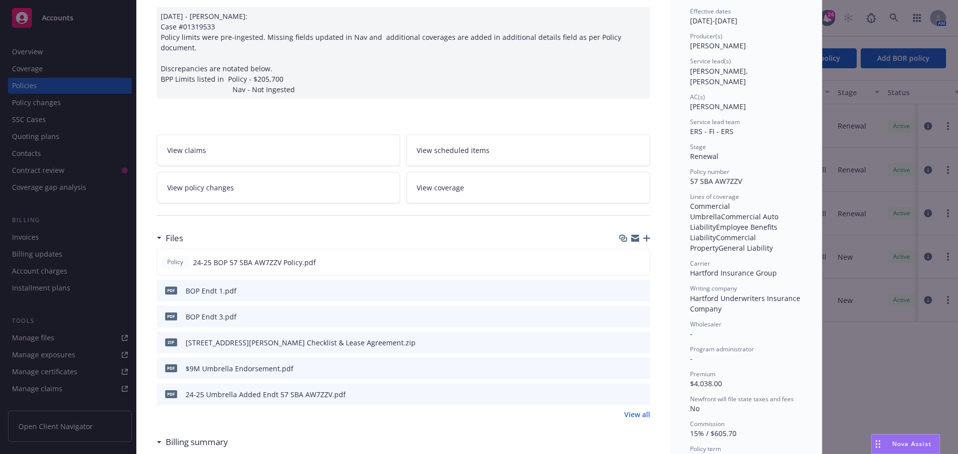
click at [638, 365] on icon "preview file" at bounding box center [640, 368] width 9 height 7
click at [637, 312] on button at bounding box center [641, 317] width 9 height 10
click at [637, 287] on icon "preview file" at bounding box center [640, 290] width 9 height 7
click at [637, 313] on icon "preview file" at bounding box center [640, 316] width 9 height 7
click at [639, 258] on icon "preview file" at bounding box center [640, 261] width 9 height 7
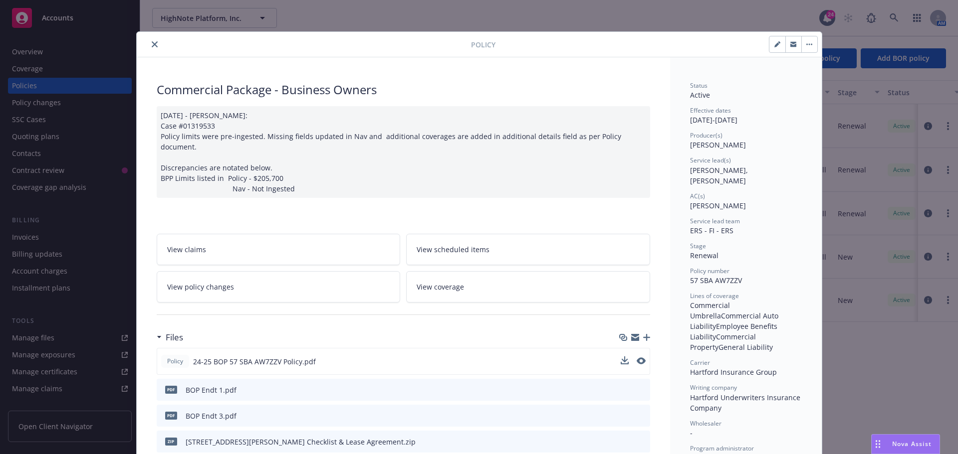
scroll to position [0, 0]
click at [769, 48] on button "button" at bounding box center [777, 45] width 16 height 16
select select "RENEWAL"
select select "12"
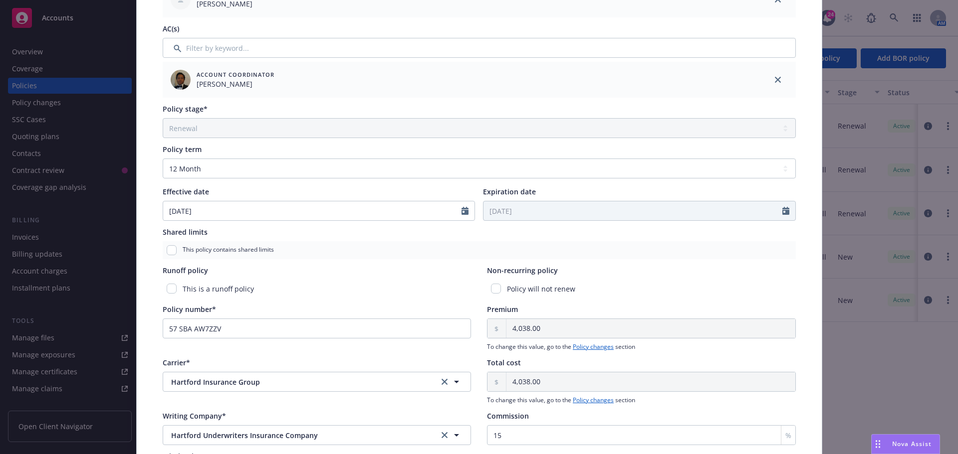
scroll to position [349, 0]
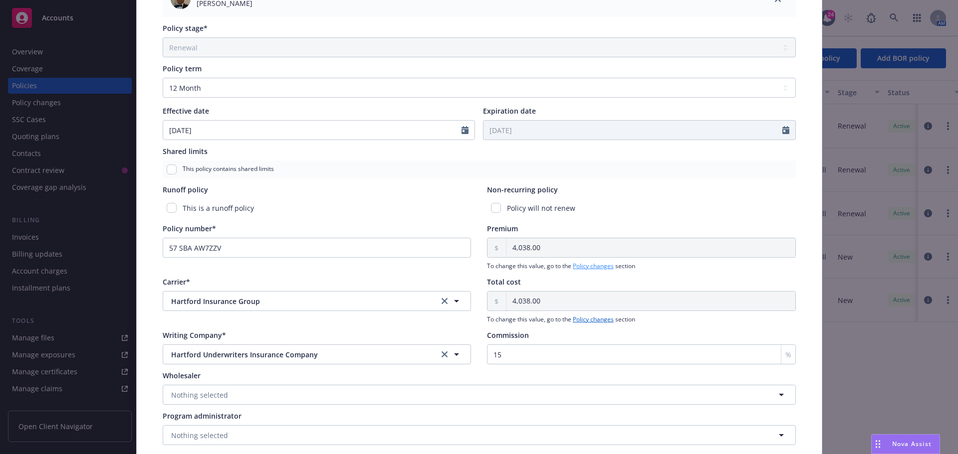
click at [589, 269] on link "Policy changes" at bounding box center [593, 266] width 41 height 8
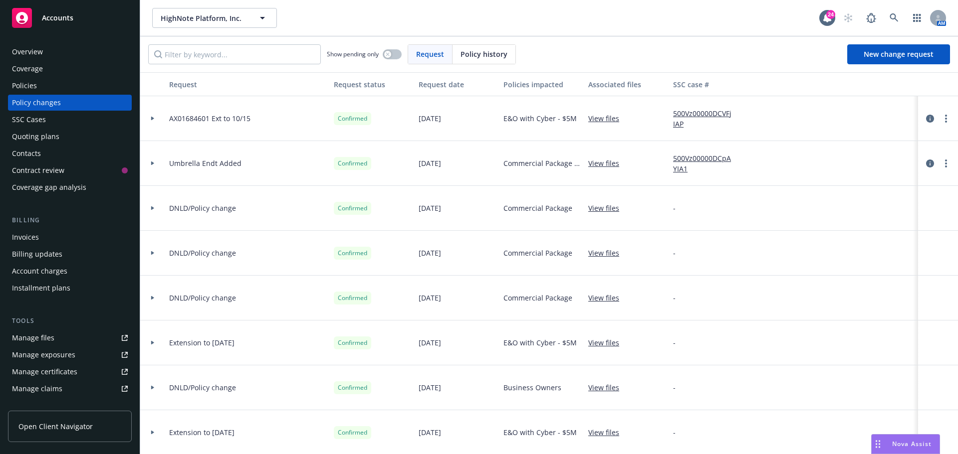
click at [477, 60] on div "Policy history" at bounding box center [483, 54] width 63 height 19
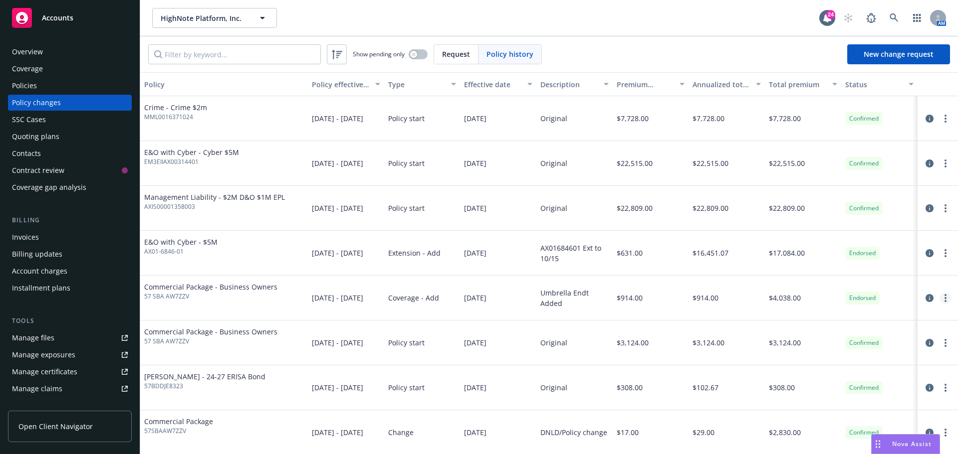
click at [939, 296] on link "more" at bounding box center [945, 298] width 12 height 12
click at [815, 376] on link "Edit billing info" at bounding box center [858, 379] width 171 height 20
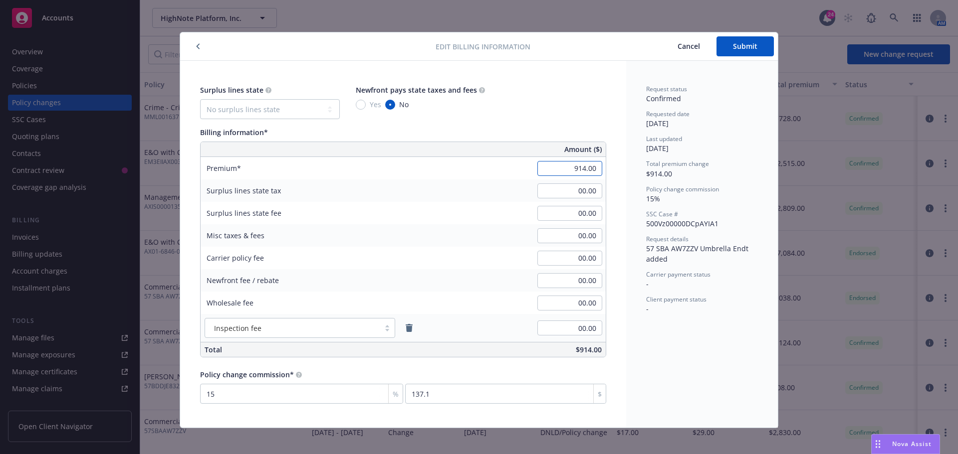
click at [545, 170] on input "914.00" at bounding box center [569, 168] width 65 height 15
type input "1,695.00"
type input "254.25"
click at [573, 186] on input "00.00" at bounding box center [569, 191] width 65 height 15
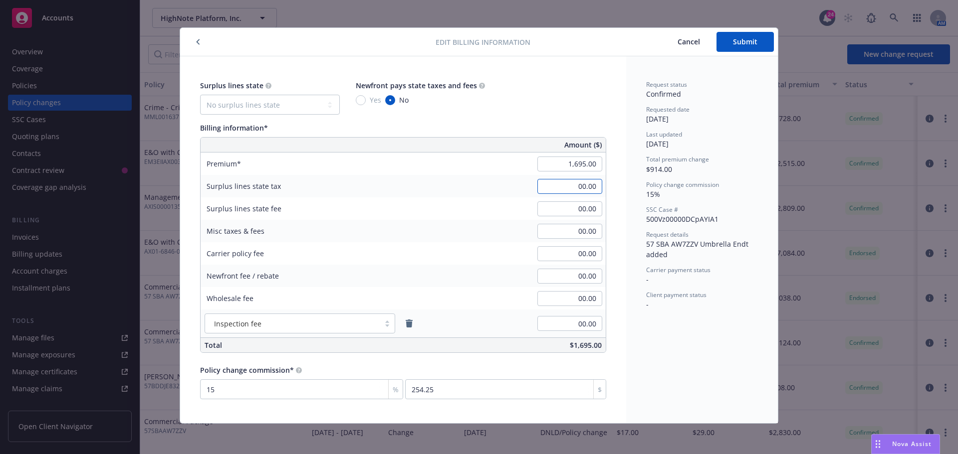
scroll to position [6, 0]
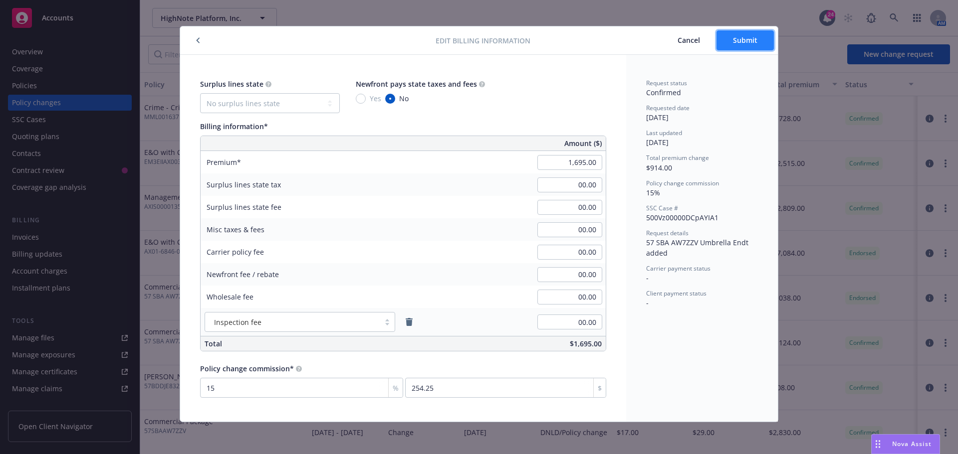
click at [733, 40] on span "Submit" at bounding box center [745, 39] width 24 height 9
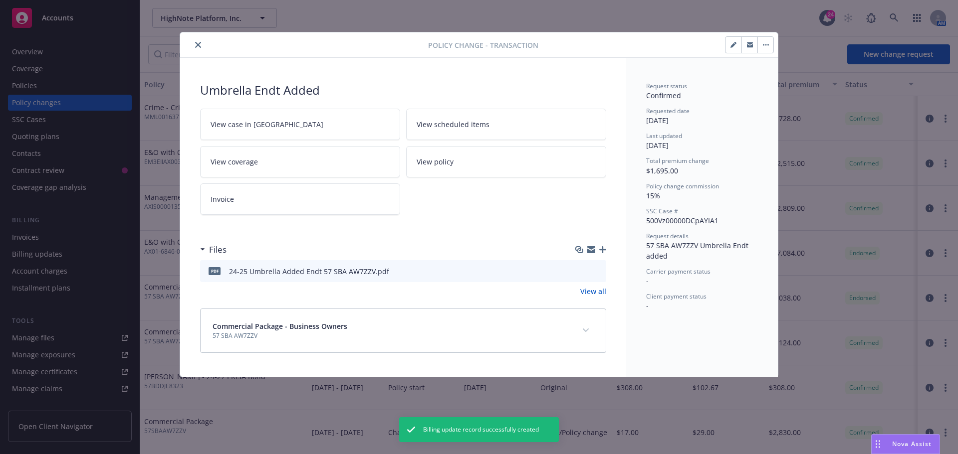
click at [199, 44] on icon "close" at bounding box center [198, 45] width 6 height 6
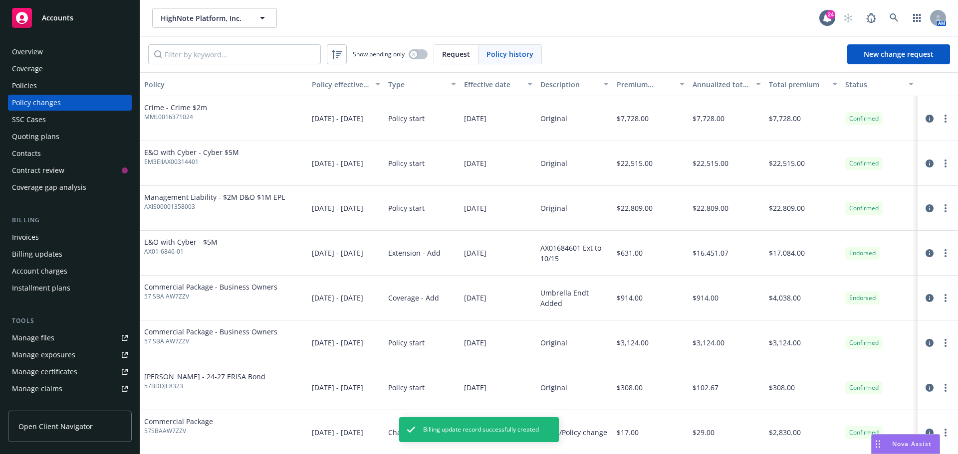
click at [300, 17] on div "HighNote Platform, Inc. HighNote Platform, Inc." at bounding box center [485, 18] width 667 height 20
click at [61, 86] on div "Policies" at bounding box center [70, 86] width 116 height 16
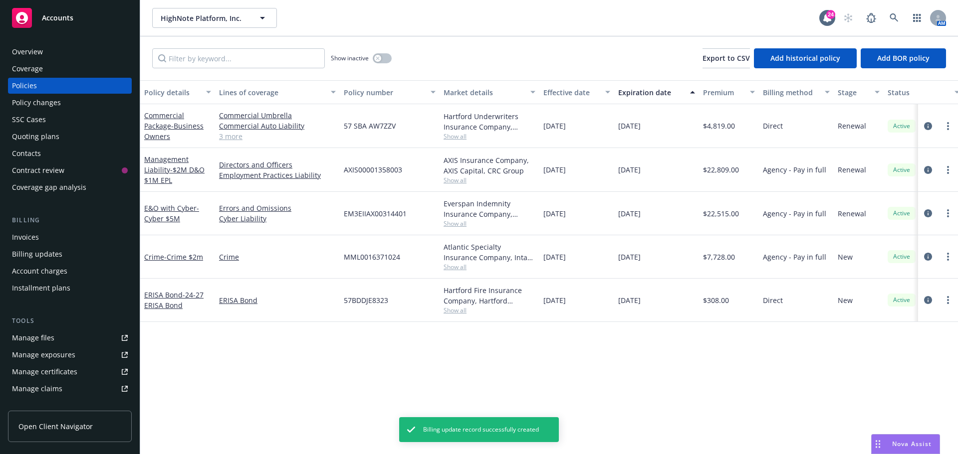
click at [470, 26] on div "HighNote Platform, Inc. HighNote Platform, Inc." at bounding box center [485, 18] width 667 height 20
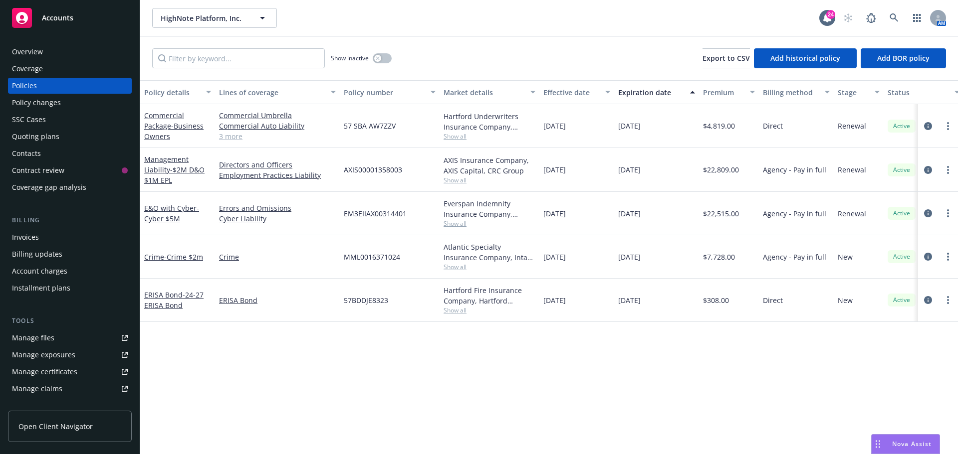
click at [462, 27] on div "HighNote Platform, Inc. HighNote Platform, Inc." at bounding box center [485, 18] width 667 height 20
click at [458, 383] on div "Policy details Lines of coverage Policy number Market details Effective date Ex…" at bounding box center [549, 267] width 818 height 374
click at [52, 48] on div "Overview" at bounding box center [70, 52] width 116 height 16
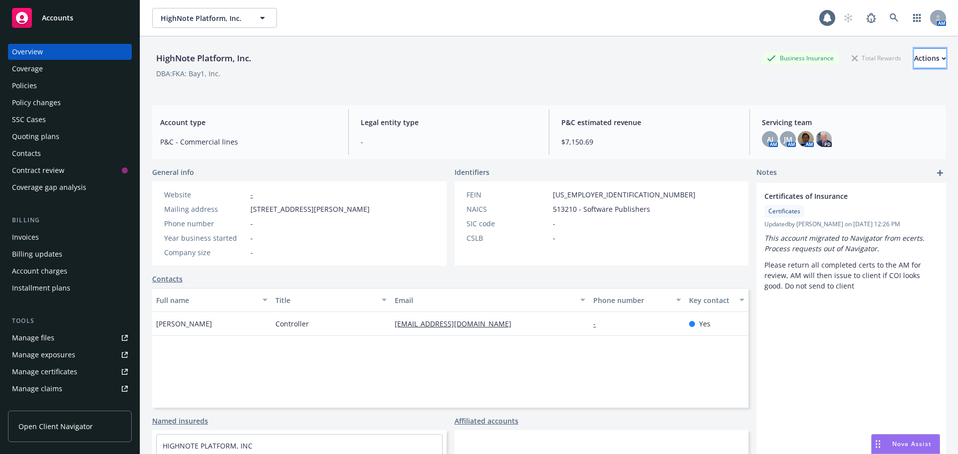
click at [915, 59] on div "Actions" at bounding box center [930, 58] width 32 height 19
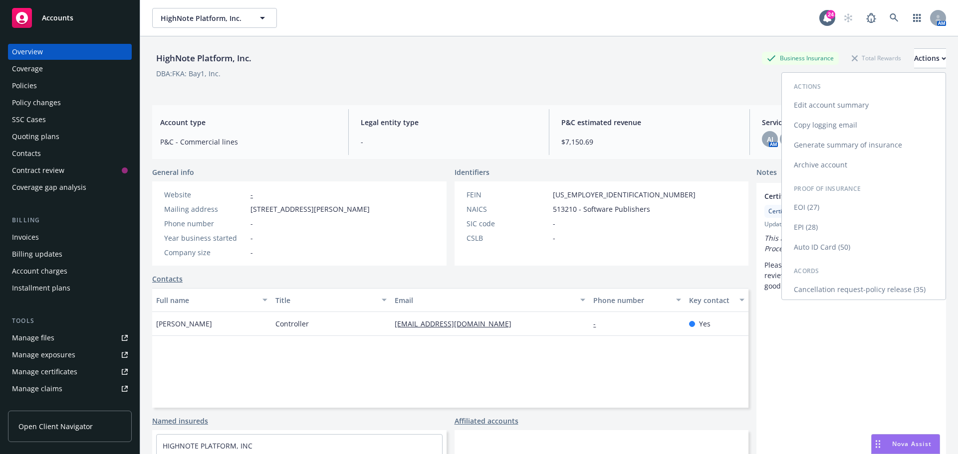
click at [848, 143] on link "Generate summary of insurance" at bounding box center [864, 145] width 164 height 20
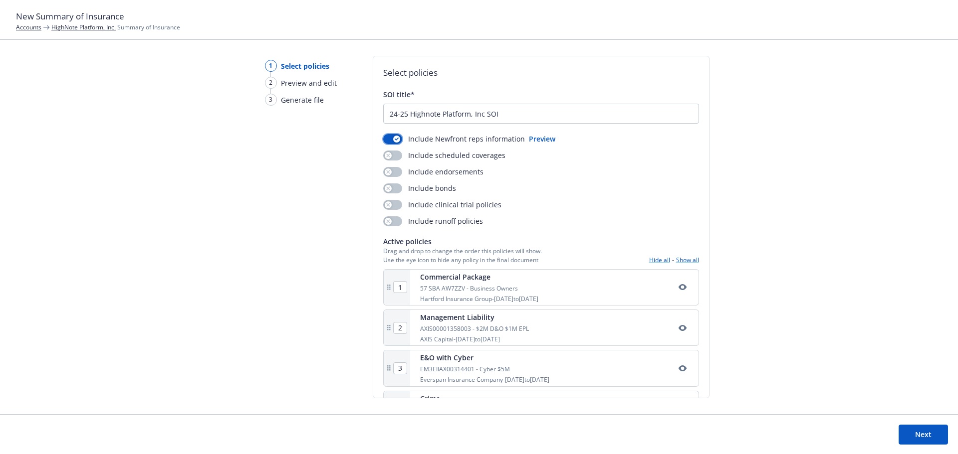
click at [387, 141] on button "button" at bounding box center [392, 139] width 19 height 10
click at [396, 150] on div "Include Newfront reps information Preview Include scheduled coverages Include e…" at bounding box center [541, 180] width 316 height 93
click at [396, 156] on button "button" at bounding box center [392, 156] width 19 height 10
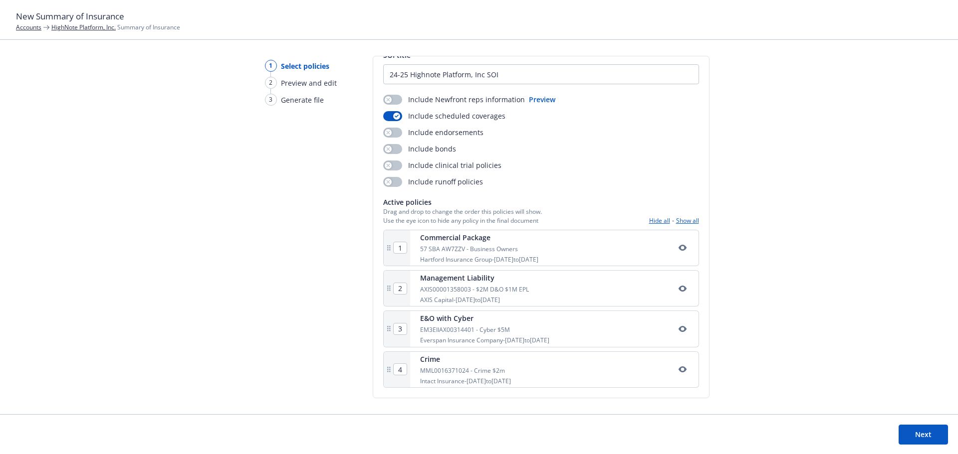
click at [920, 438] on button "Next" at bounding box center [922, 435] width 49 height 20
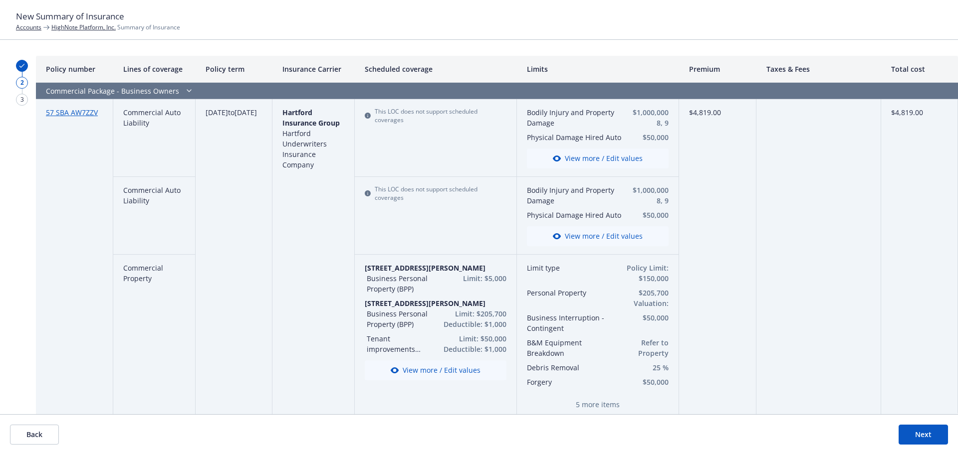
click at [29, 441] on button "Back" at bounding box center [34, 435] width 49 height 20
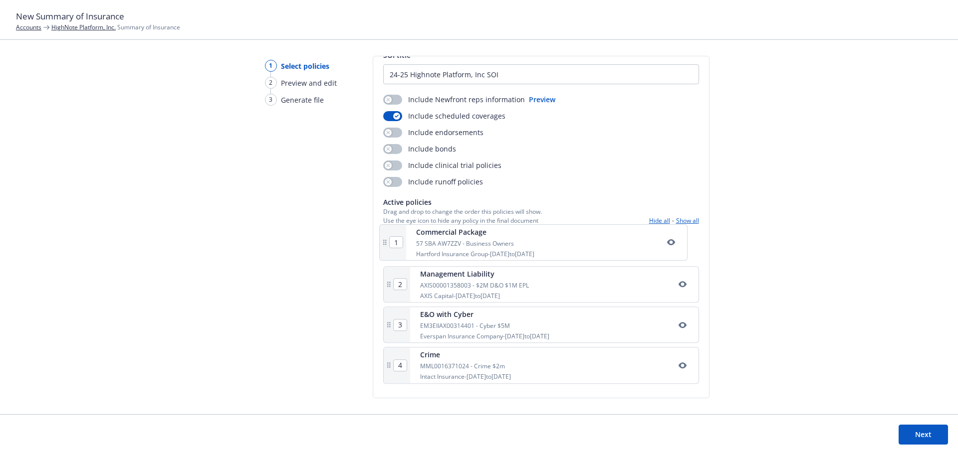
click at [385, 245] on div "1 Commercial Package 57 SBA AW7ZZV - Business Owners Hartford Insurance Group -…" at bounding box center [541, 309] width 316 height 158
click at [932, 433] on button "Next" at bounding box center [922, 435] width 49 height 20
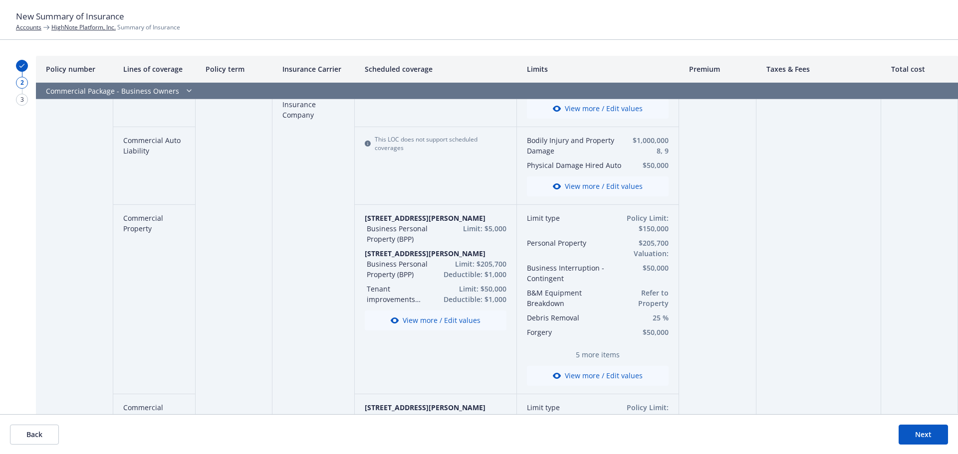
scroll to position [0, 0]
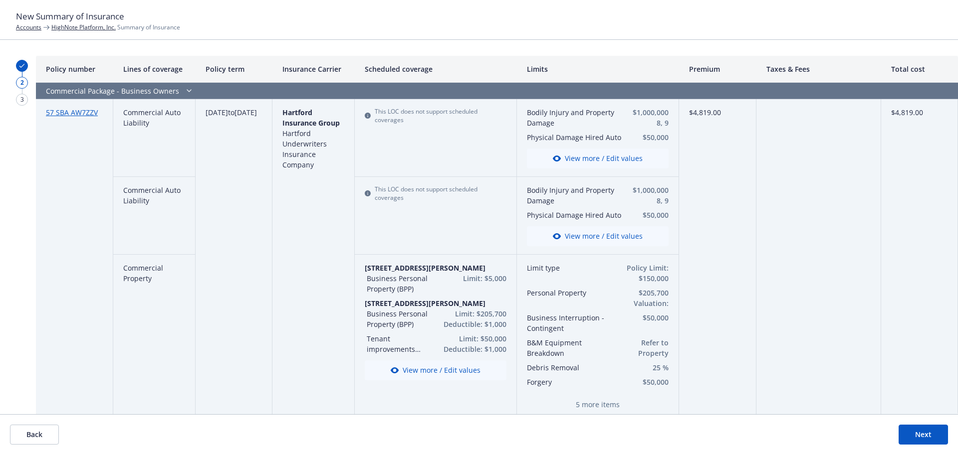
click at [911, 441] on button "Next" at bounding box center [922, 435] width 49 height 20
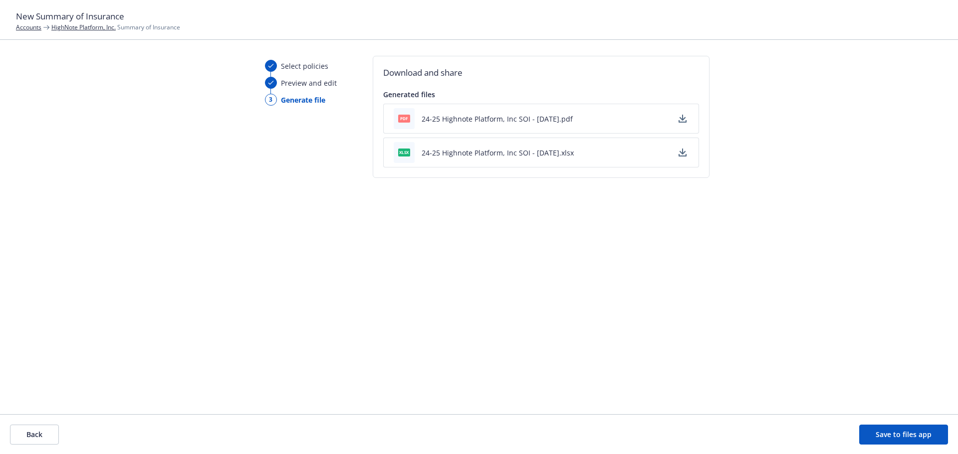
click at [678, 154] on icon "button" at bounding box center [682, 153] width 8 height 8
drag, startPoint x: 527, startPoint y: 283, endPoint x: 597, endPoint y: 244, distance: 79.3
click at [527, 283] on div "Download and share Generated files pdf 24-25 Highnote Platform, Inc SOI - [DATE…" at bounding box center [541, 227] width 337 height 343
click at [780, 158] on div "Select policies Preview and edit 3 Generate file Download and share Generated f…" at bounding box center [479, 235] width 958 height 359
click at [167, 92] on div "Select policies Preview and edit 3 Generate file Download and share Generated f…" at bounding box center [479, 235] width 958 height 359
